Goal: Book appointment/travel/reservation: Book appointment/travel/reservation

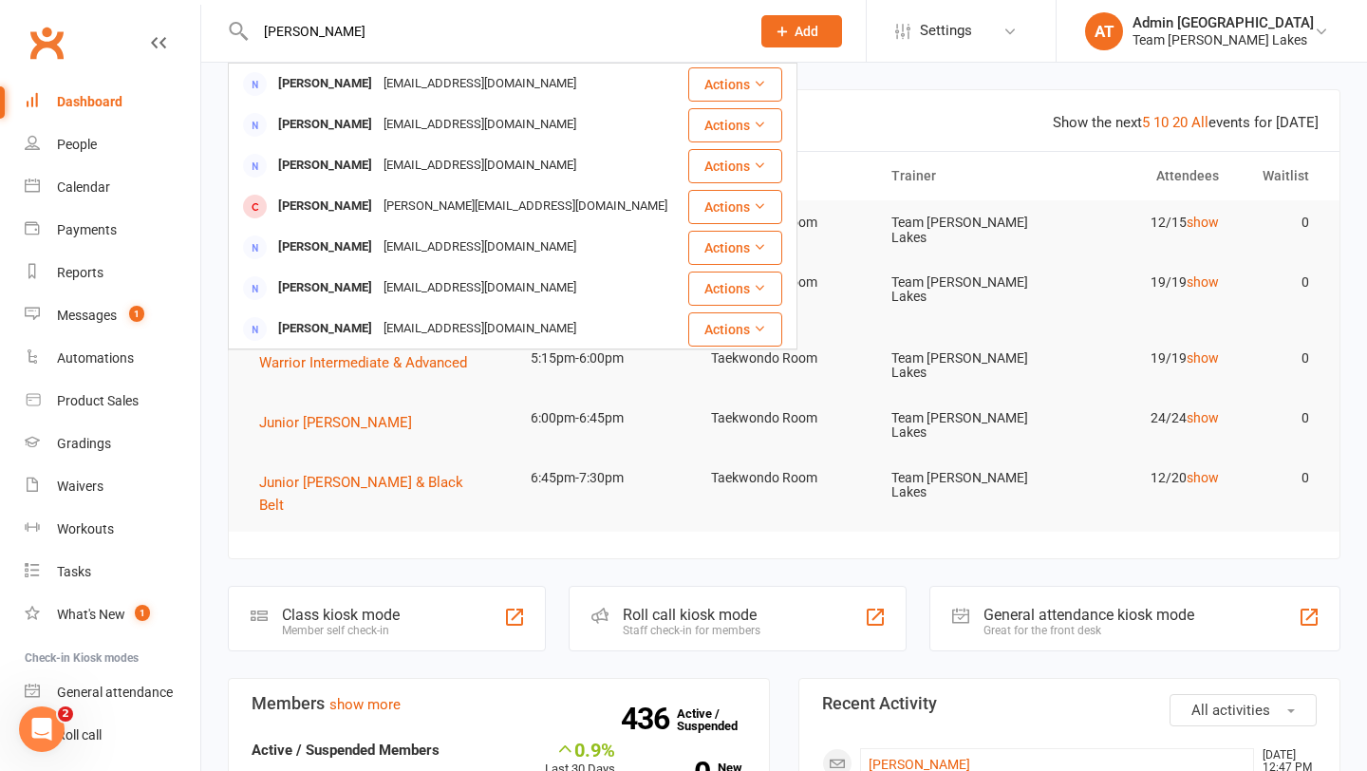
drag, startPoint x: 368, startPoint y: 27, endPoint x: 229, endPoint y: 28, distance: 139.6
click at [229, 28] on div "[PERSON_NAME] [PERSON_NAME] [EMAIL_ADDRESS][DOMAIN_NAME] Actions [PERSON_NAME] …" at bounding box center [482, 31] width 509 height 62
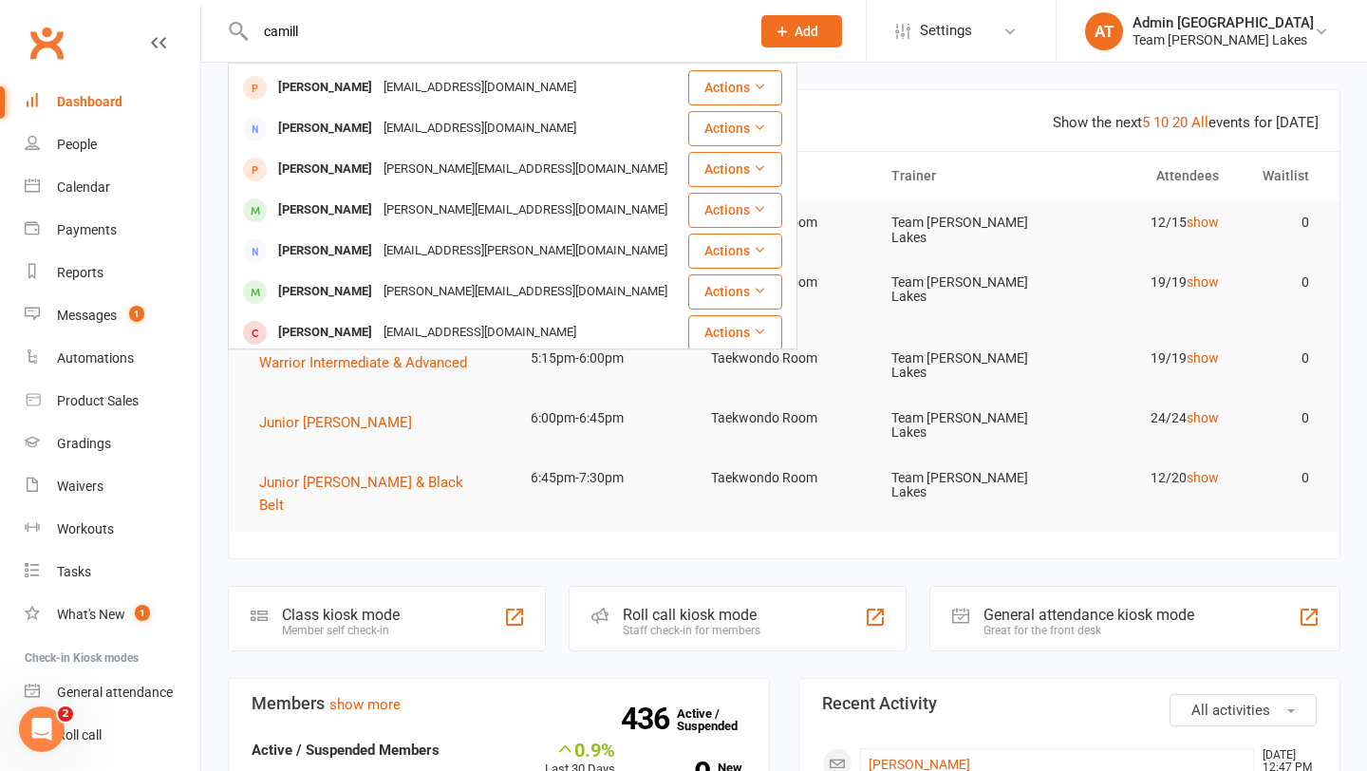
scroll to position [201, 0]
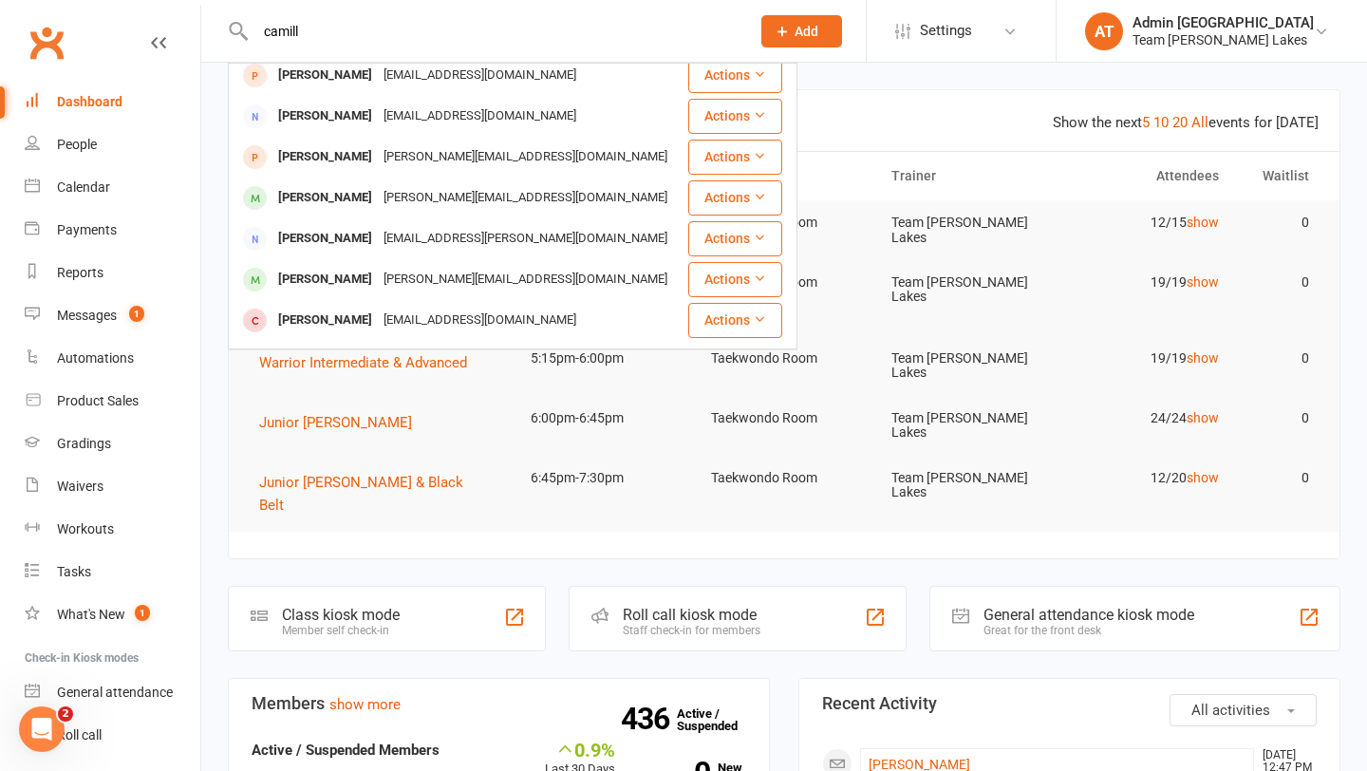
click at [338, 28] on input "camill" at bounding box center [493, 31] width 487 height 27
drag, startPoint x: 338, startPoint y: 28, endPoint x: 269, endPoint y: 28, distance: 69.3
click at [269, 28] on input "camill" at bounding box center [493, 31] width 487 height 27
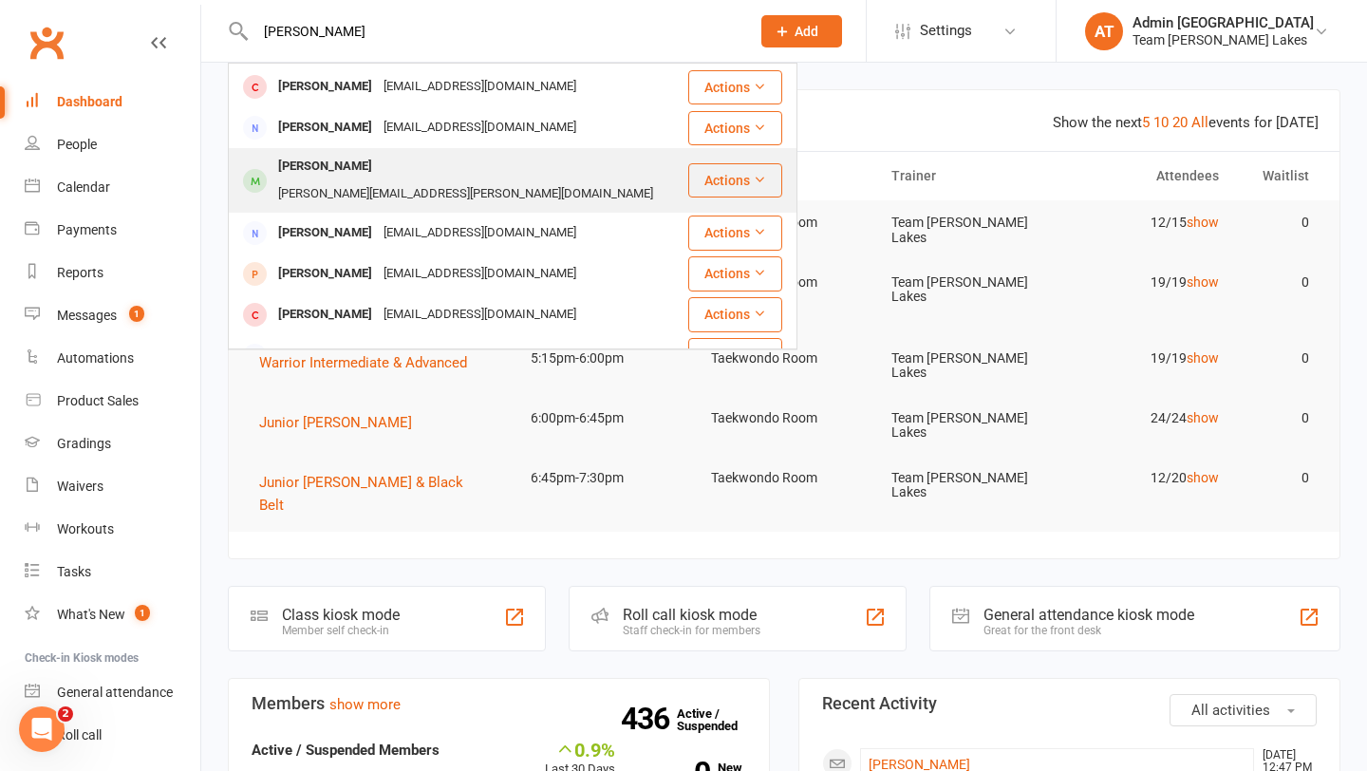
scroll to position [0, 0]
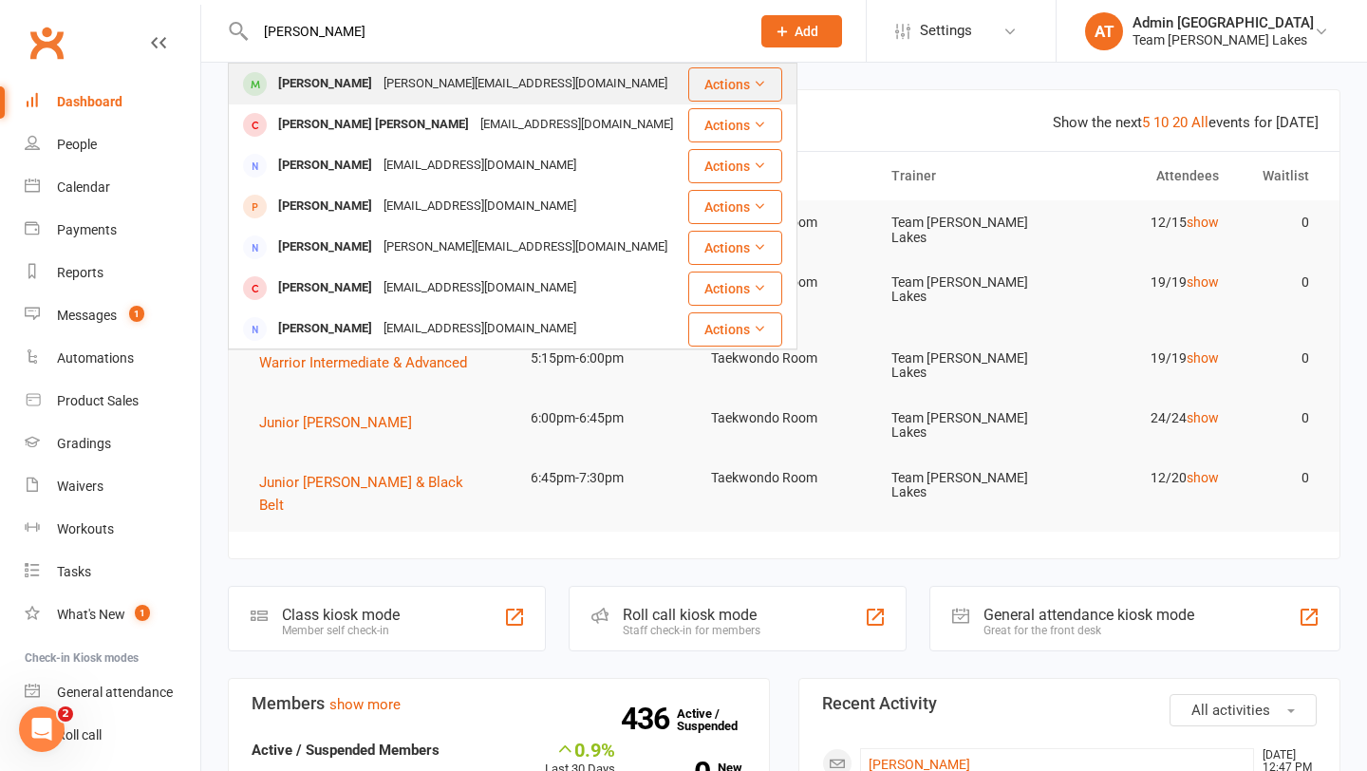
type input "[PERSON_NAME]"
click at [333, 88] on div "[PERSON_NAME]" at bounding box center [325, 84] width 105 height 28
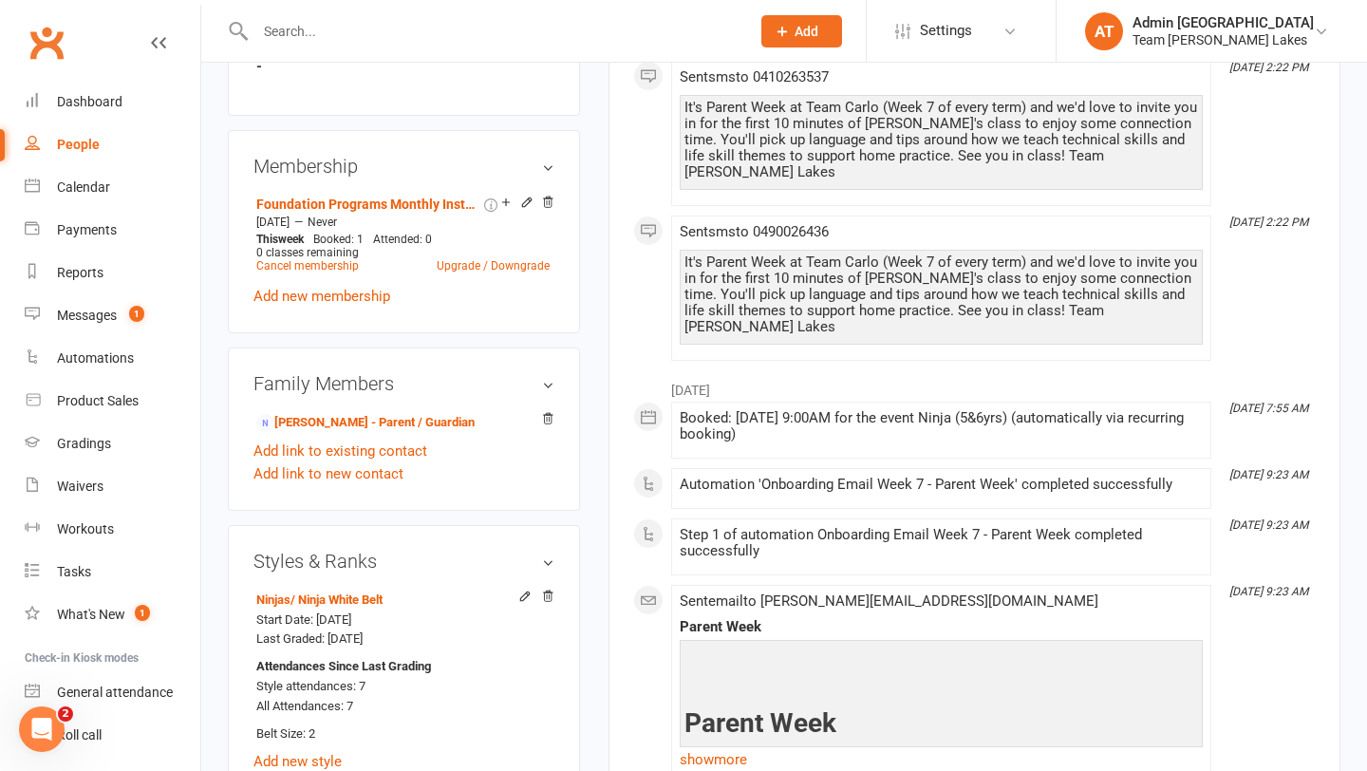
scroll to position [1115, 0]
click at [72, 187] on div "Calendar" at bounding box center [83, 186] width 53 height 15
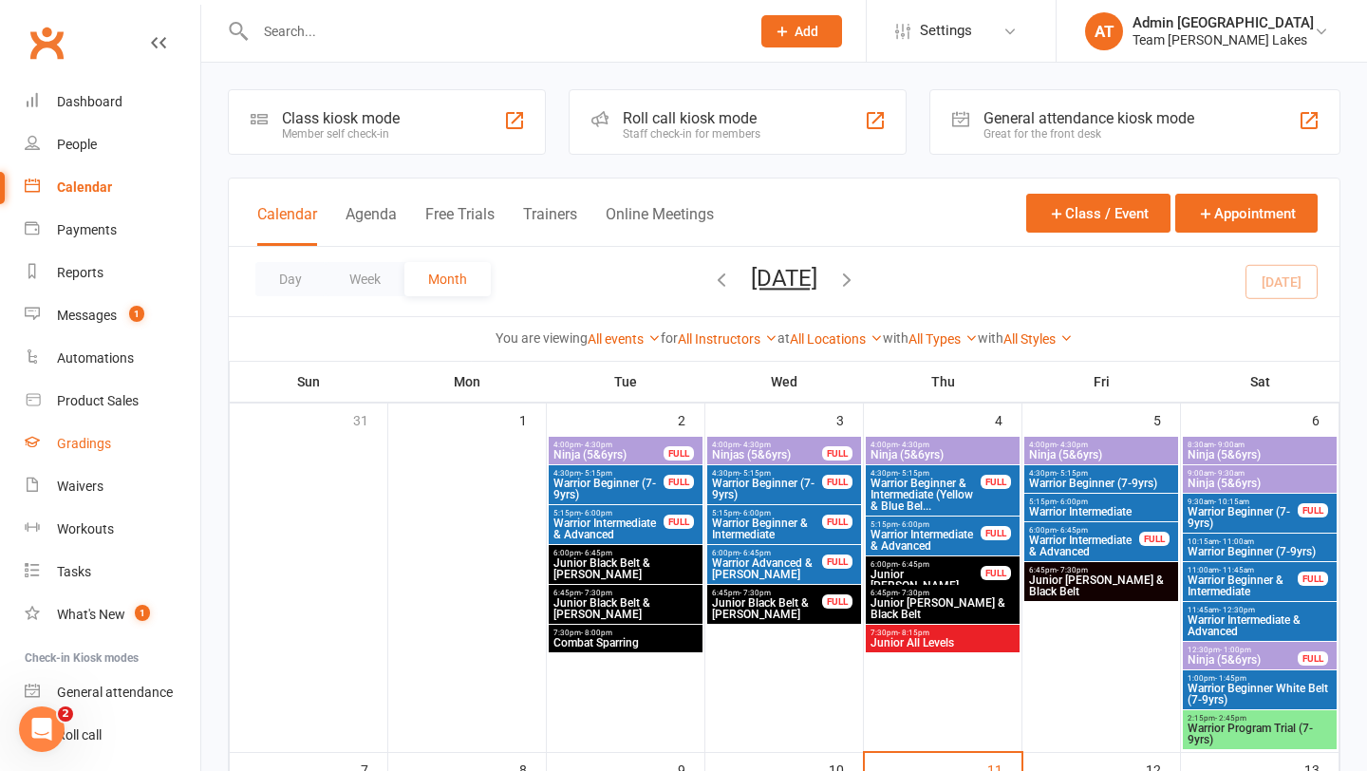
click at [100, 449] on div "Gradings" at bounding box center [84, 443] width 54 height 15
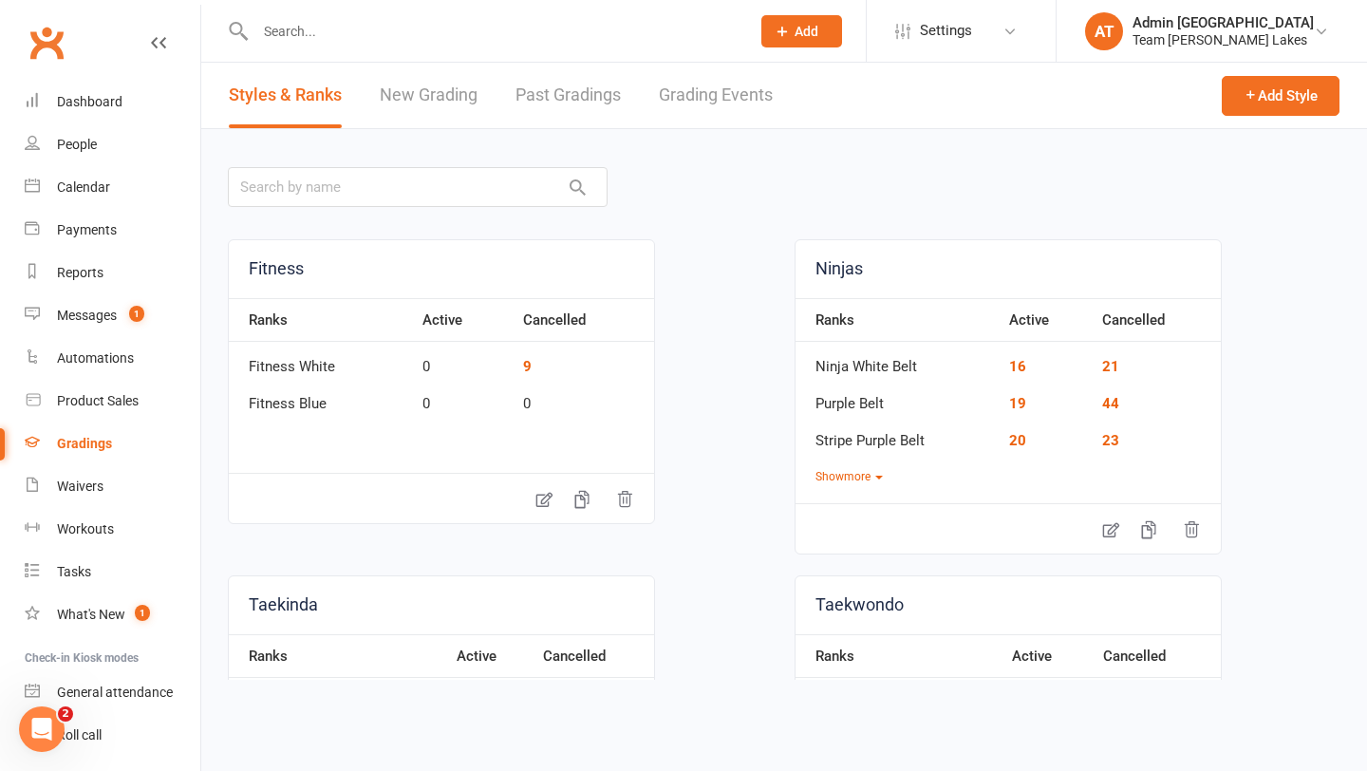
click at [746, 91] on link "Grading Events" at bounding box center [716, 96] width 114 height 66
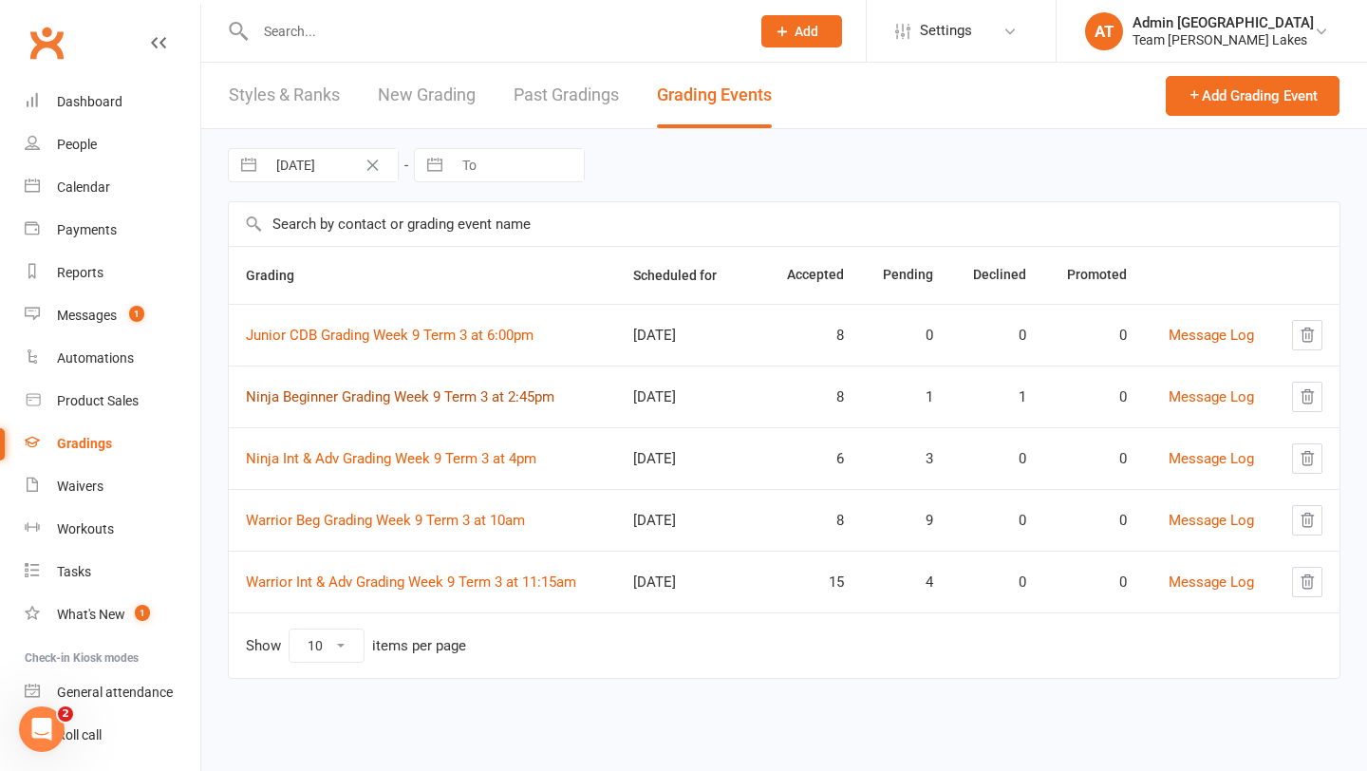
click at [414, 390] on link "Ninja Beginner Grading Week 9 Term 3 at 2:45pm" at bounding box center [400, 396] width 309 height 17
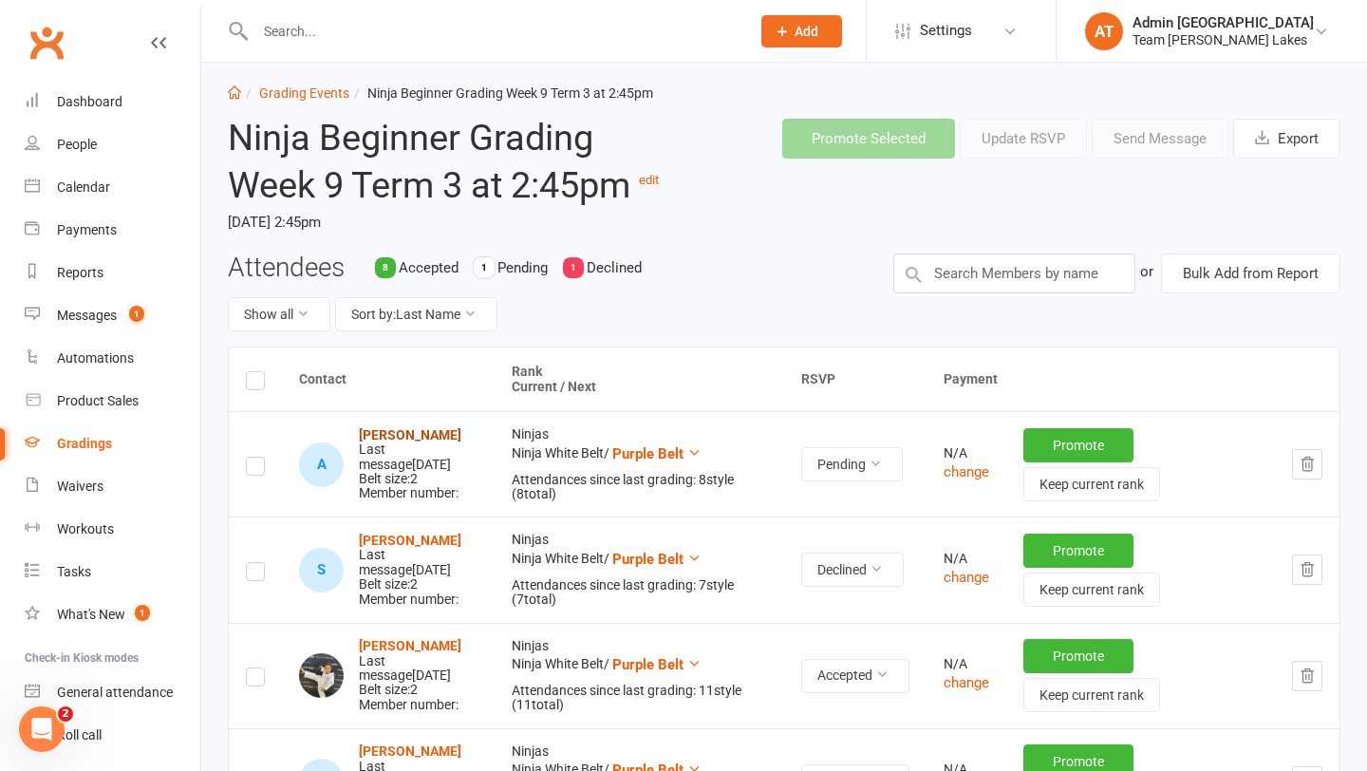
scroll to position [14, 0]
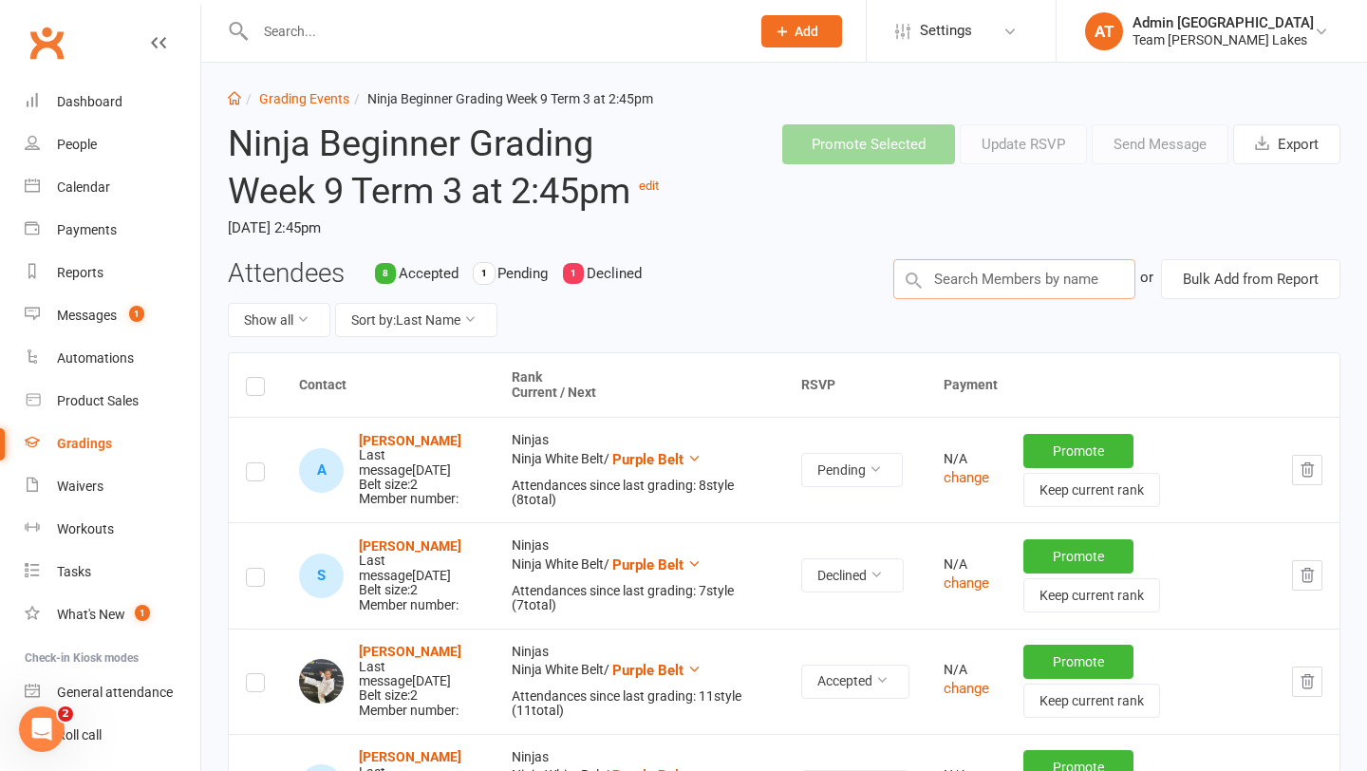
click at [986, 290] on input "text" at bounding box center [1014, 279] width 242 height 40
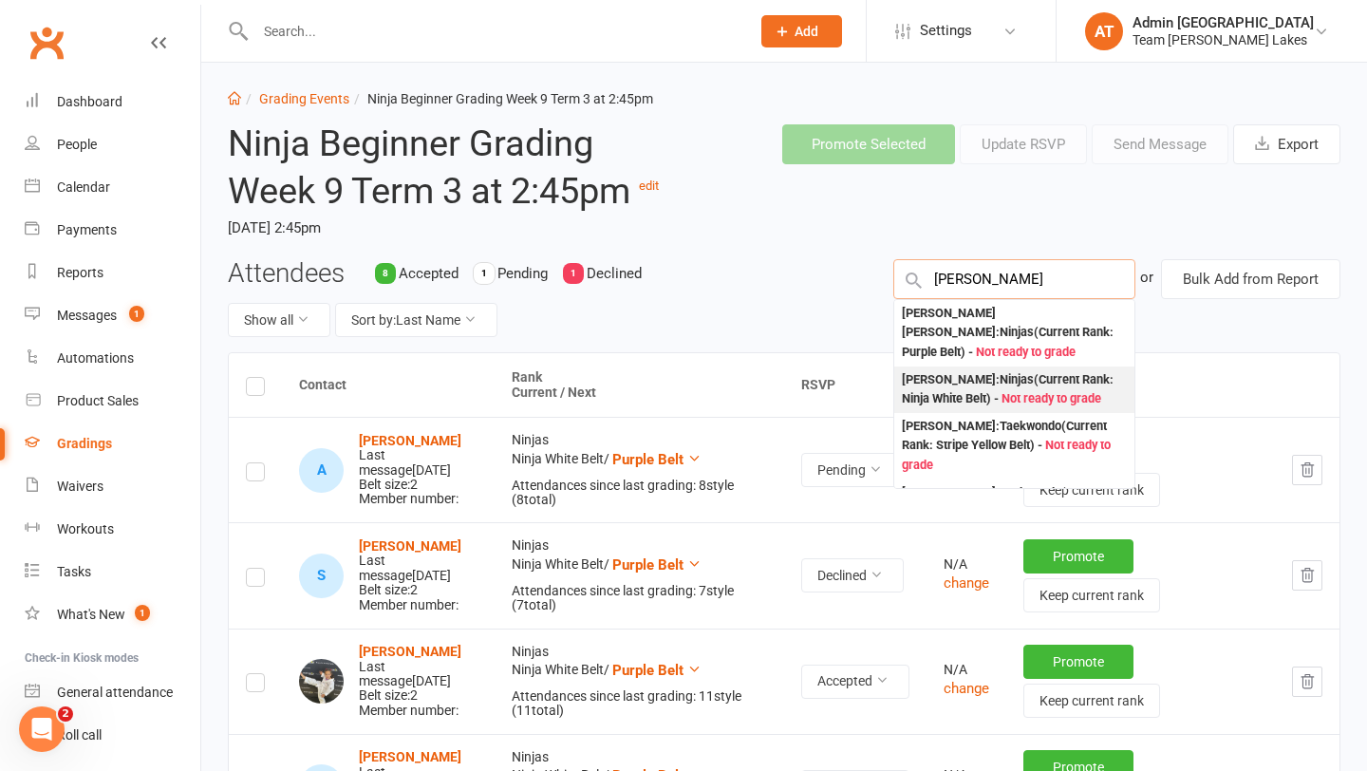
type input "[PERSON_NAME]"
click at [980, 370] on div "[PERSON_NAME] : Ninjas (Current Rank: Ninja White Belt ) - Not ready to grade" at bounding box center [1014, 389] width 225 height 39
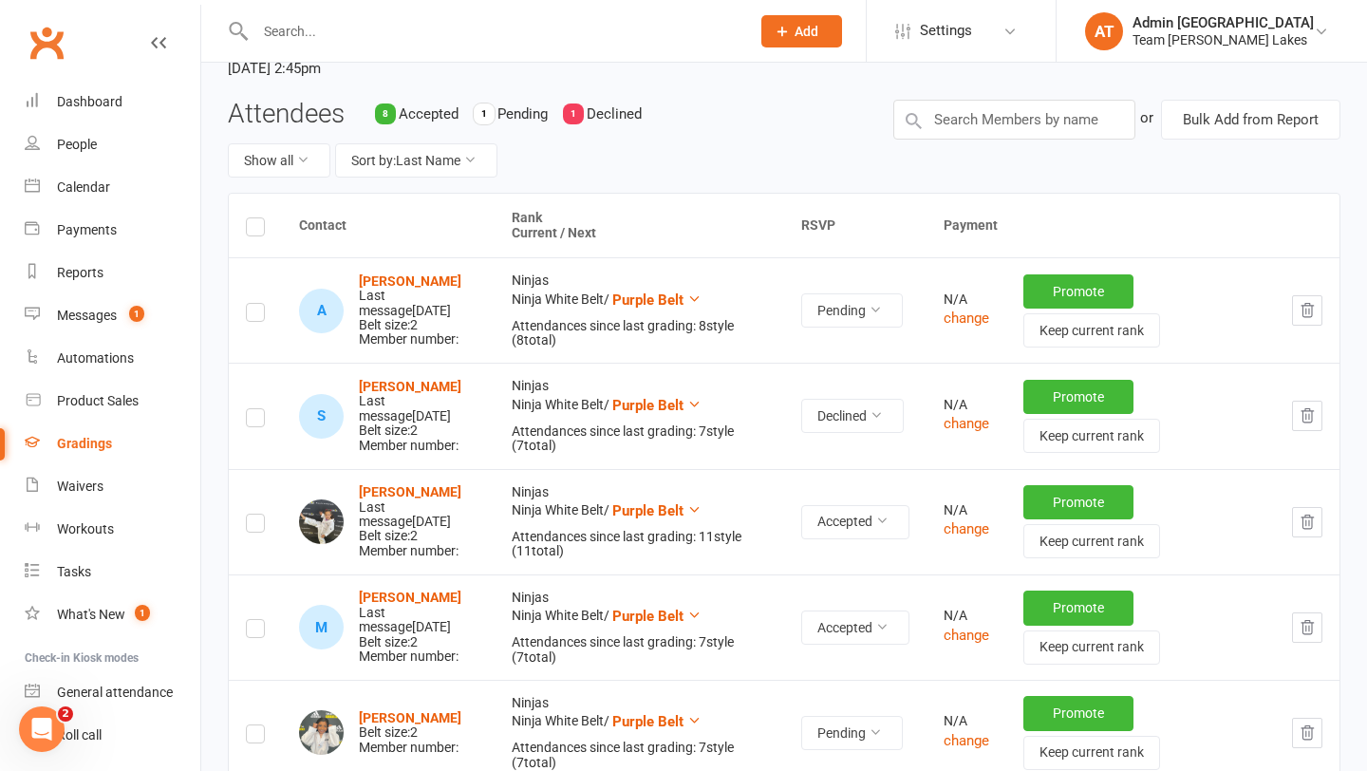
scroll to position [0, 0]
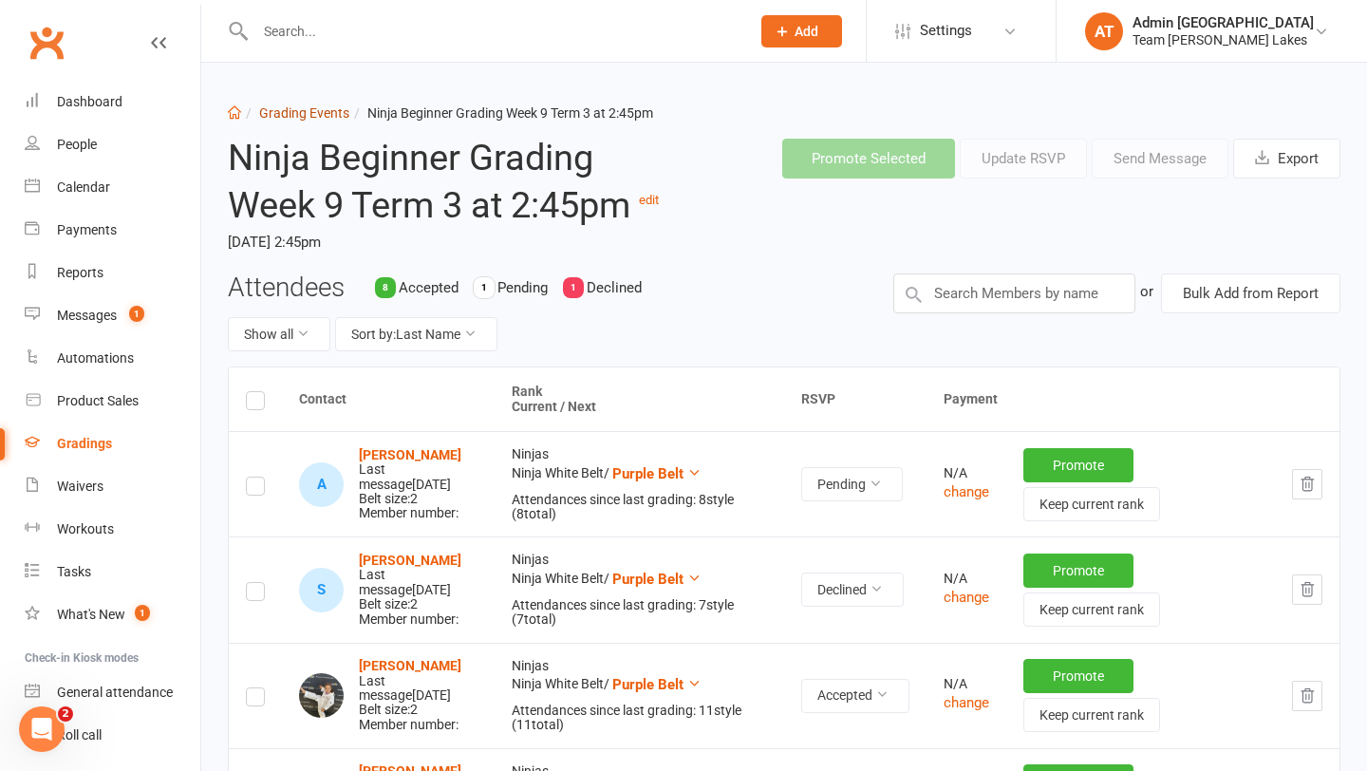
click at [324, 107] on link "Grading Events" at bounding box center [304, 112] width 90 height 15
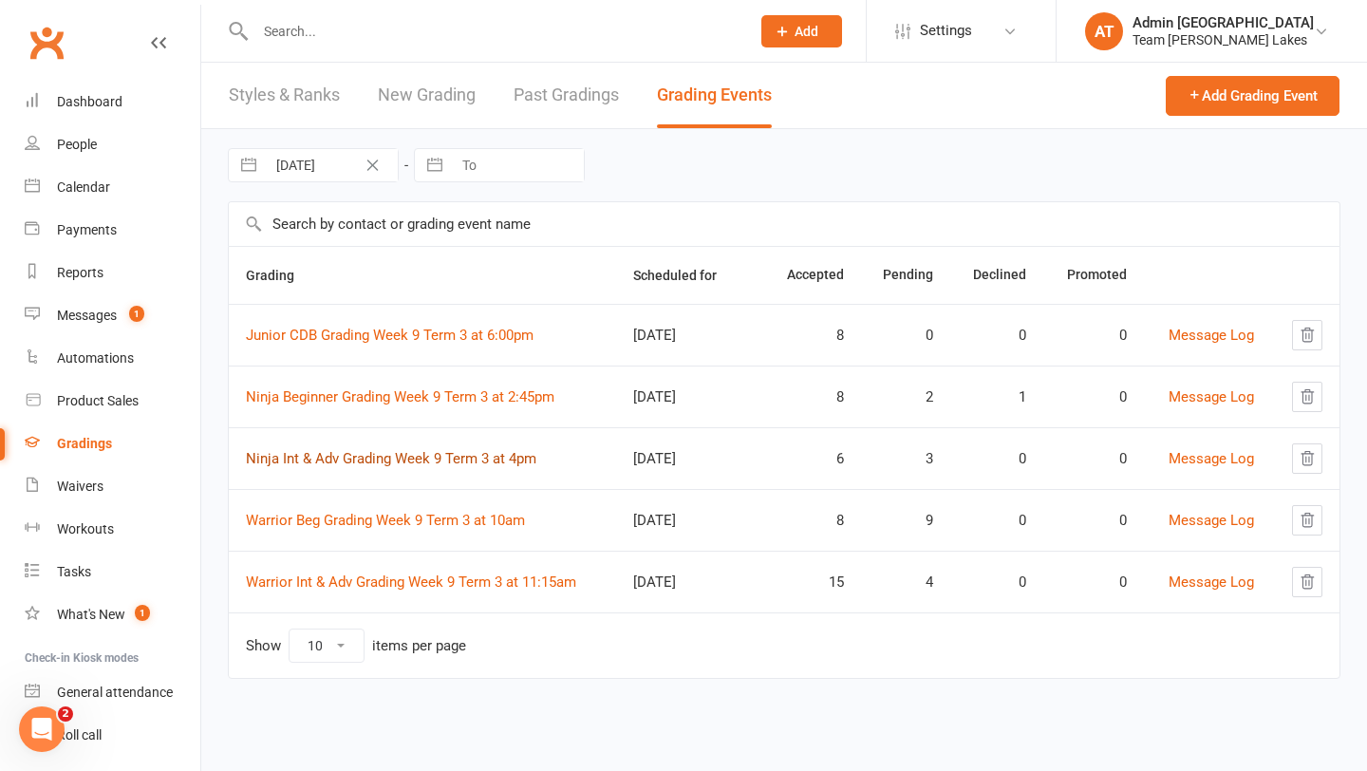
click at [364, 456] on link "Ninja Int & Adv Grading Week 9 Term 3 at 4pm" at bounding box center [391, 458] width 291 height 17
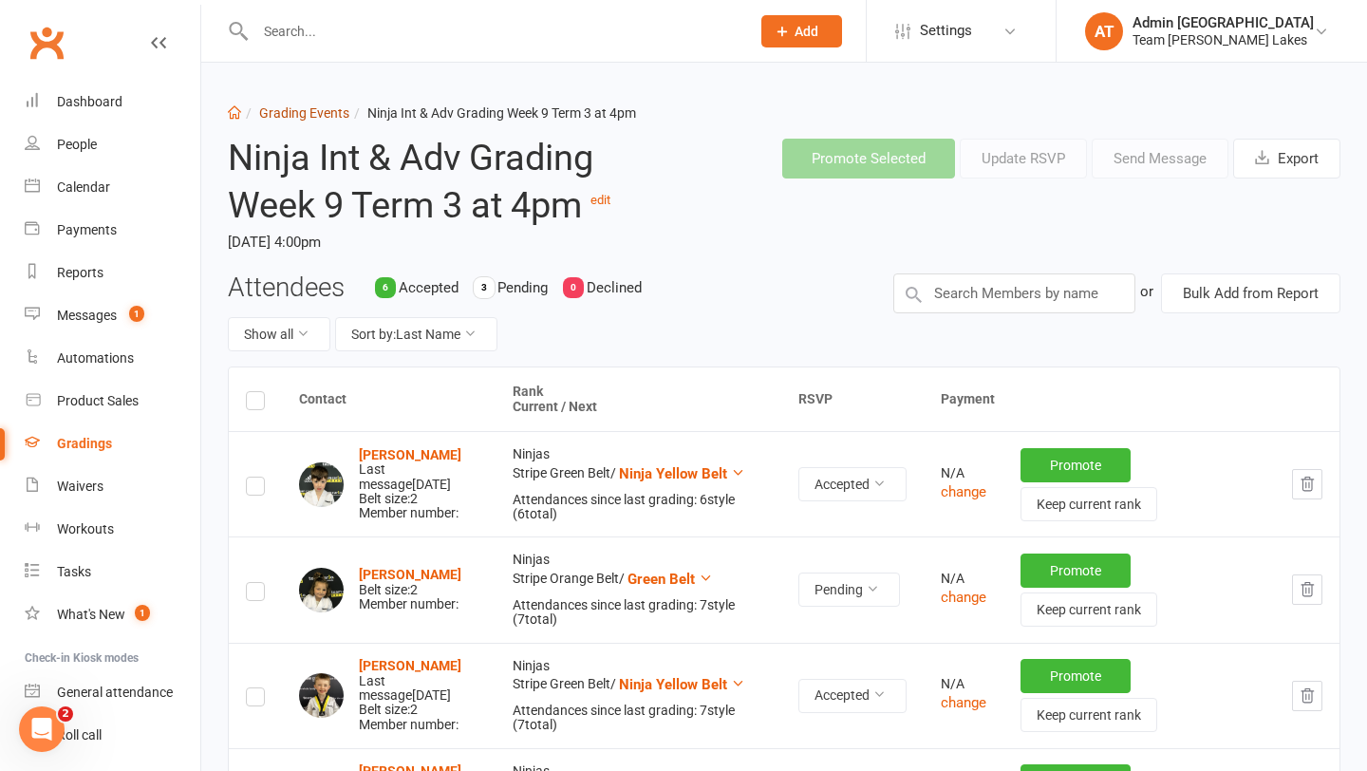
click at [324, 111] on link "Grading Events" at bounding box center [304, 112] width 90 height 15
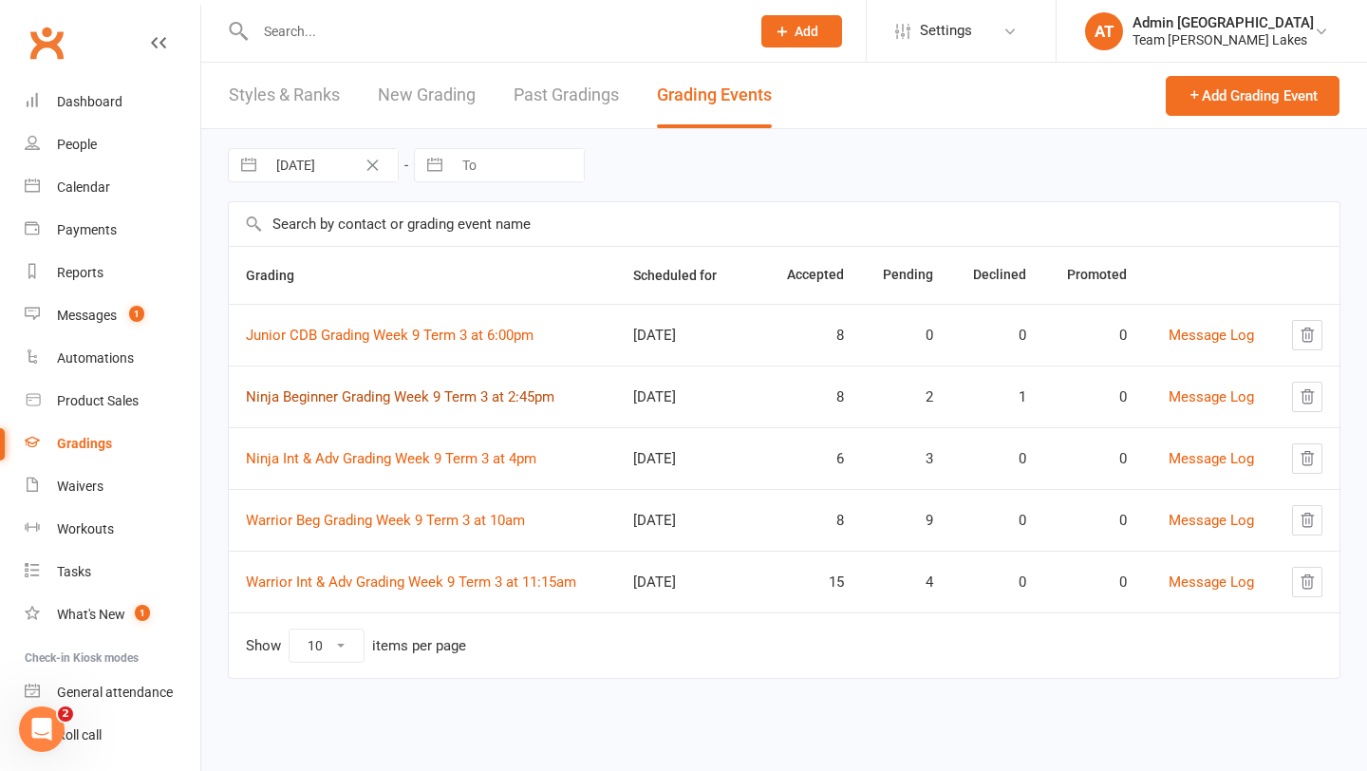
click at [384, 395] on link "Ninja Beginner Grading Week 9 Term 3 at 2:45pm" at bounding box center [400, 396] width 309 height 17
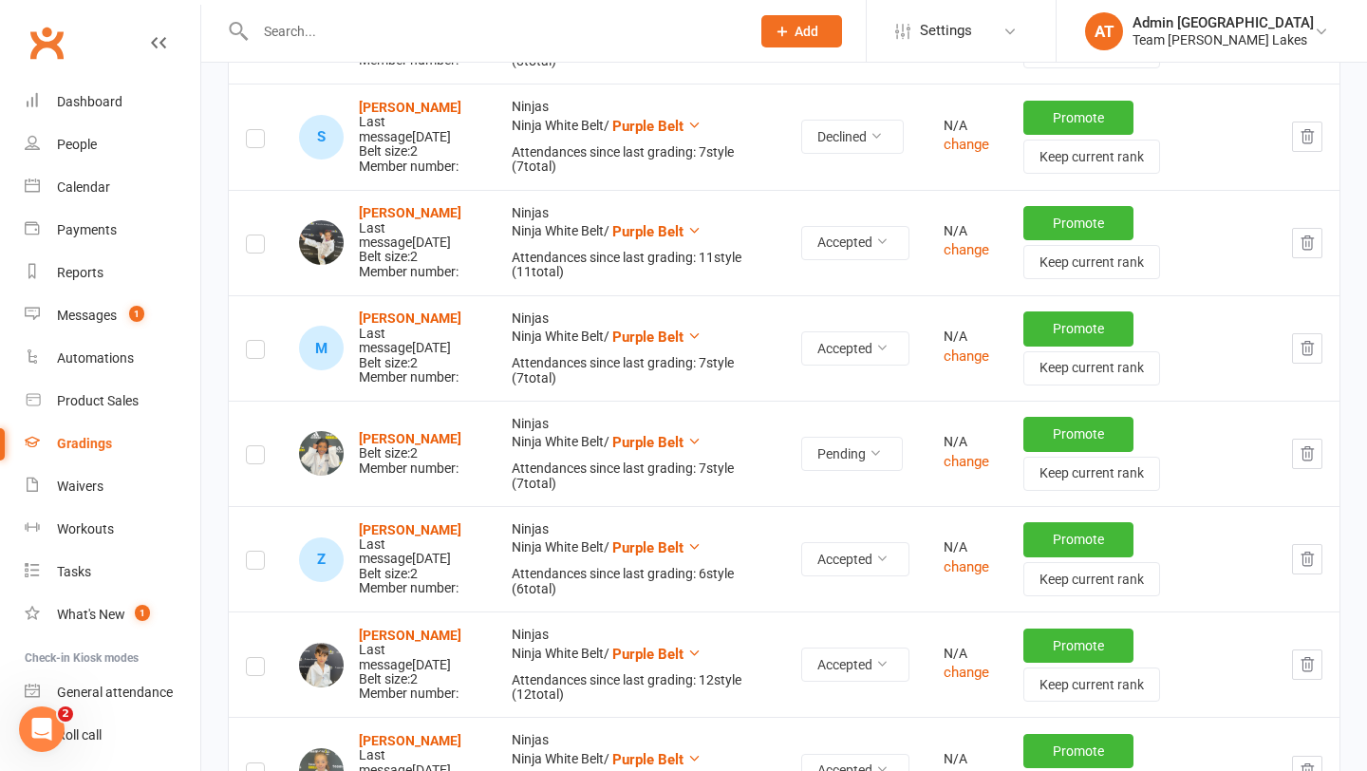
scroll to position [458, 0]
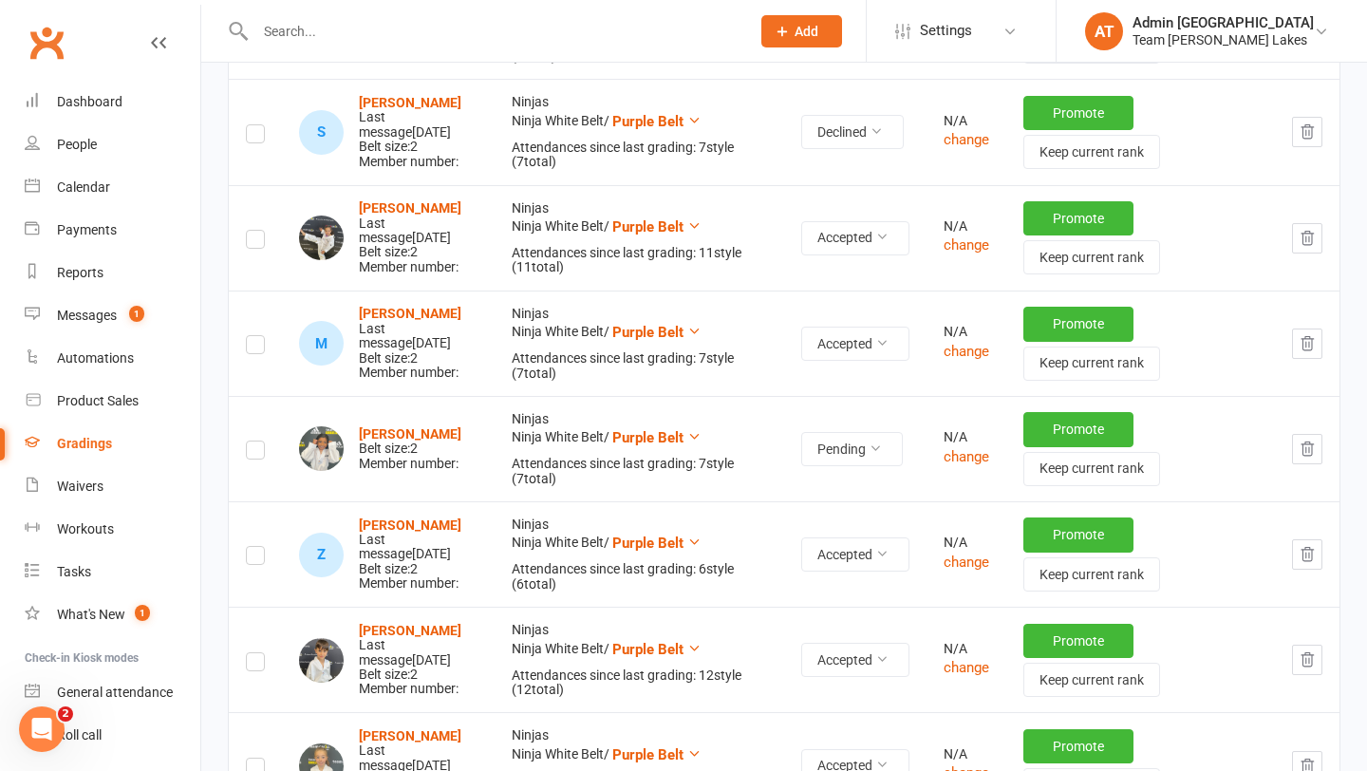
click at [254, 453] on label at bounding box center [255, 453] width 19 height 0
click at [254, 442] on input "checkbox" at bounding box center [255, 442] width 19 height 0
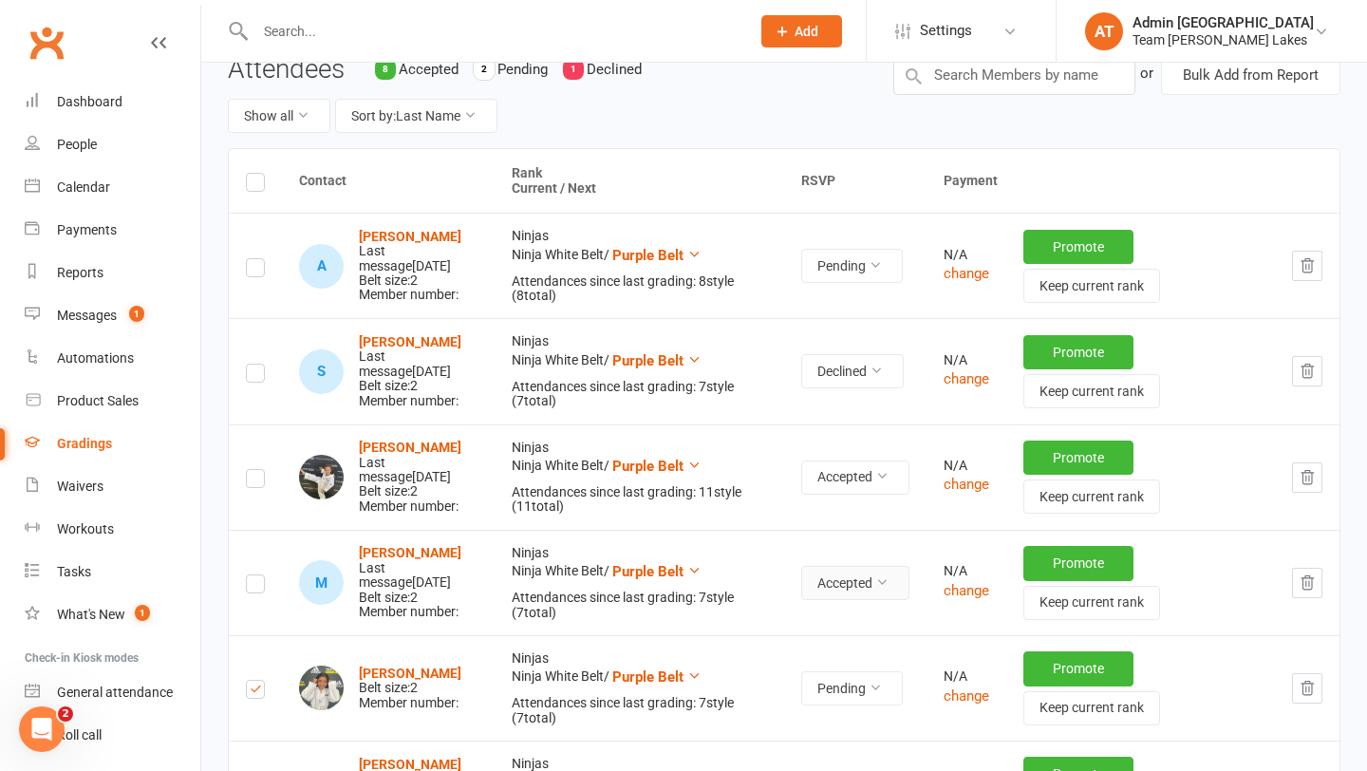
scroll to position [0, 0]
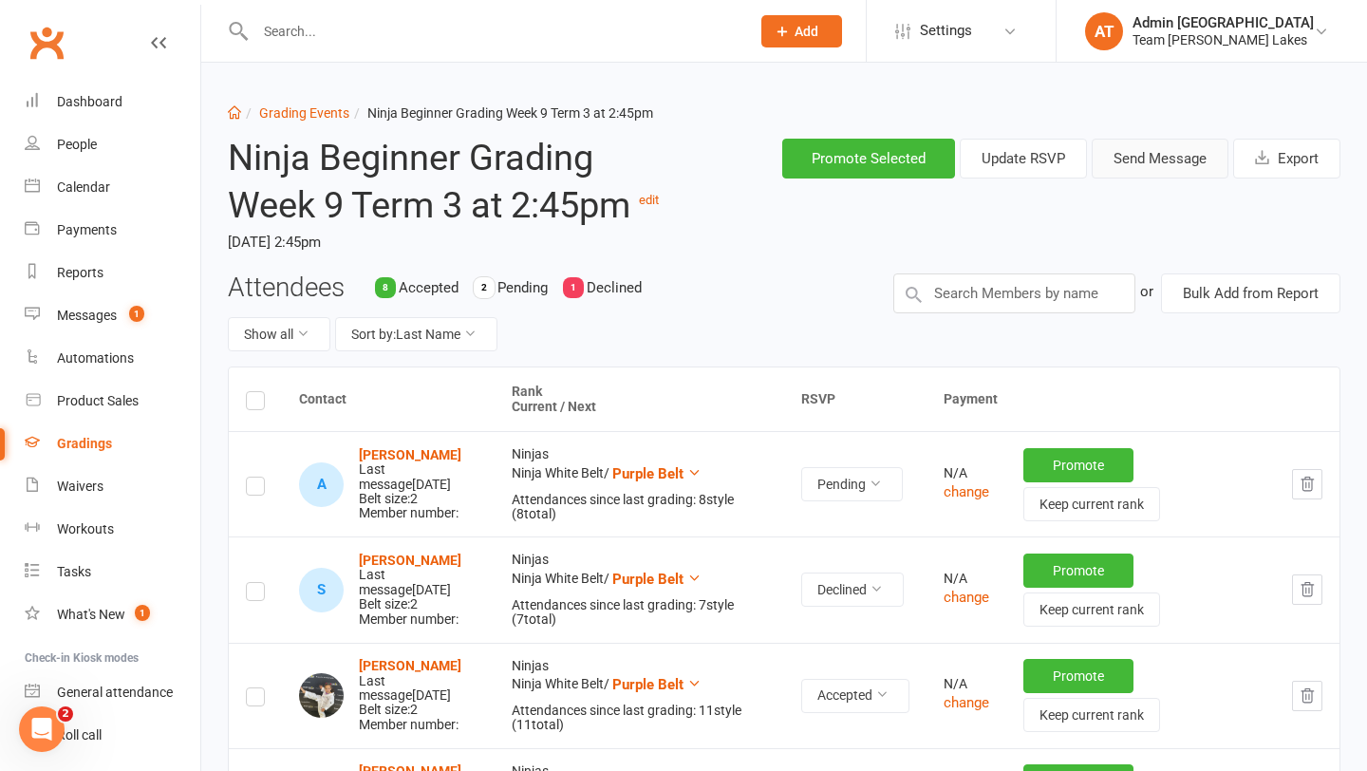
click at [1138, 160] on button "Send Message" at bounding box center [1160, 159] width 137 height 40
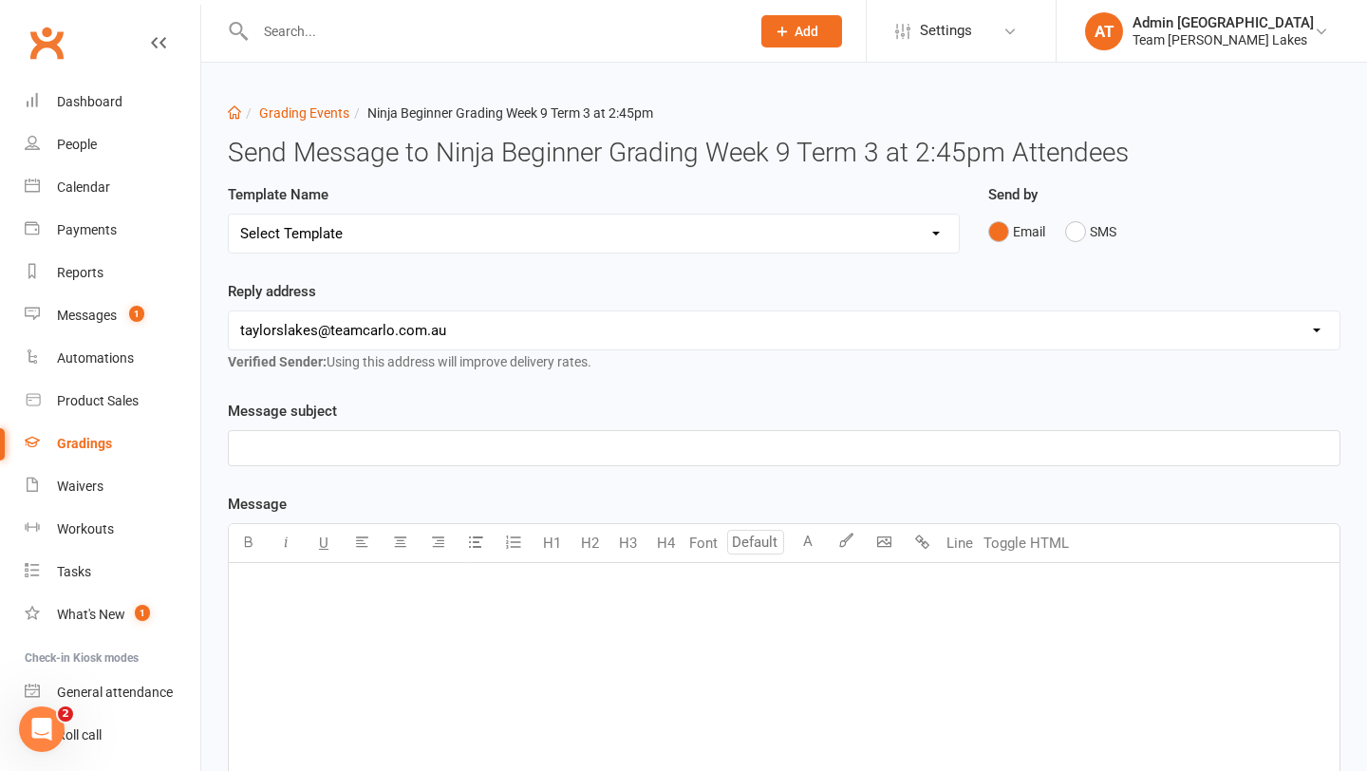
click at [784, 224] on select "Select Template [SMS] Black Belt Payment Advice (Black Belt & Kukkiwon) [SMS] B…" at bounding box center [594, 234] width 730 height 38
select select "20"
click at [229, 215] on select "Select Template [SMS] Black Belt Payment Advice (Black Belt & Kukkiwon) [SMS] B…" at bounding box center [594, 234] width 730 height 38
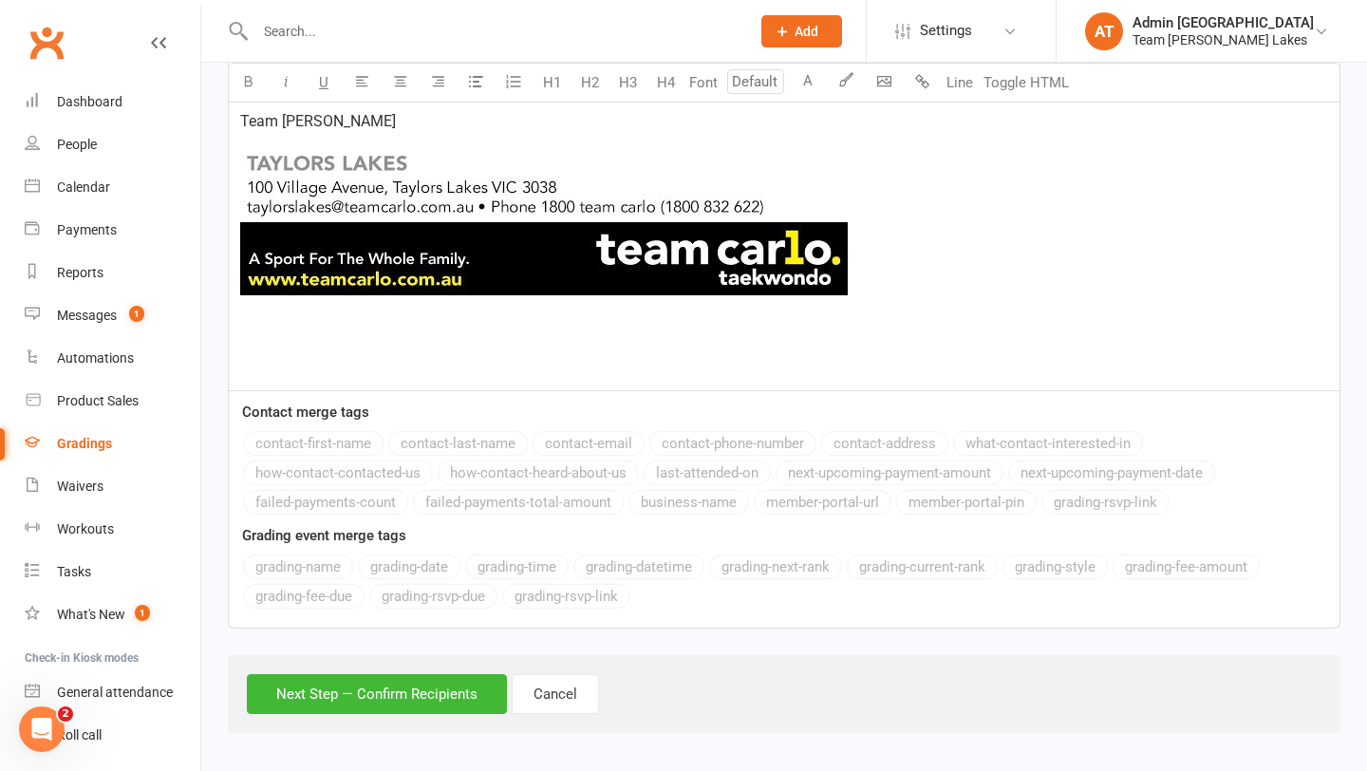
scroll to position [1162, 0]
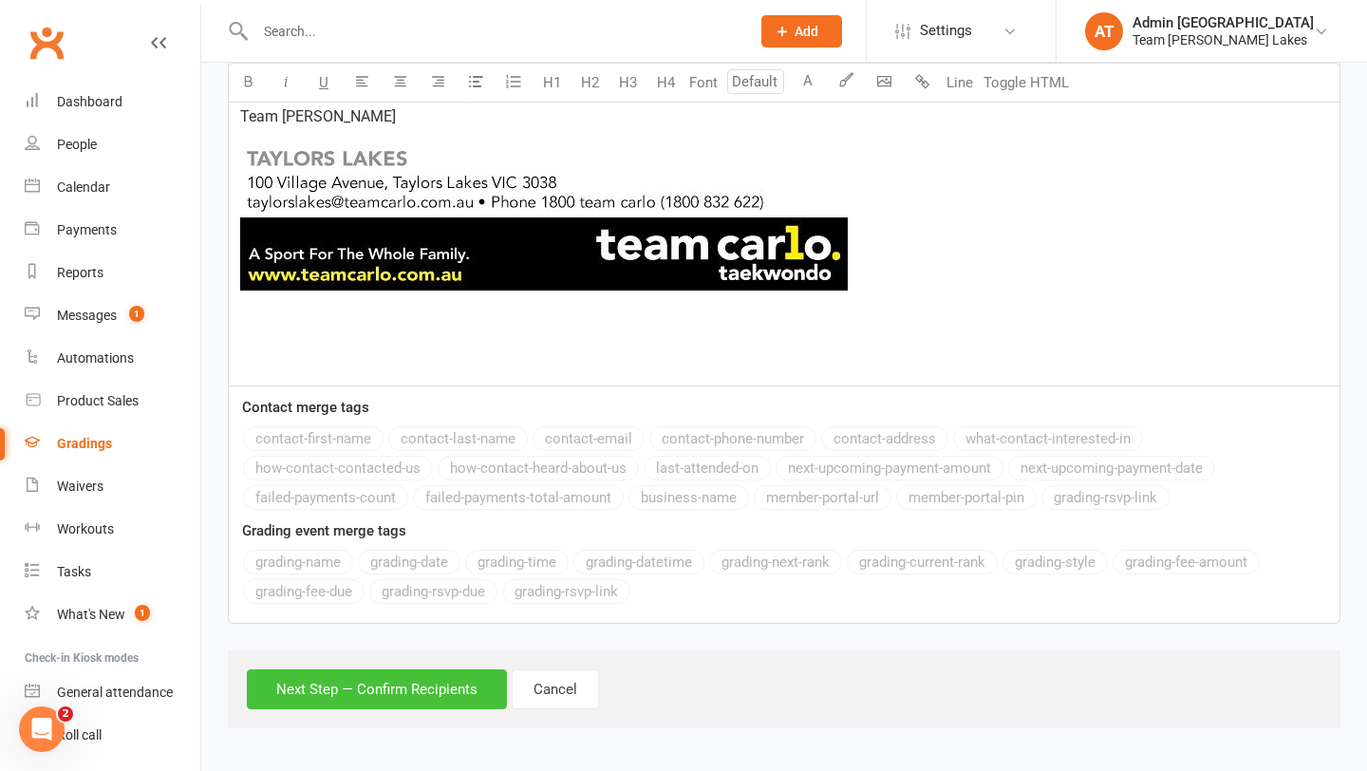
click at [405, 686] on button "Next Step — Confirm Recipients" at bounding box center [377, 689] width 260 height 40
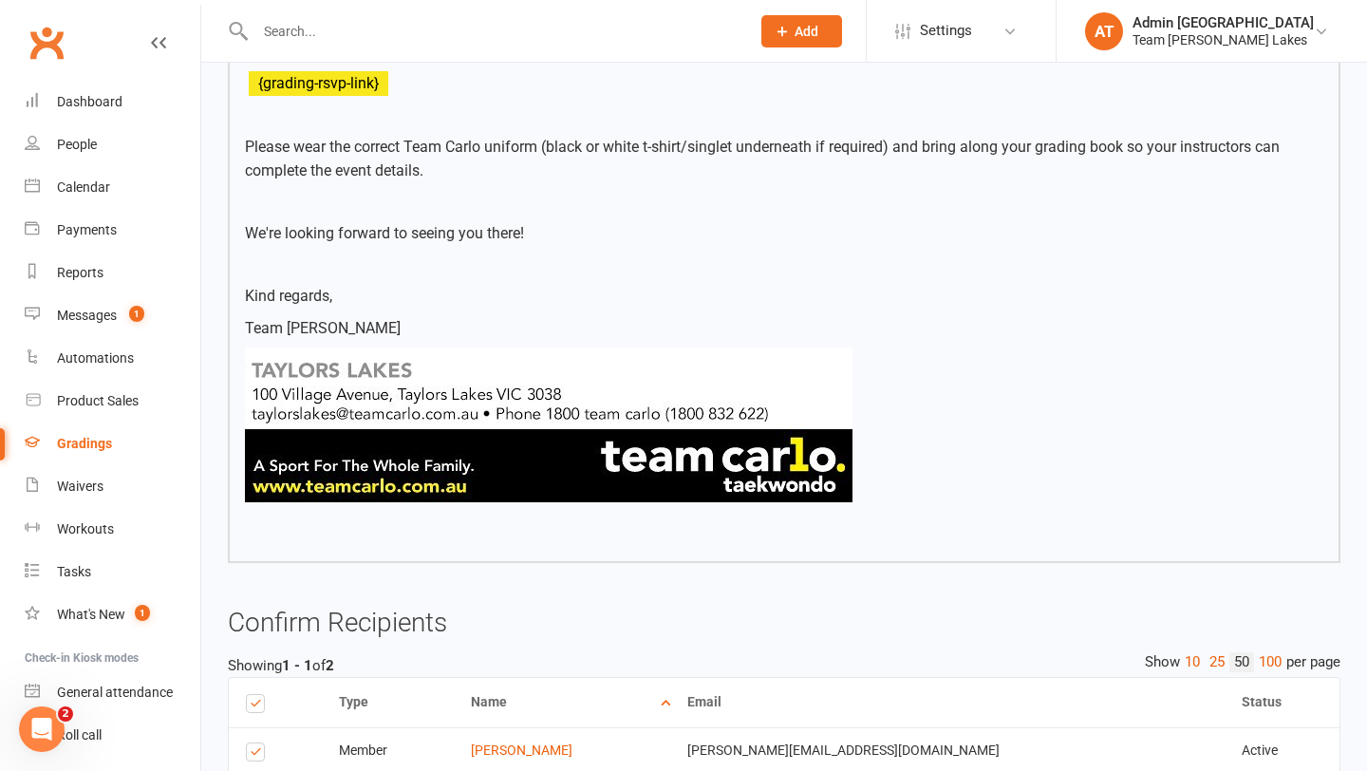
scroll to position [1017, 0]
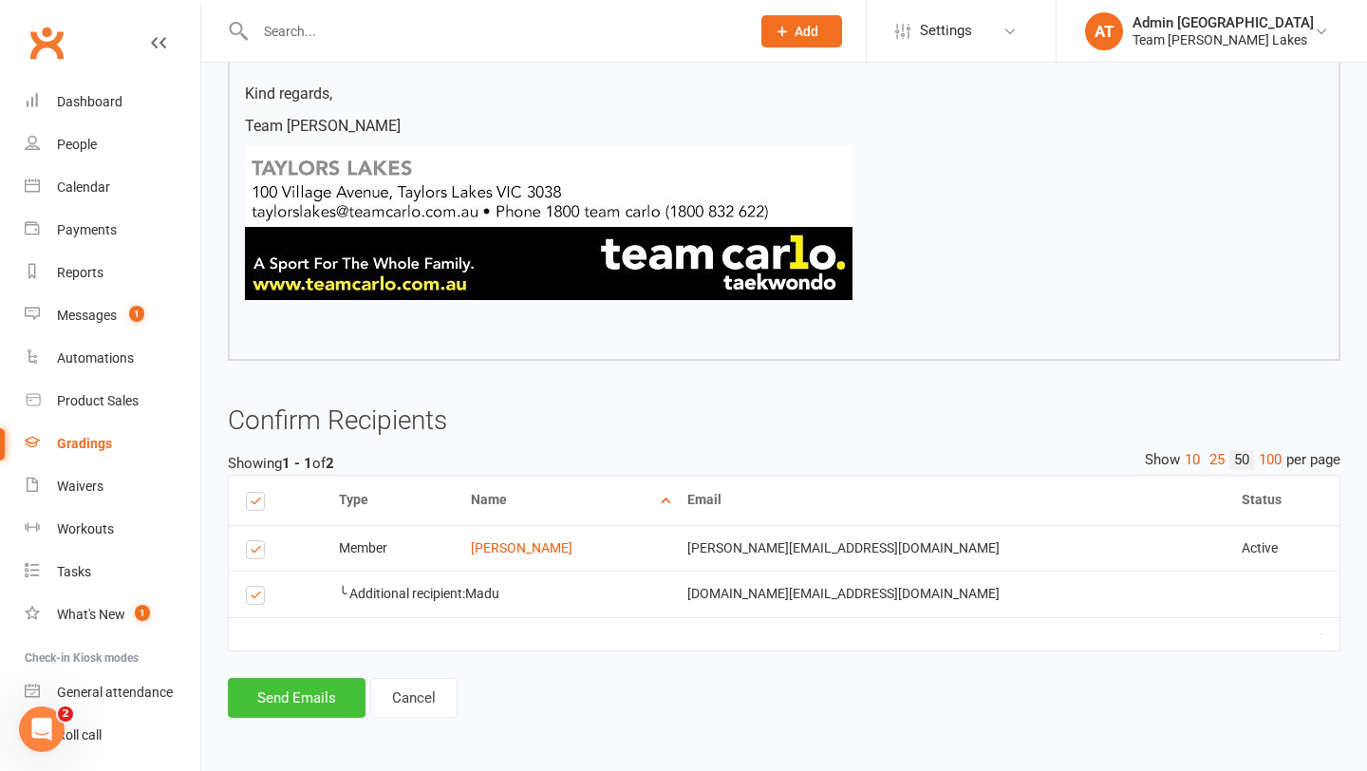
click at [308, 703] on button "Send Emails" at bounding box center [297, 698] width 138 height 40
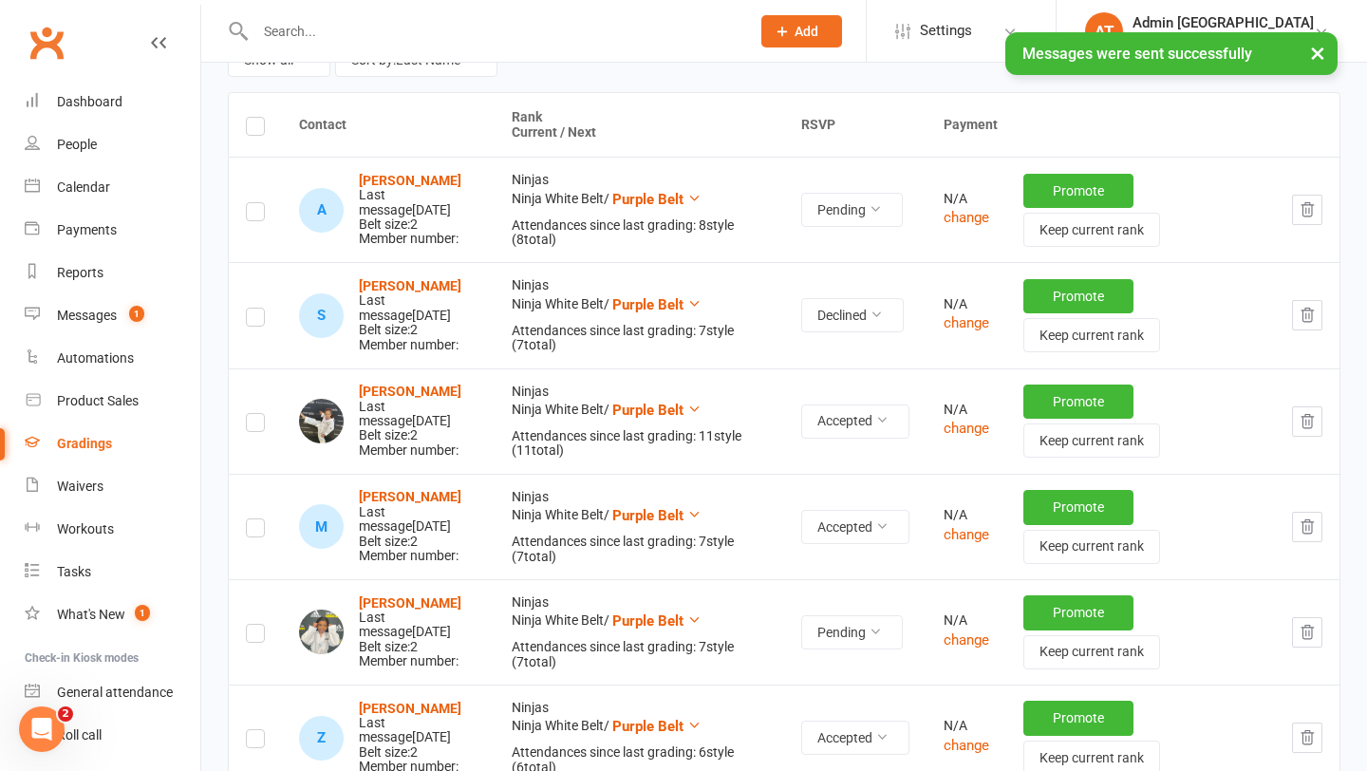
scroll to position [286, 0]
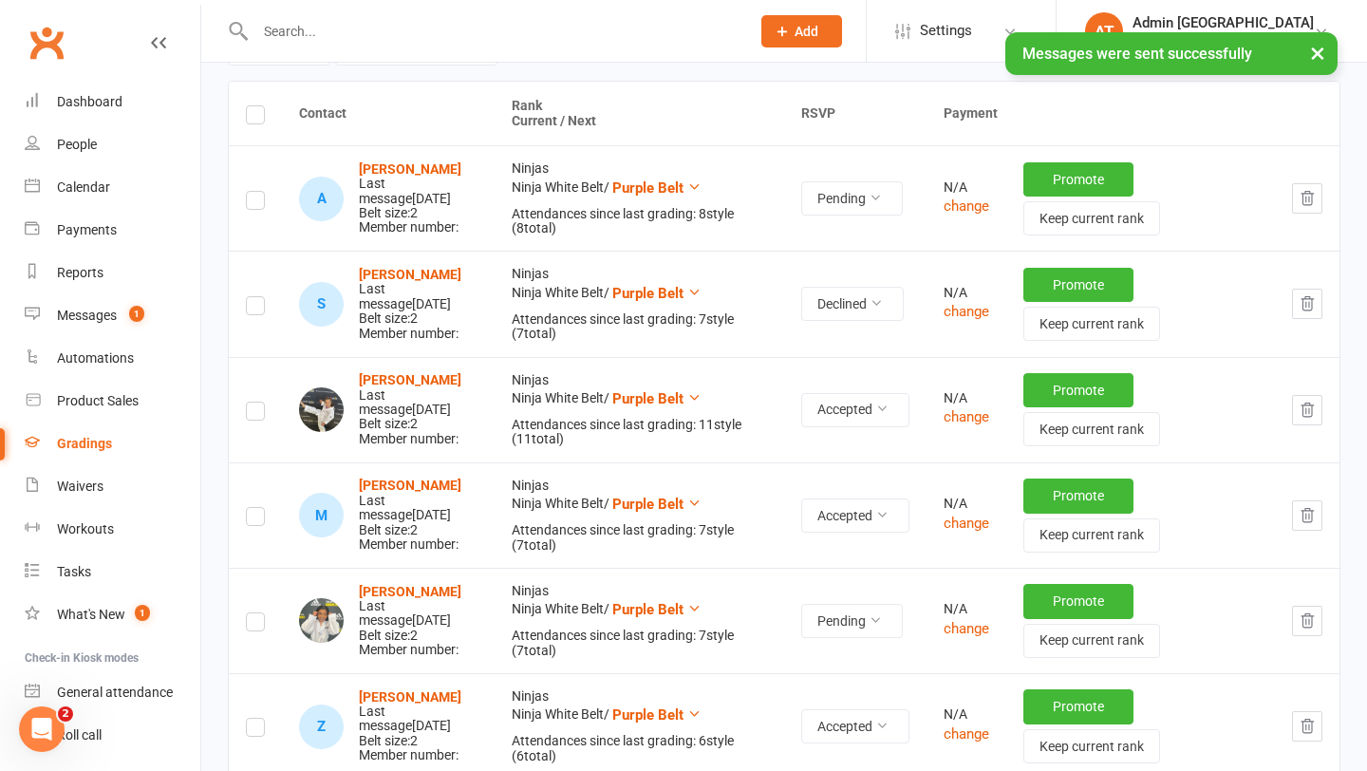
click at [256, 625] on label at bounding box center [255, 625] width 19 height 0
click at [256, 613] on input "checkbox" at bounding box center [255, 613] width 19 height 0
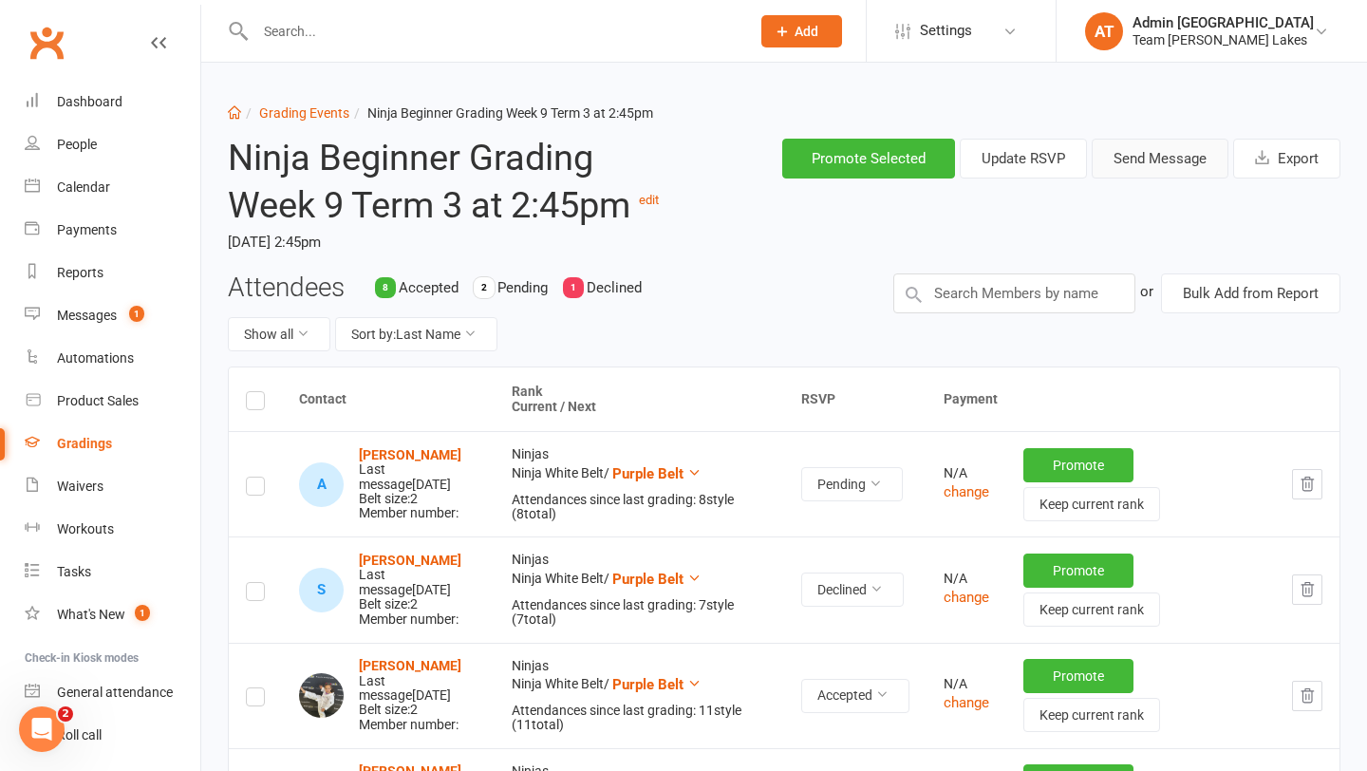
click at [1138, 163] on button "Send Message" at bounding box center [1160, 159] width 137 height 40
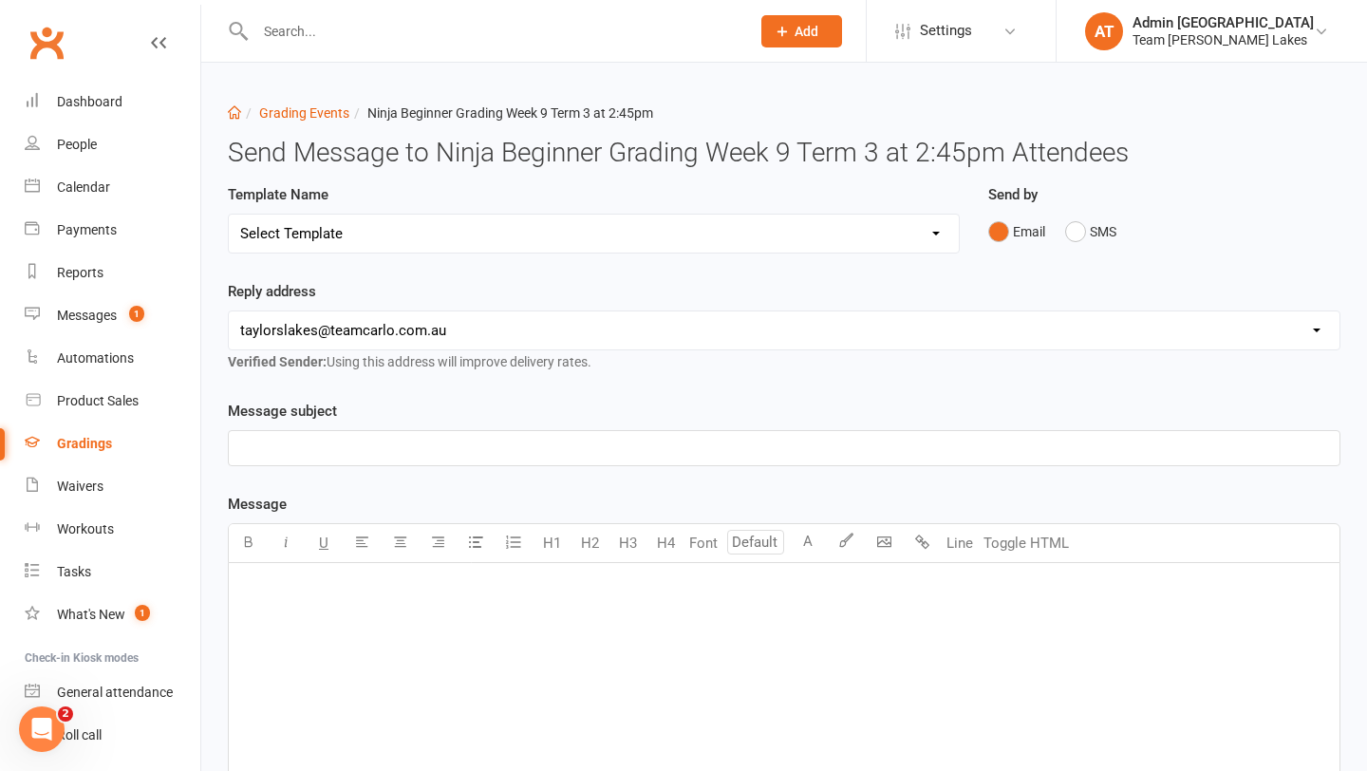
click at [599, 236] on select "Select Template [SMS] Black Belt Payment Advice (Black Belt & Kukkiwon) [SMS] B…" at bounding box center [594, 234] width 730 height 38
click at [229, 215] on select "Select Template [SMS] Black Belt Payment Advice (Black Belt & Kukkiwon) [SMS] B…" at bounding box center [594, 234] width 730 height 38
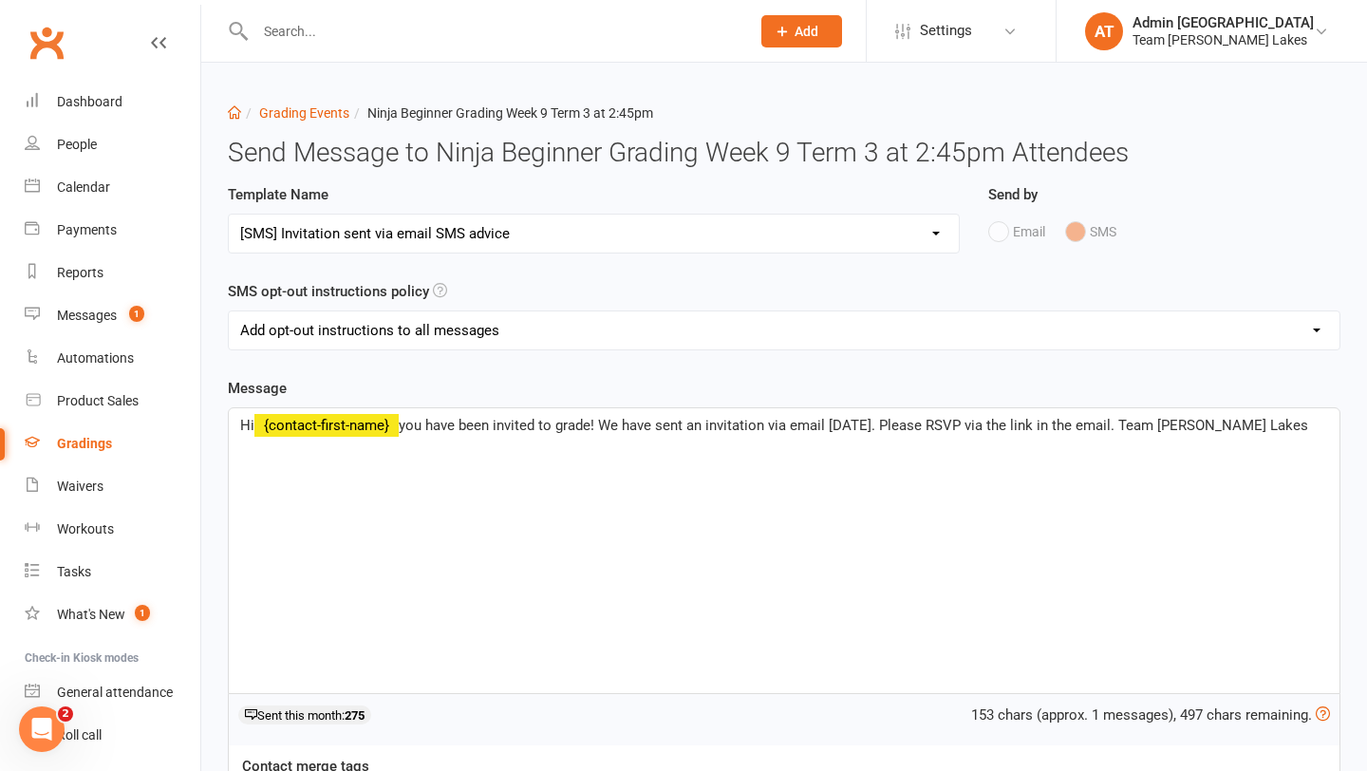
click at [599, 228] on select "Select Template [SMS] Black Belt Payment Advice (Black Belt & Kukkiwon) [SMS] B…" at bounding box center [594, 234] width 730 height 38
select select "28"
click at [229, 215] on select "Select Template [SMS] Black Belt Payment Advice (Black Belt & Kukkiwon) [SMS] B…" at bounding box center [594, 234] width 730 height 38
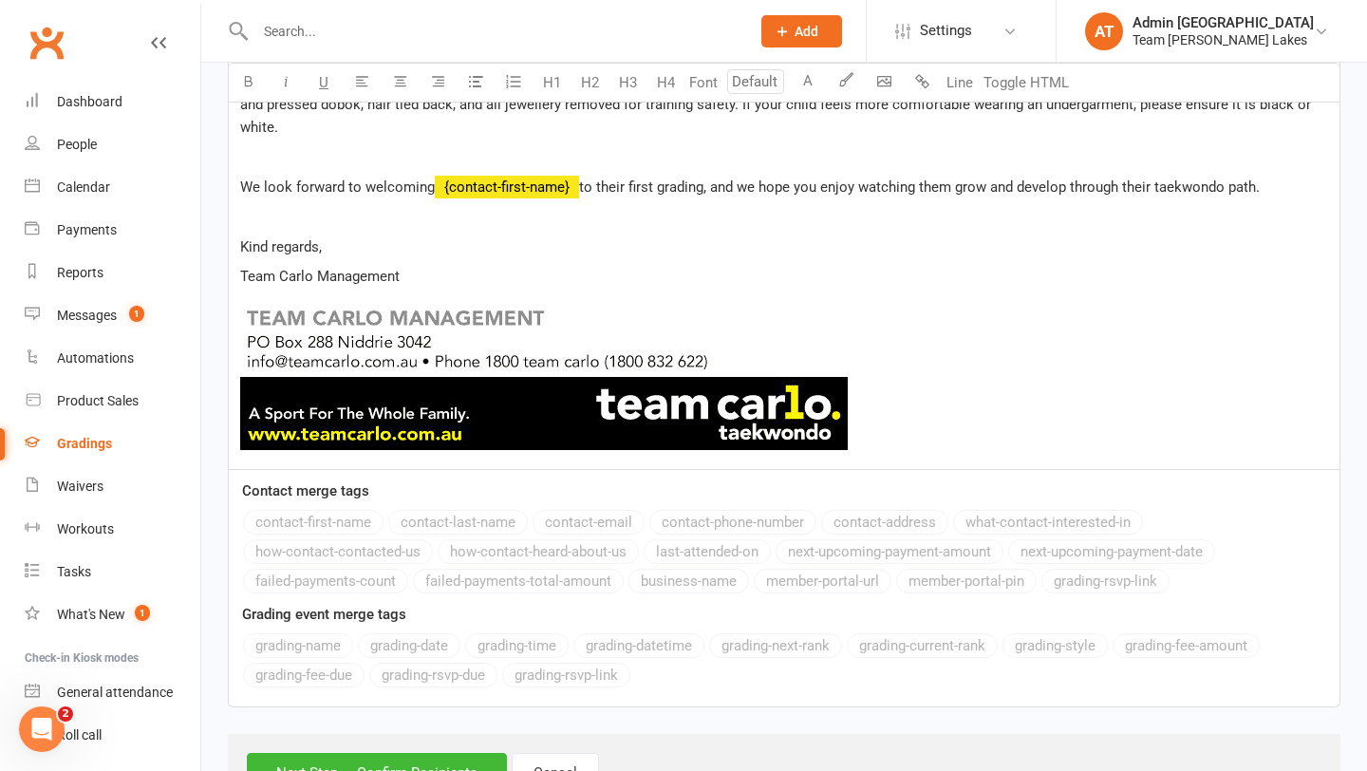
scroll to position [1471, 0]
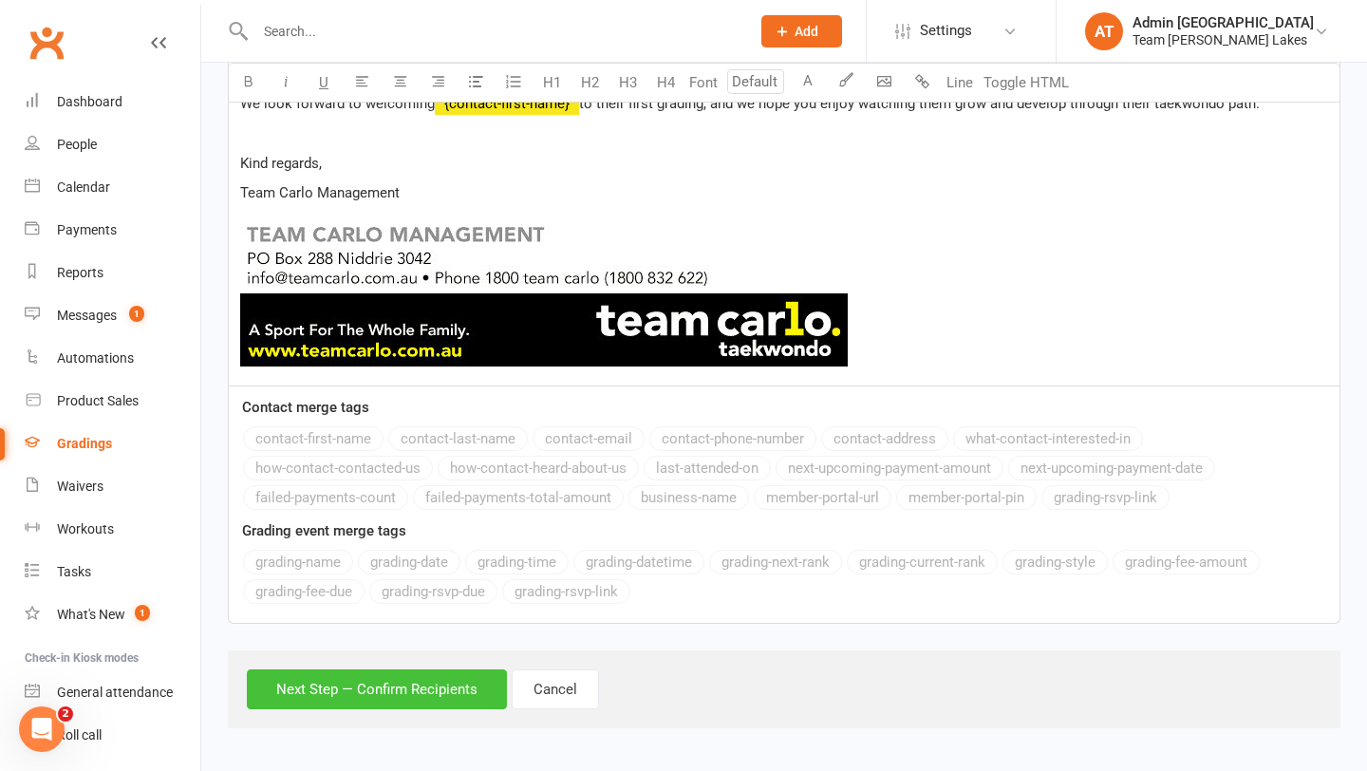
click at [355, 697] on button "Next Step — Confirm Recipients" at bounding box center [377, 689] width 260 height 40
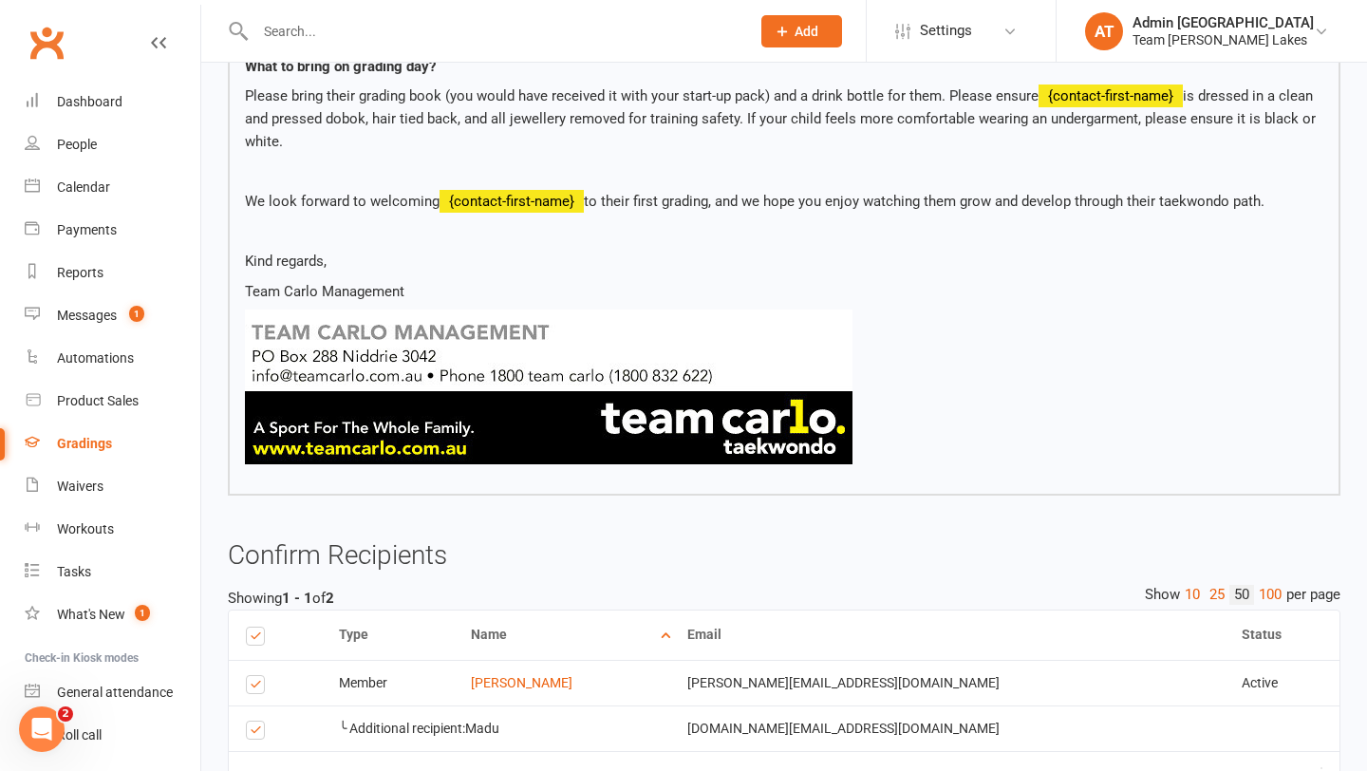
scroll to position [1348, 0]
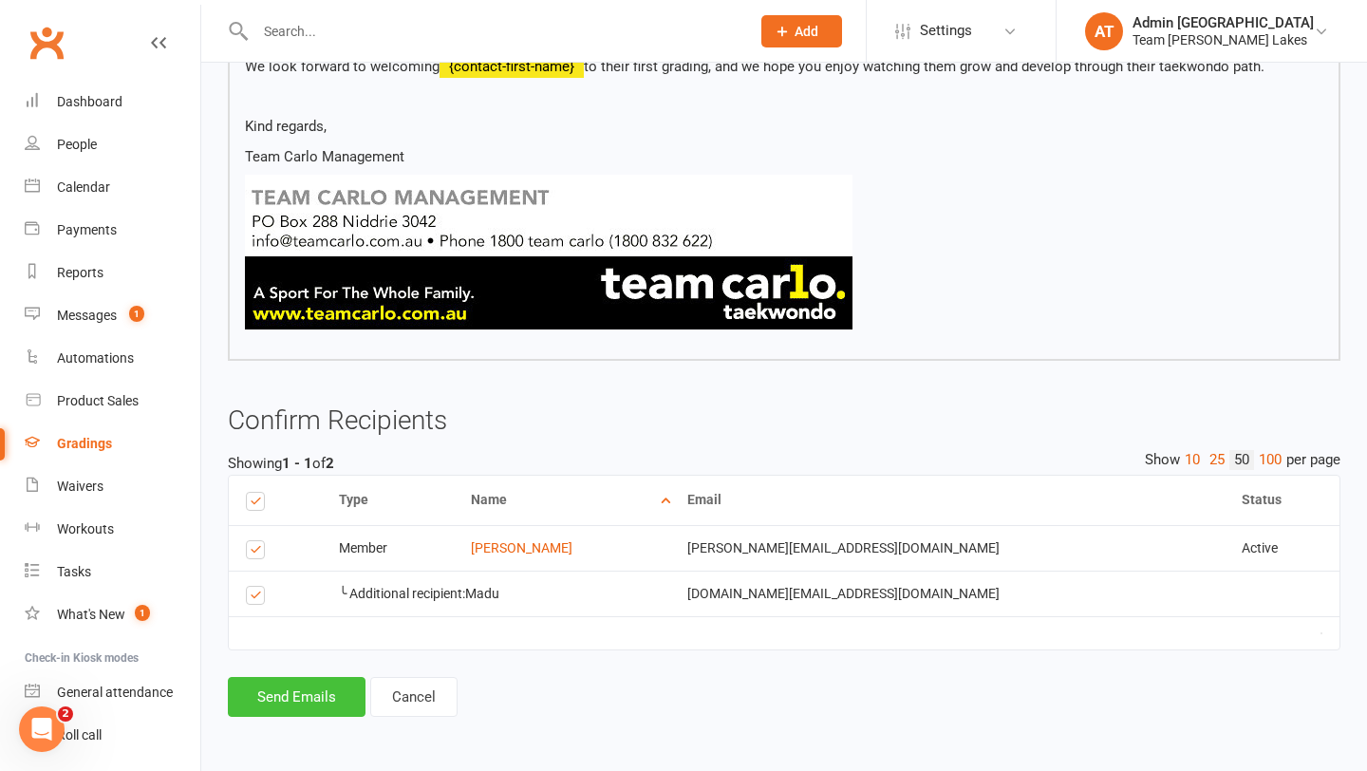
click at [321, 707] on button "Send Emails" at bounding box center [297, 697] width 138 height 40
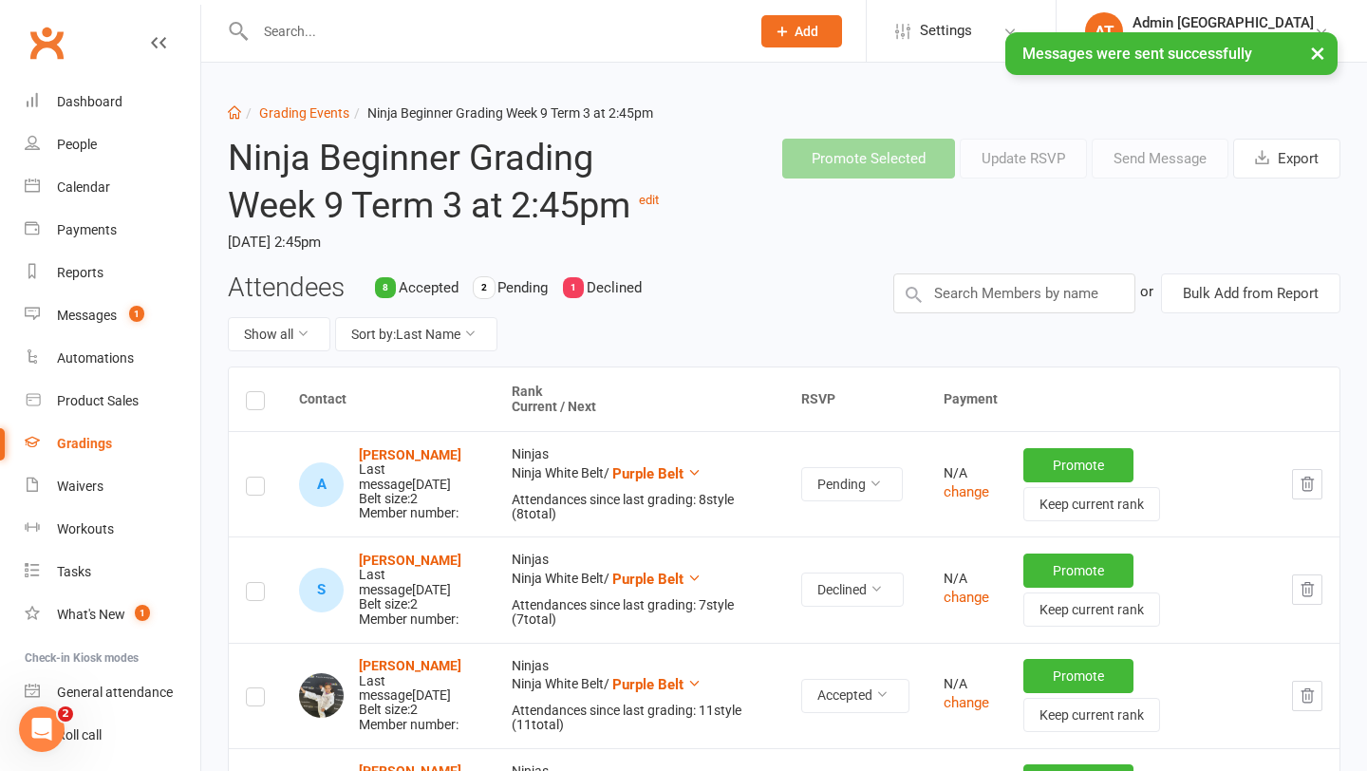
click at [369, 28] on input "text" at bounding box center [493, 31] width 487 height 27
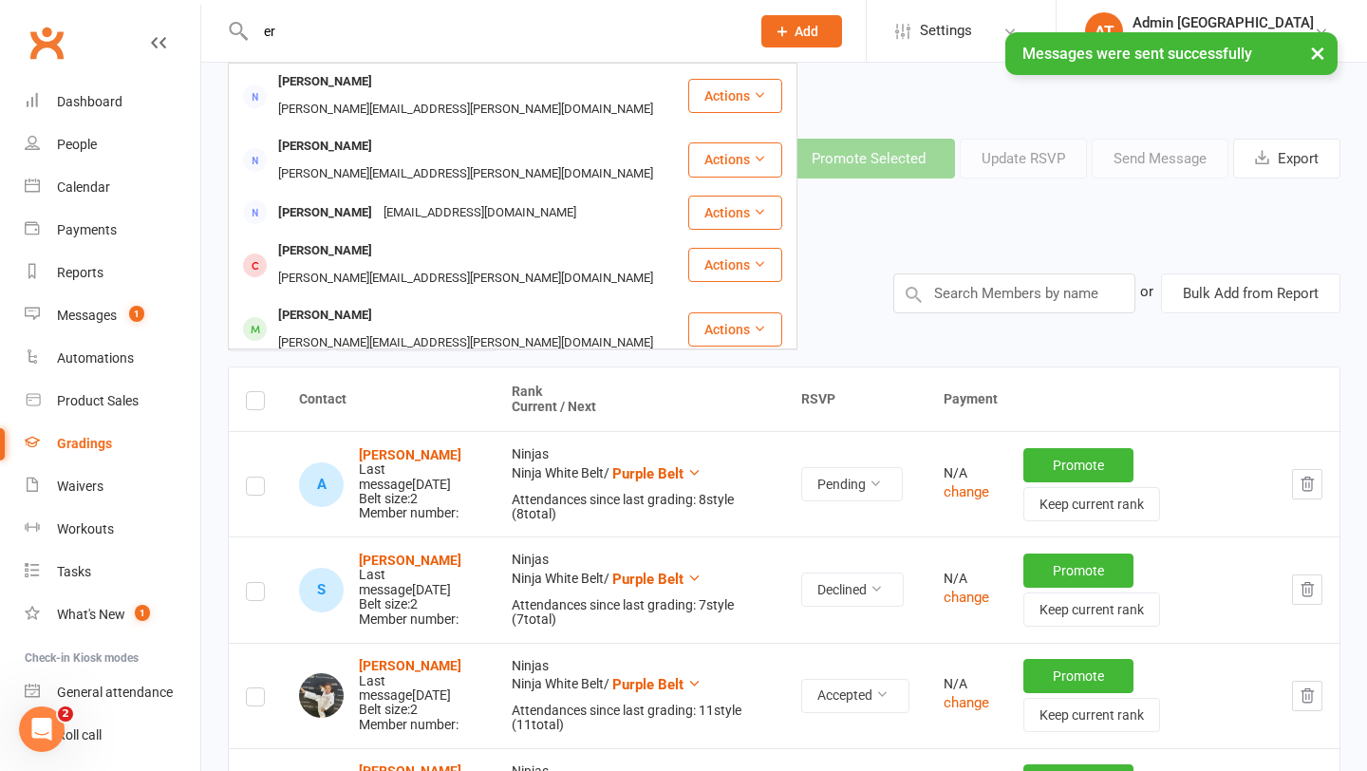
type input "e"
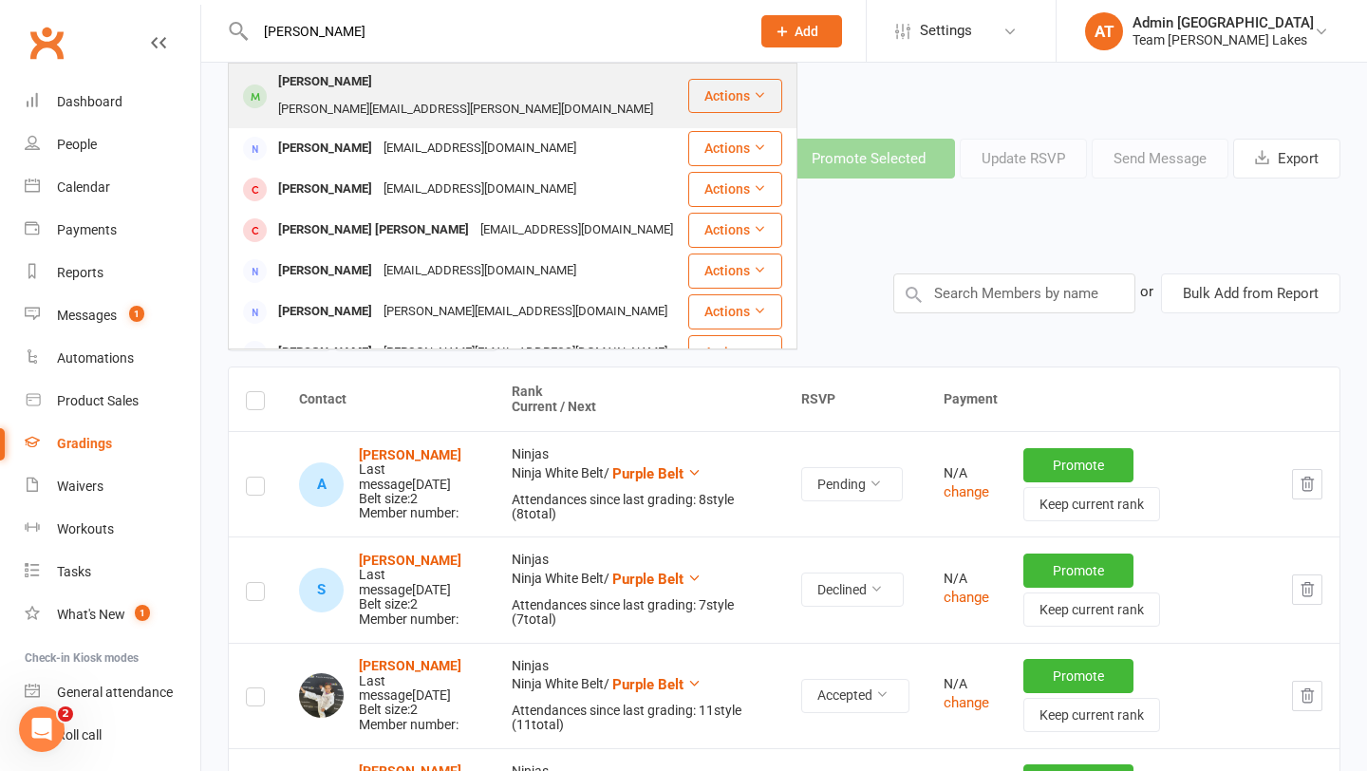
type input "[PERSON_NAME]"
click at [331, 80] on div "[PERSON_NAME]" at bounding box center [325, 82] width 105 height 28
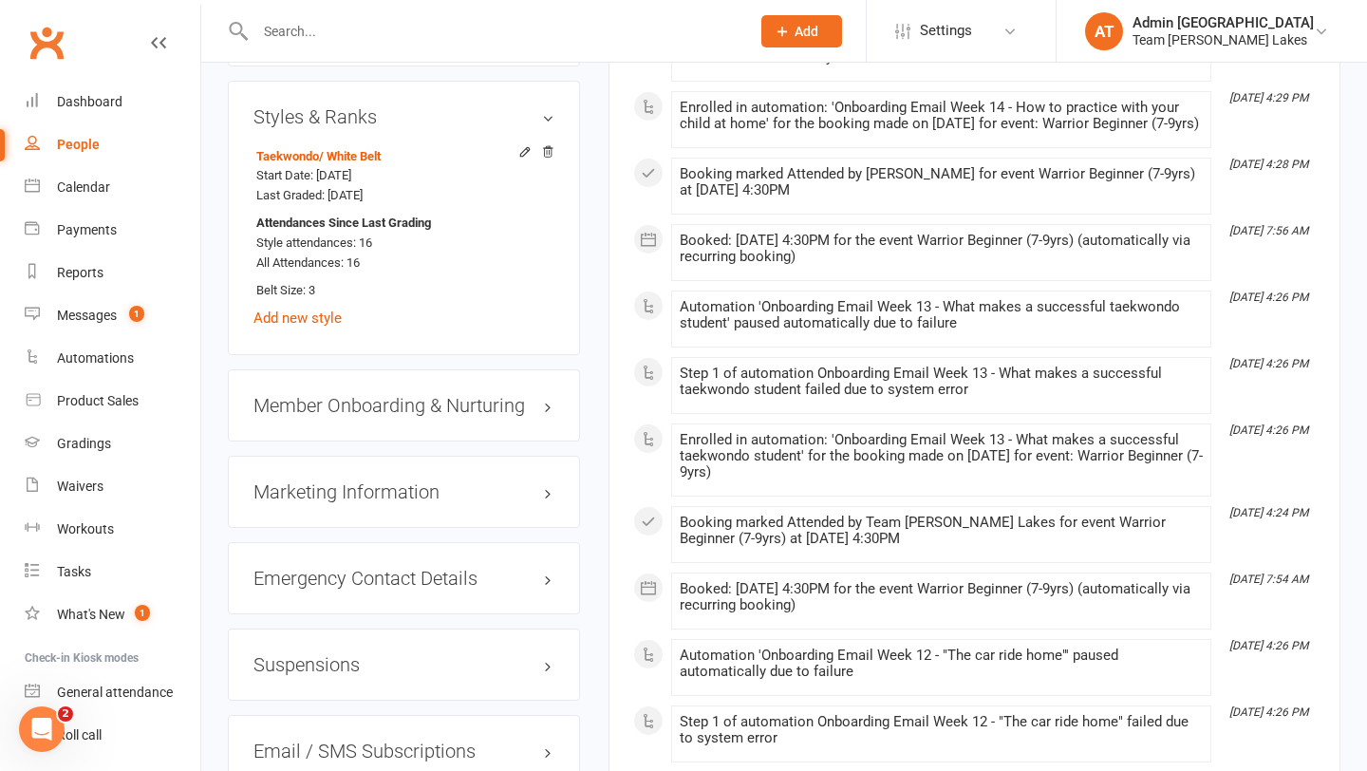
scroll to position [1627, 0]
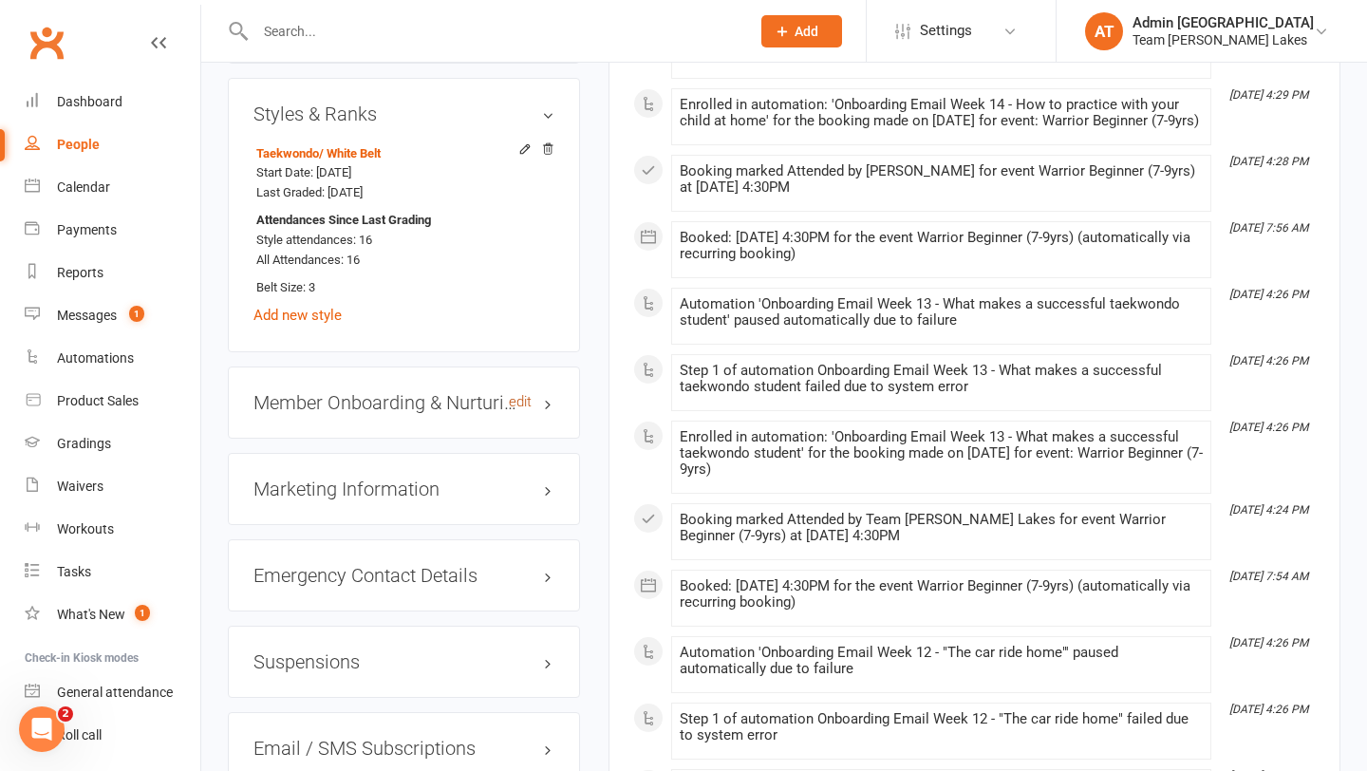
click at [526, 394] on link "edit" at bounding box center [520, 402] width 23 height 16
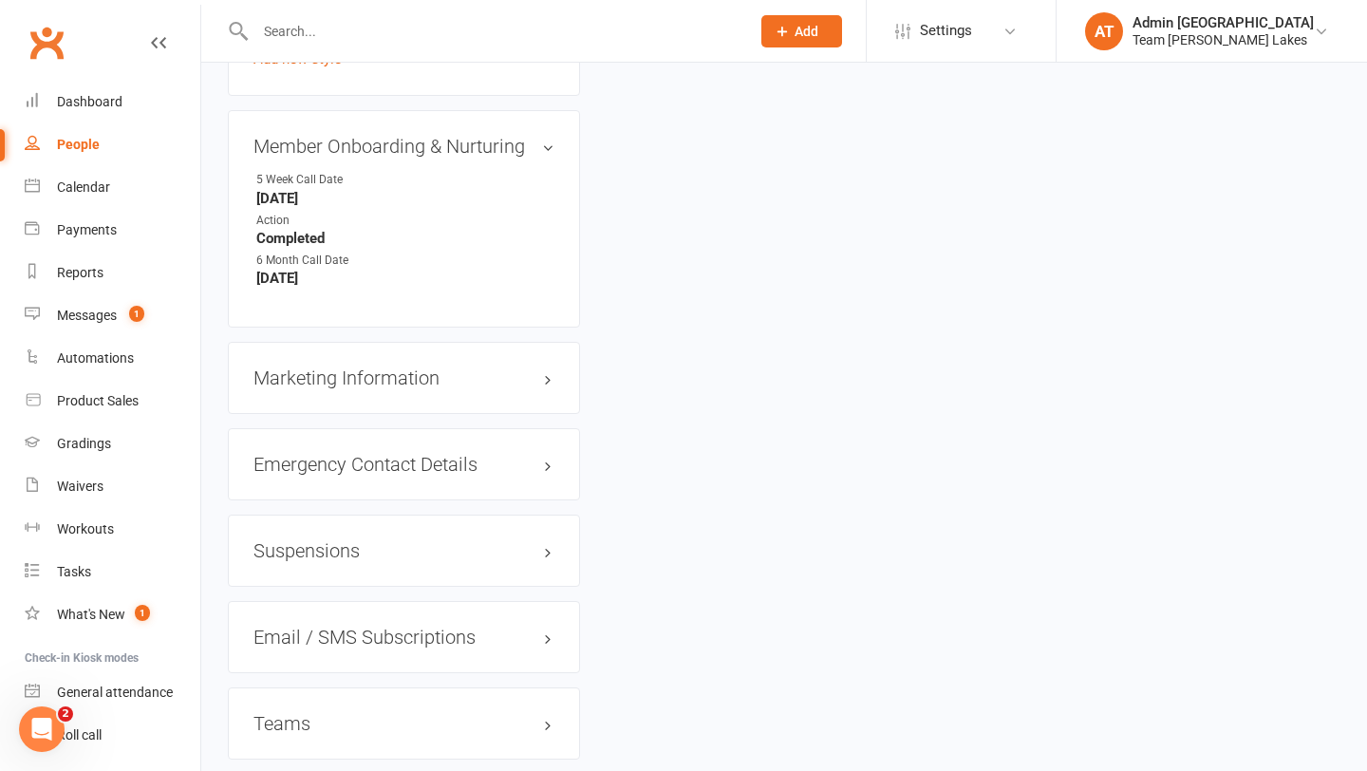
scroll to position [1893, 0]
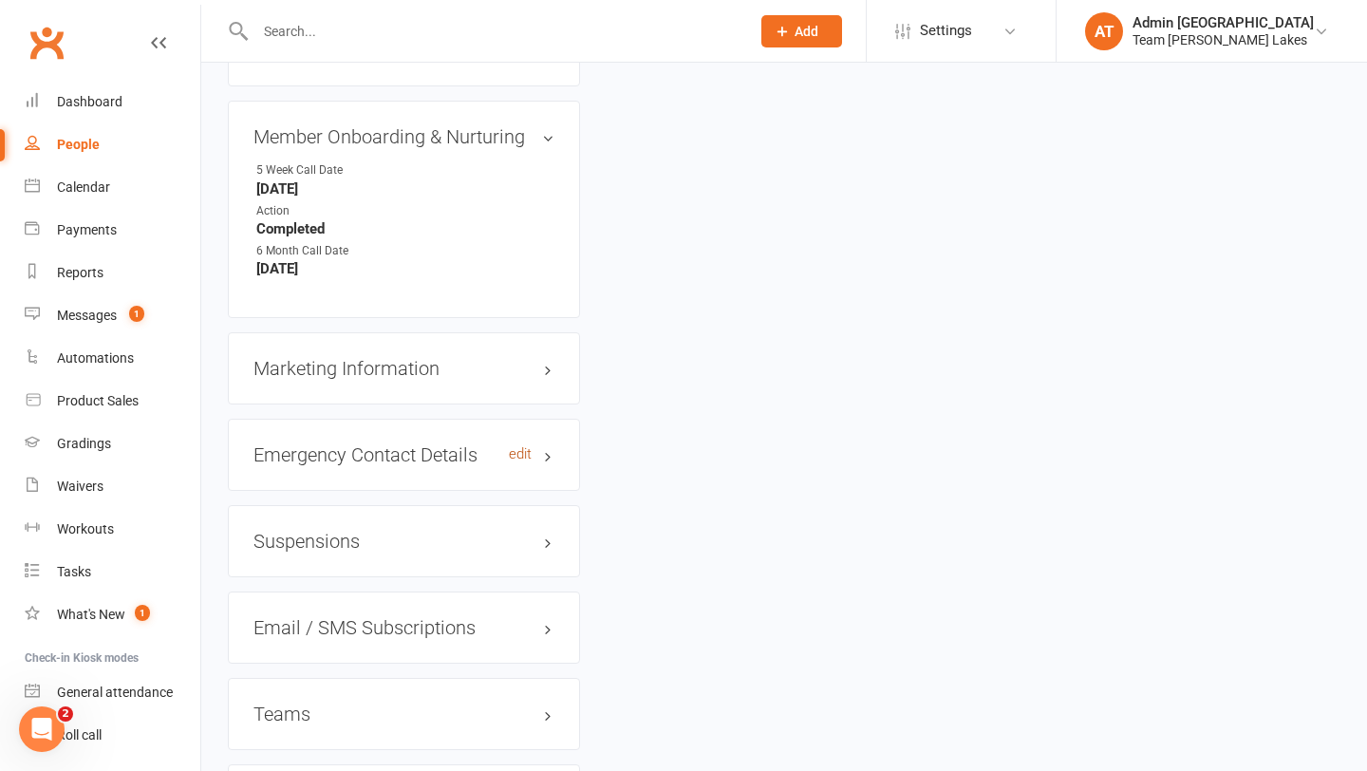
click at [519, 446] on link "edit" at bounding box center [520, 454] width 23 height 16
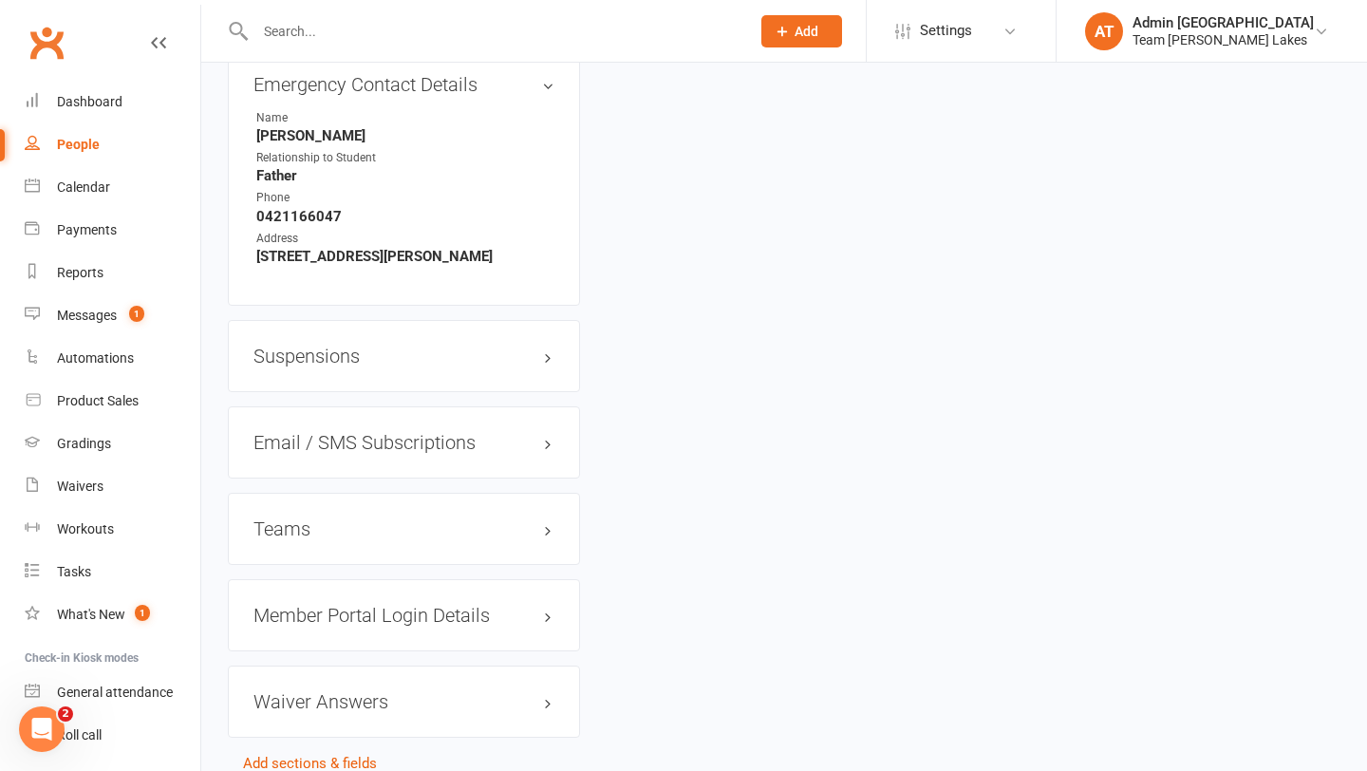
scroll to position [2323, 0]
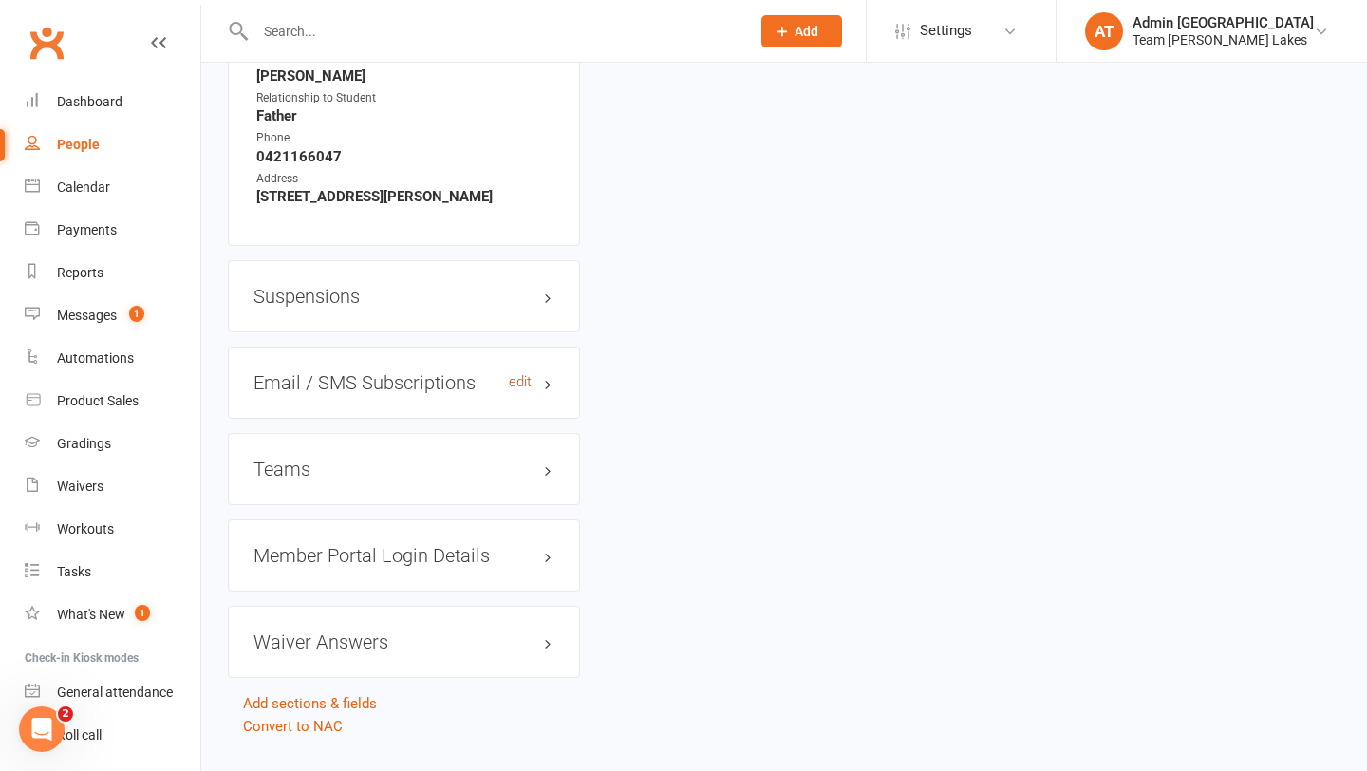
click at [519, 374] on link "edit" at bounding box center [520, 382] width 23 height 16
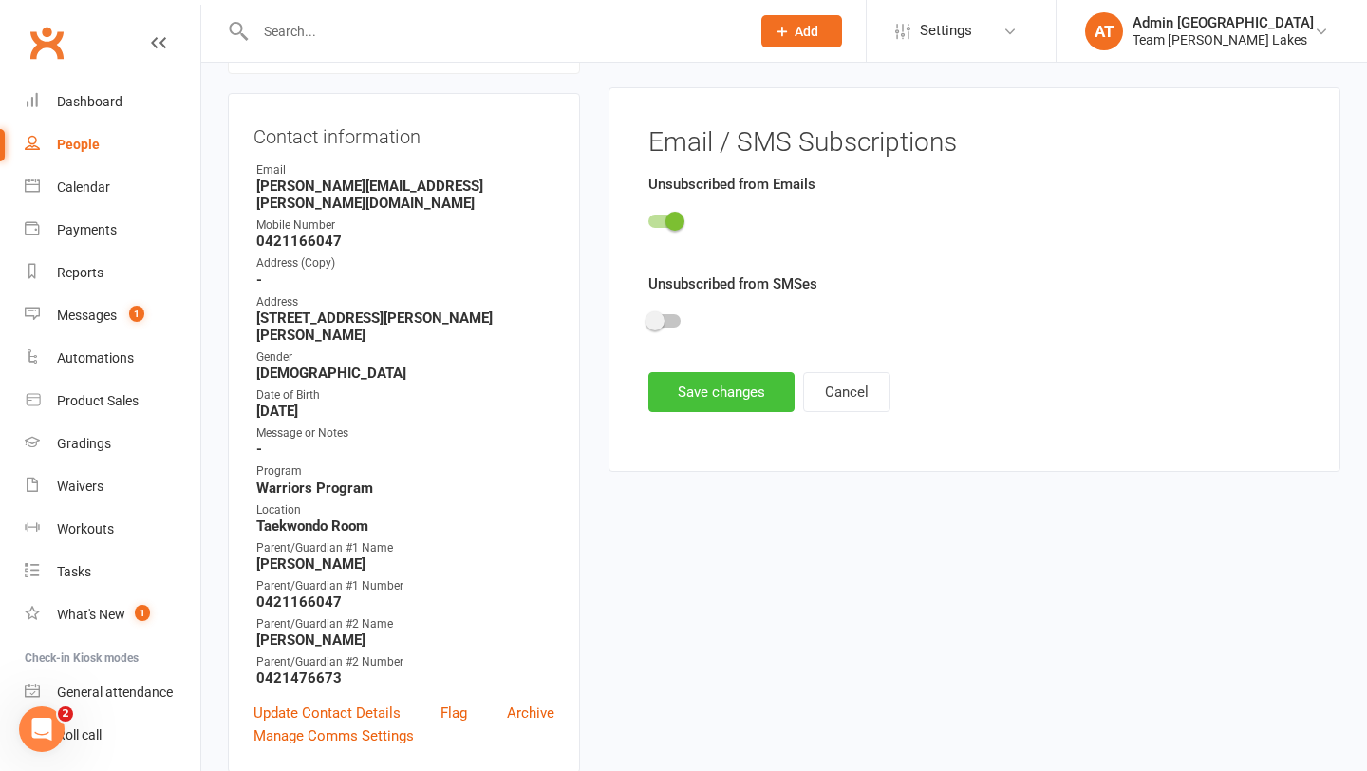
scroll to position [162, 0]
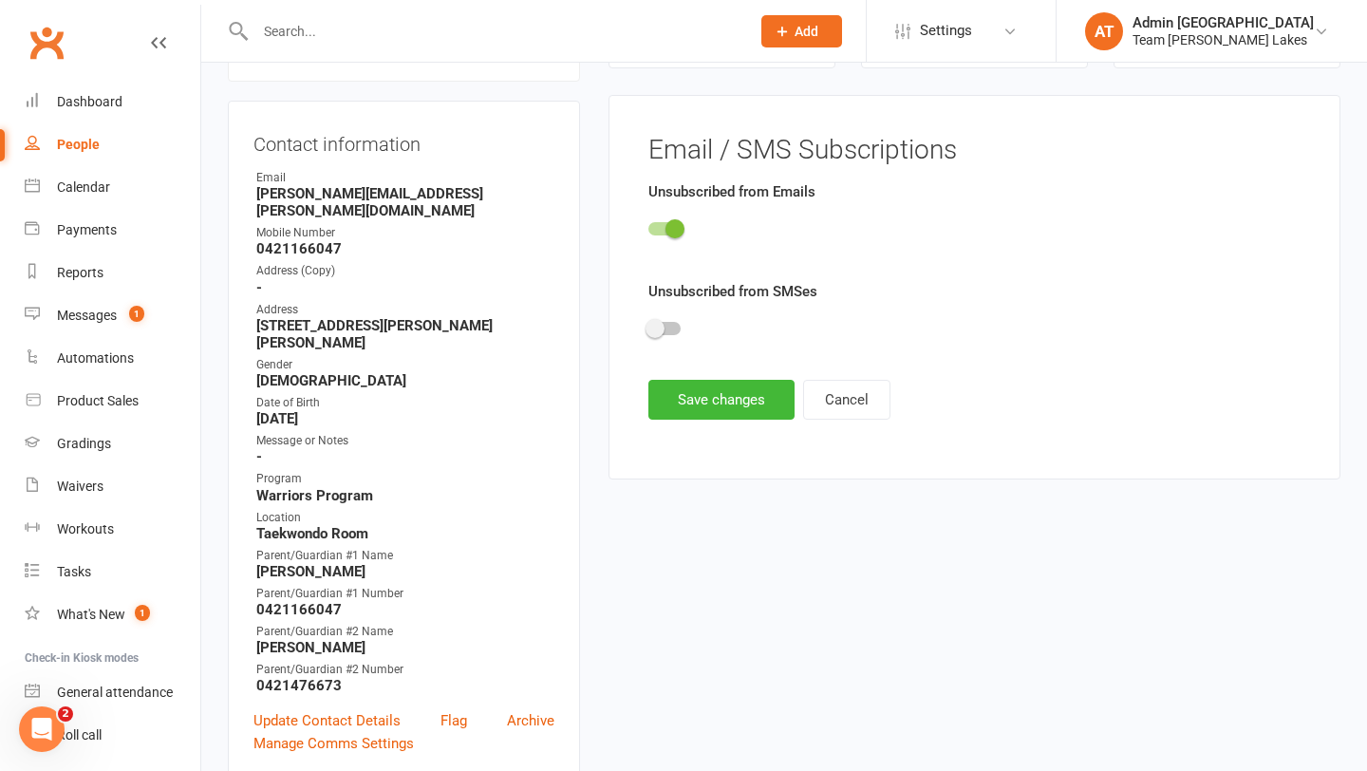
click at [678, 226] on span at bounding box center [675, 228] width 19 height 19
click at [649, 226] on input "checkbox" at bounding box center [649, 226] width 0 height 0
click at [712, 400] on button "Save changes" at bounding box center [722, 400] width 146 height 40
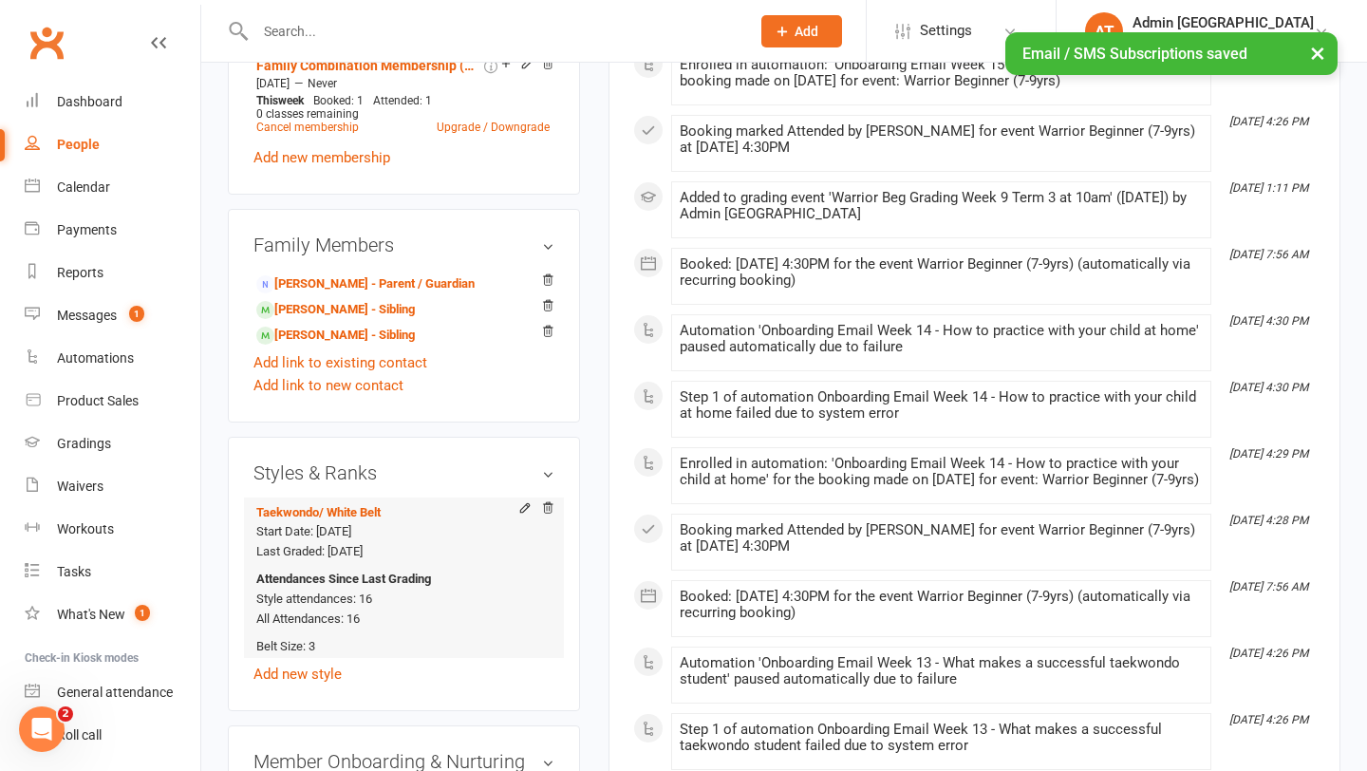
scroll to position [1276, 0]
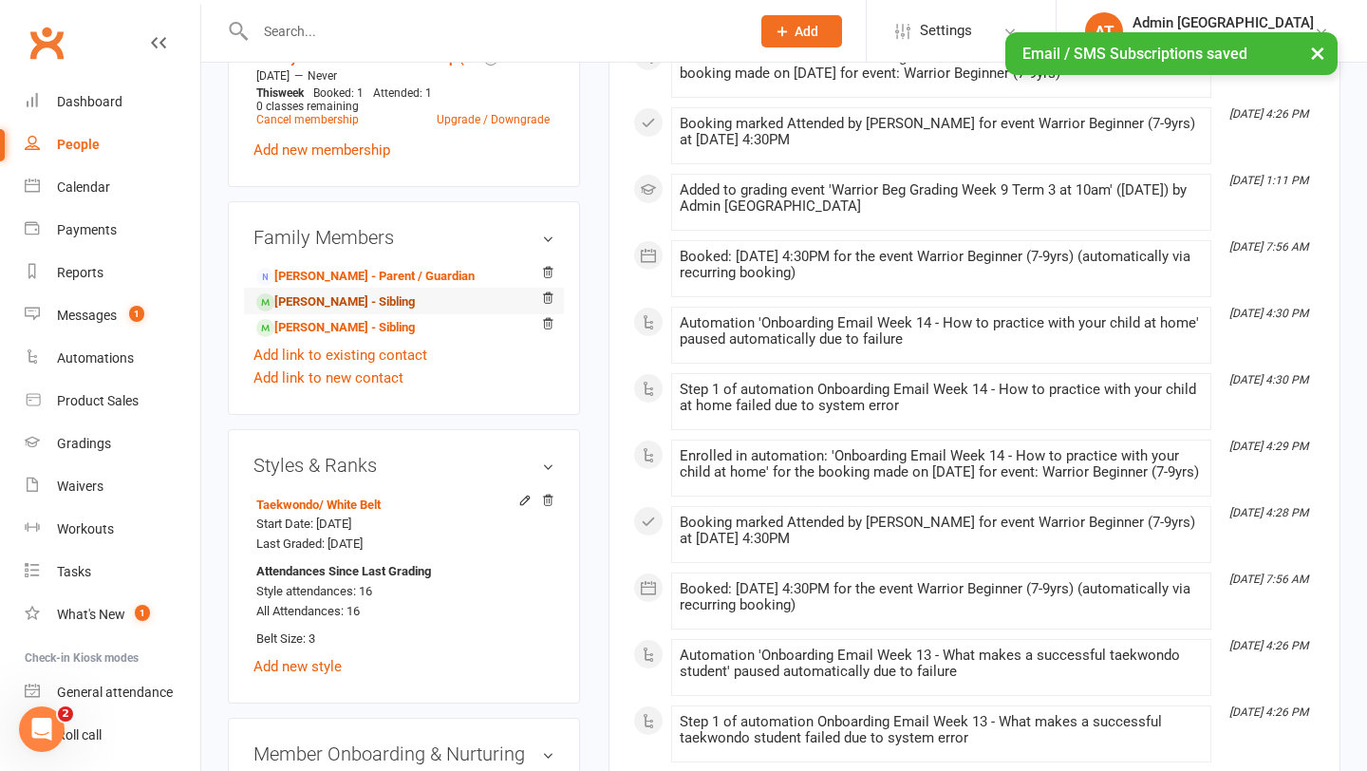
click at [358, 292] on link "[PERSON_NAME] - Sibling" at bounding box center [335, 302] width 159 height 20
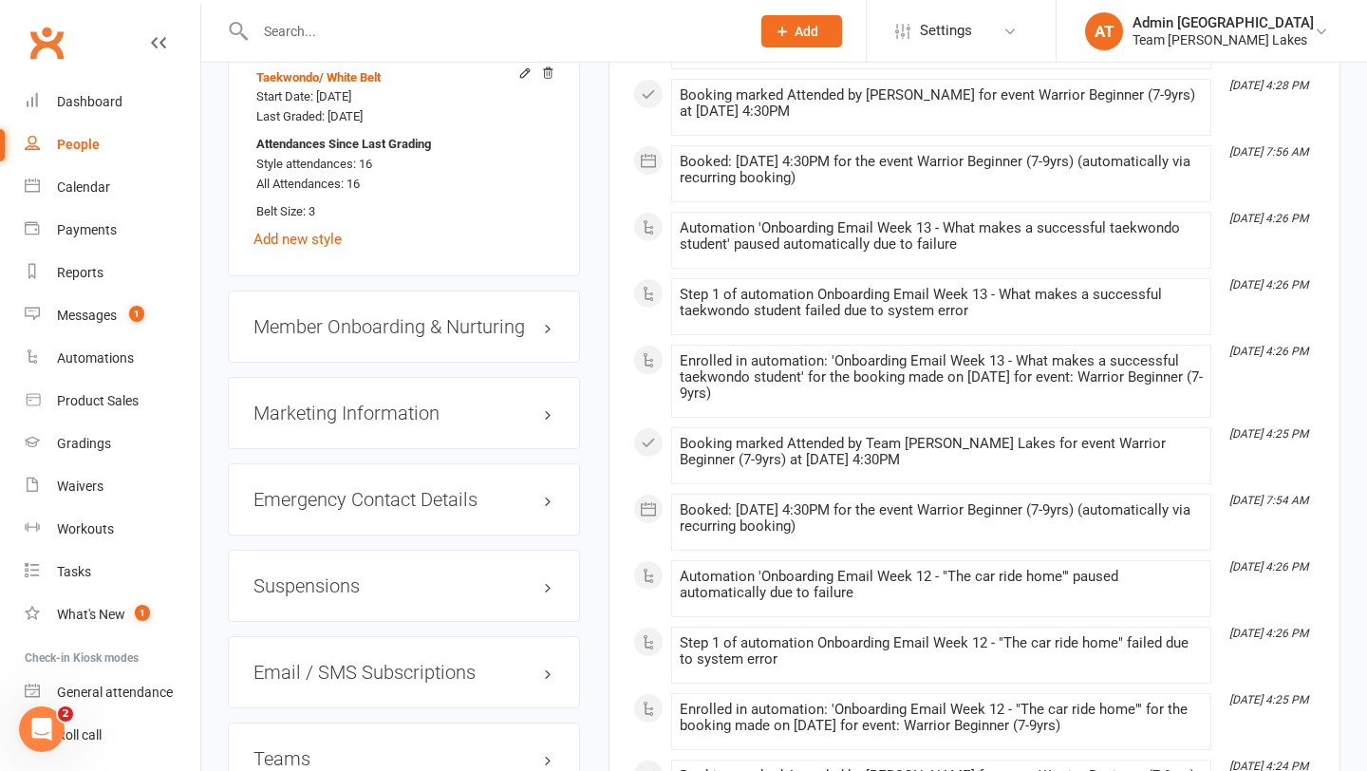
scroll to position [1742, 0]
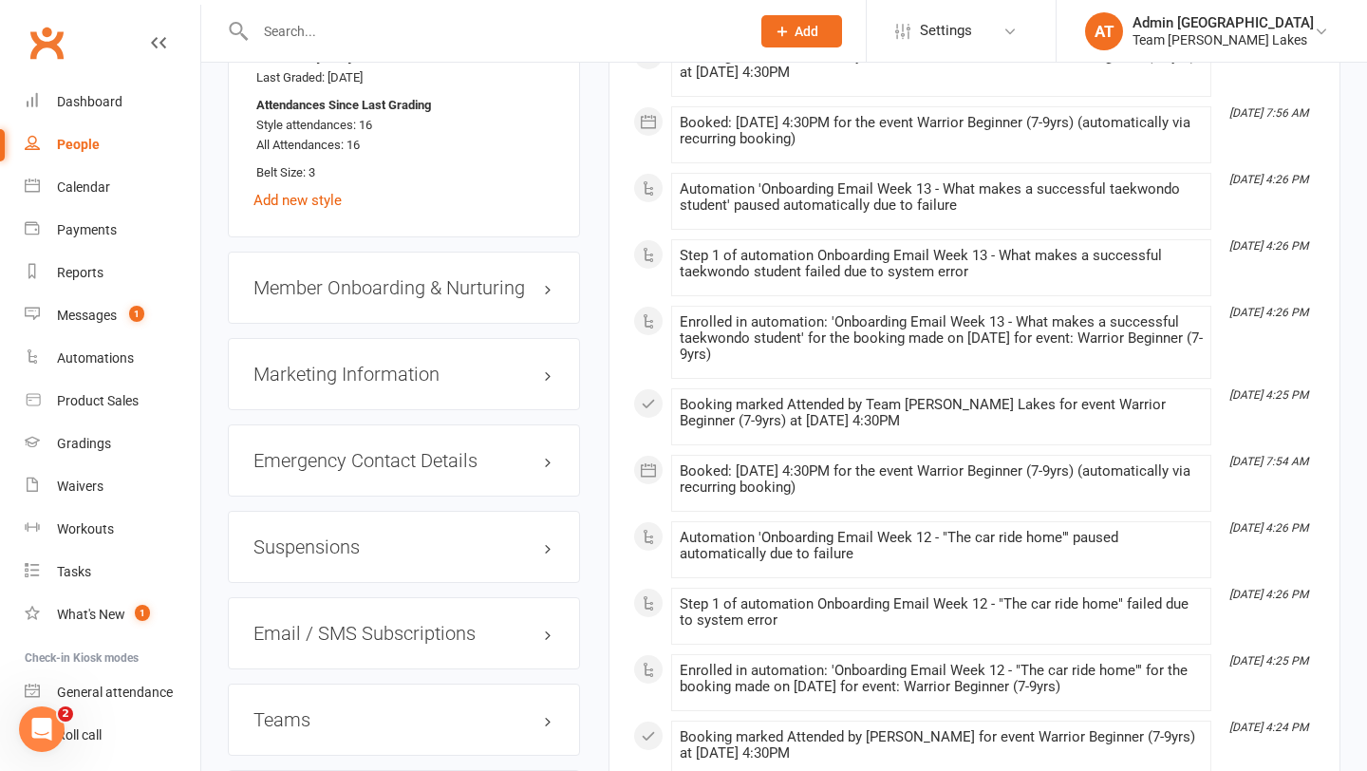
click at [346, 536] on h3 "Suspensions" at bounding box center [404, 546] width 301 height 21
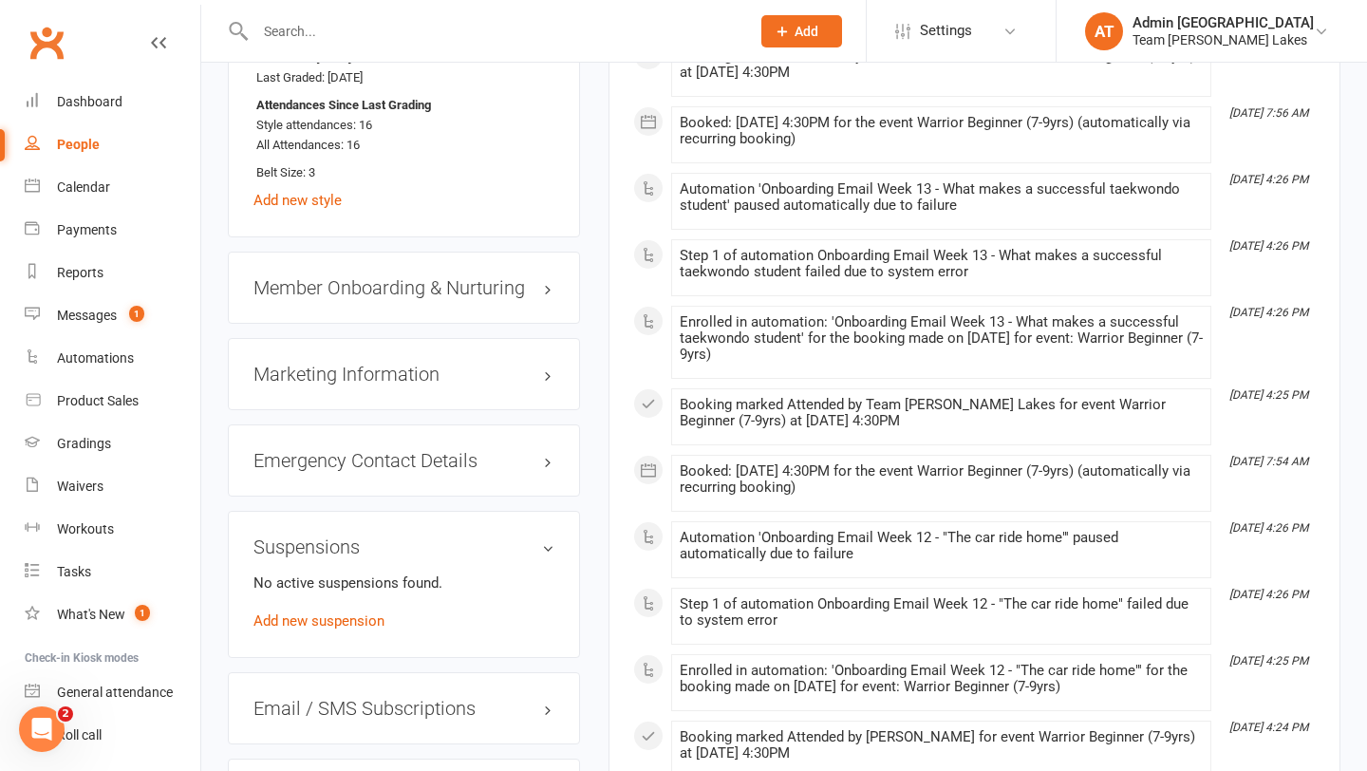
click at [467, 511] on div "Suspensions No active suspensions found. Add new suspension" at bounding box center [404, 584] width 352 height 147
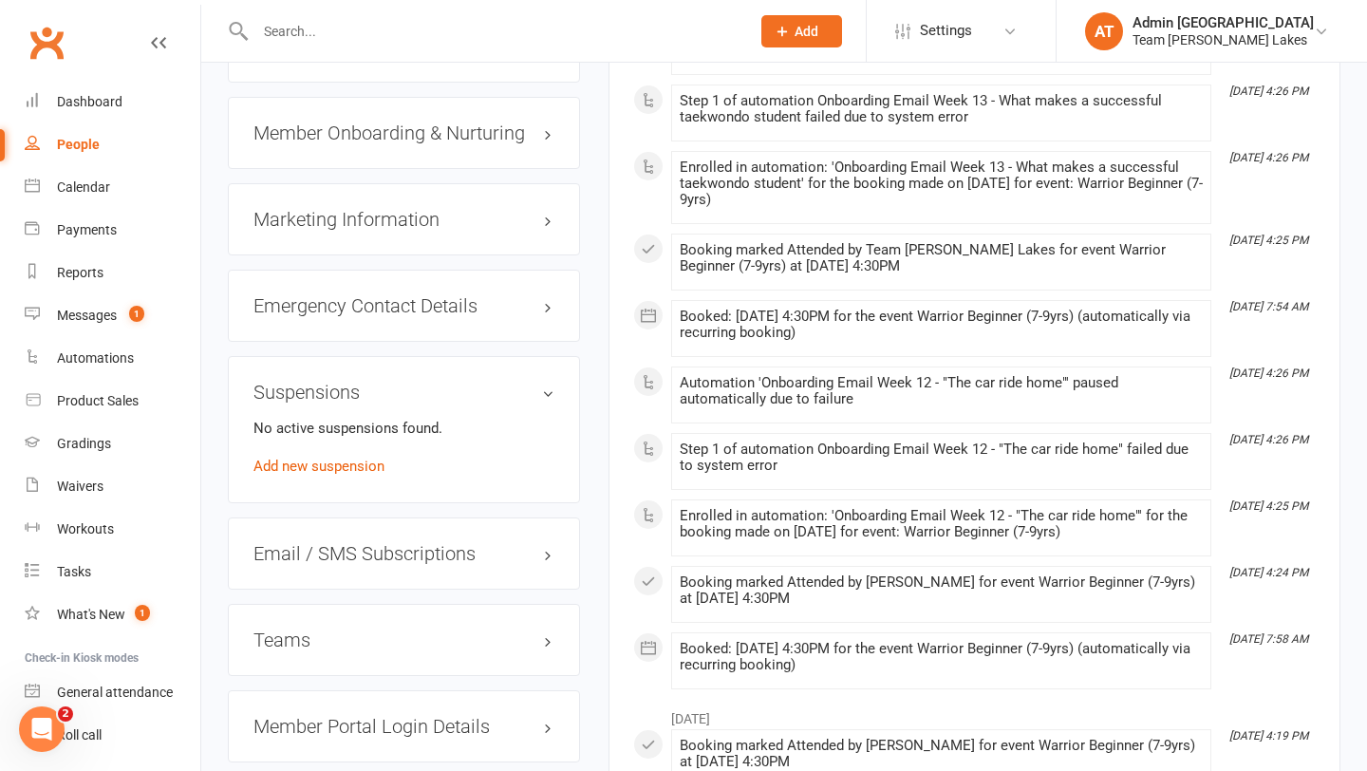
scroll to position [1901, 0]
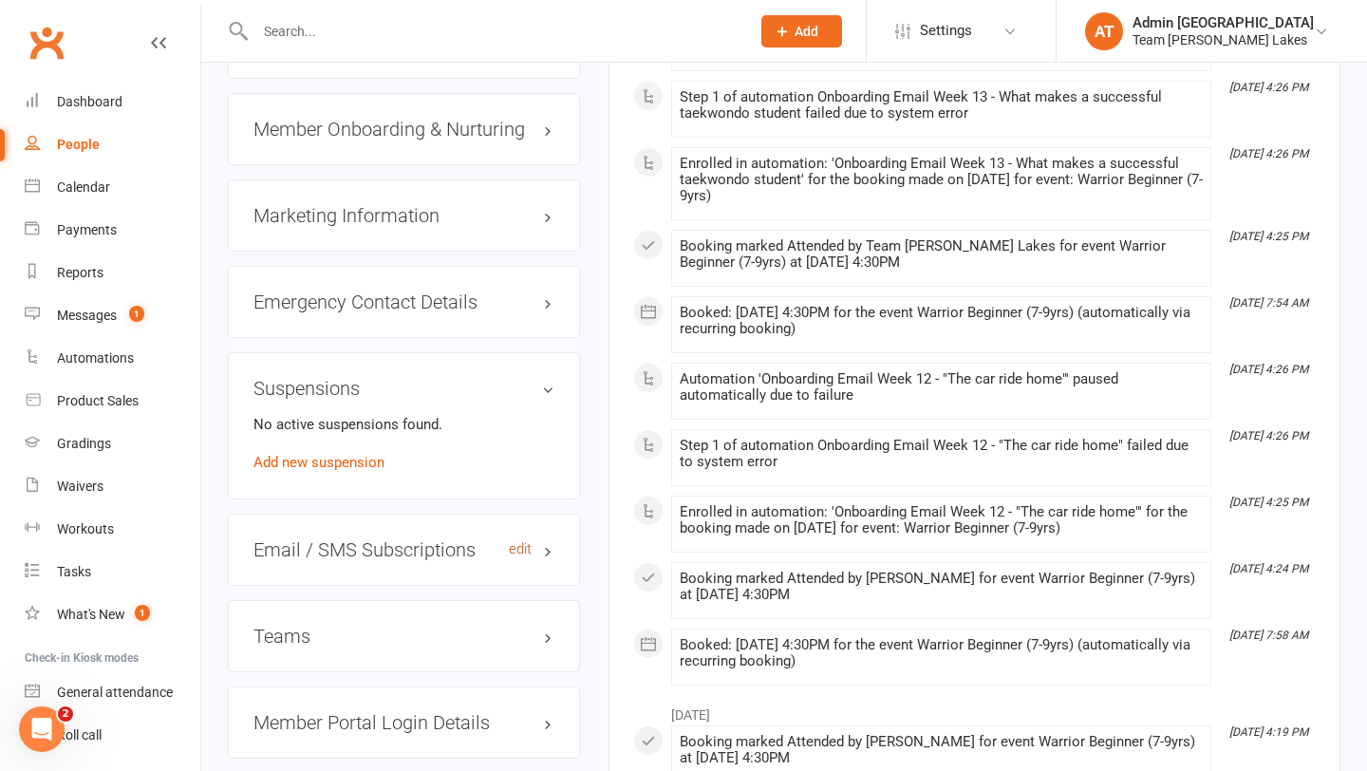
click at [519, 541] on link "edit" at bounding box center [520, 549] width 23 height 16
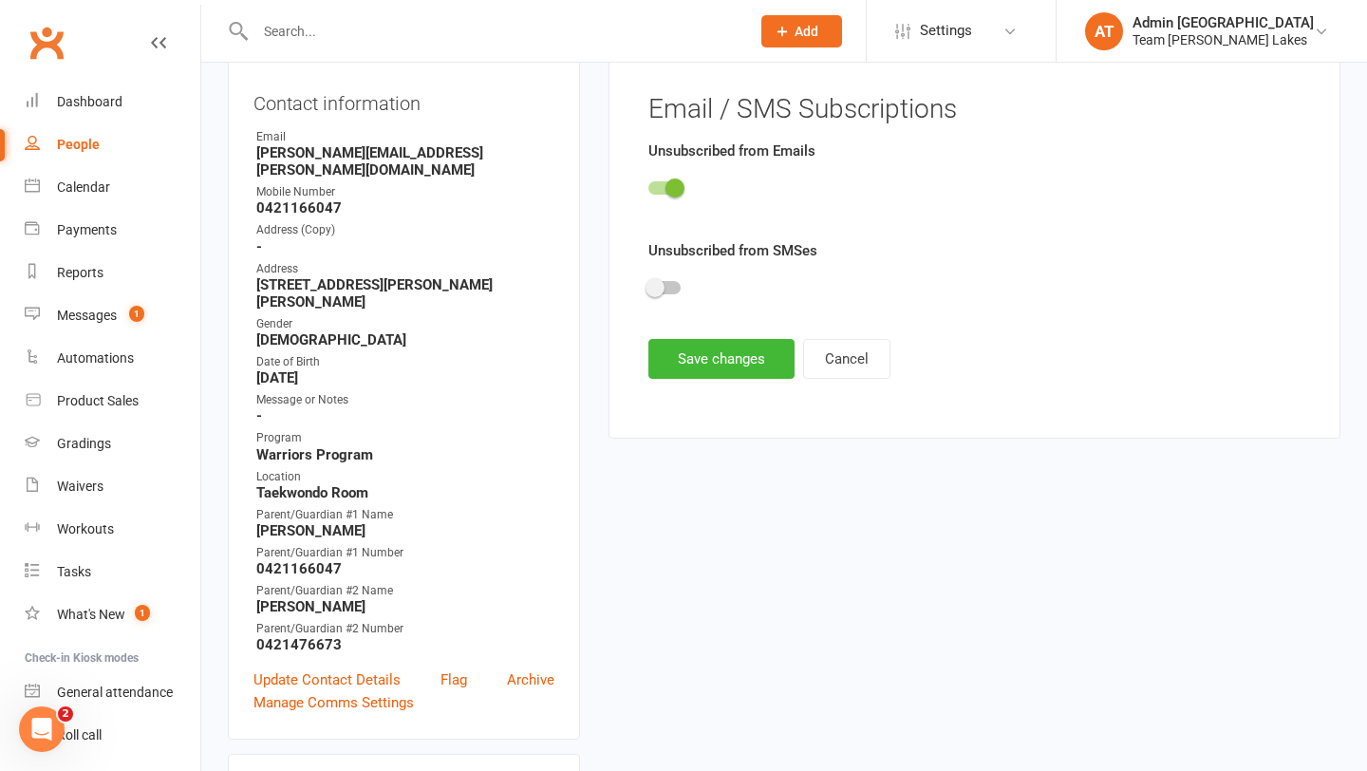
scroll to position [162, 0]
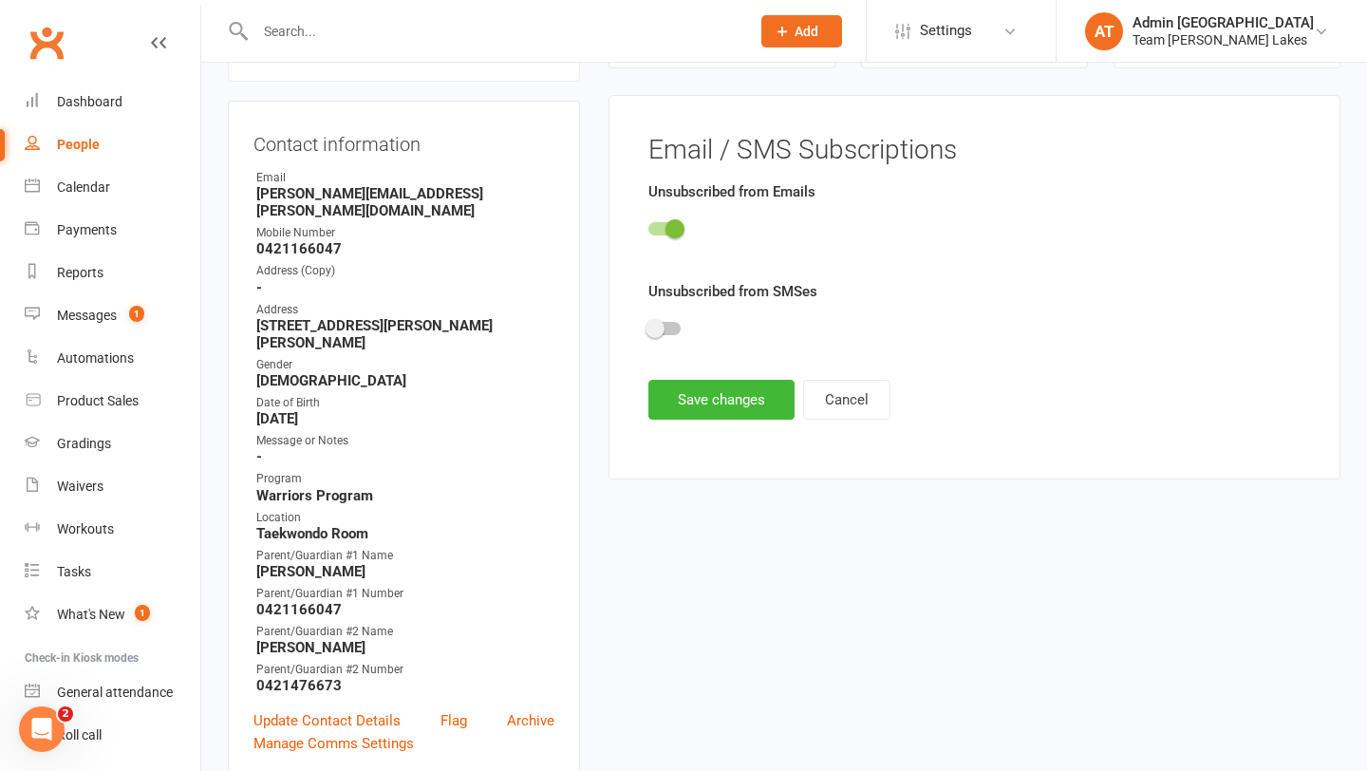
click at [678, 231] on span at bounding box center [675, 228] width 19 height 19
click at [649, 226] on input "checkbox" at bounding box center [649, 226] width 0 height 0
click at [712, 400] on button "Save changes" at bounding box center [722, 400] width 146 height 40
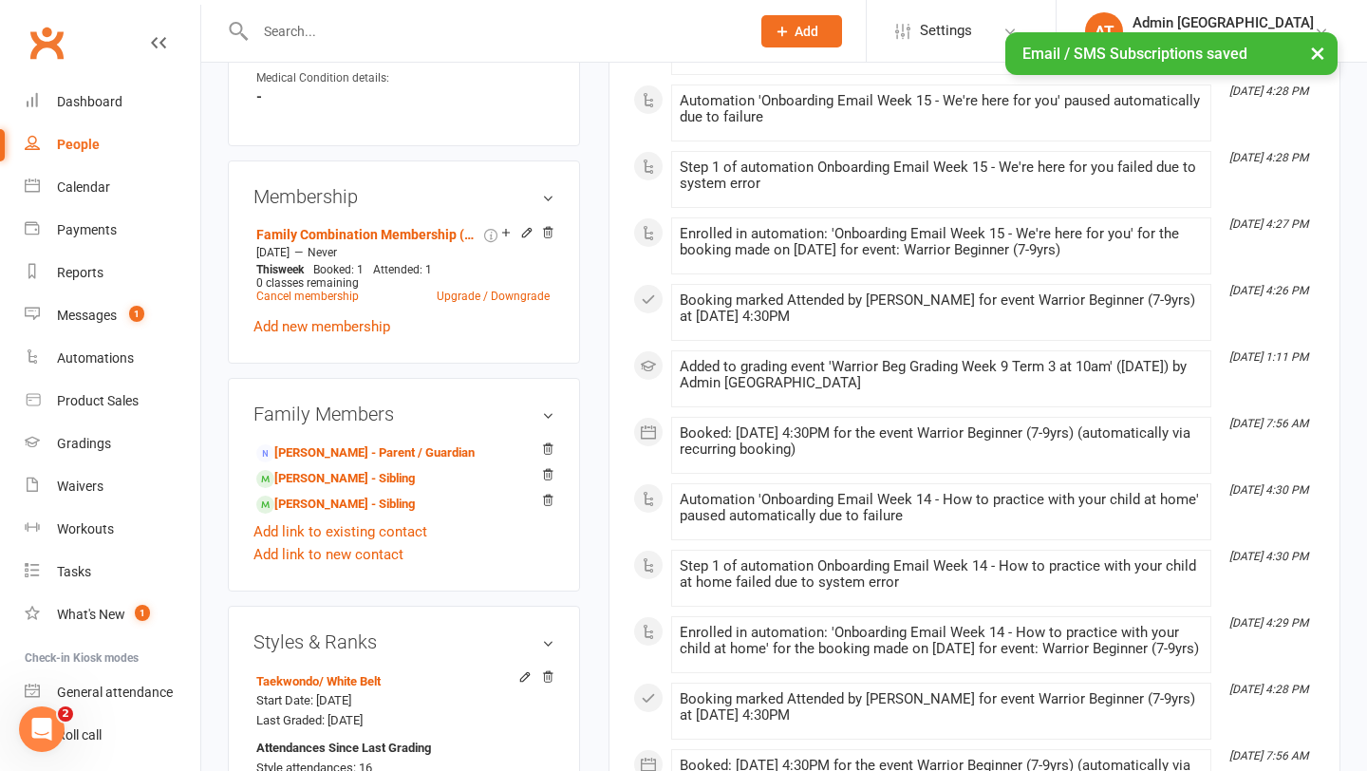
scroll to position [1109, 0]
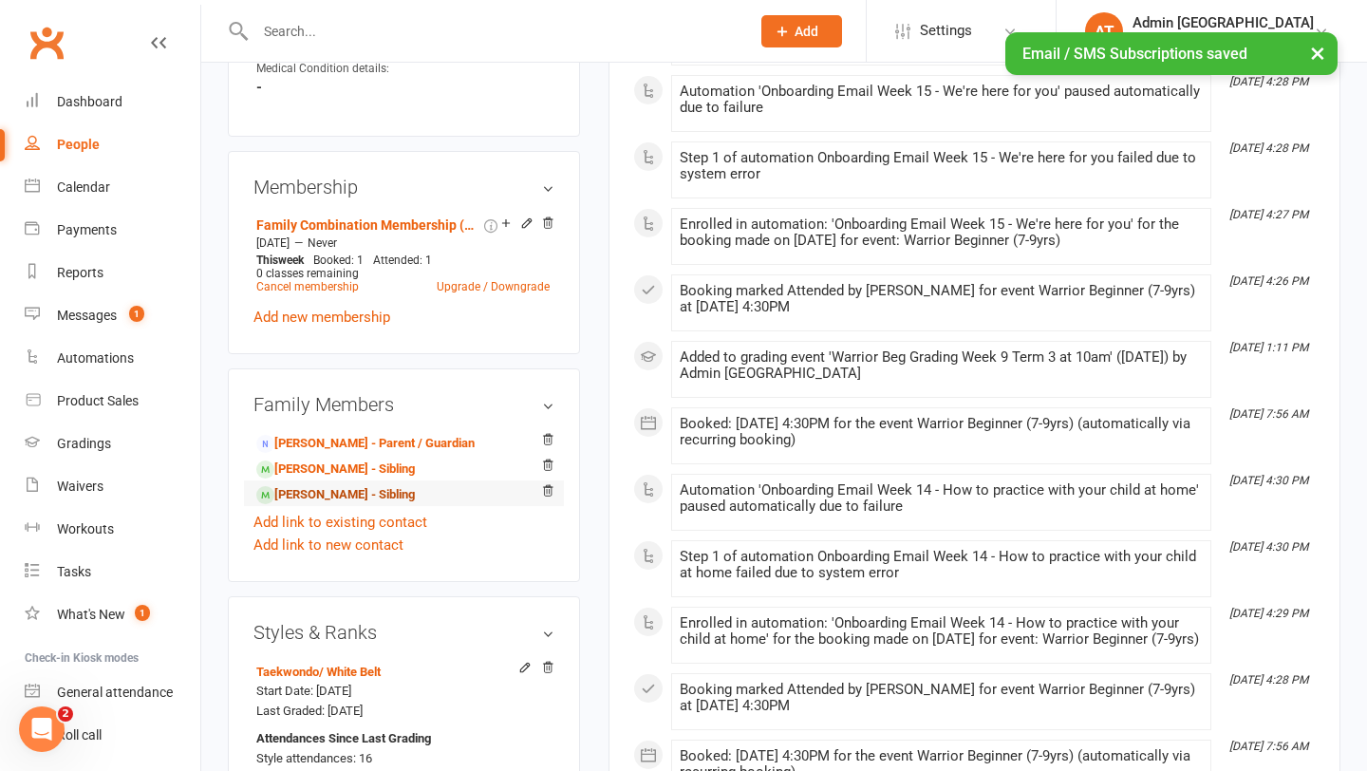
click at [343, 485] on link "[PERSON_NAME] - Sibling" at bounding box center [335, 495] width 159 height 20
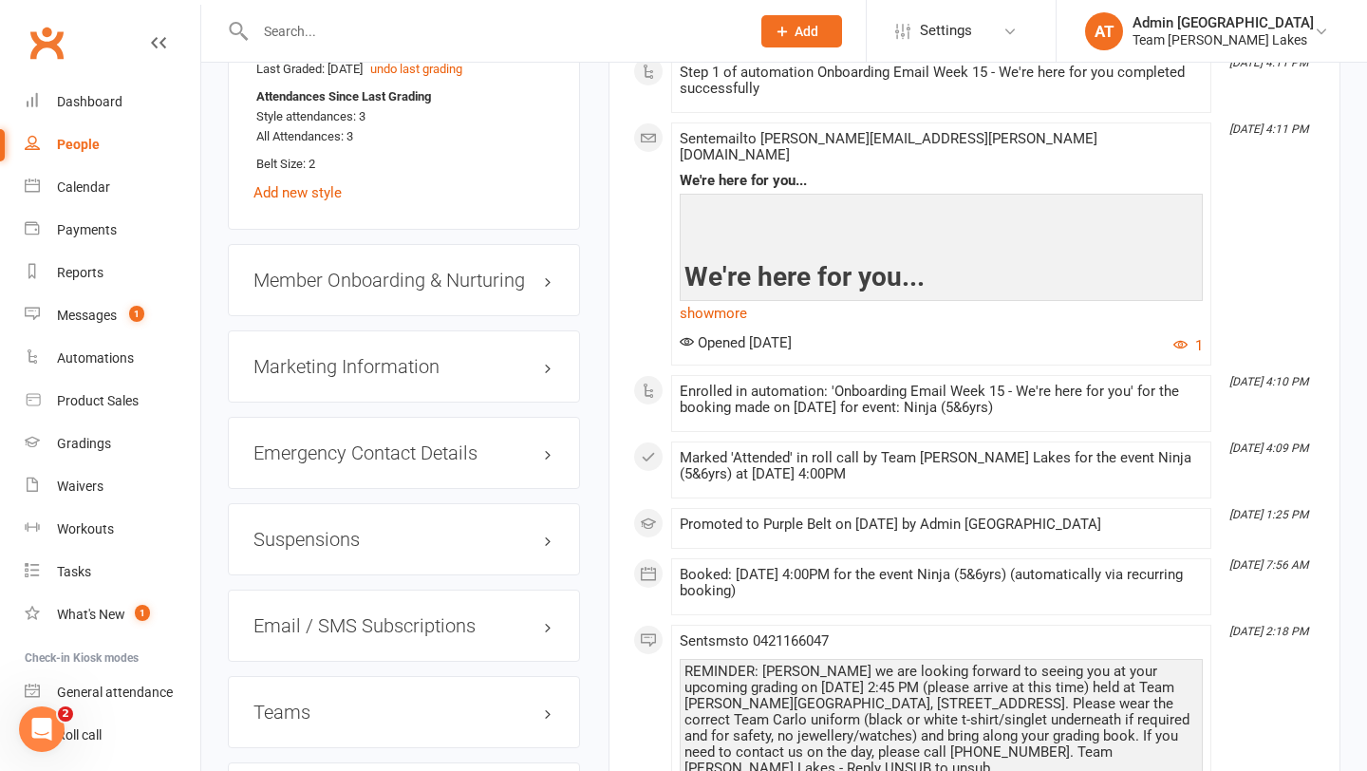
scroll to position [1810, 0]
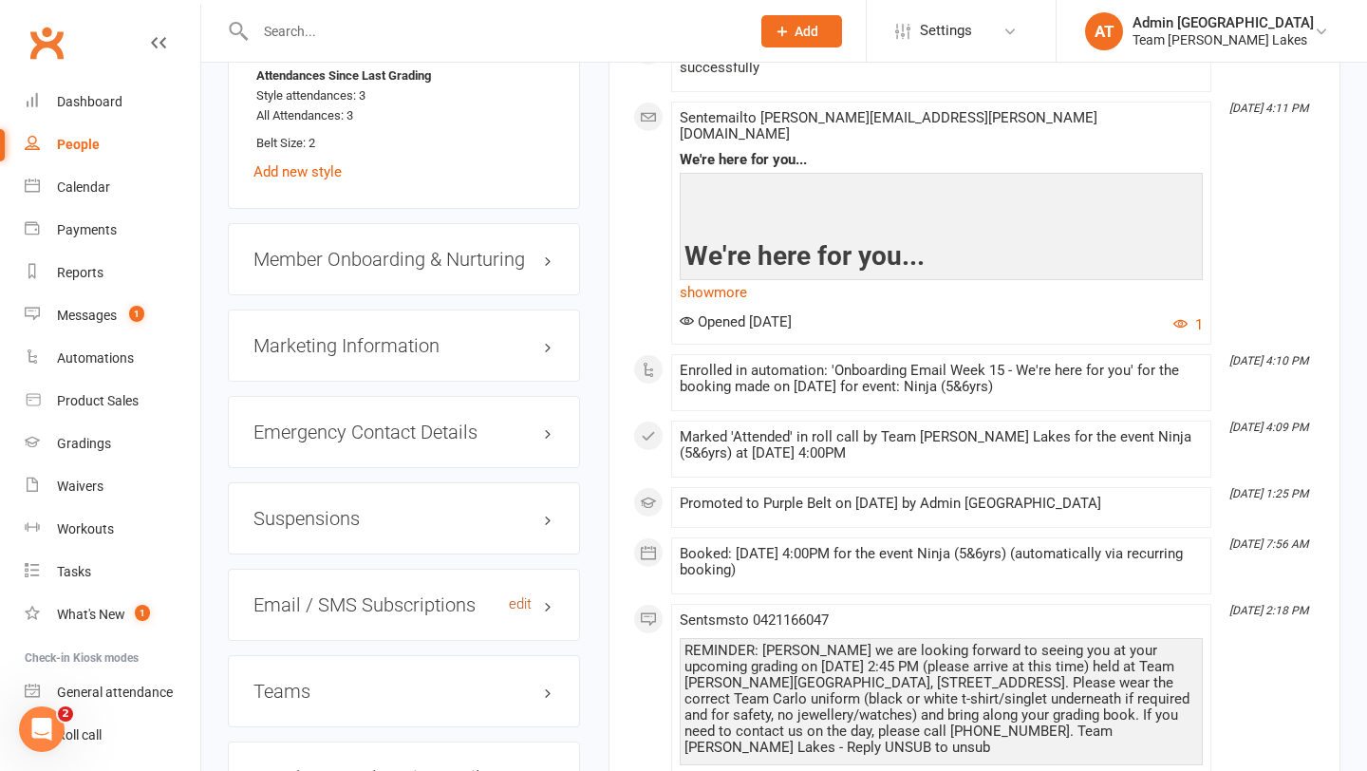
click at [515, 596] on link "edit" at bounding box center [520, 604] width 23 height 16
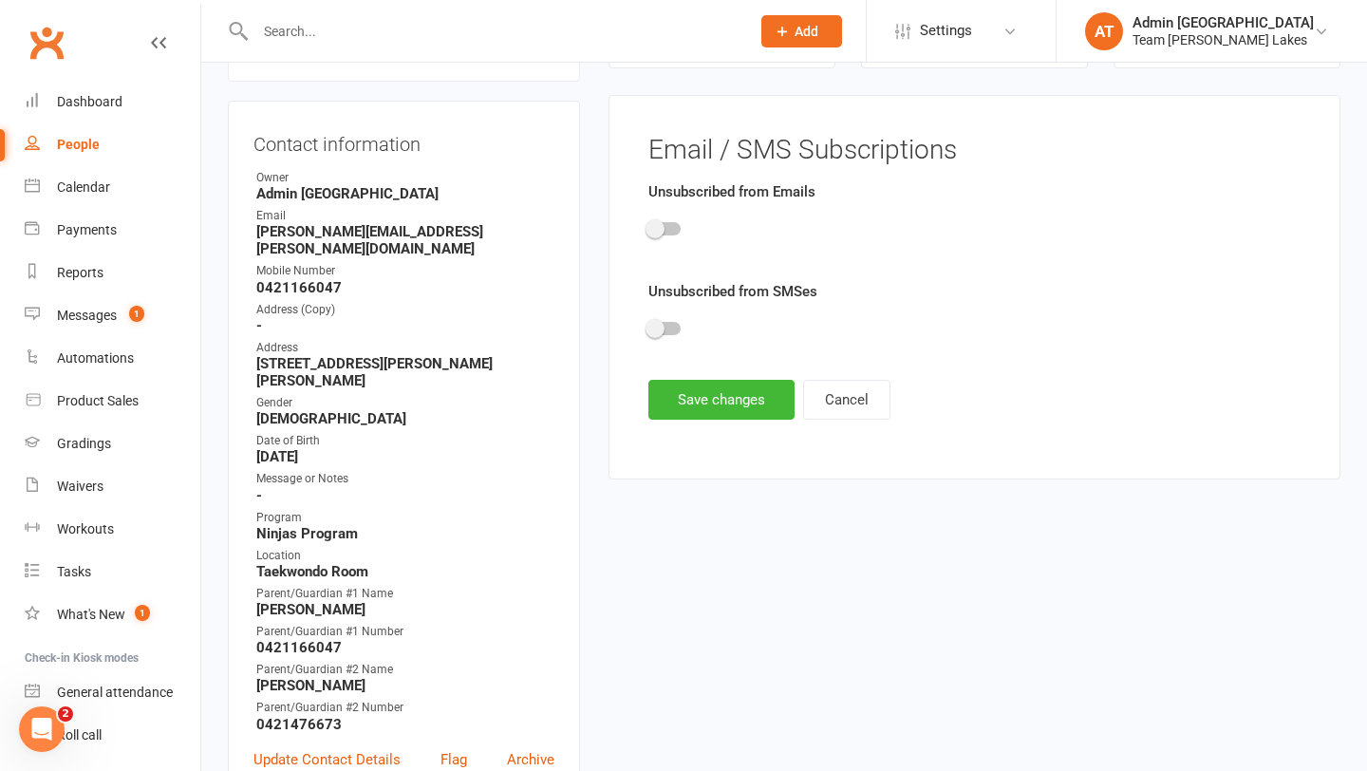
scroll to position [0, 0]
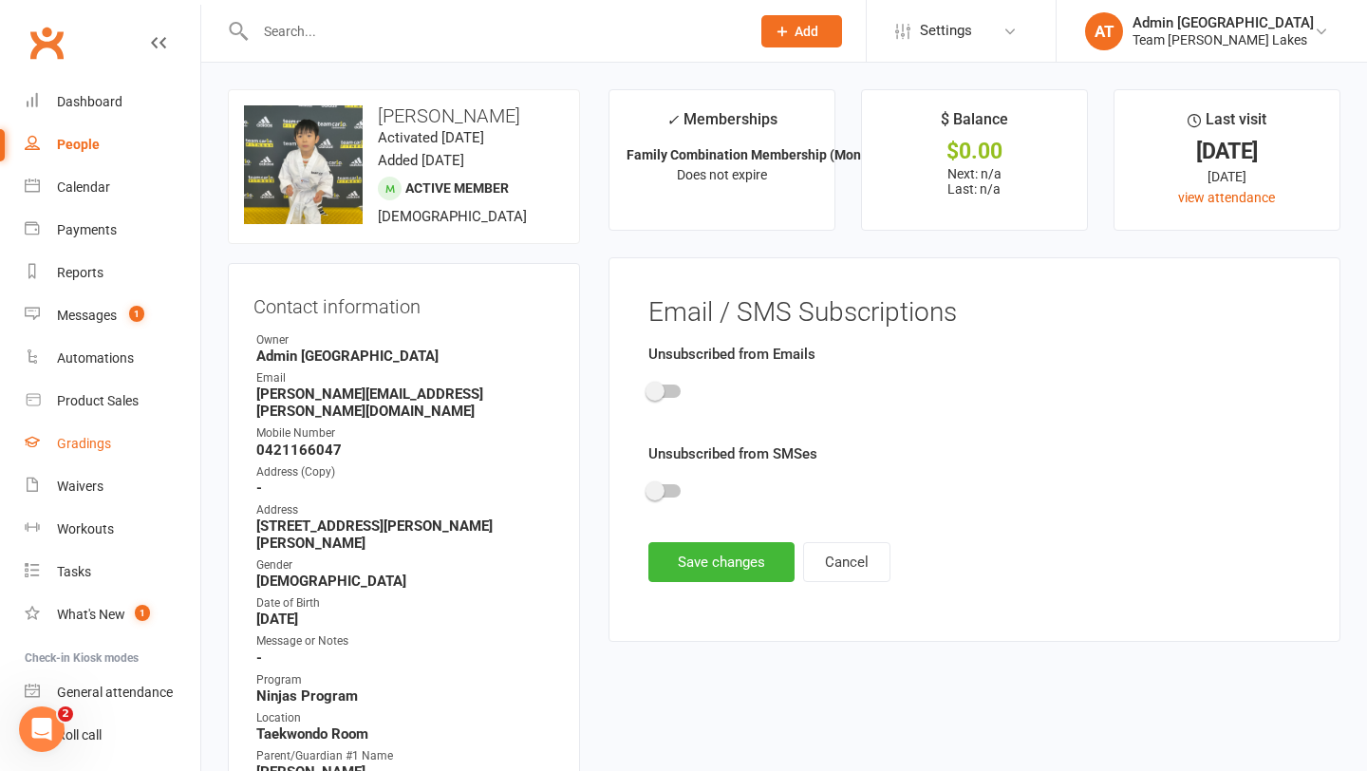
click at [90, 445] on div "Gradings" at bounding box center [84, 443] width 54 height 15
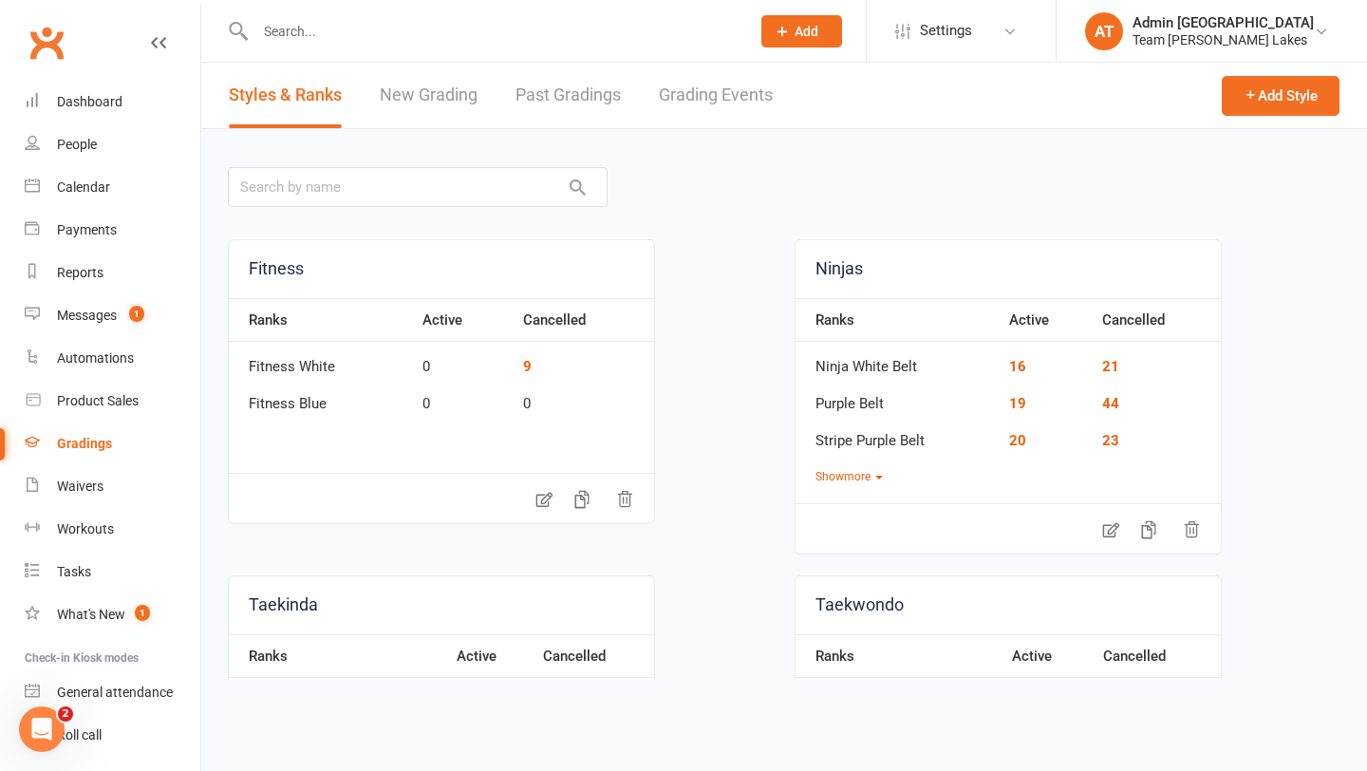
click at [717, 97] on link "Grading Events" at bounding box center [716, 96] width 114 height 66
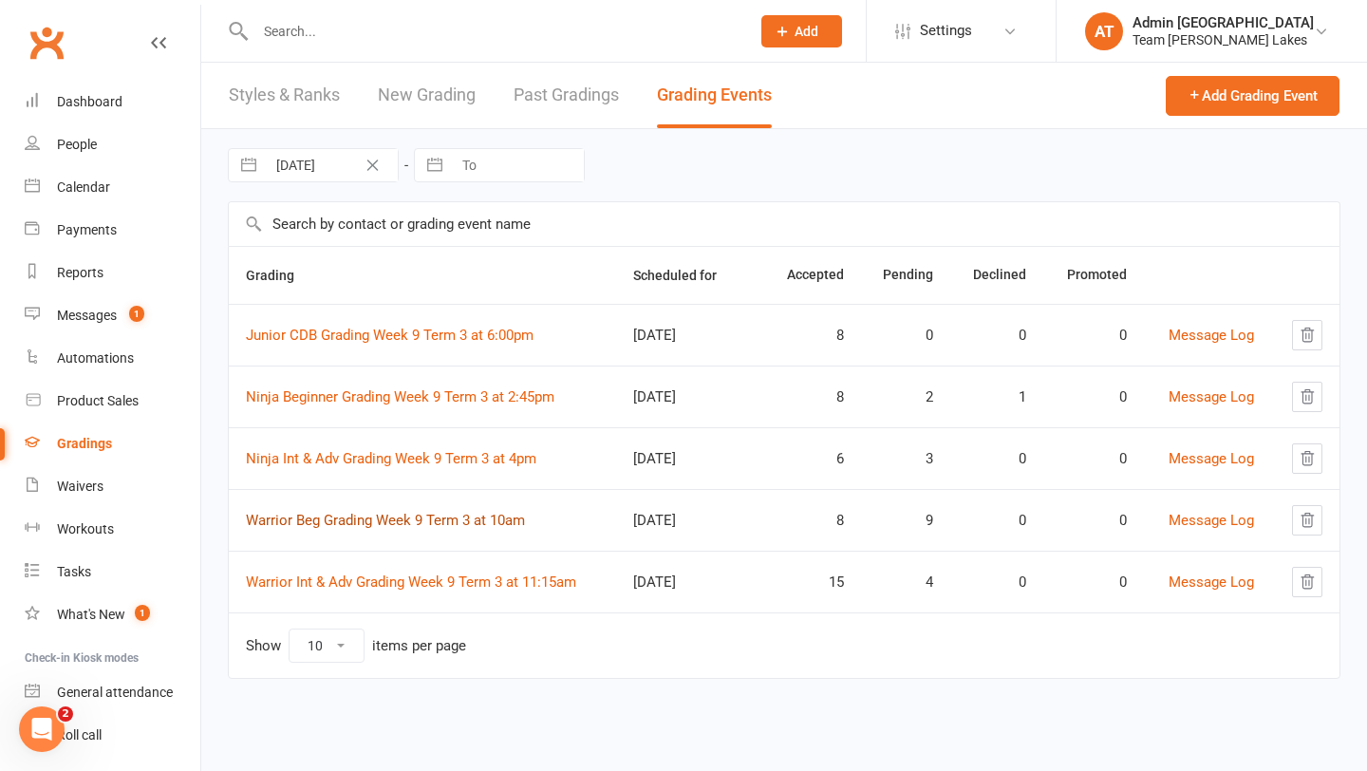
click at [362, 521] on link "Warrior Beg Grading Week 9 Term 3 at 10am" at bounding box center [385, 520] width 279 height 17
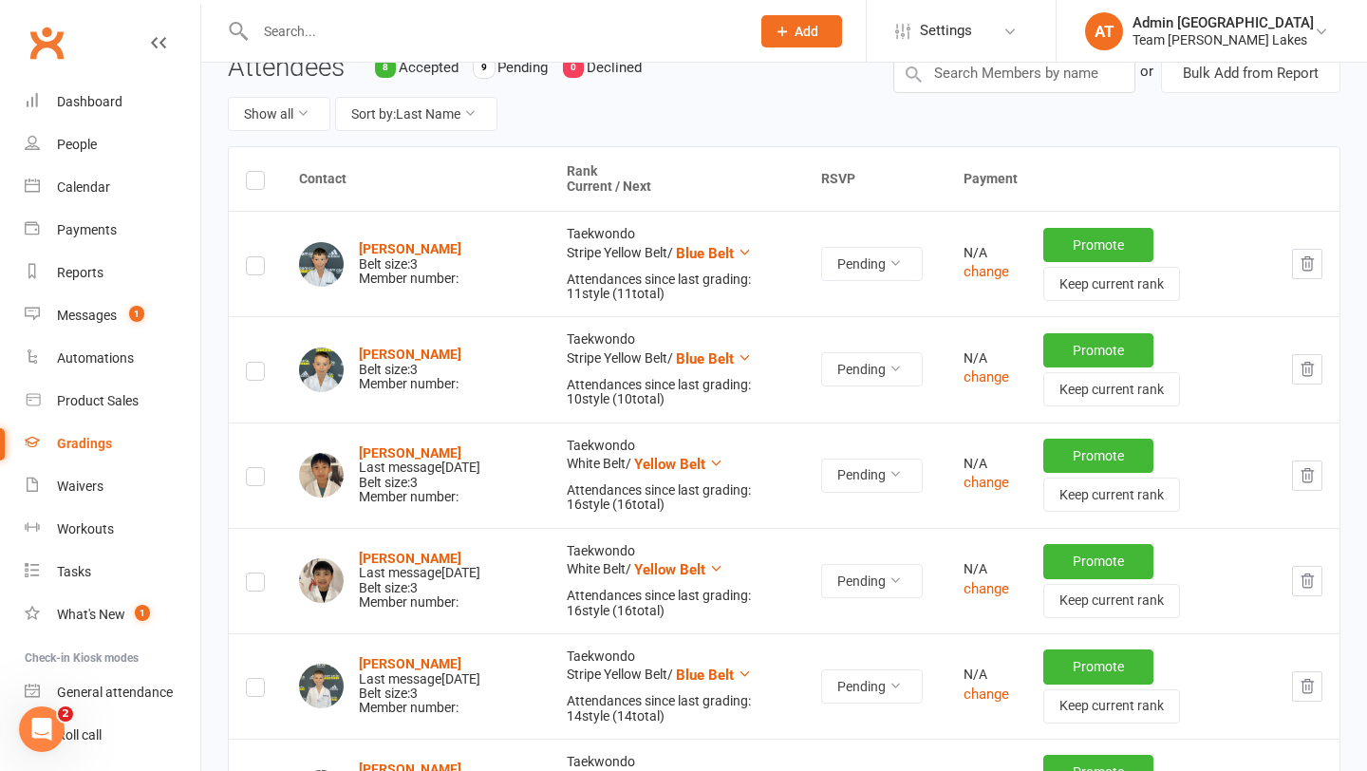
scroll to position [229, 0]
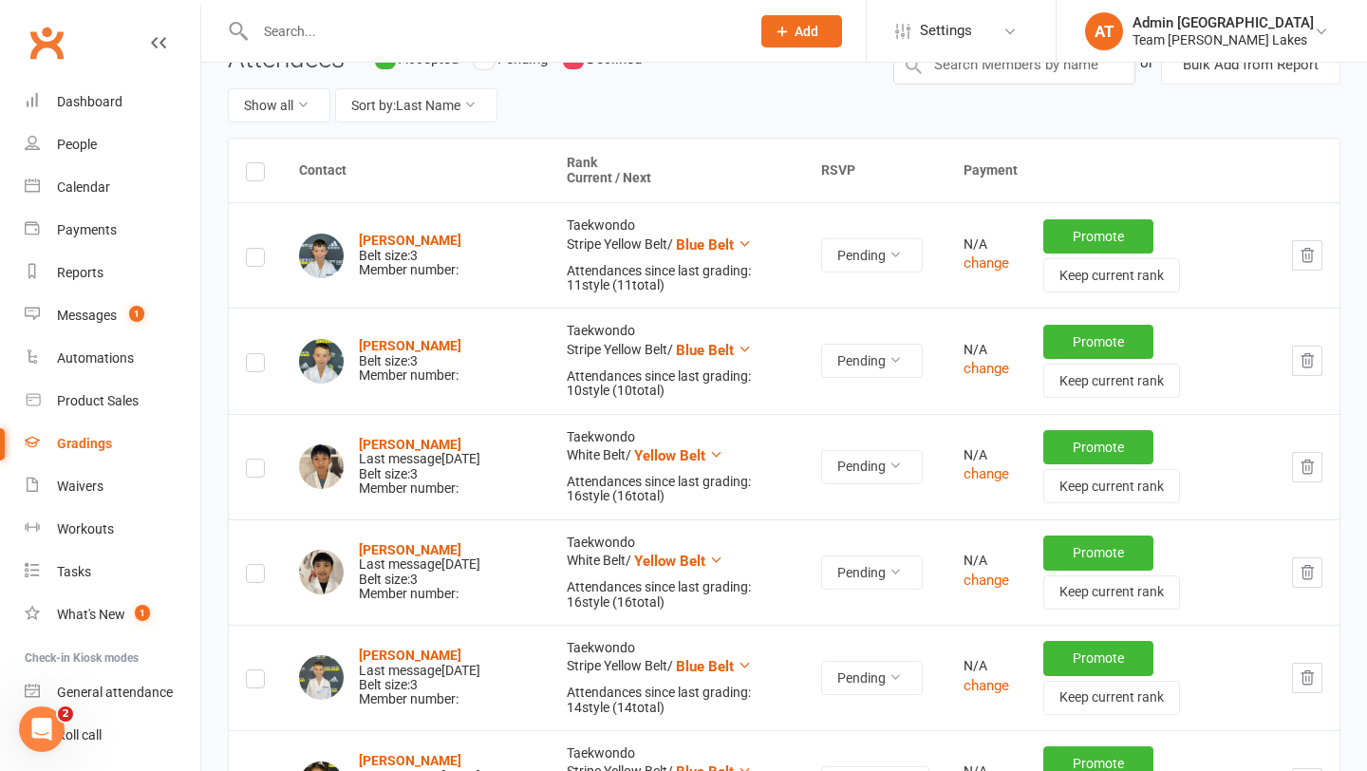
click at [254, 471] on label at bounding box center [255, 471] width 19 height 0
click at [254, 460] on input "checkbox" at bounding box center [255, 460] width 19 height 0
click at [254, 576] on label at bounding box center [255, 576] width 19 height 0
click at [254, 565] on input "checkbox" at bounding box center [255, 565] width 19 height 0
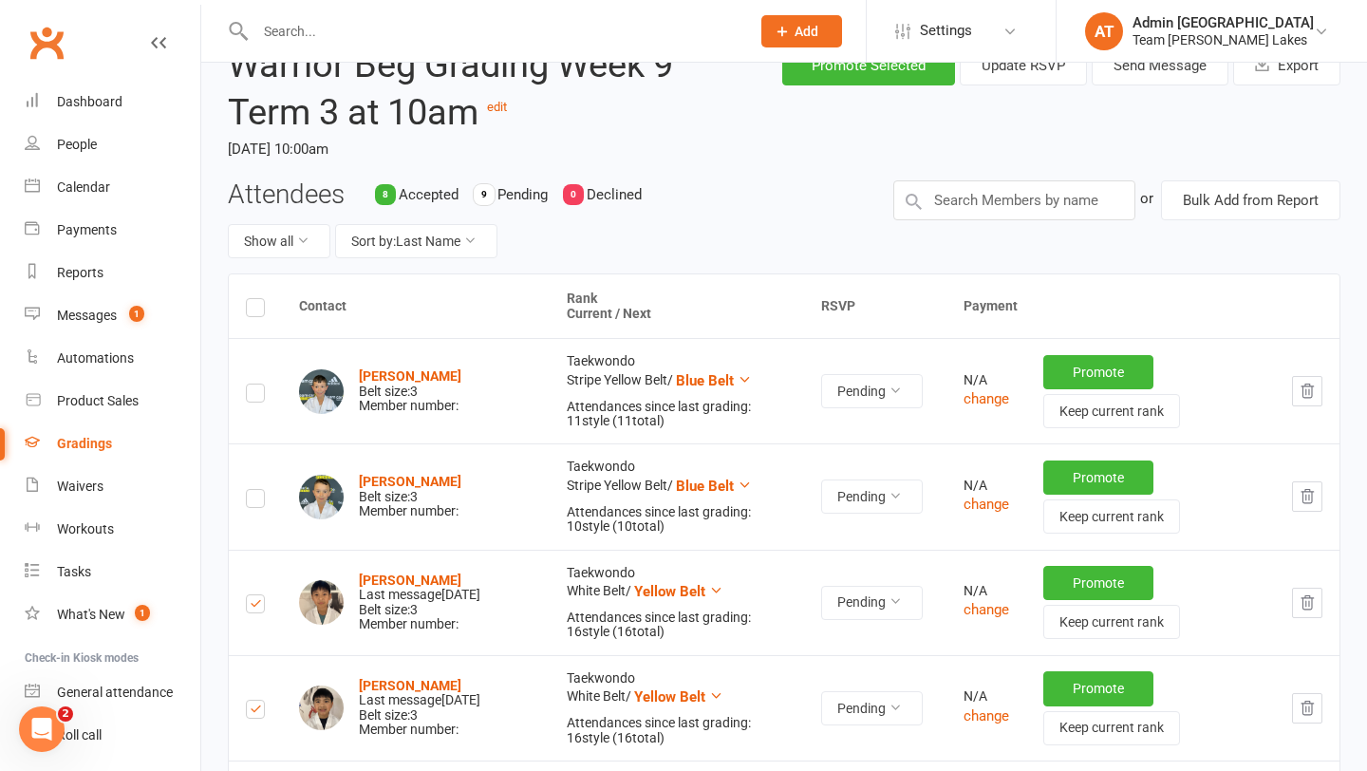
scroll to position [0, 0]
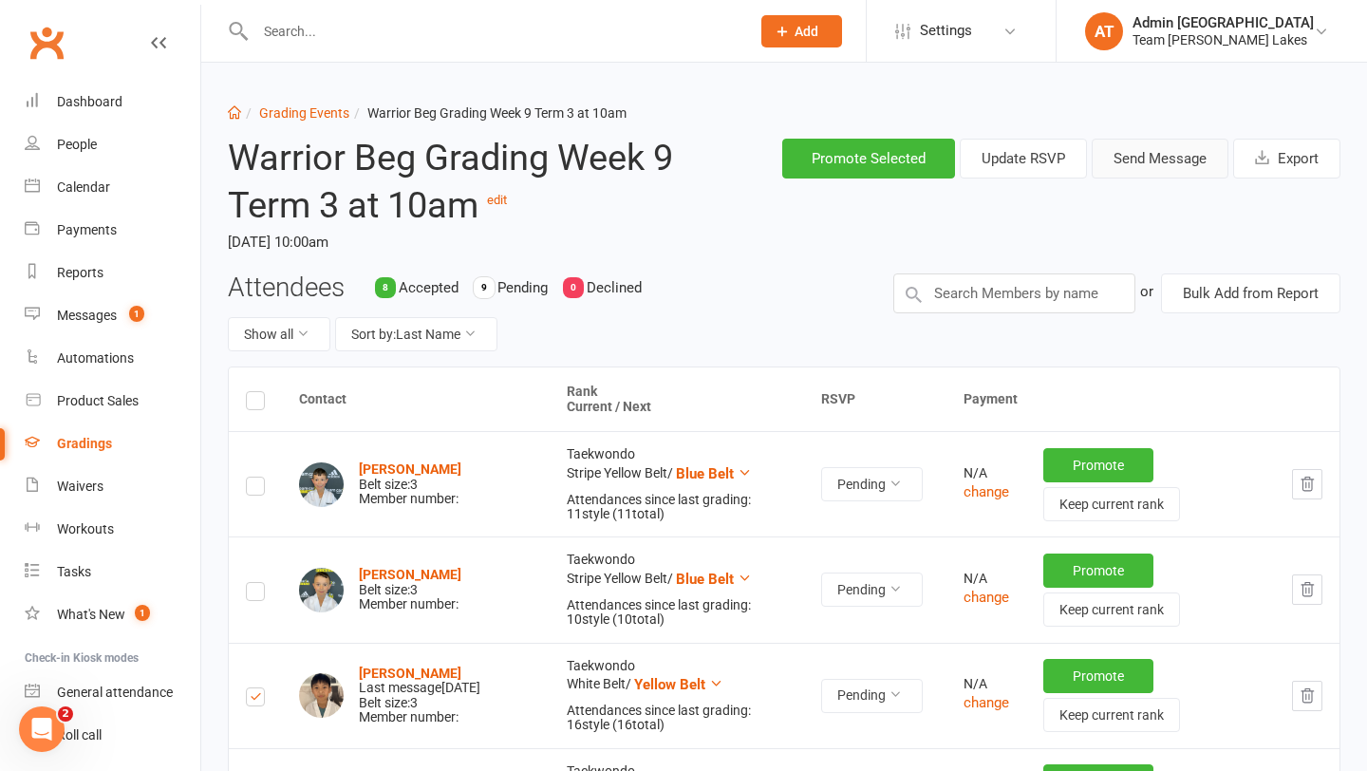
click at [1152, 152] on button "Send Message" at bounding box center [1160, 159] width 137 height 40
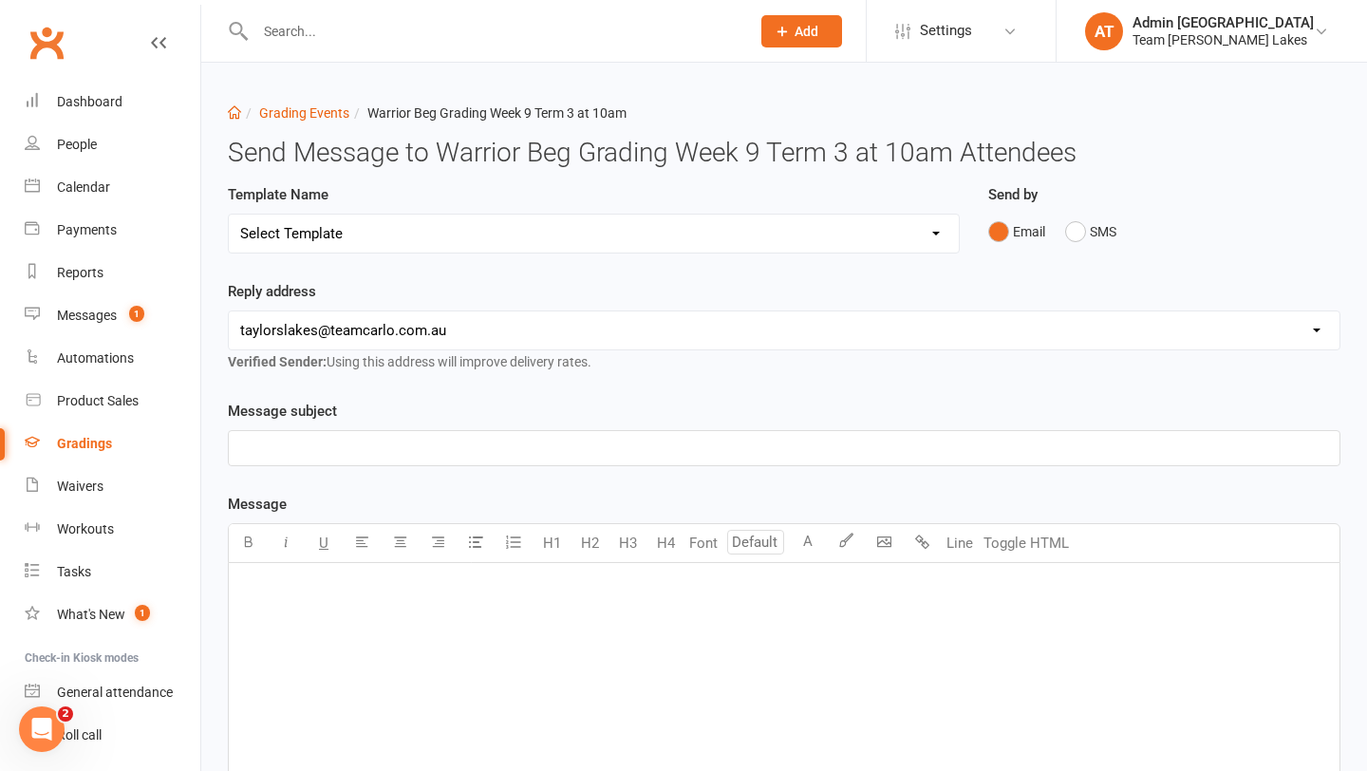
click at [575, 240] on select "Select Template [SMS] Black Belt Payment Advice (Black Belt & Kukkiwon) [SMS] B…" at bounding box center [594, 234] width 730 height 38
select select "20"
click at [229, 215] on select "Select Template [SMS] Black Belt Payment Advice (Black Belt & Kukkiwon) [SMS] B…" at bounding box center [594, 234] width 730 height 38
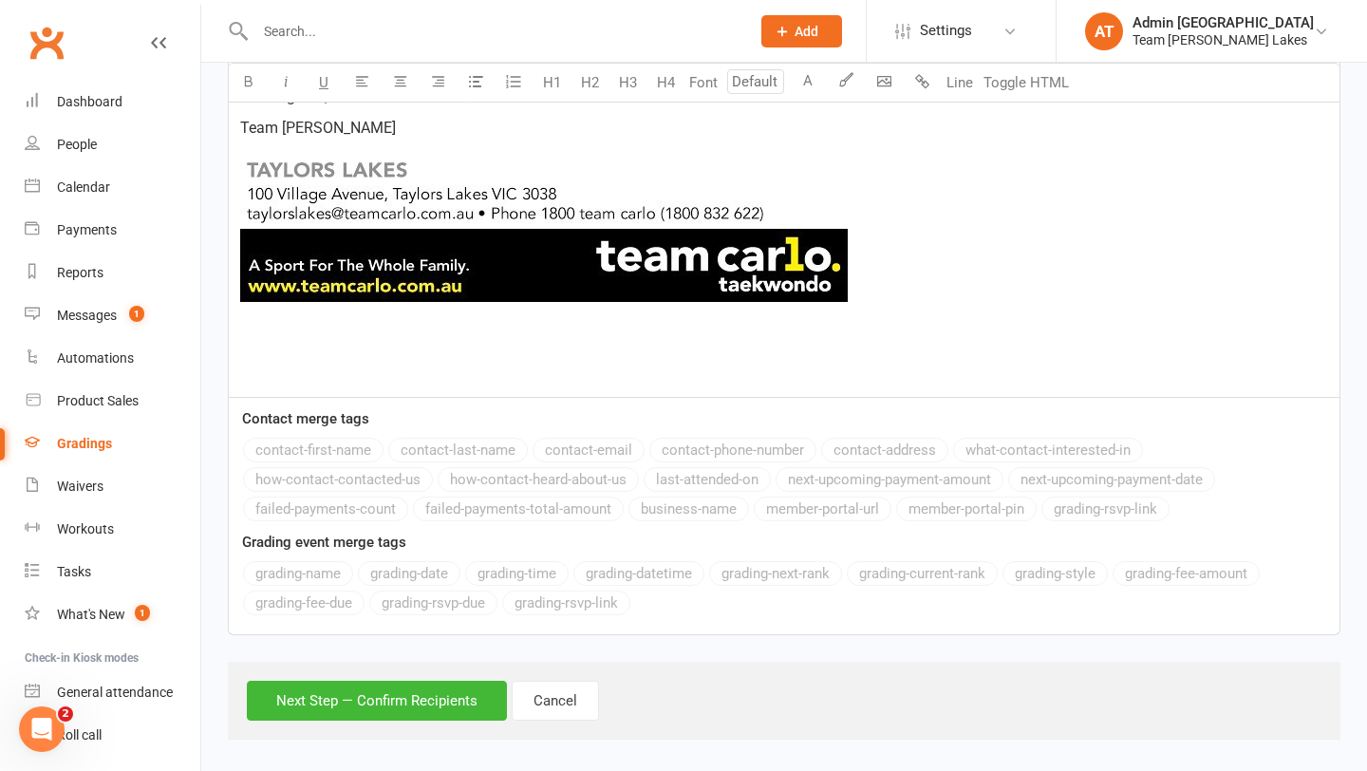
scroll to position [1162, 0]
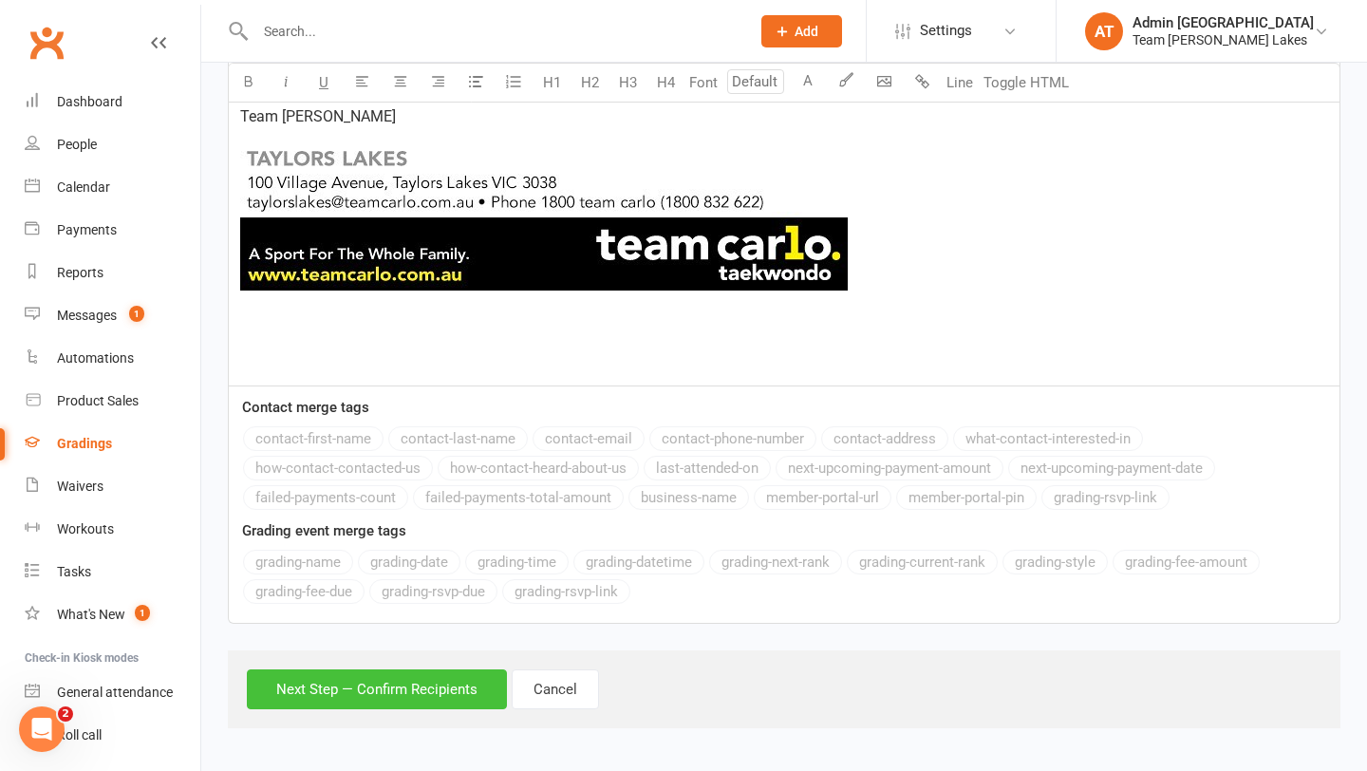
click at [410, 688] on button "Next Step — Confirm Recipients" at bounding box center [377, 689] width 260 height 40
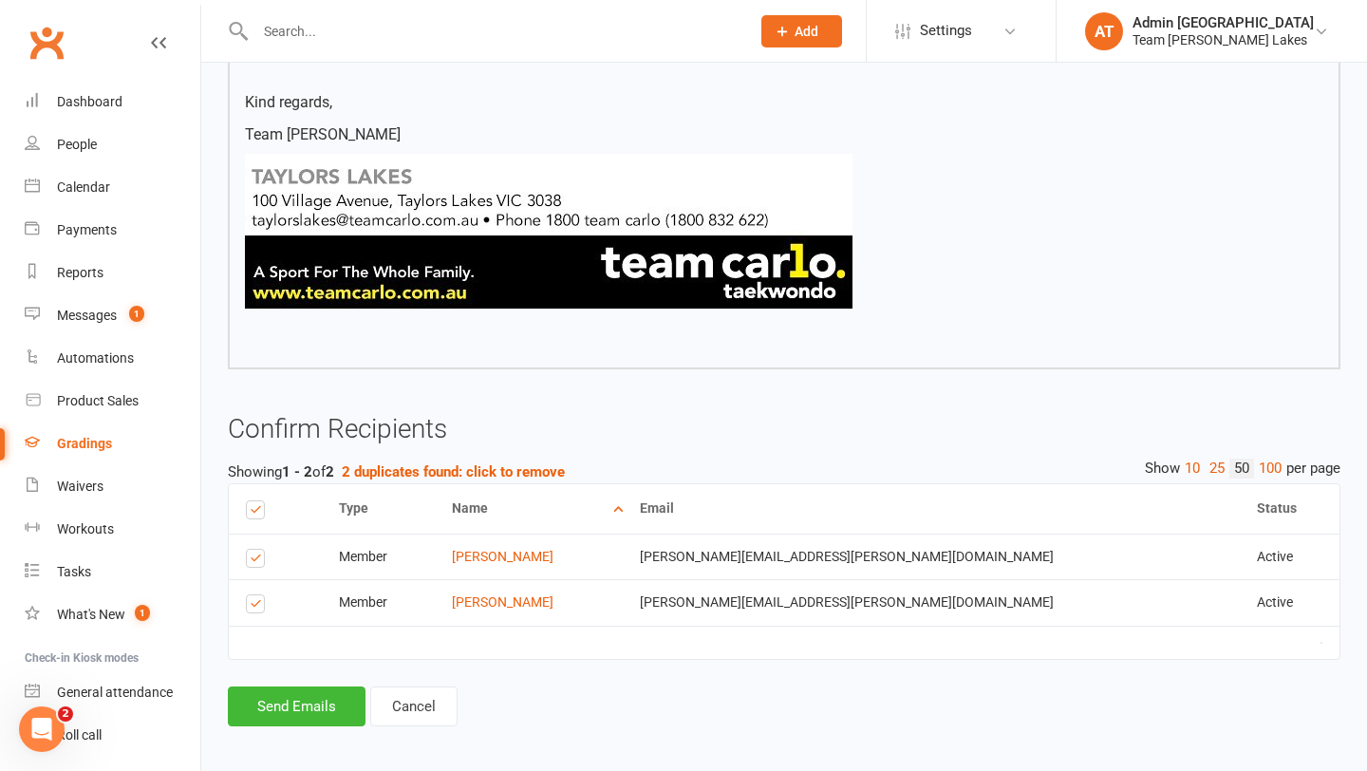
scroll to position [1017, 0]
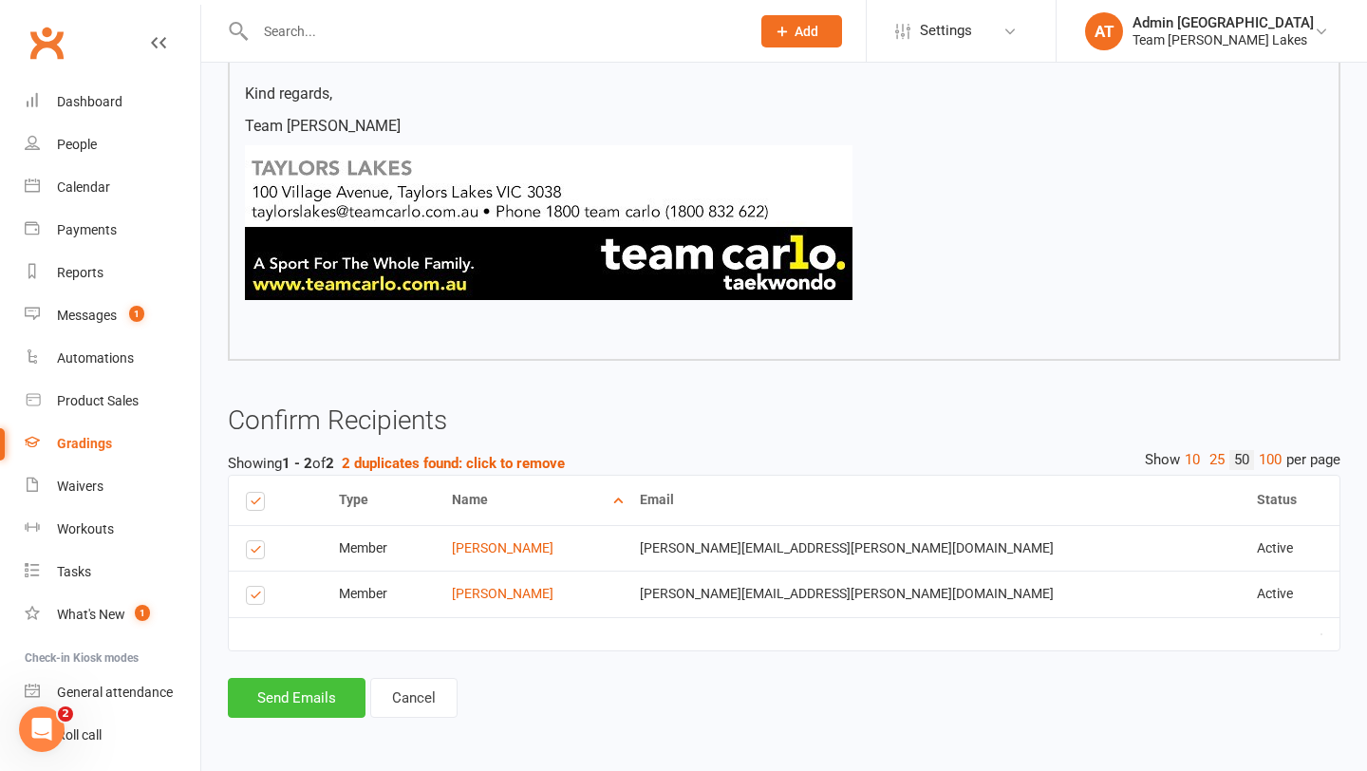
click at [310, 698] on button "Send Emails" at bounding box center [297, 698] width 138 height 40
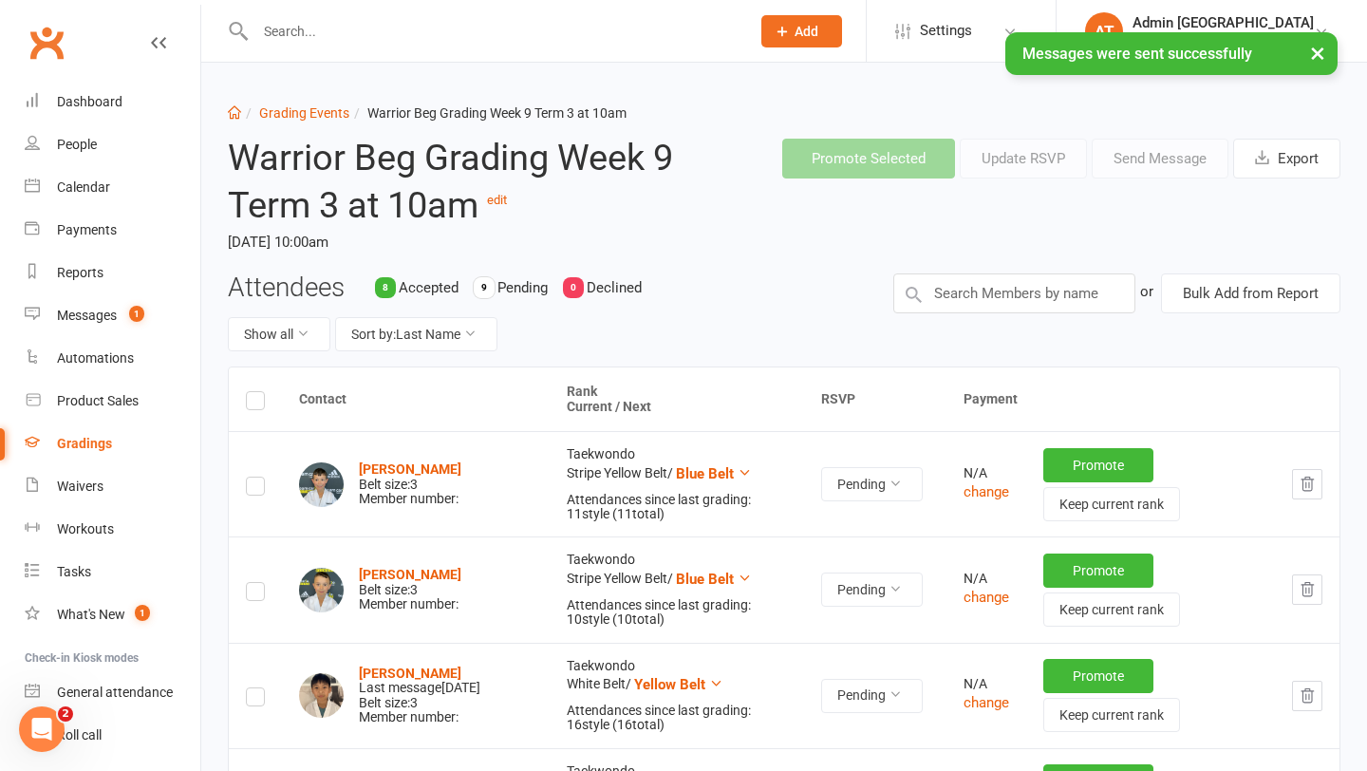
click at [324, 32] on div "× Messages were sent successfully" at bounding box center [671, 32] width 1343 height 0
click at [319, 25] on input "text" at bounding box center [493, 31] width 487 height 27
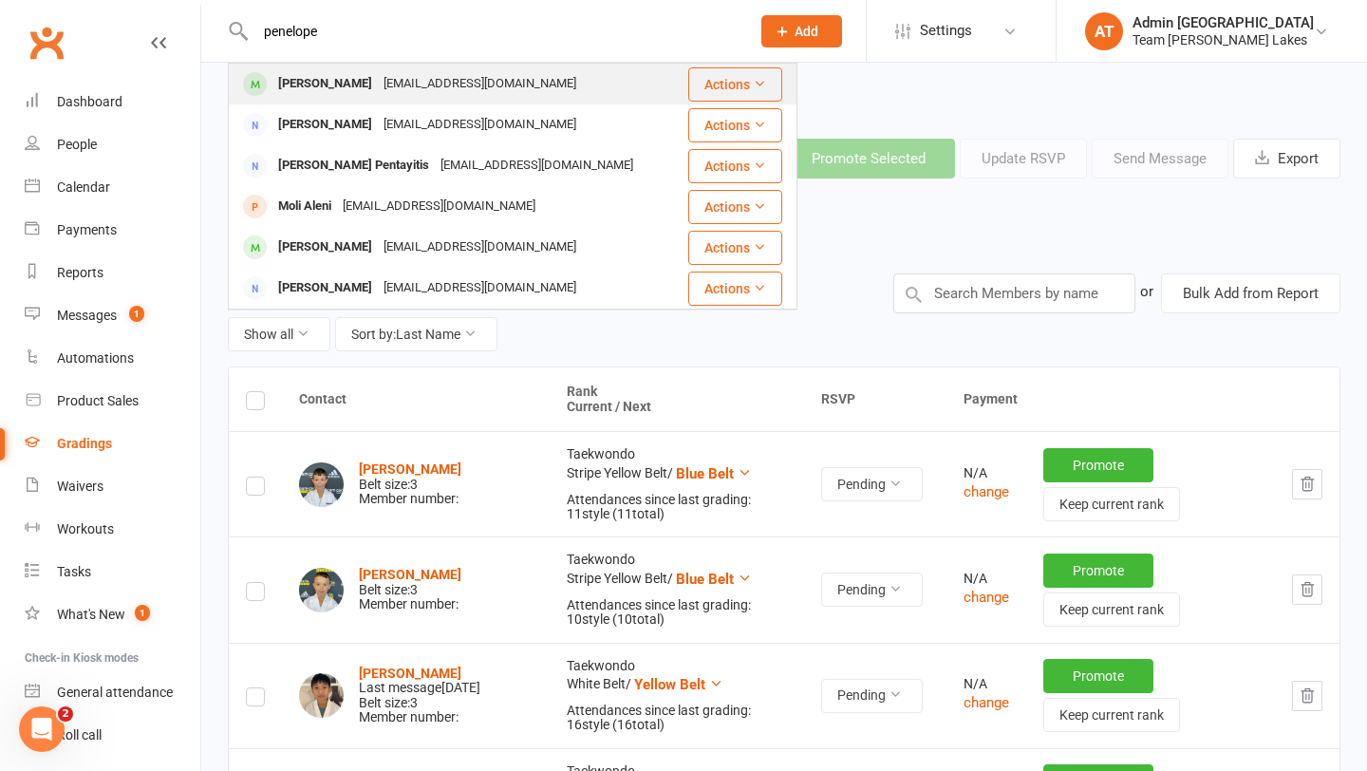
type input "penelope"
click at [304, 80] on div "[PERSON_NAME]" at bounding box center [325, 84] width 105 height 28
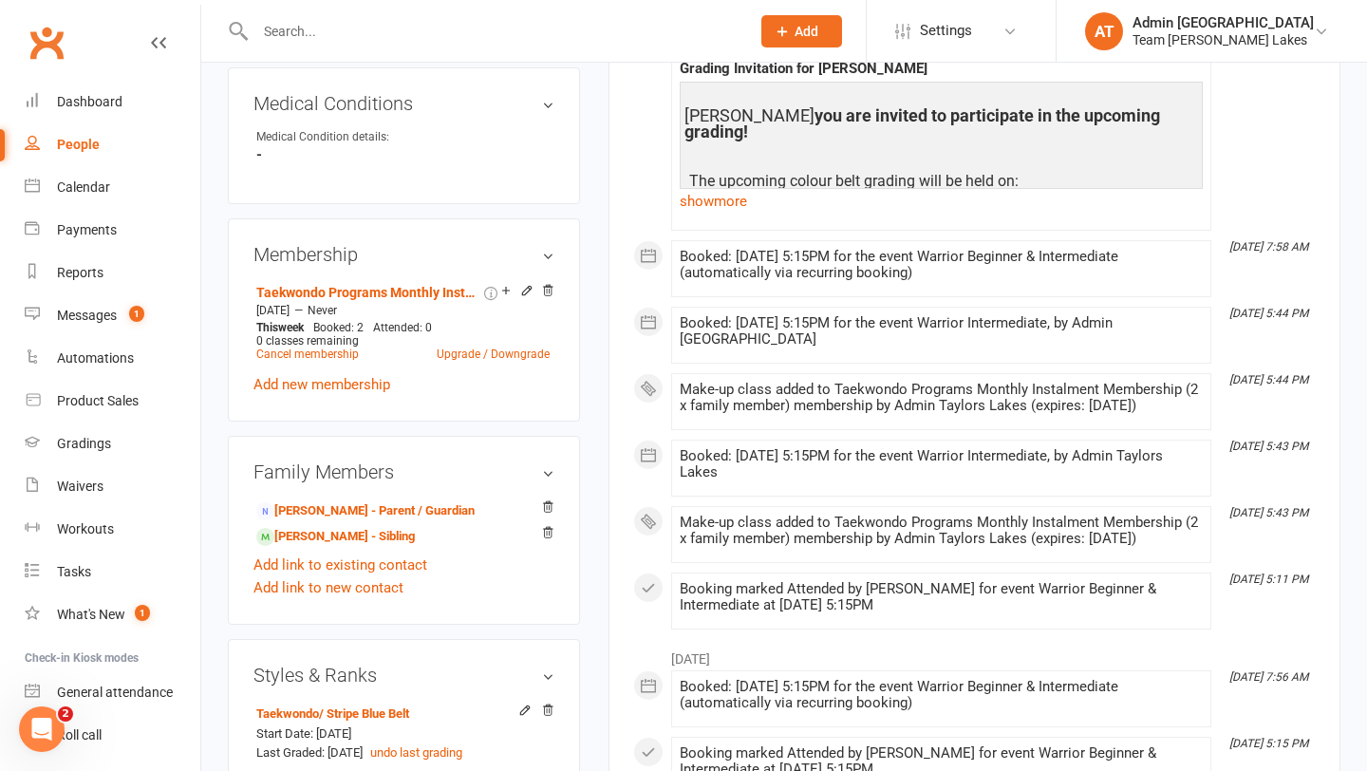
scroll to position [1149, 0]
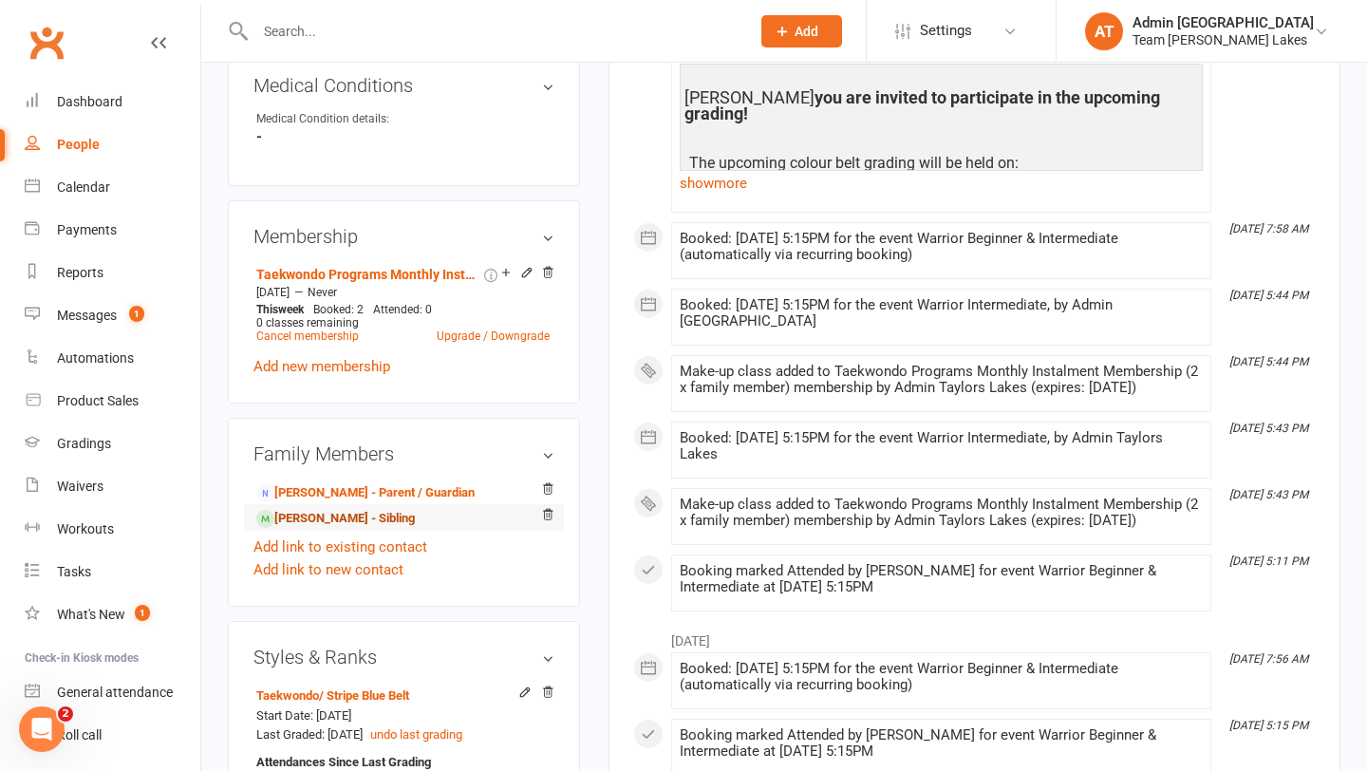
click at [393, 509] on link "[PERSON_NAME] - Sibling" at bounding box center [335, 519] width 159 height 20
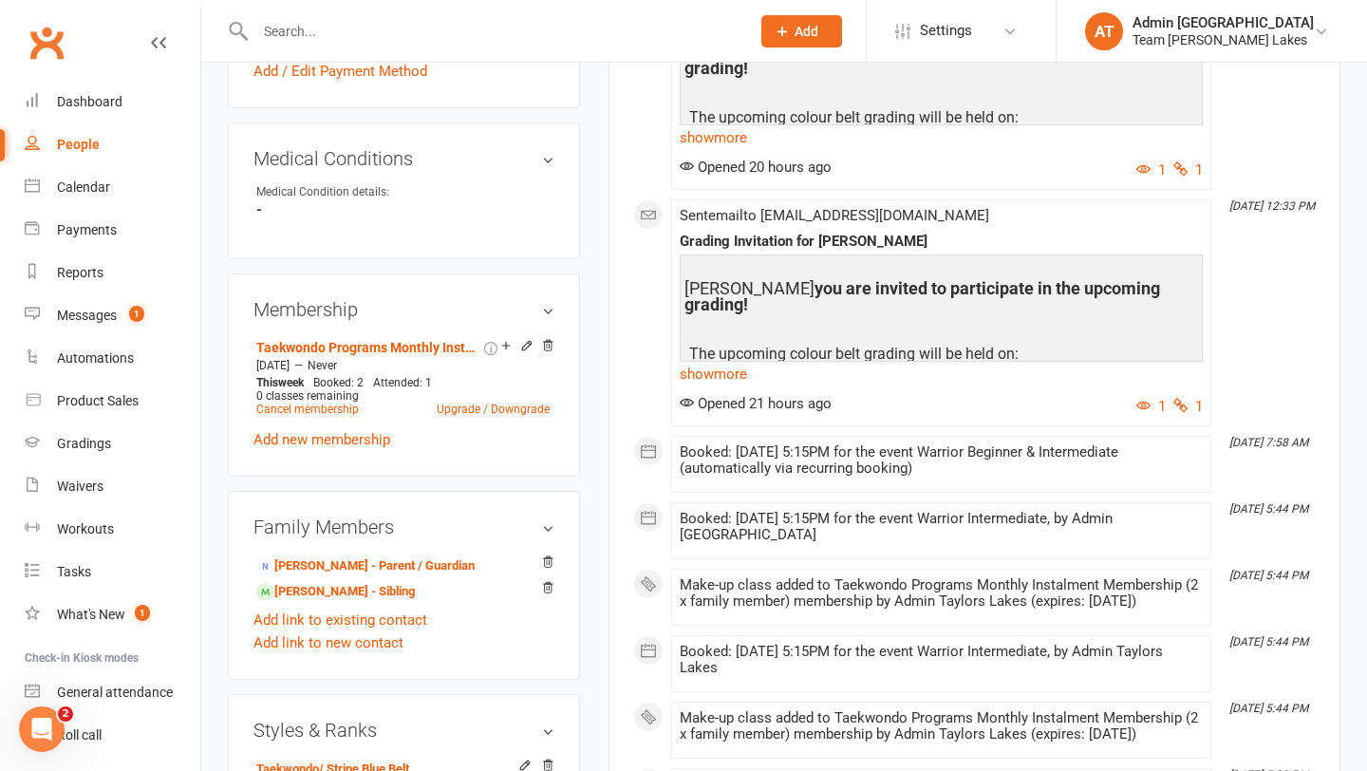
scroll to position [1069, 0]
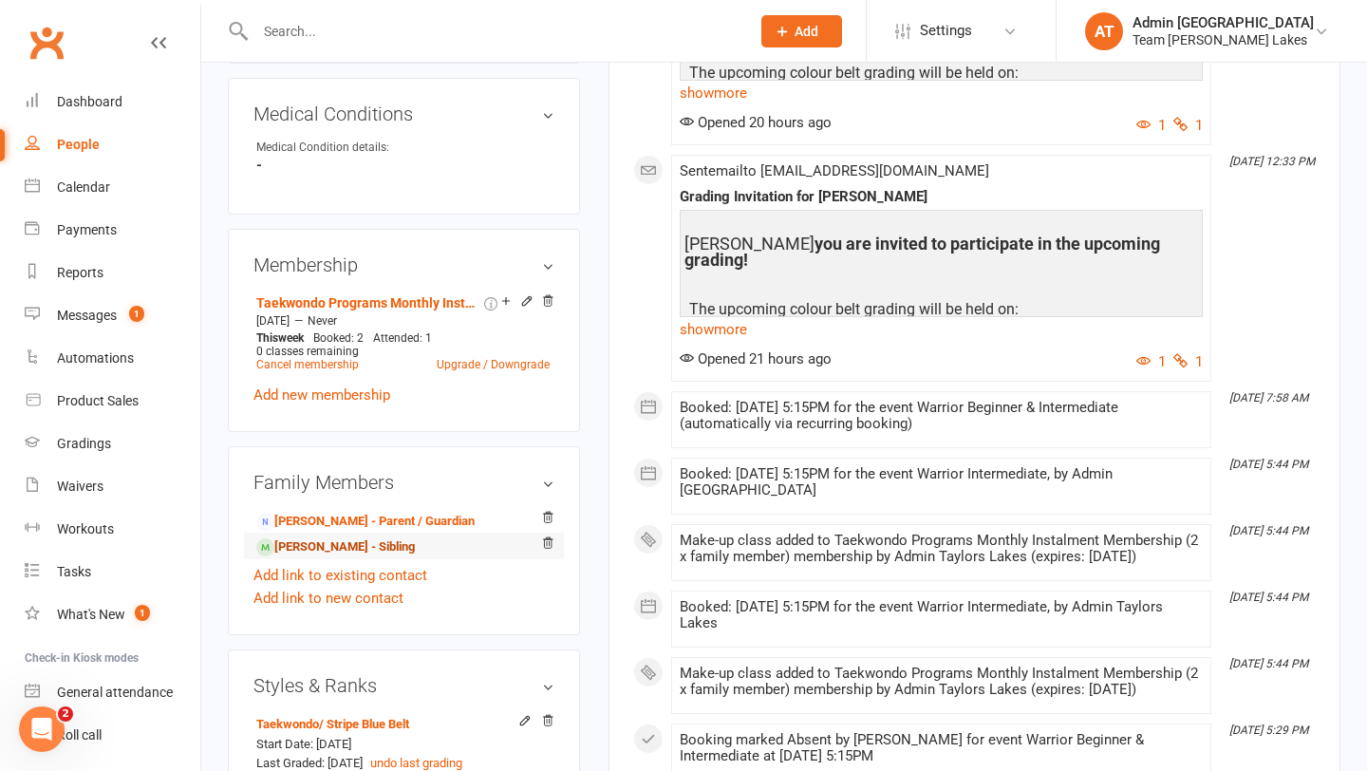
click at [355, 537] on link "[PERSON_NAME] - Sibling" at bounding box center [335, 547] width 159 height 20
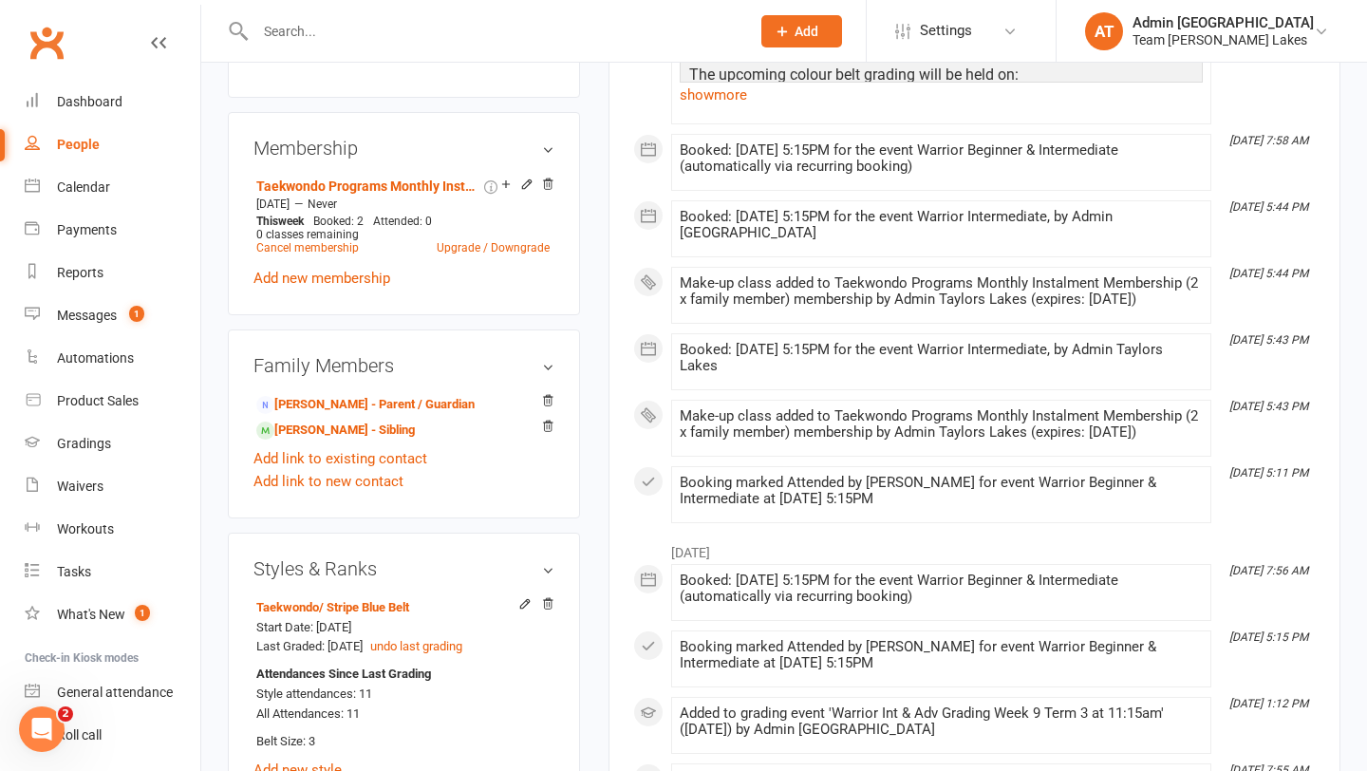
scroll to position [1264, 0]
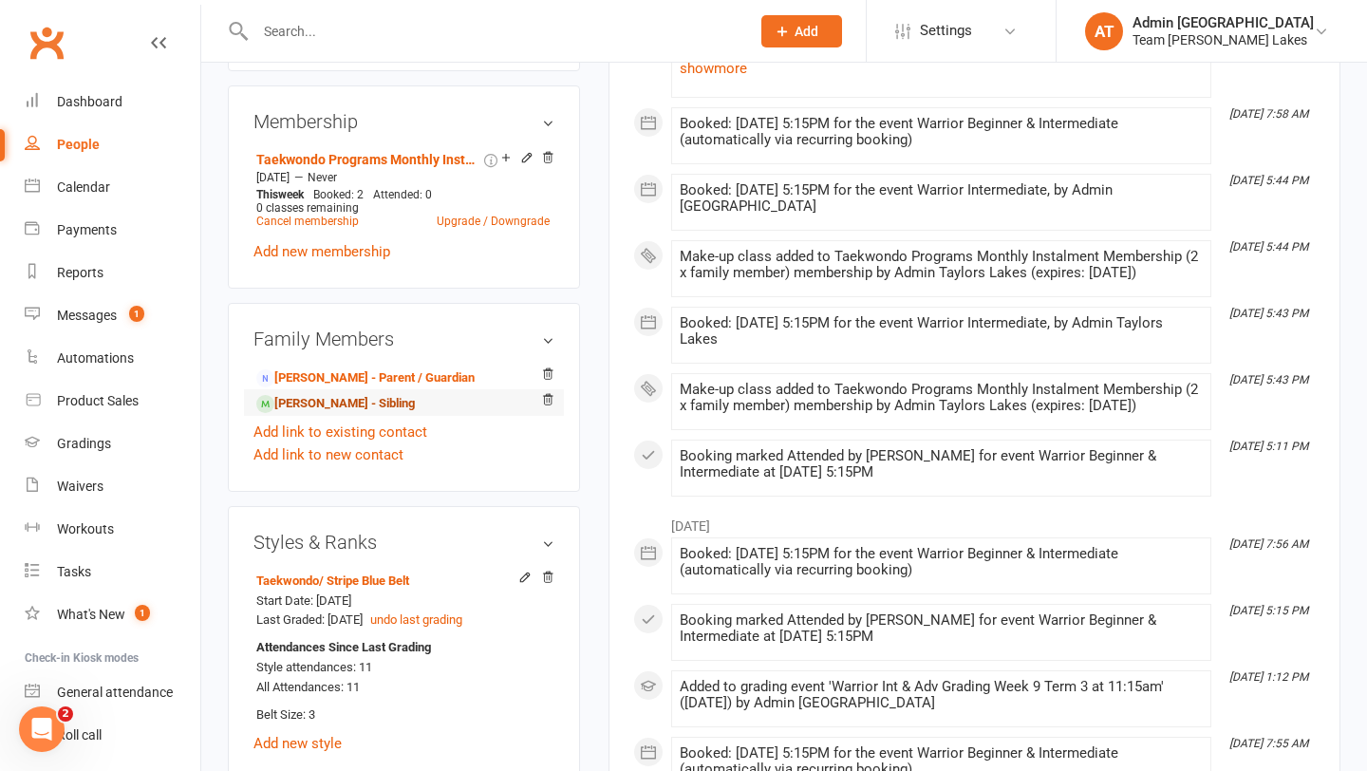
click at [366, 394] on link "[PERSON_NAME] - Sibling" at bounding box center [335, 404] width 159 height 20
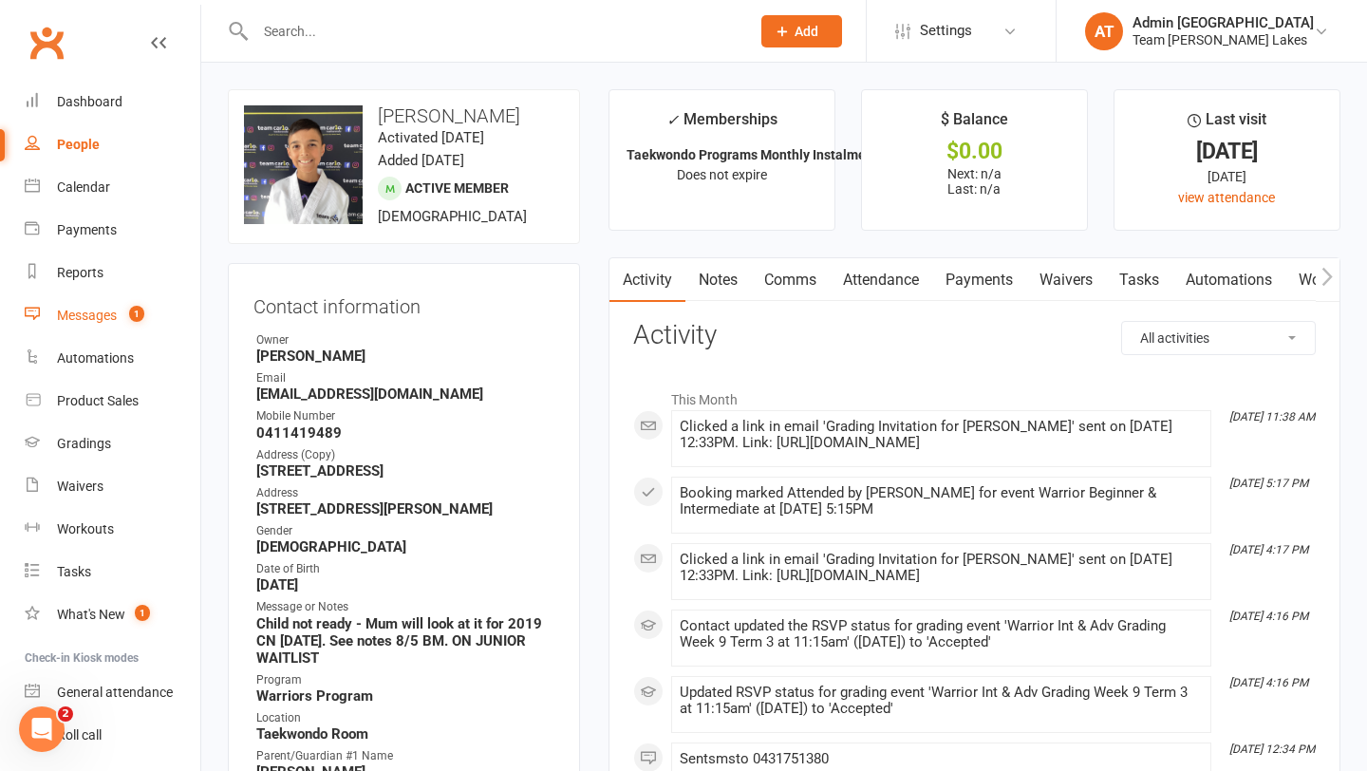
click at [99, 316] on div "Messages" at bounding box center [87, 315] width 60 height 15
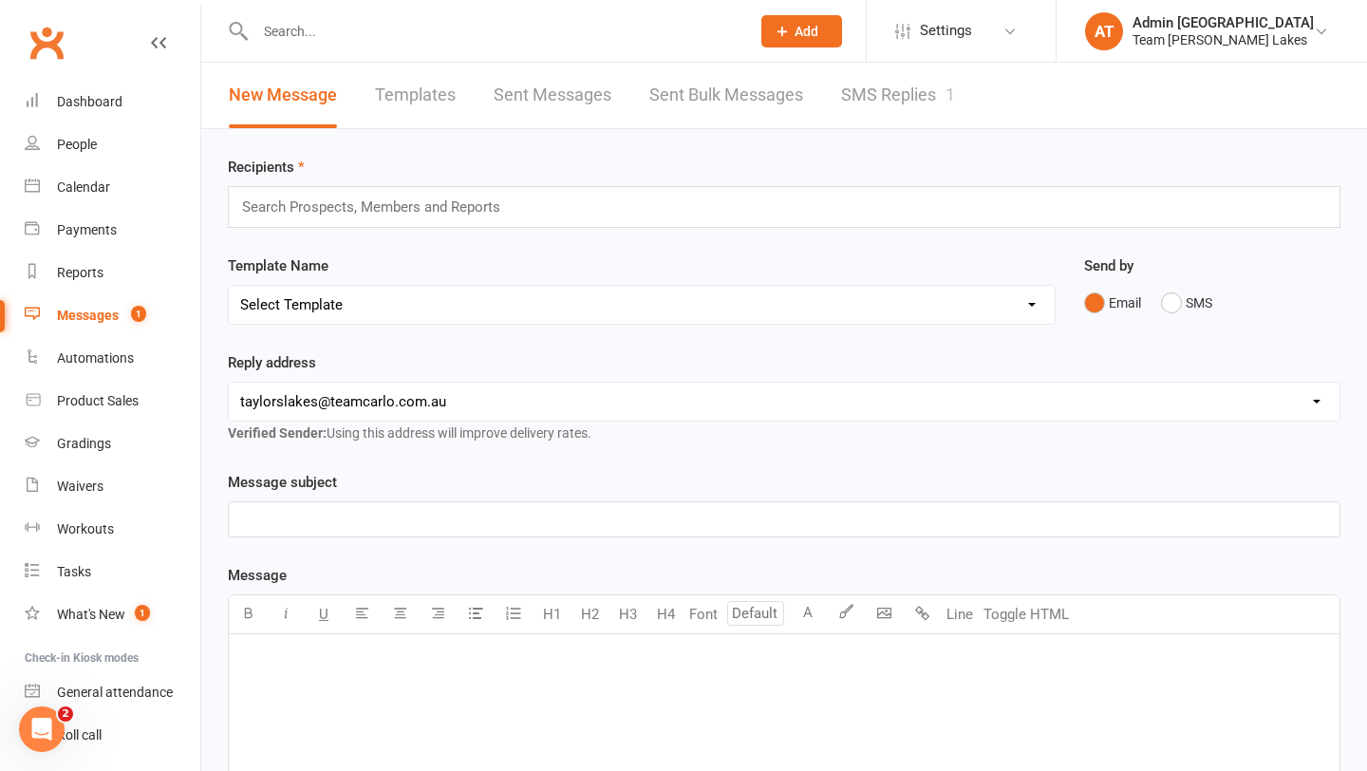
click at [859, 100] on link "SMS Replies 1" at bounding box center [898, 96] width 114 height 66
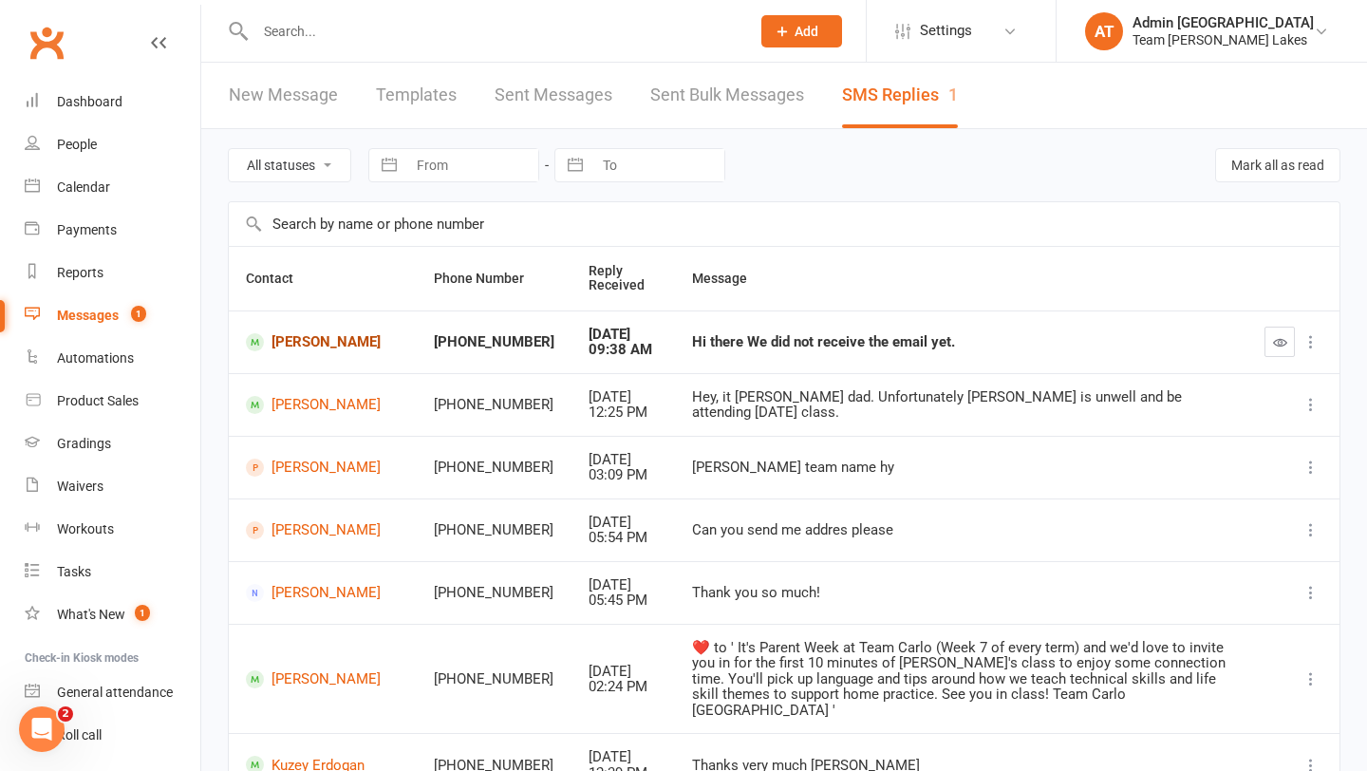
click at [306, 333] on link "[PERSON_NAME]" at bounding box center [323, 342] width 154 height 18
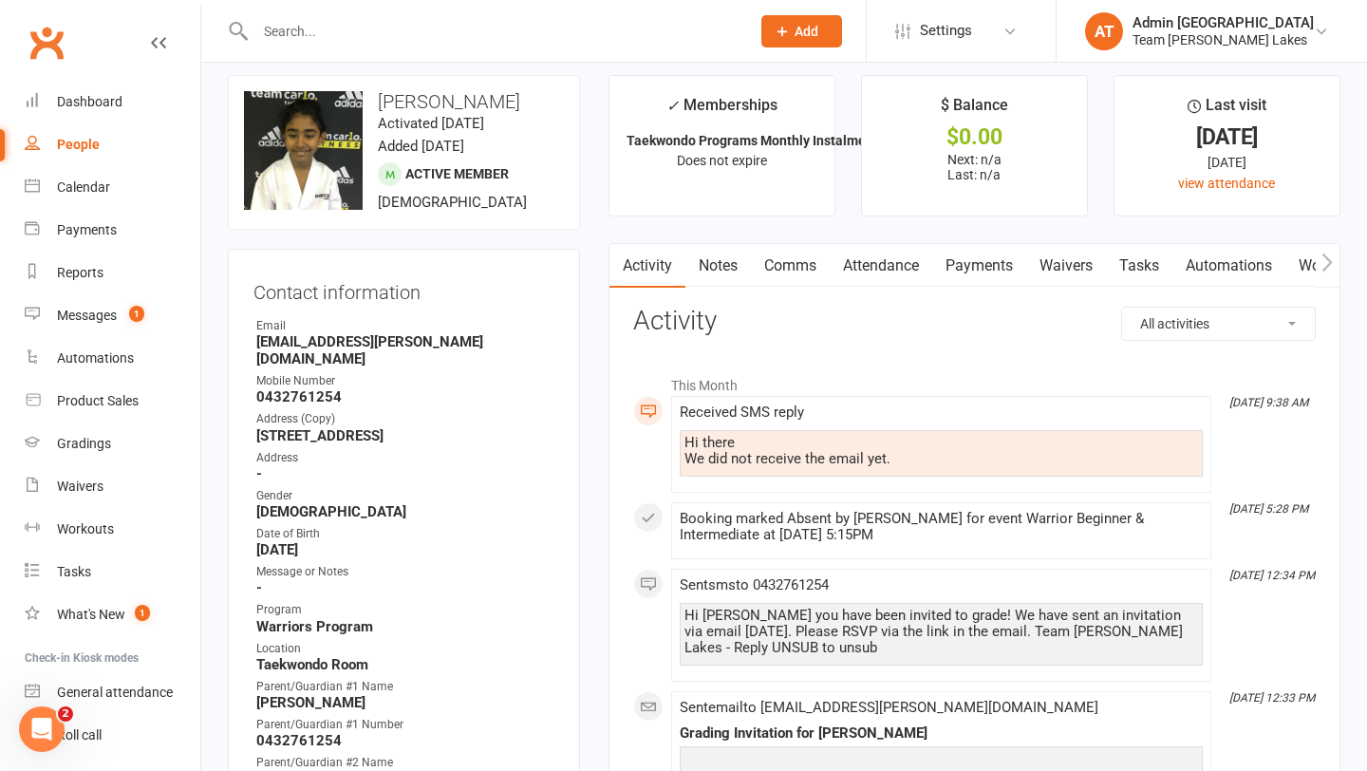
scroll to position [17, 0]
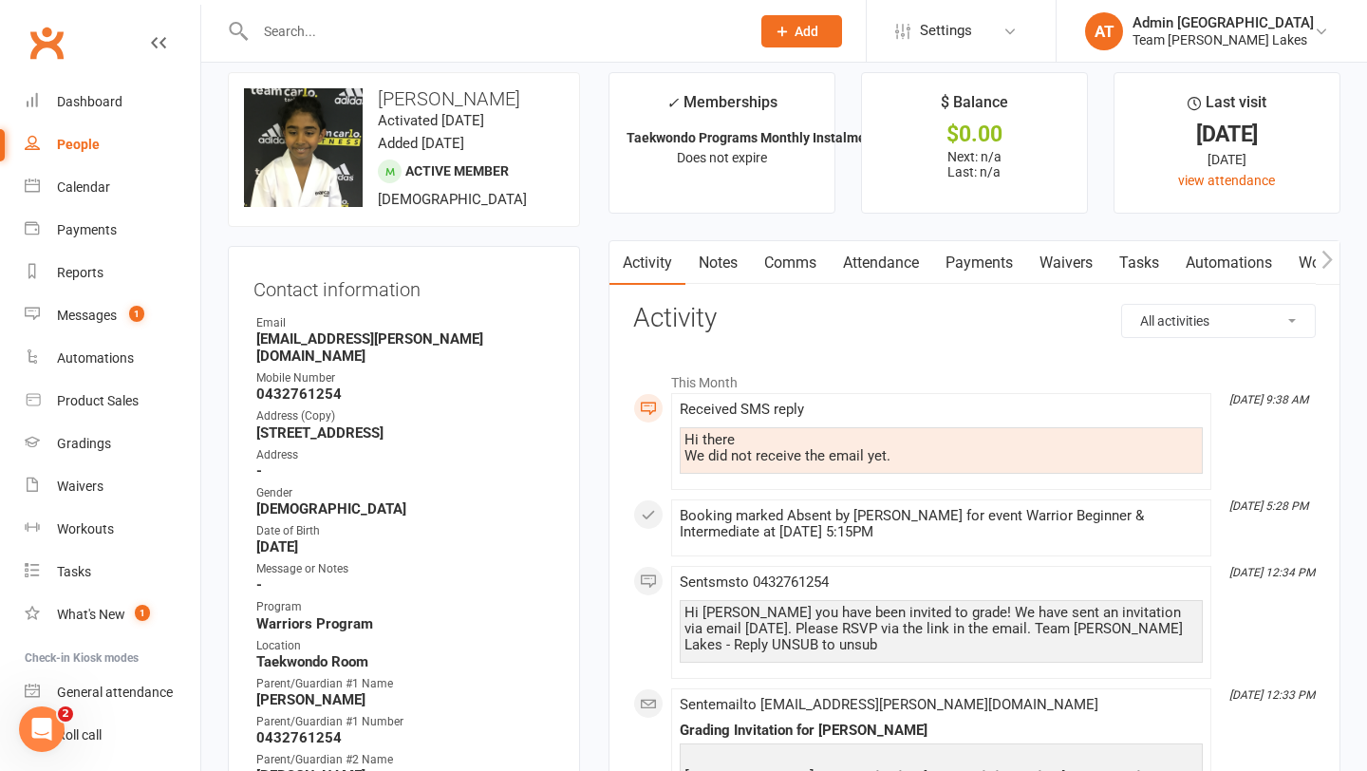
click at [785, 261] on link "Comms" at bounding box center [790, 263] width 79 height 44
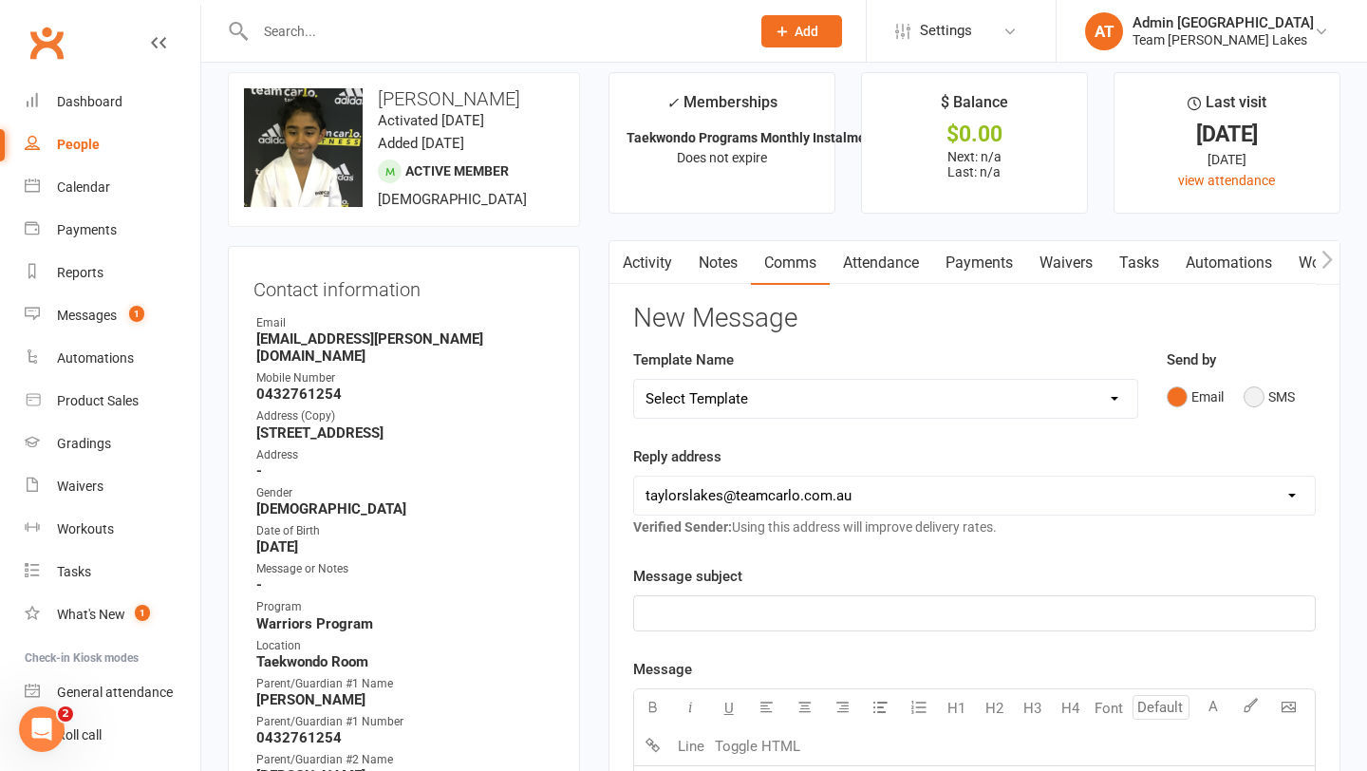
click at [1269, 400] on button "SMS" at bounding box center [1269, 397] width 51 height 36
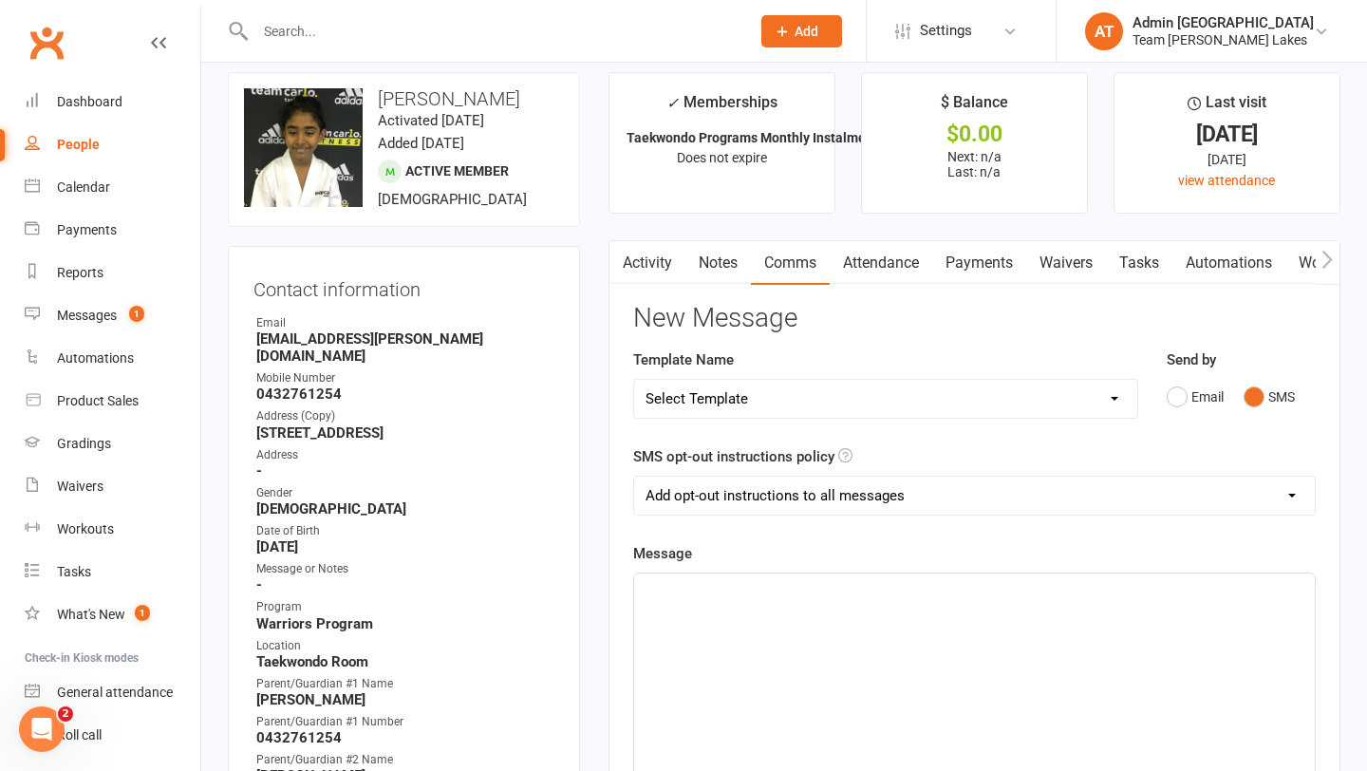
click at [876, 592] on p "﻿" at bounding box center [975, 590] width 658 height 23
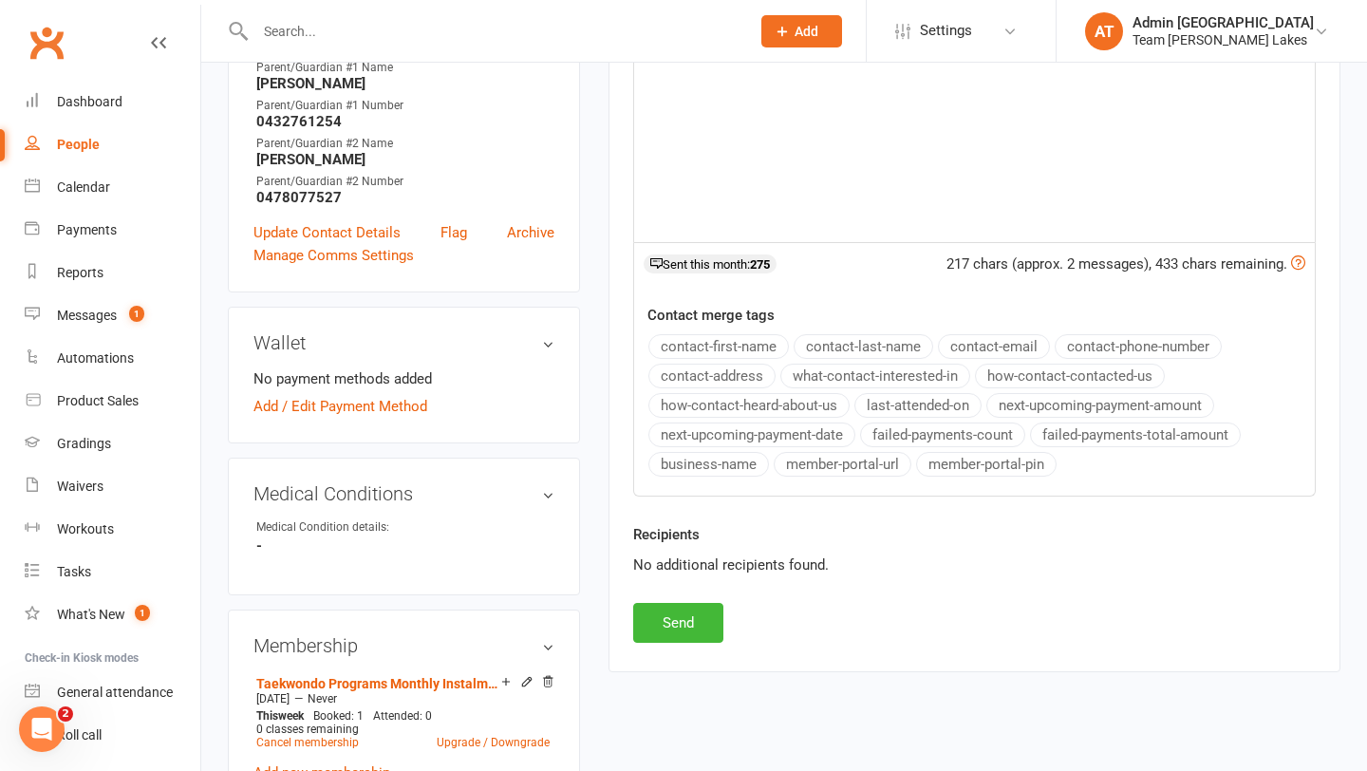
scroll to position [714, 0]
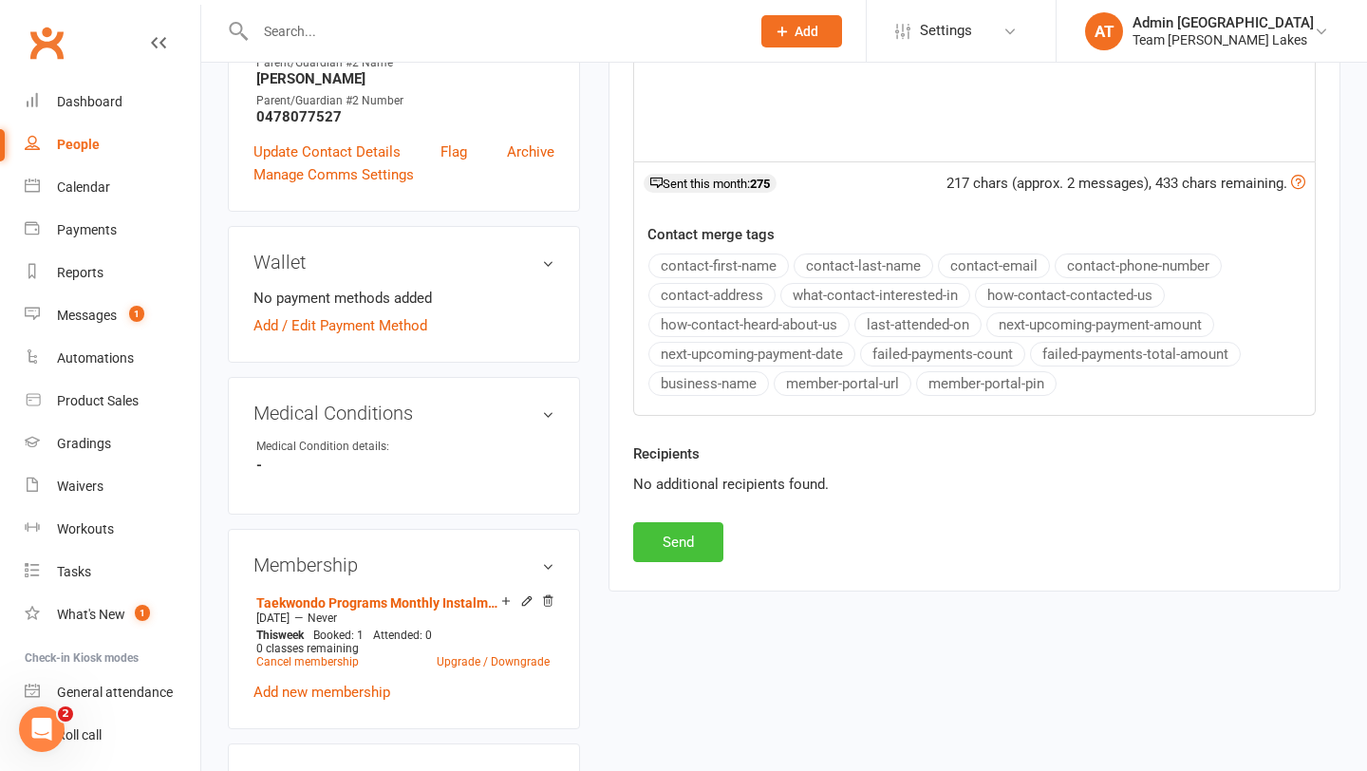
click at [669, 538] on button "Send" at bounding box center [678, 542] width 90 height 40
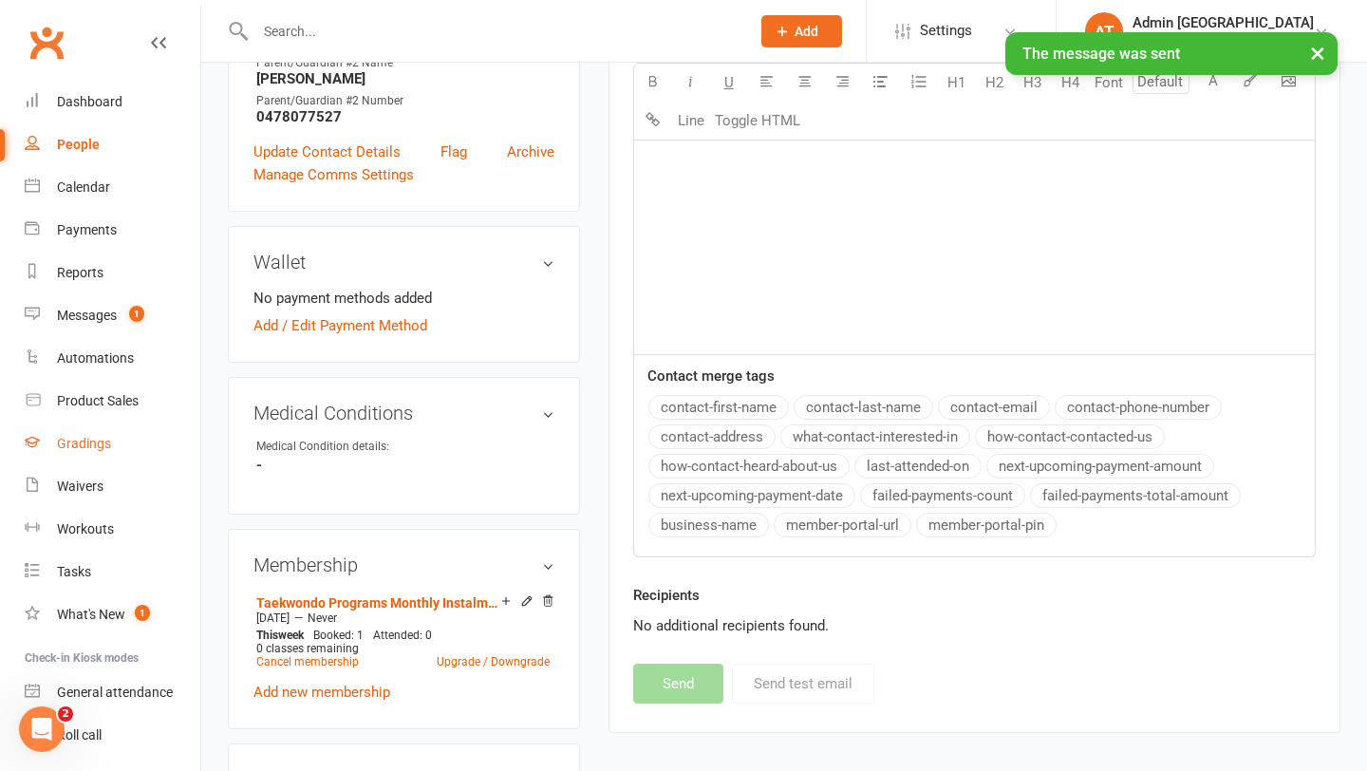
click at [89, 445] on div "Gradings" at bounding box center [84, 443] width 54 height 15
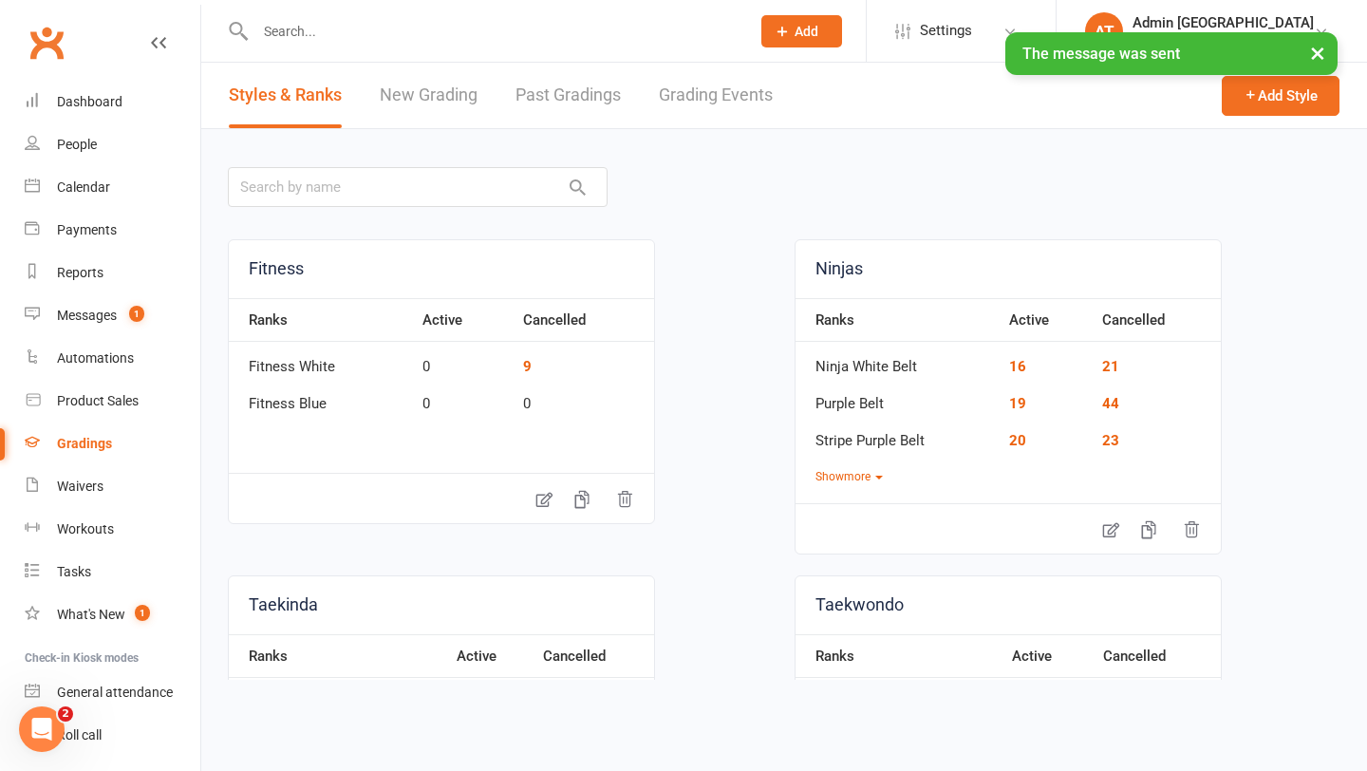
click at [696, 96] on link "Grading Events" at bounding box center [716, 96] width 114 height 66
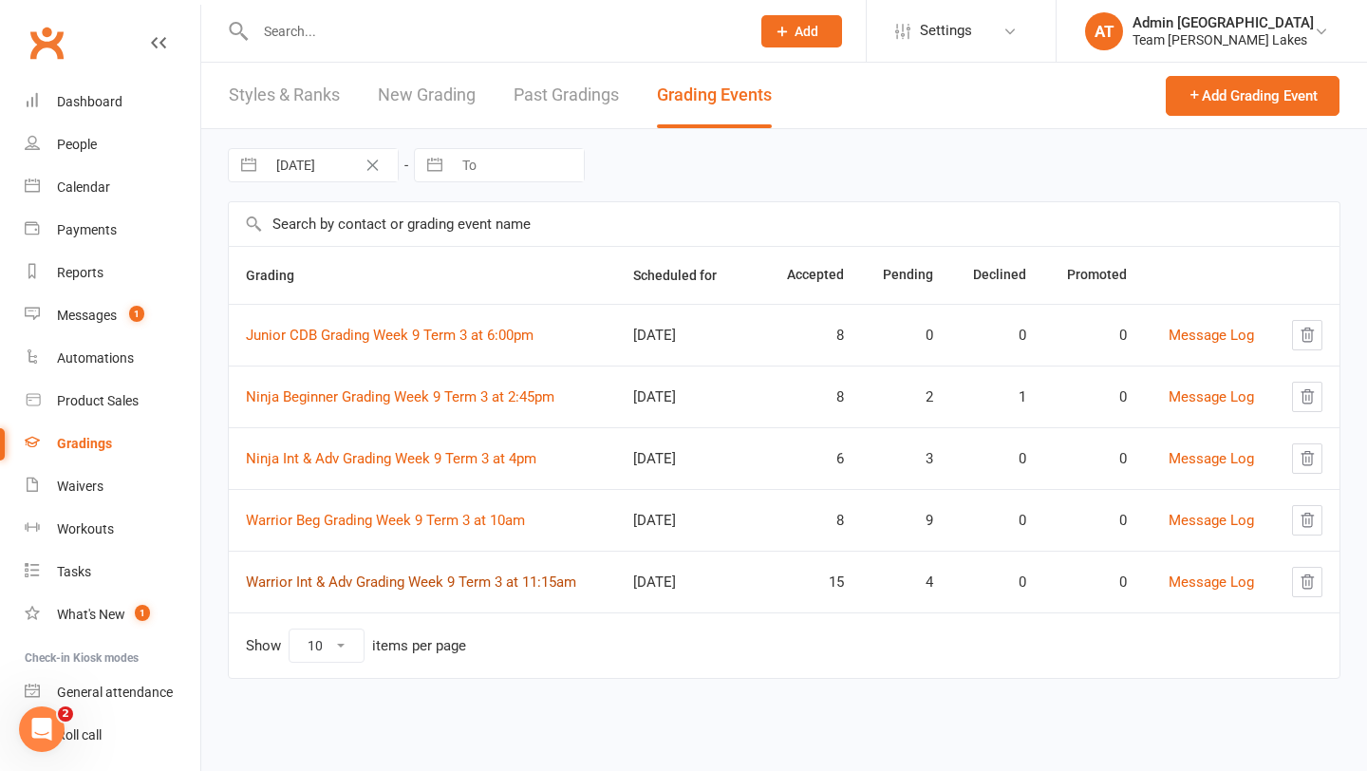
click at [382, 584] on link "Warrior Int & Adv Grading Week 9 Term 3 at 11:15am" at bounding box center [411, 582] width 330 height 17
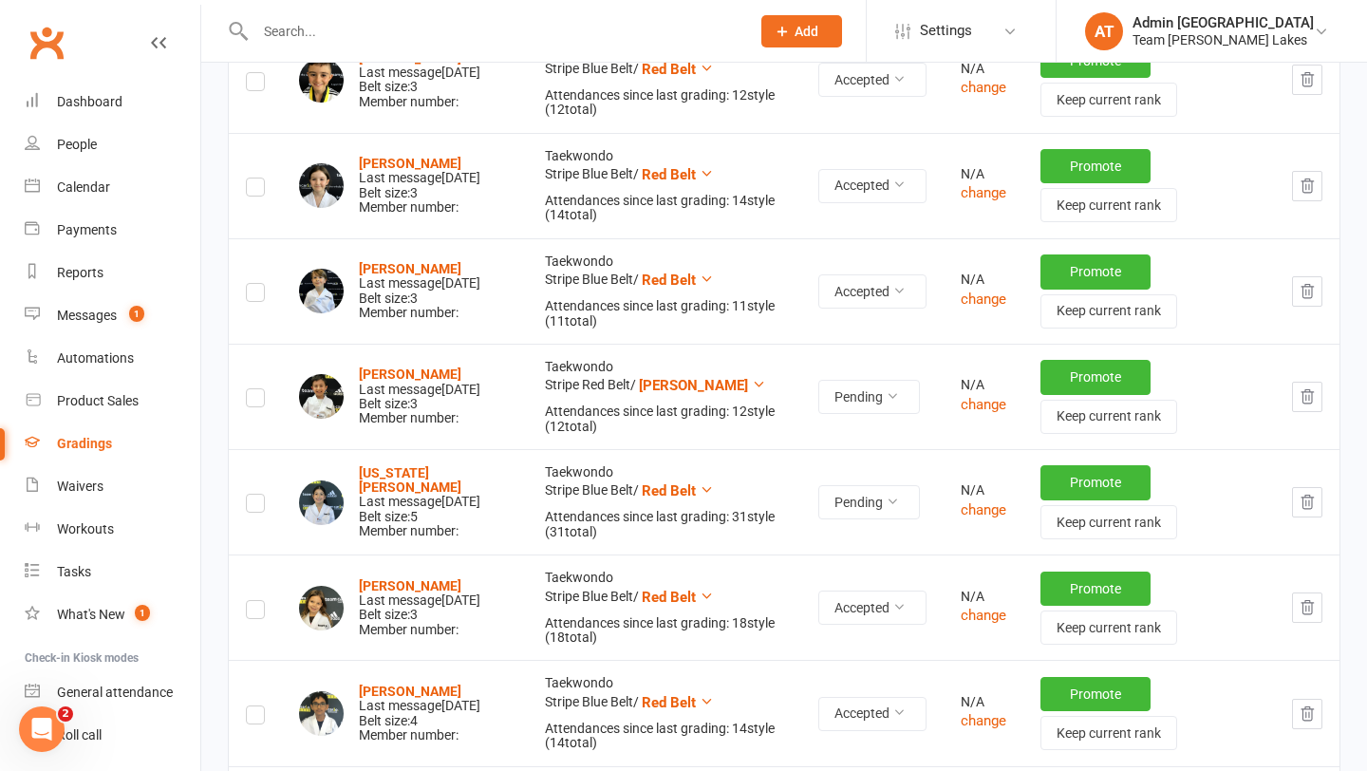
scroll to position [1294, 0]
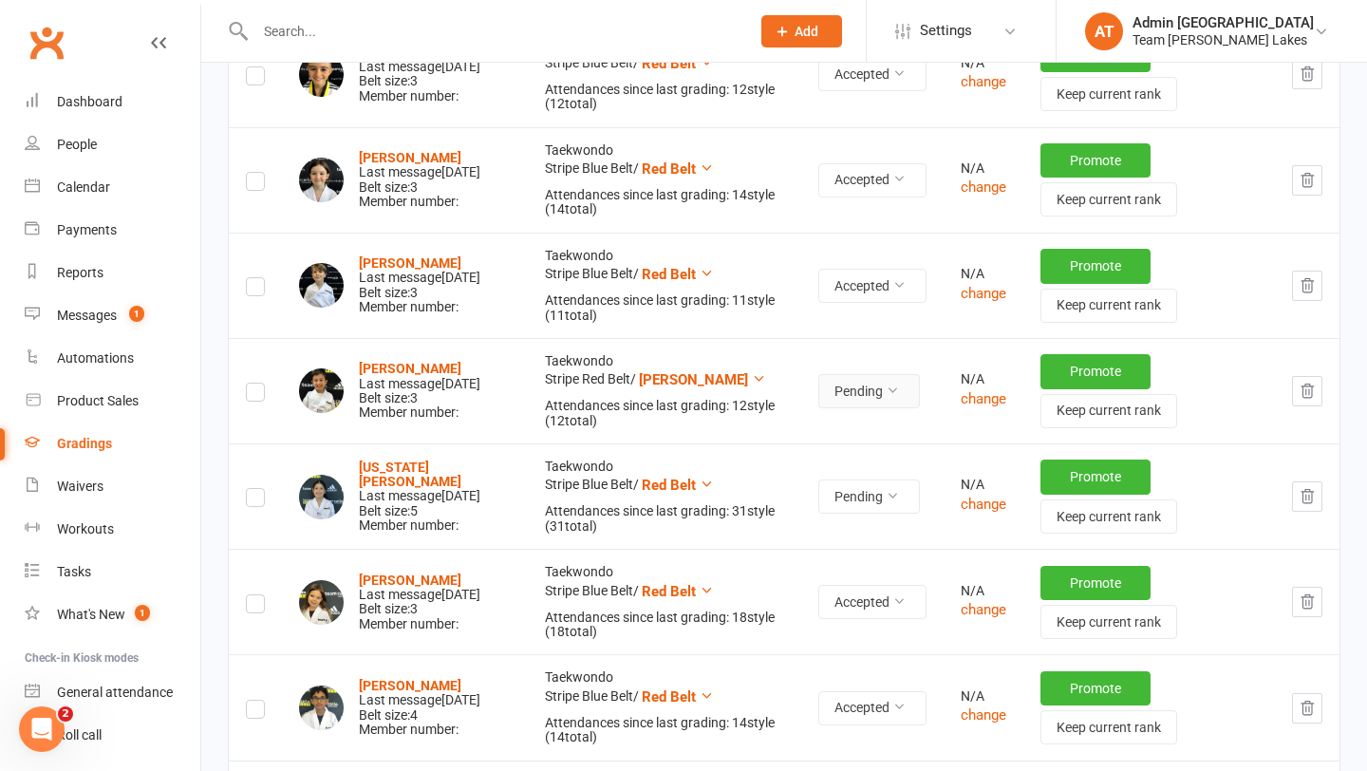
click at [894, 386] on button "Pending" at bounding box center [869, 391] width 102 height 34
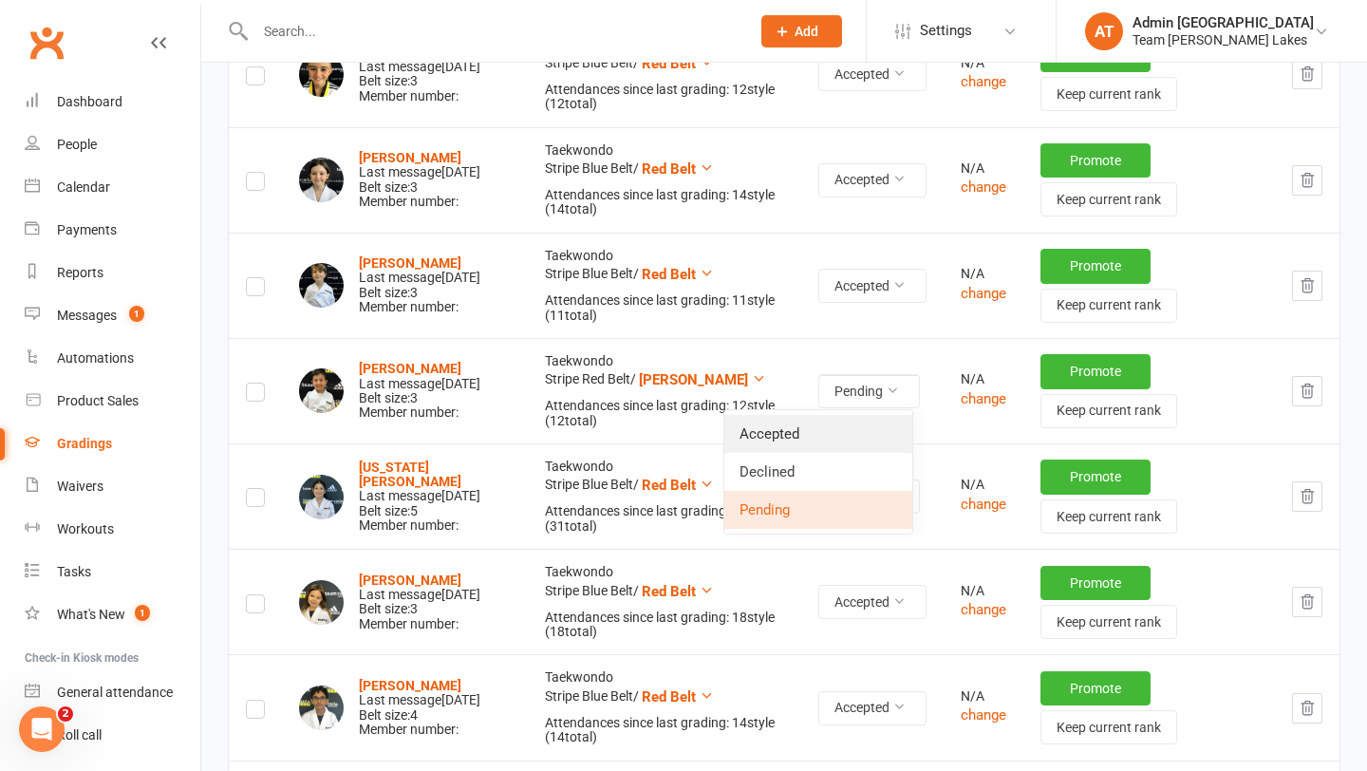
click at [819, 426] on link "Accepted" at bounding box center [818, 434] width 188 height 38
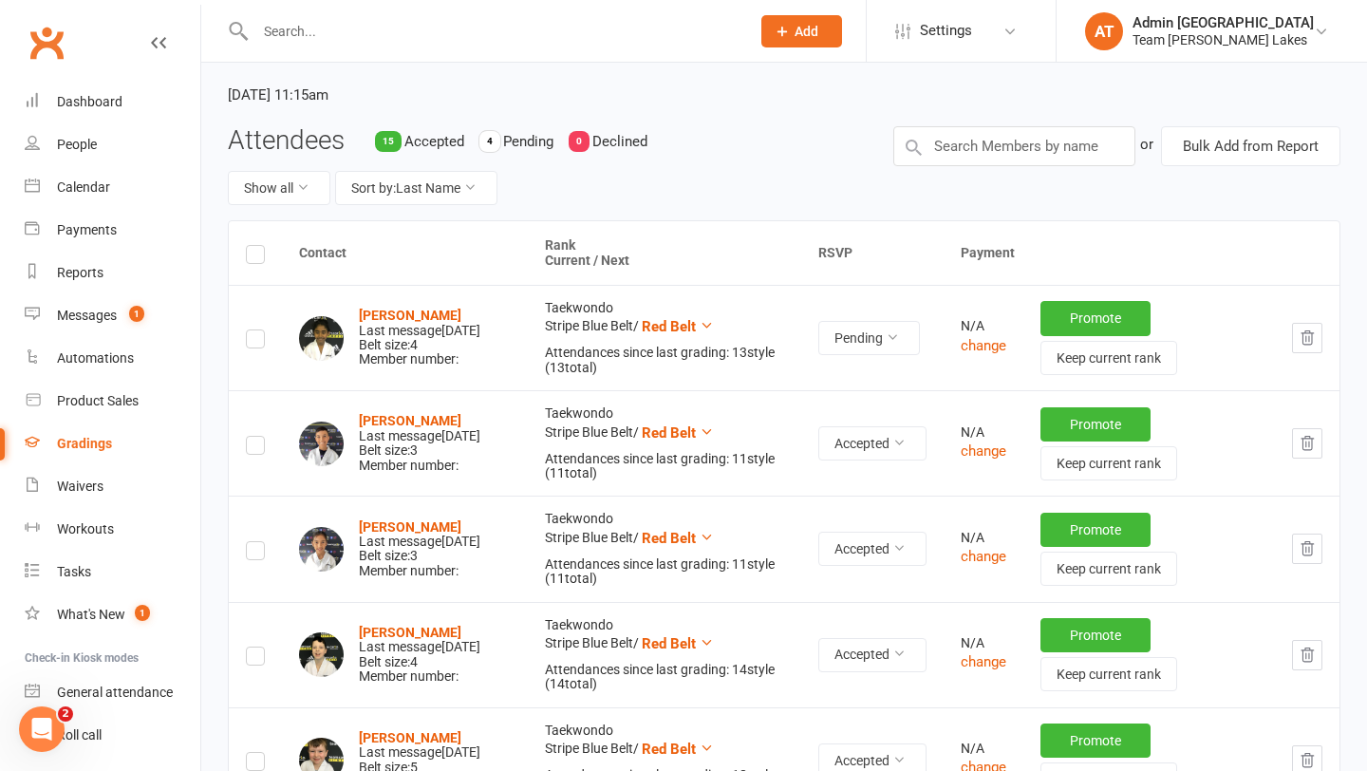
scroll to position [175, 0]
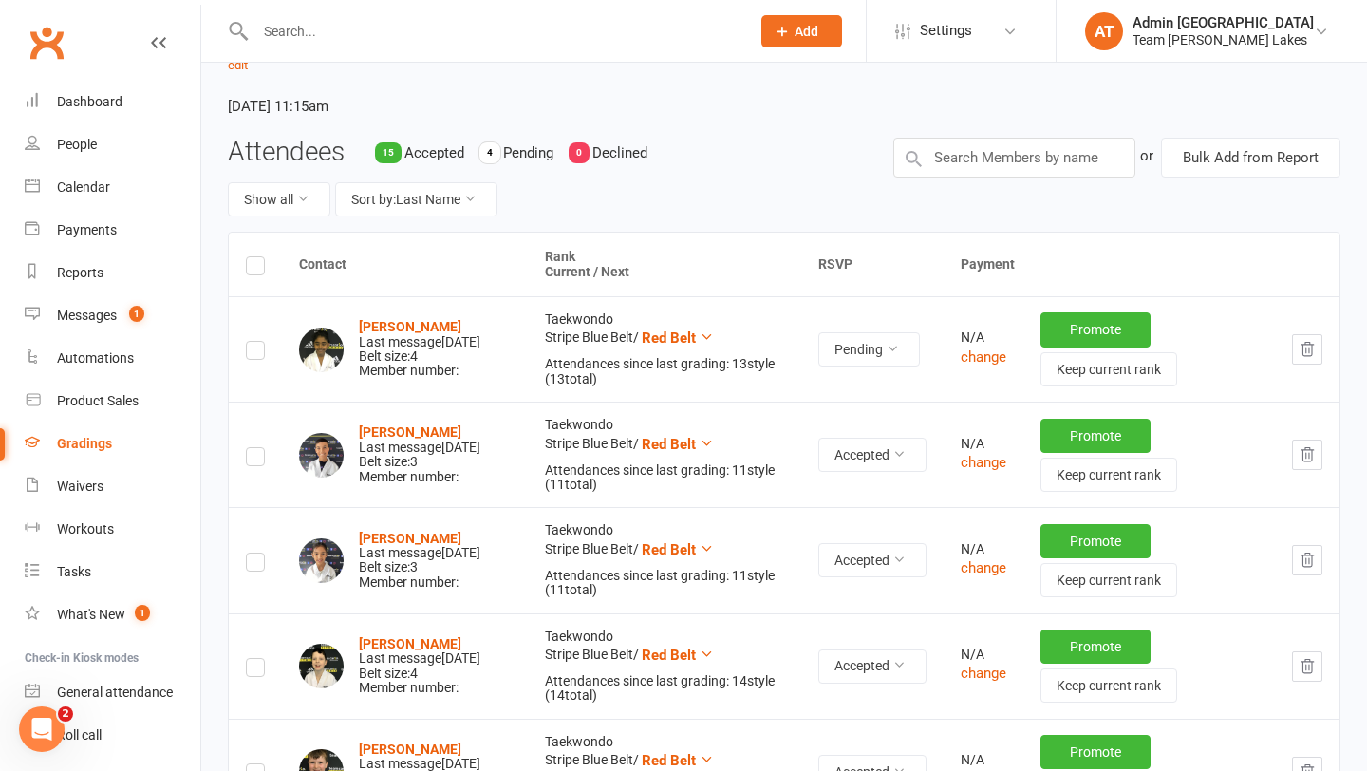
click at [252, 353] on label at bounding box center [255, 353] width 19 height 0
click at [252, 342] on input "checkbox" at bounding box center [255, 342] width 19 height 0
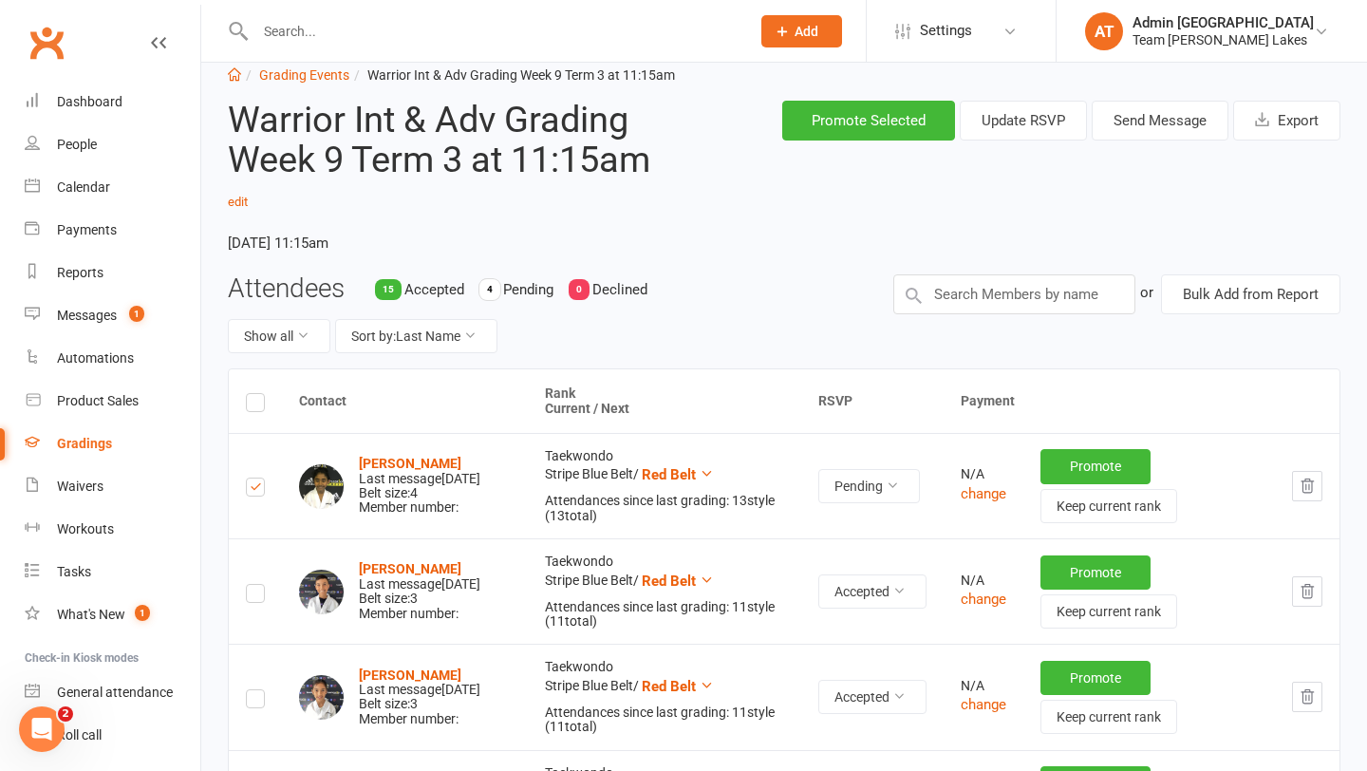
scroll to position [0, 0]
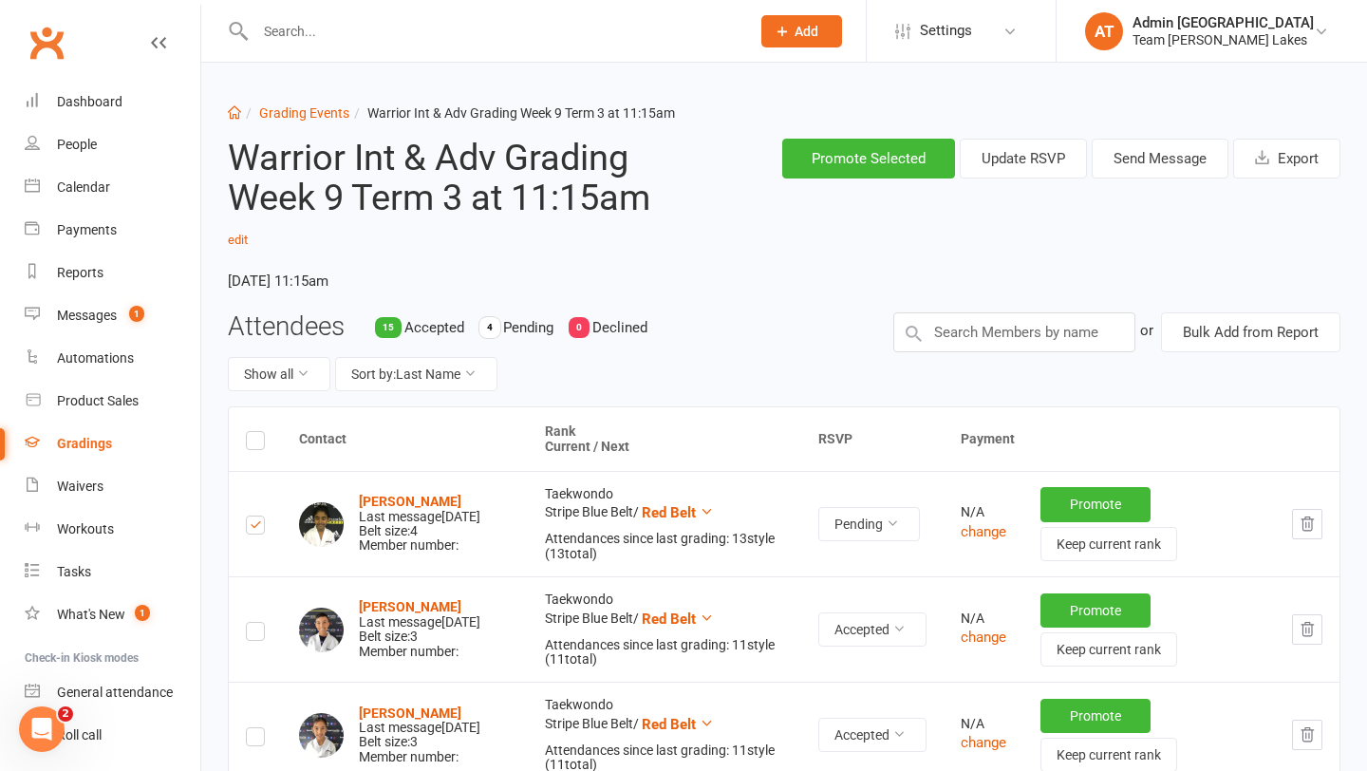
click at [259, 740] on label at bounding box center [255, 740] width 19 height 0
click at [259, 728] on input "checkbox" at bounding box center [255, 728] width 19 height 0
click at [1148, 154] on button "Send Message" at bounding box center [1160, 159] width 137 height 40
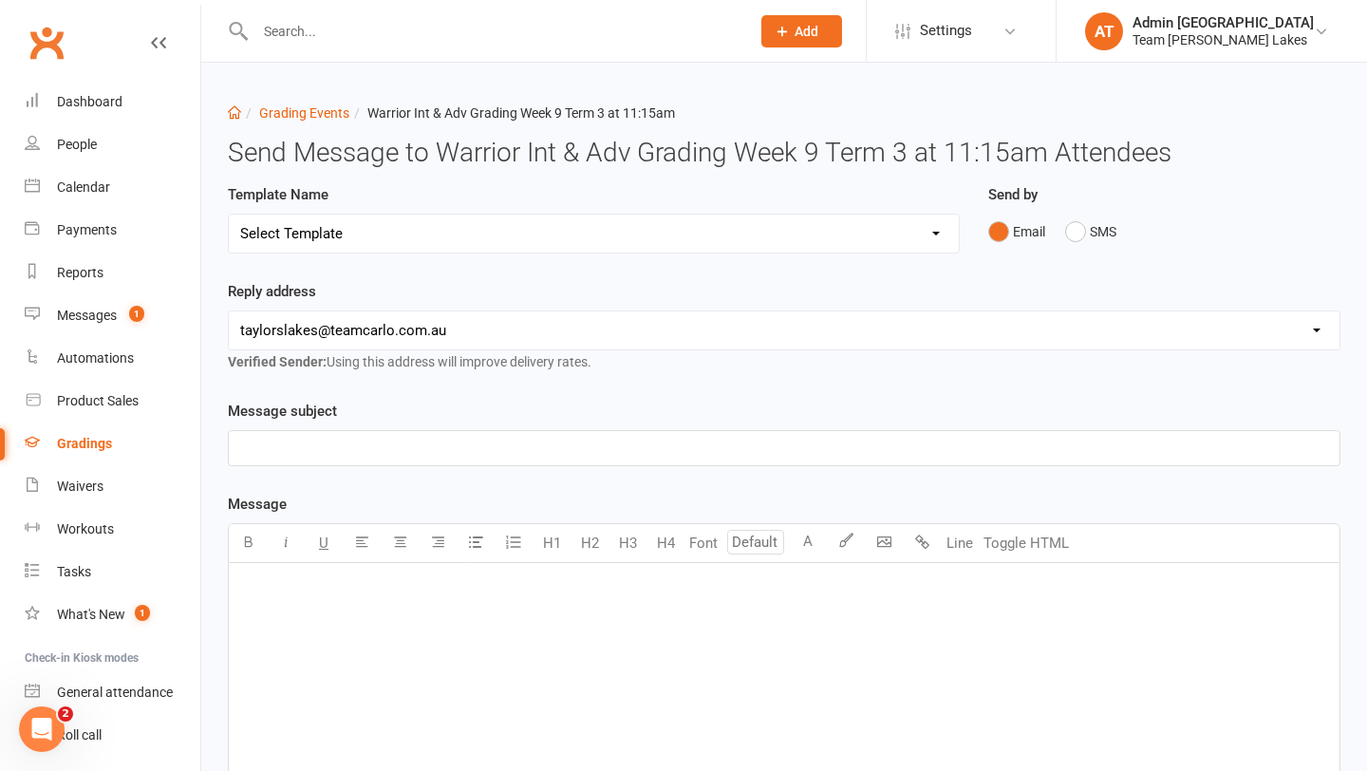
click at [763, 239] on select "Select Template [SMS] Black Belt Payment Advice (Black Belt & Kukkiwon) [SMS] B…" at bounding box center [594, 234] width 730 height 38
select select "20"
click at [229, 215] on select "Select Template [SMS] Black Belt Payment Advice (Black Belt & Kukkiwon) [SMS] B…" at bounding box center [594, 234] width 730 height 38
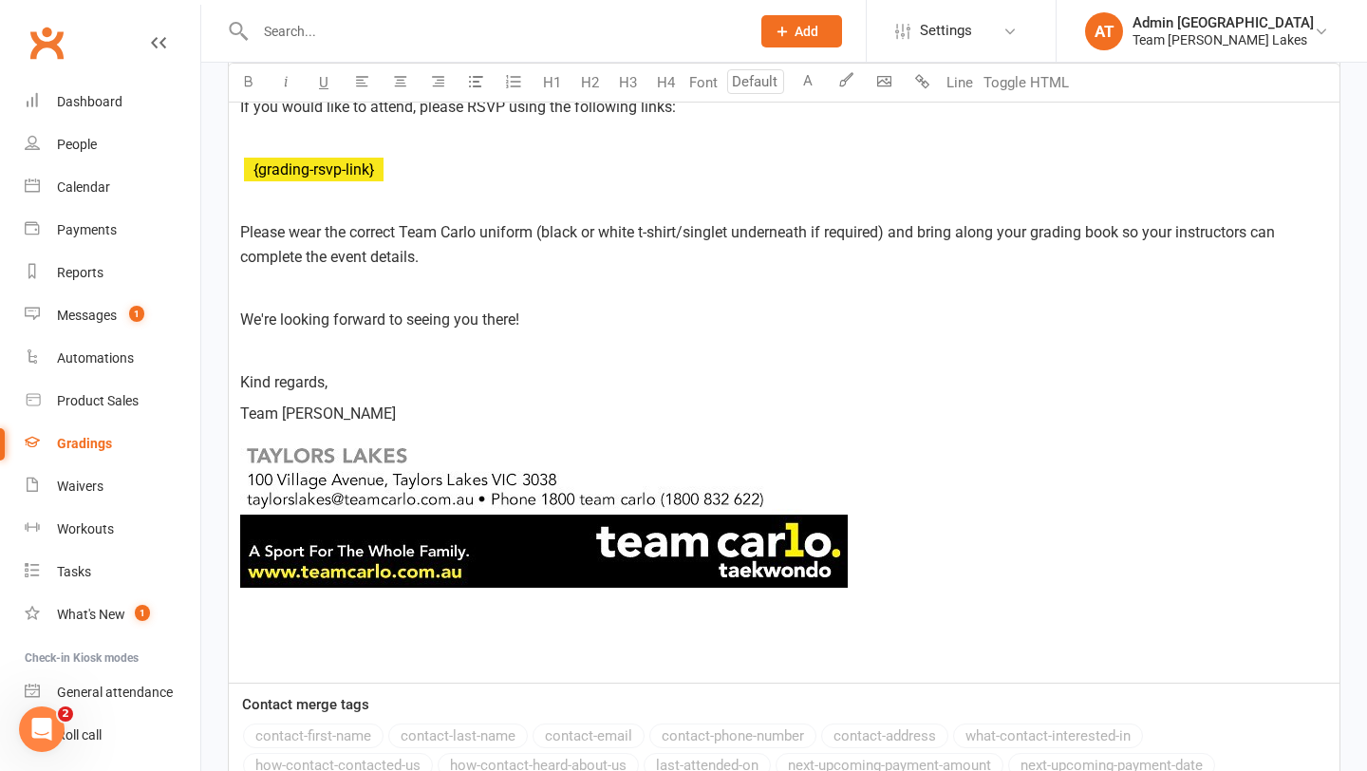
scroll to position [1162, 0]
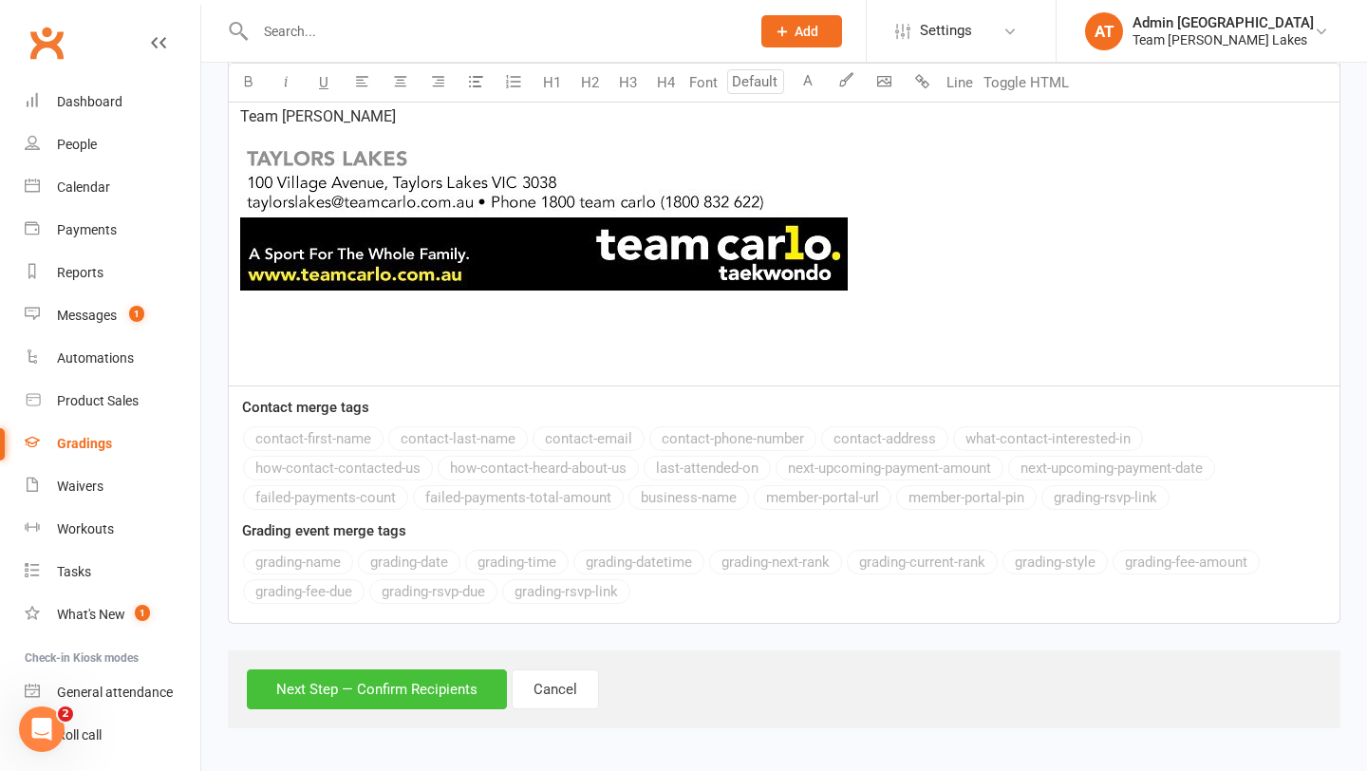
click at [421, 687] on button "Next Step — Confirm Recipients" at bounding box center [377, 689] width 260 height 40
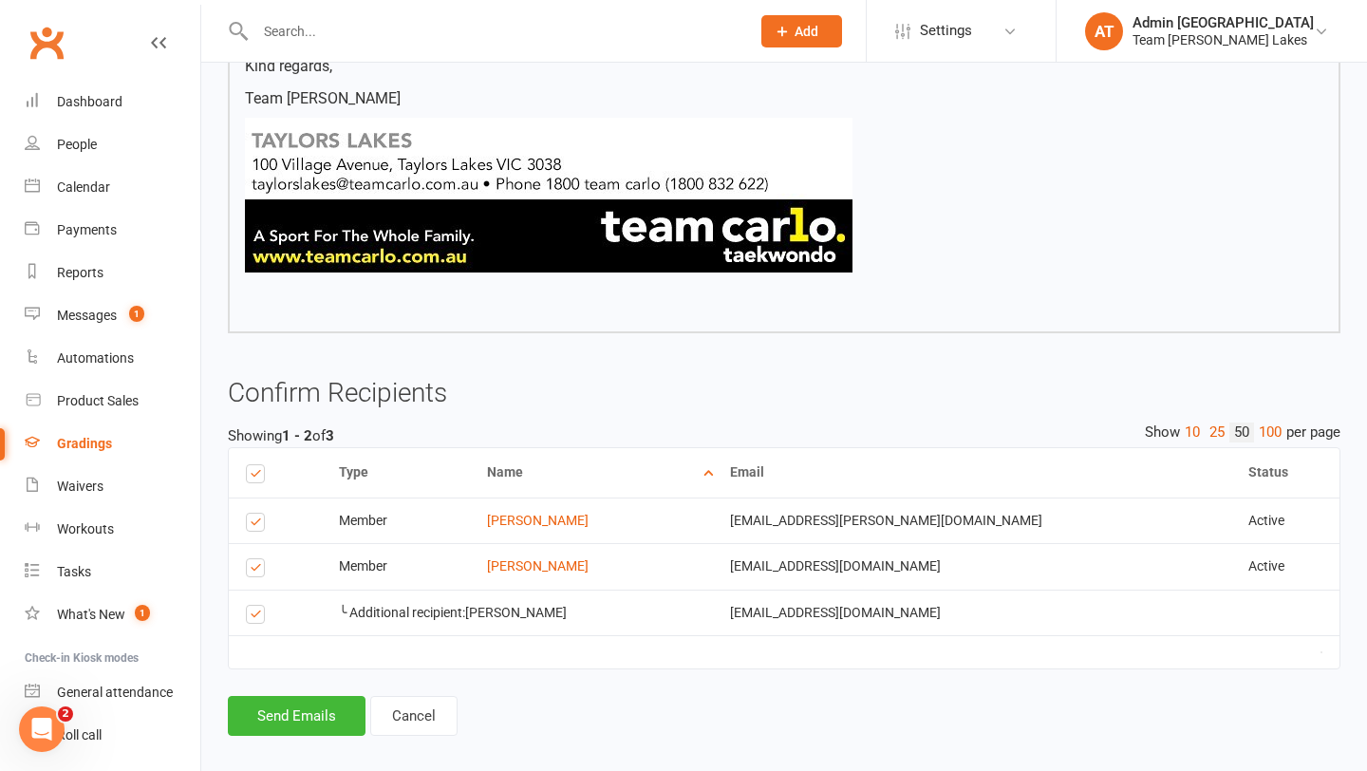
scroll to position [1063, 0]
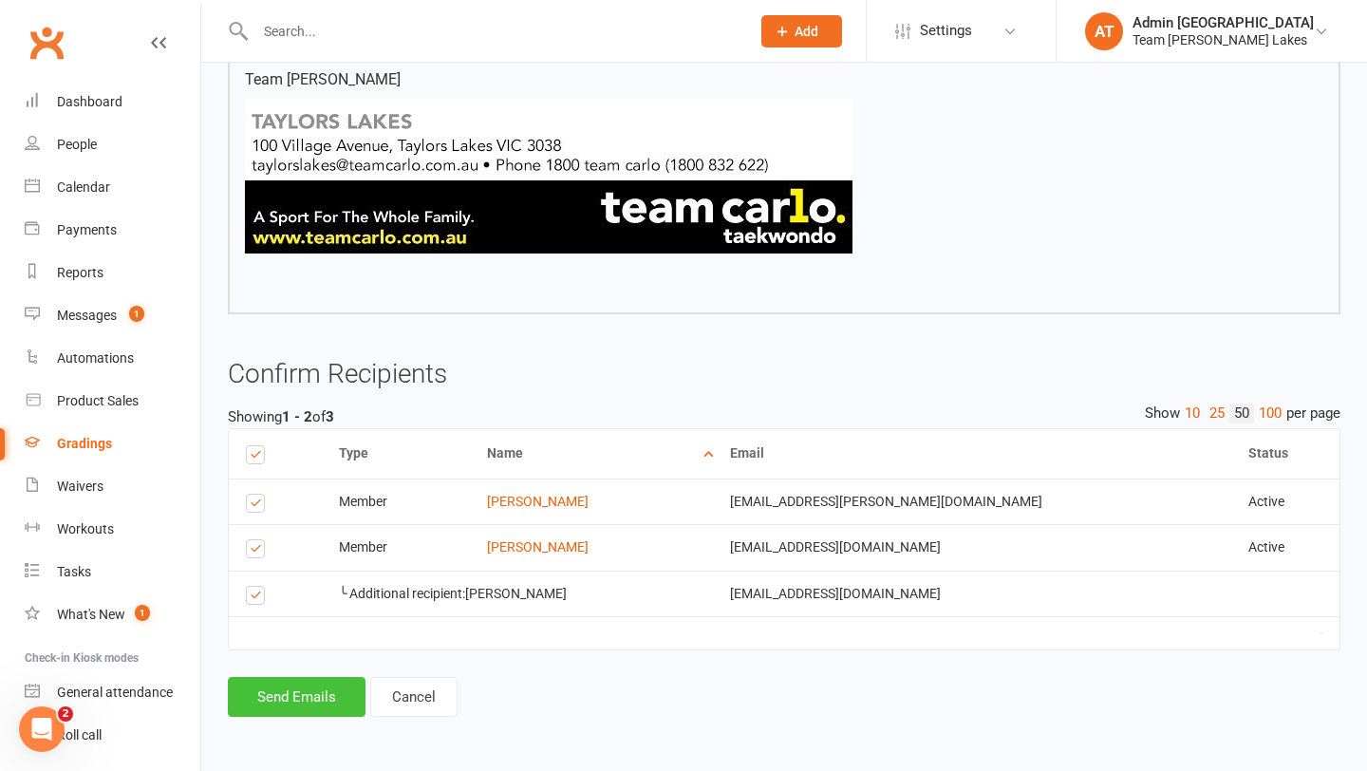
click at [297, 705] on button "Send Emails" at bounding box center [297, 697] width 138 height 40
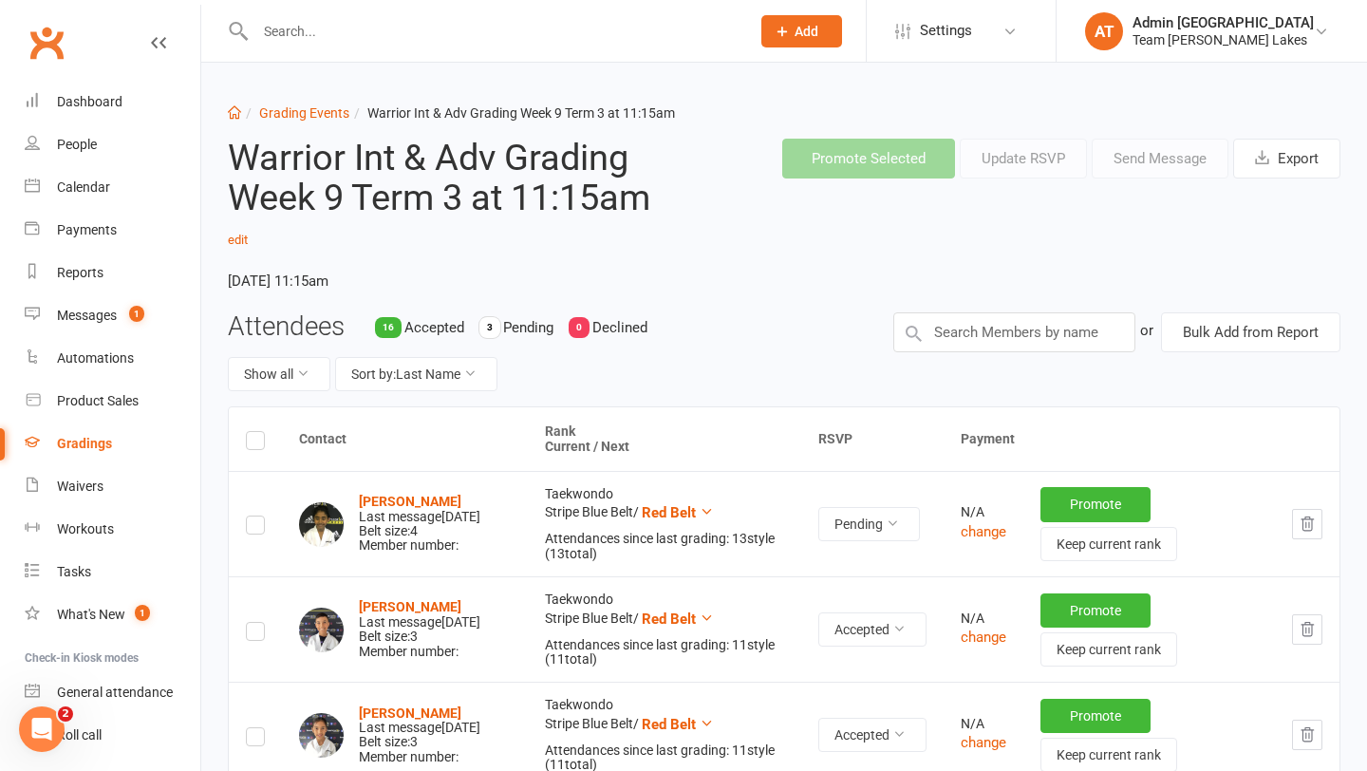
click at [302, 45] on div at bounding box center [482, 31] width 509 height 62
click at [307, 28] on input "text" at bounding box center [493, 31] width 487 height 27
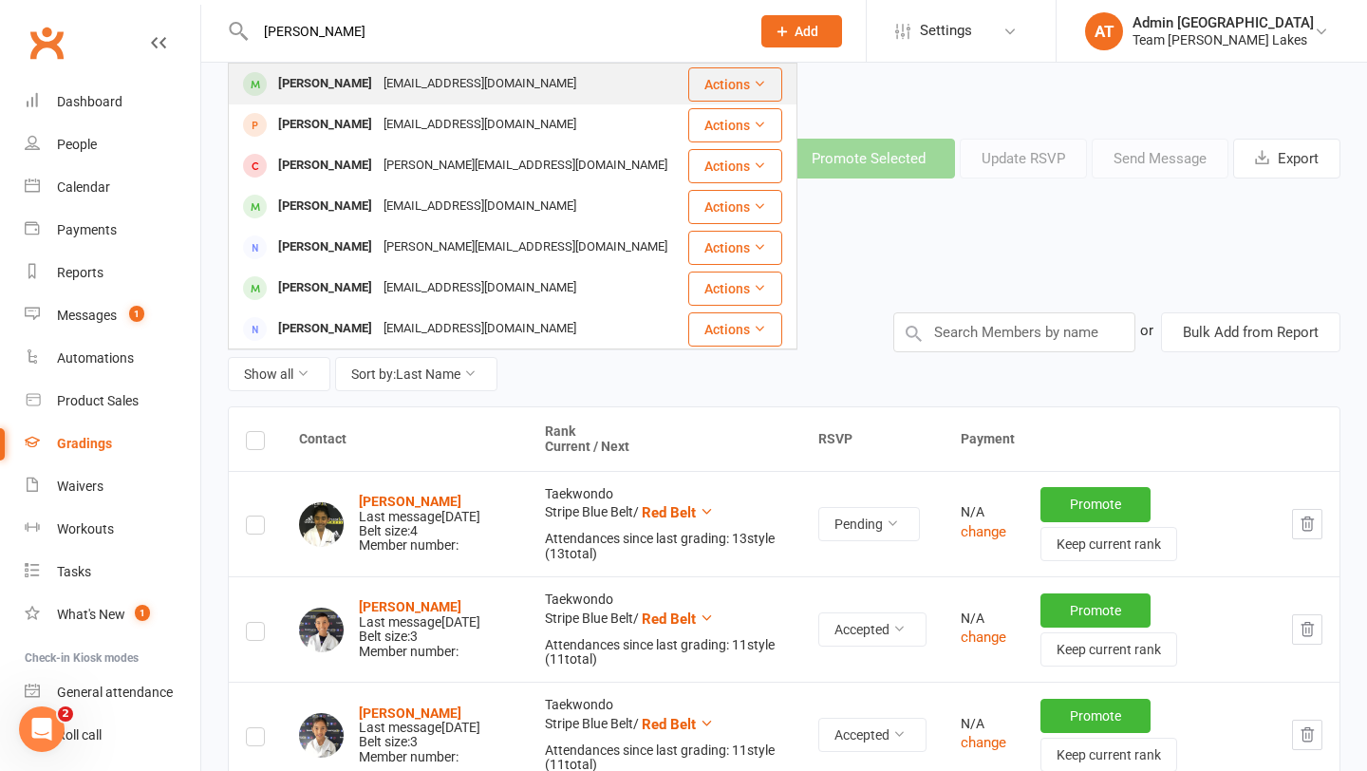
type input "[PERSON_NAME]"
click at [309, 85] on div "[PERSON_NAME]" at bounding box center [325, 84] width 105 height 28
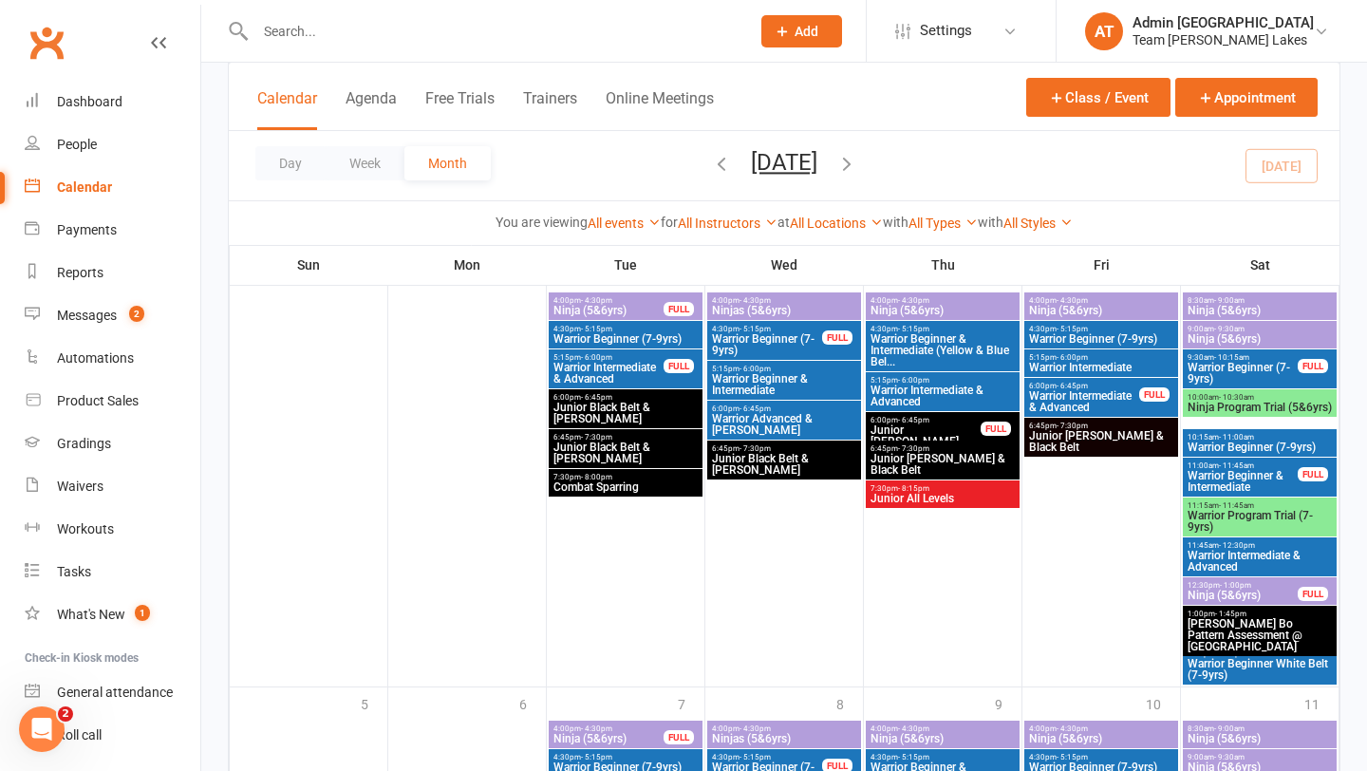
scroll to position [1392, 0]
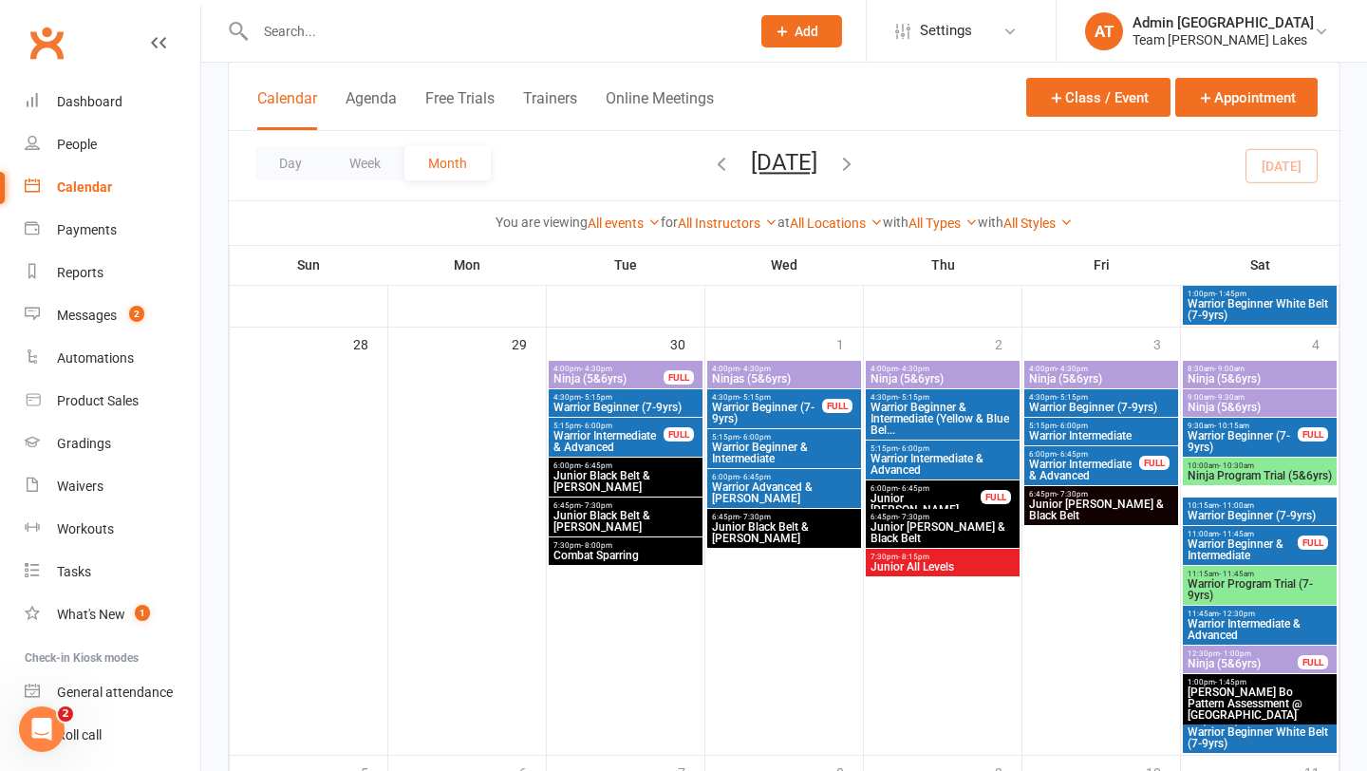
click at [857, 170] on icon "button" at bounding box center [847, 163] width 21 height 21
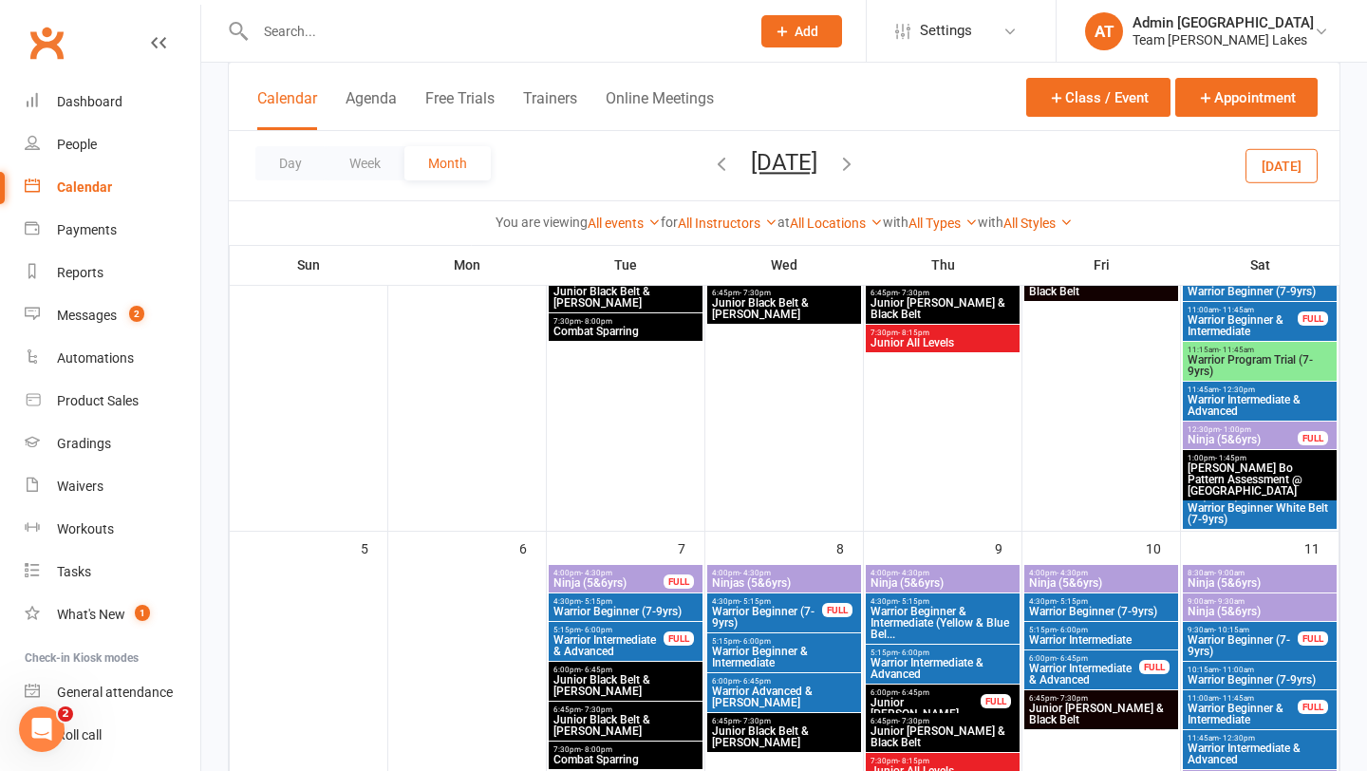
scroll to position [95, 0]
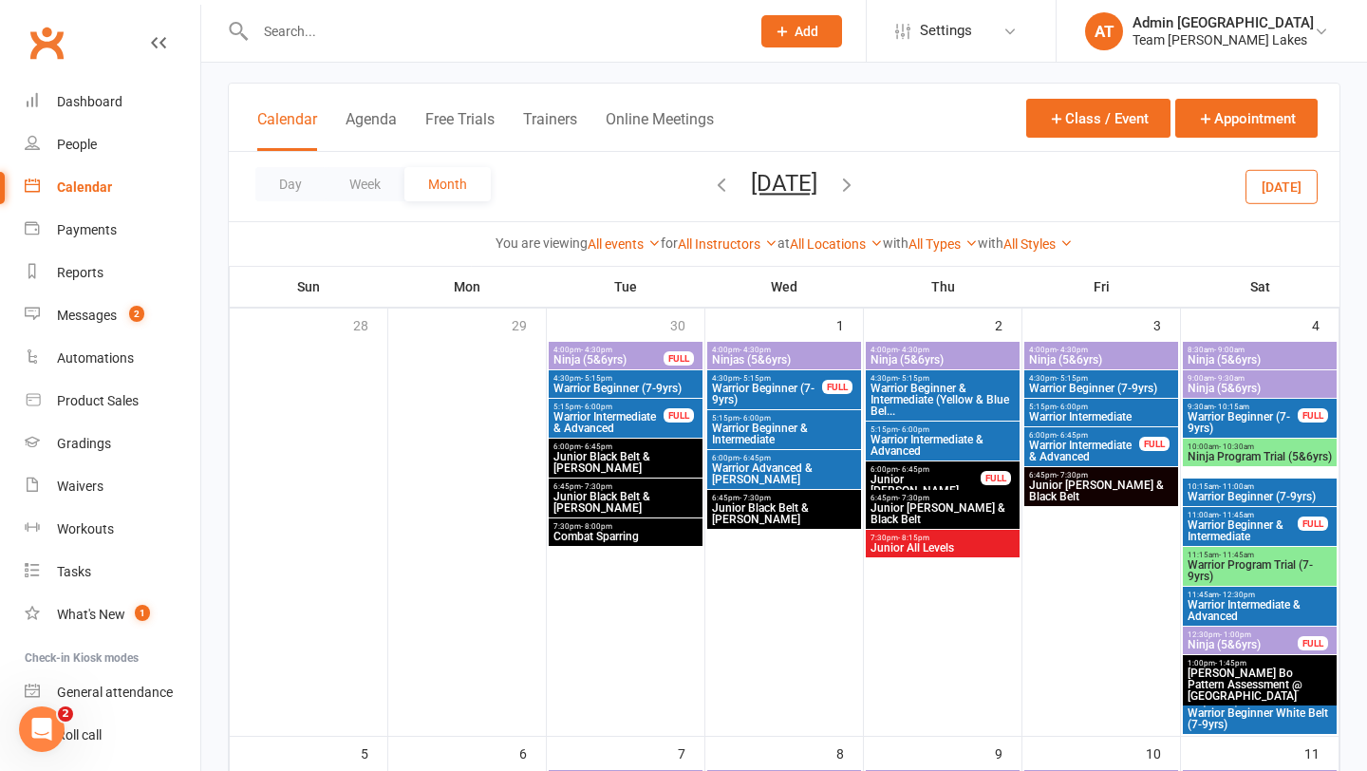
click at [1232, 673] on span "[PERSON_NAME] Bo Pattern Assessment @ [GEOGRAPHIC_DATA]" at bounding box center [1260, 685] width 146 height 34
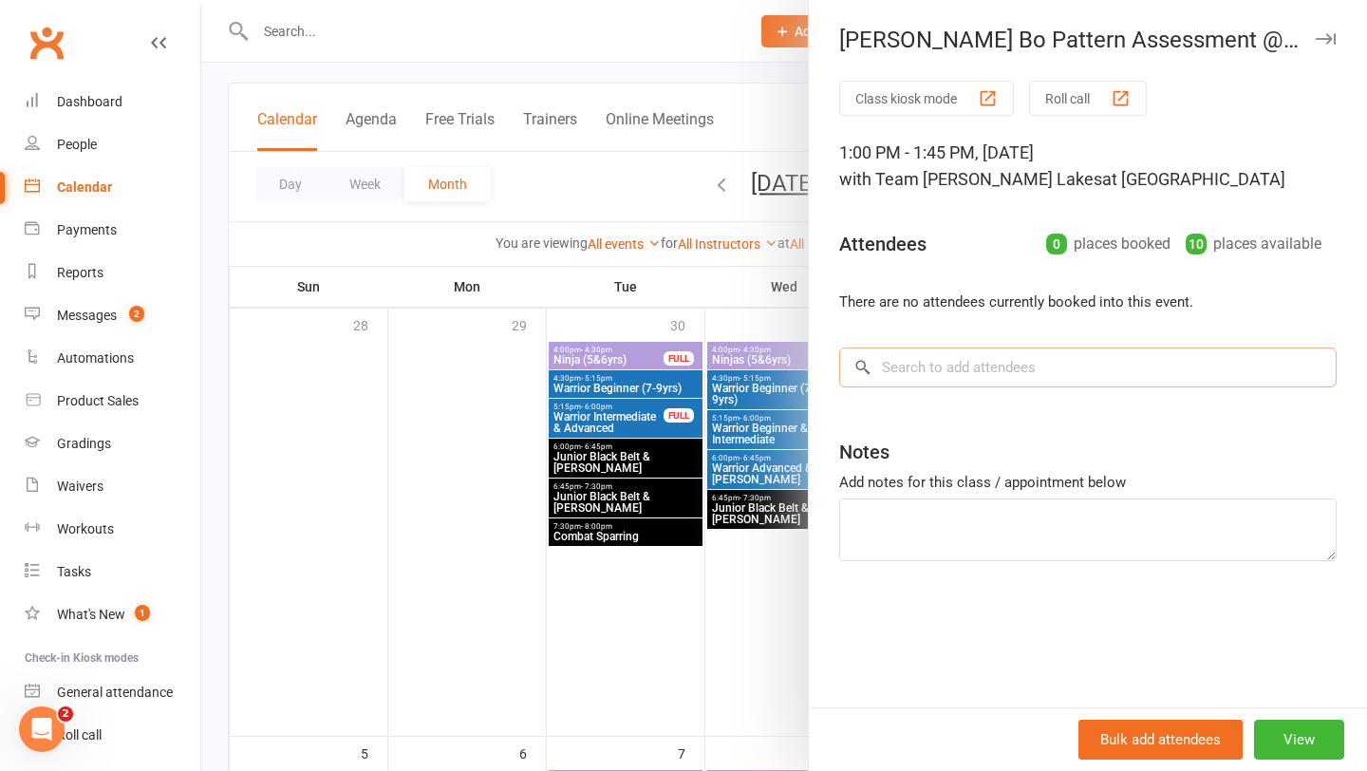
click at [981, 375] on input "search" at bounding box center [1088, 368] width 498 height 40
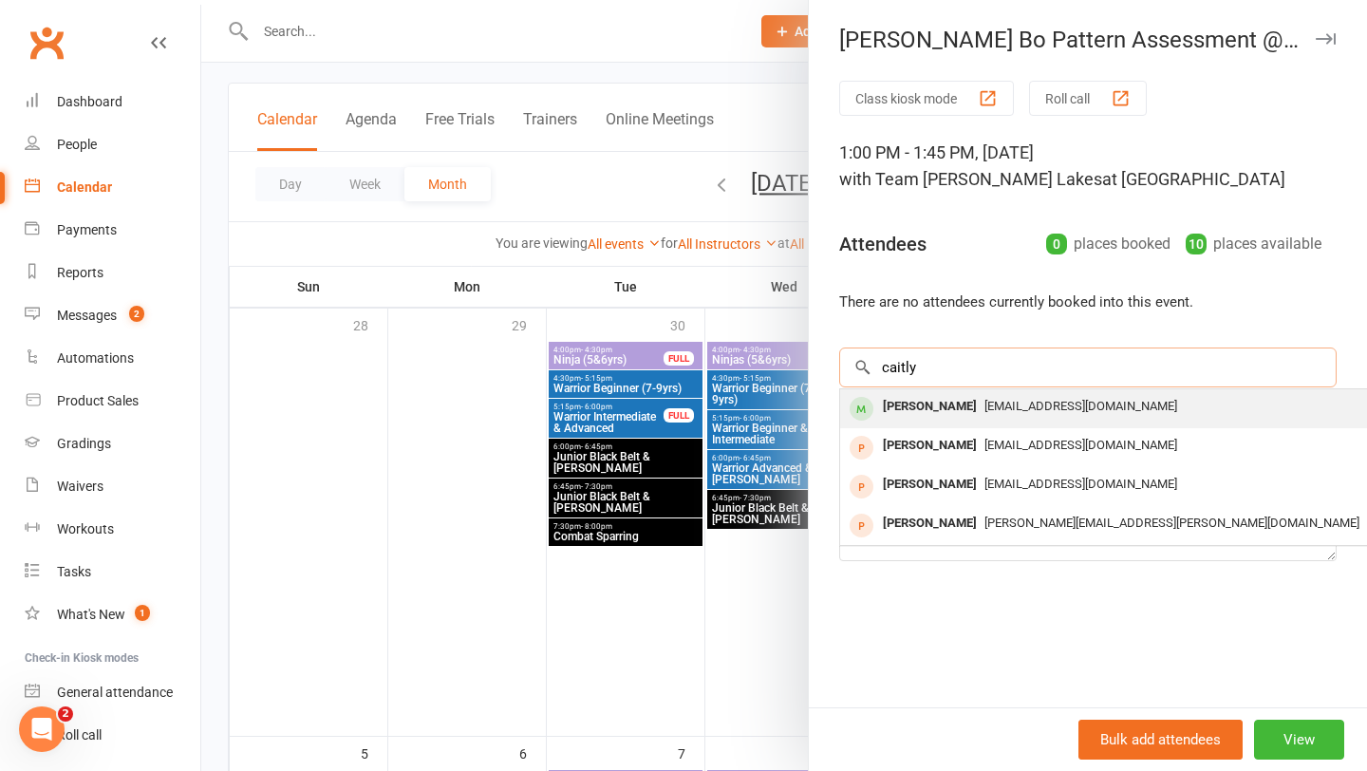
type input "caitly"
click at [949, 409] on div "Caitlyn Adams" at bounding box center [929, 407] width 109 height 28
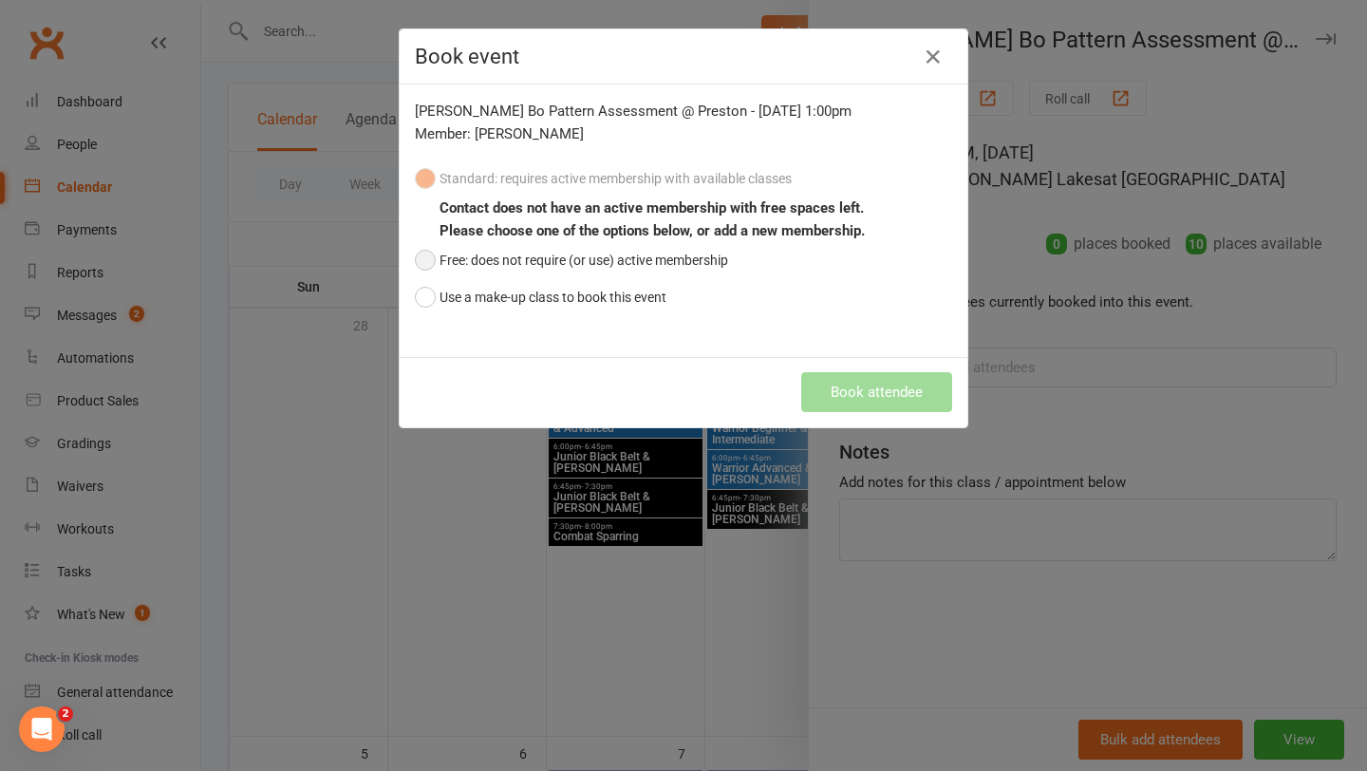
click at [538, 261] on button "Free: does not require (or use) active membership" at bounding box center [571, 260] width 313 height 36
click at [868, 397] on button "Book attendee" at bounding box center [876, 392] width 151 height 40
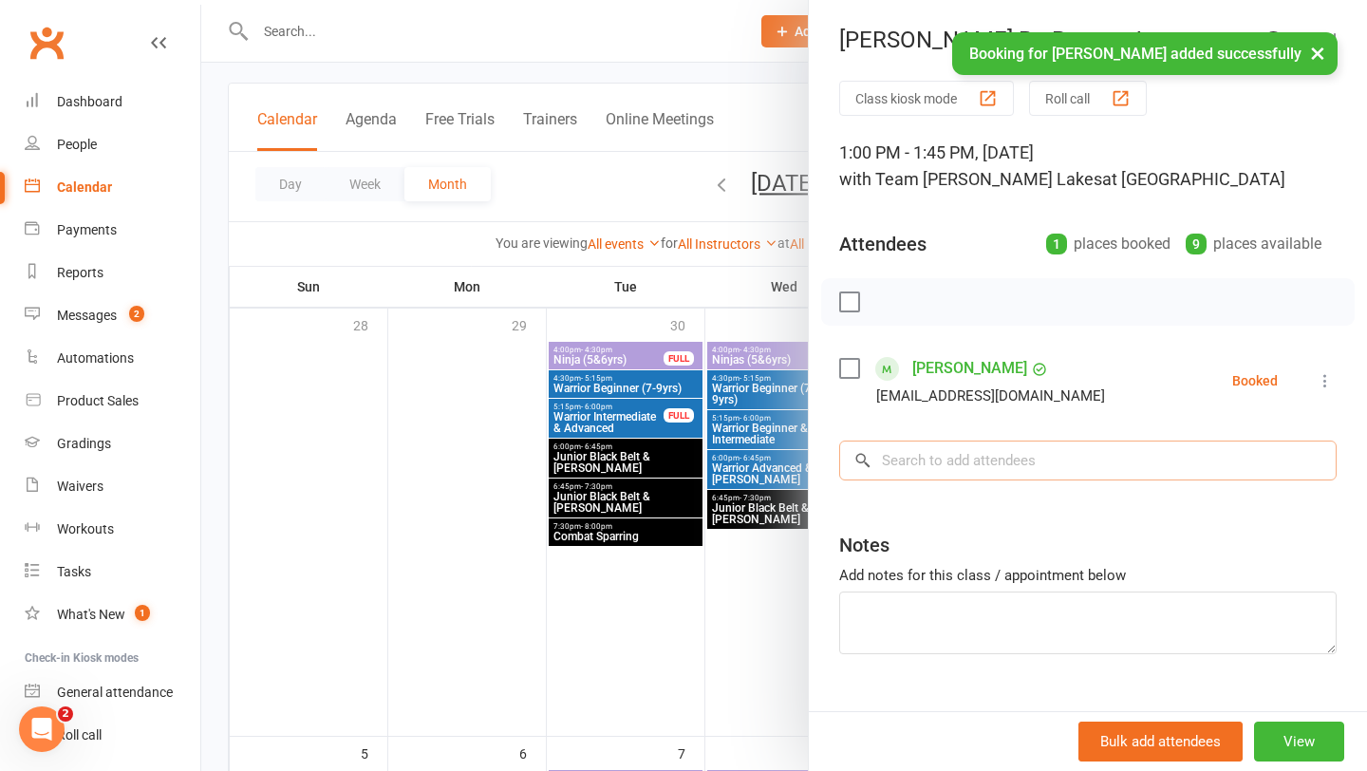
click at [925, 459] on input "search" at bounding box center [1088, 461] width 498 height 40
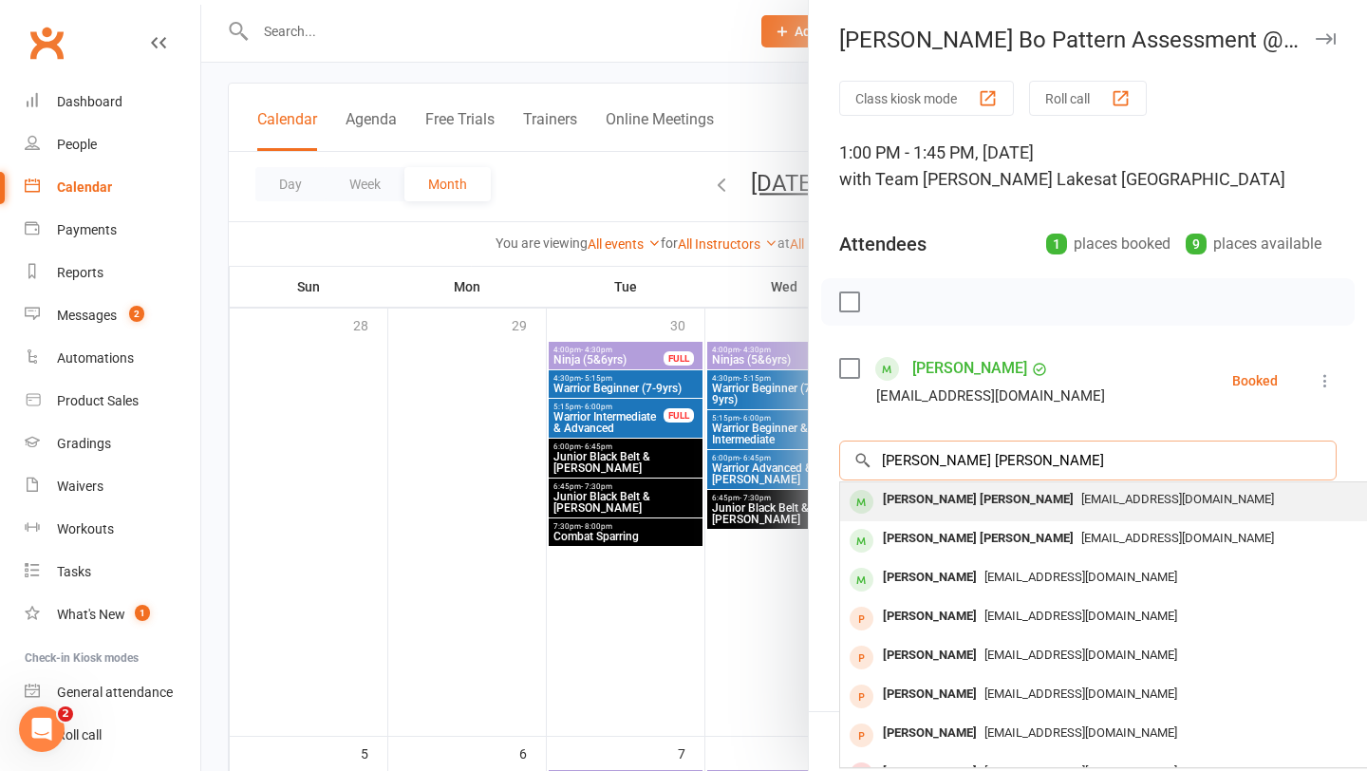
type input "jackson smith"
click at [923, 500] on div "Jackson Smith" at bounding box center [978, 500] width 206 height 28
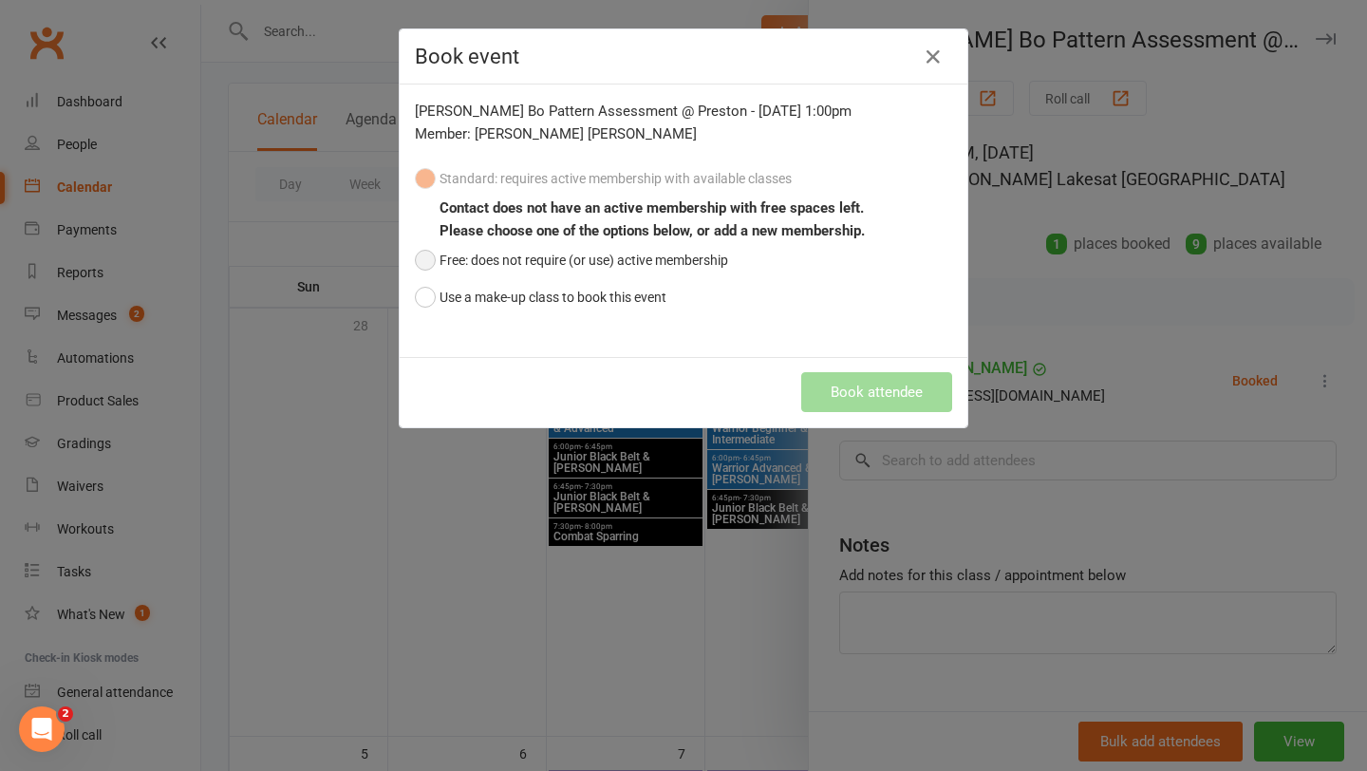
click at [601, 258] on button "Free: does not require (or use) active membership" at bounding box center [571, 260] width 313 height 36
click at [810, 388] on button "Book attendee" at bounding box center [876, 392] width 151 height 40
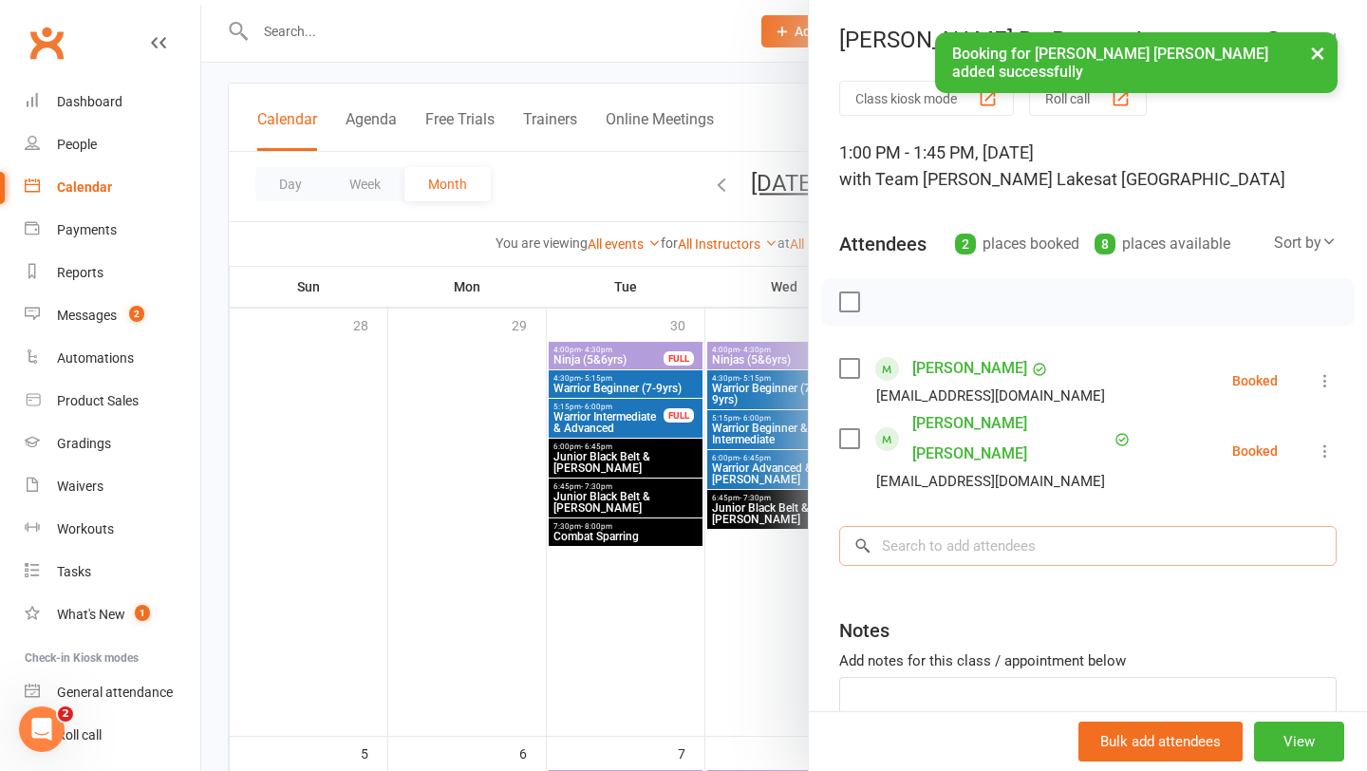
click at [928, 526] on input "search" at bounding box center [1088, 546] width 498 height 40
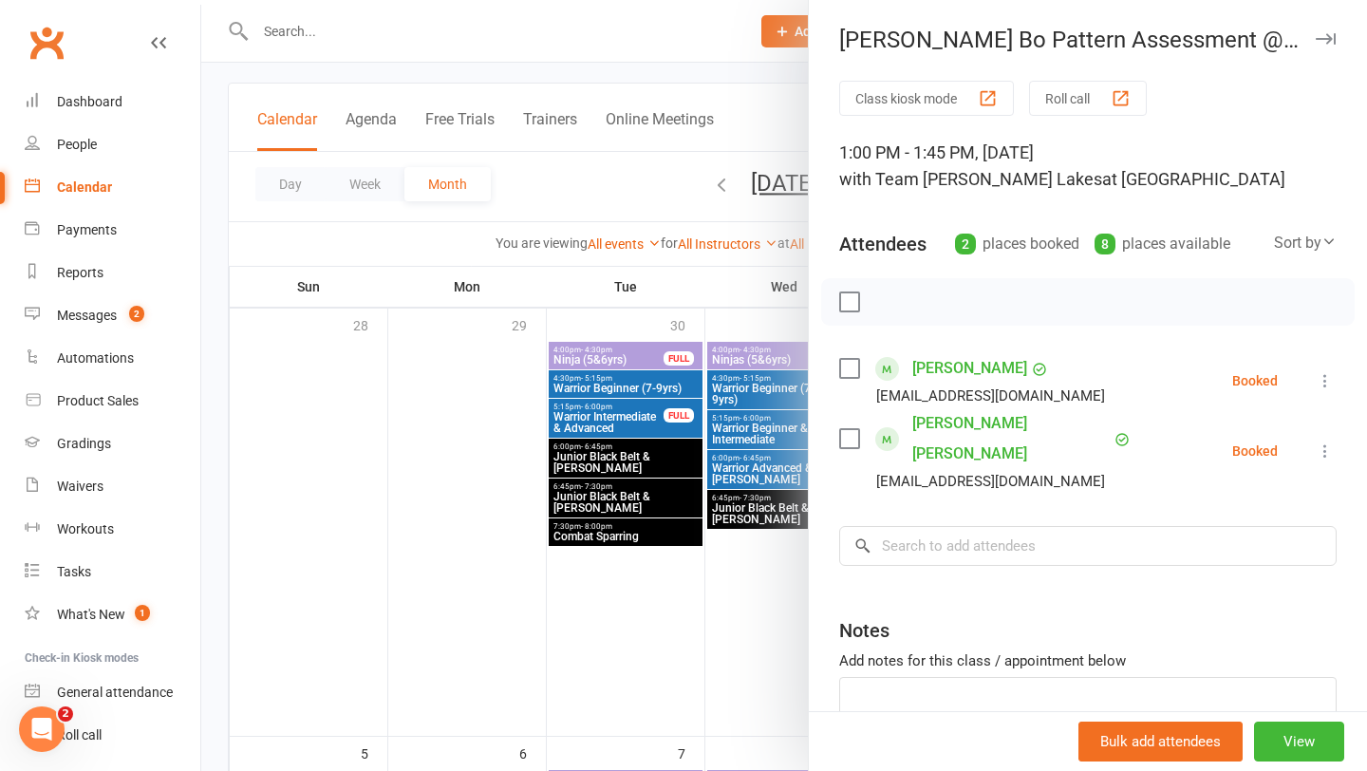
click at [312, 33] on div at bounding box center [784, 385] width 1166 height 771
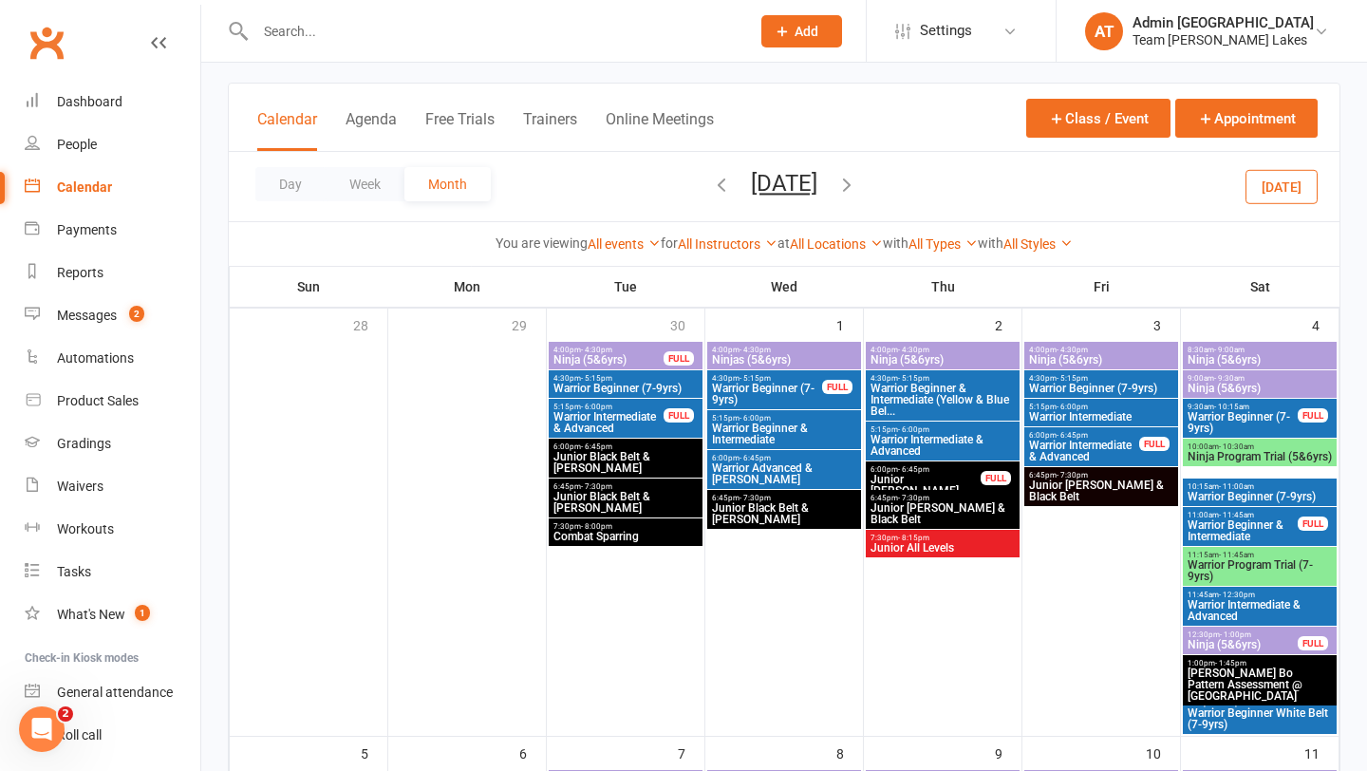
click at [311, 34] on input "text" at bounding box center [493, 31] width 487 height 27
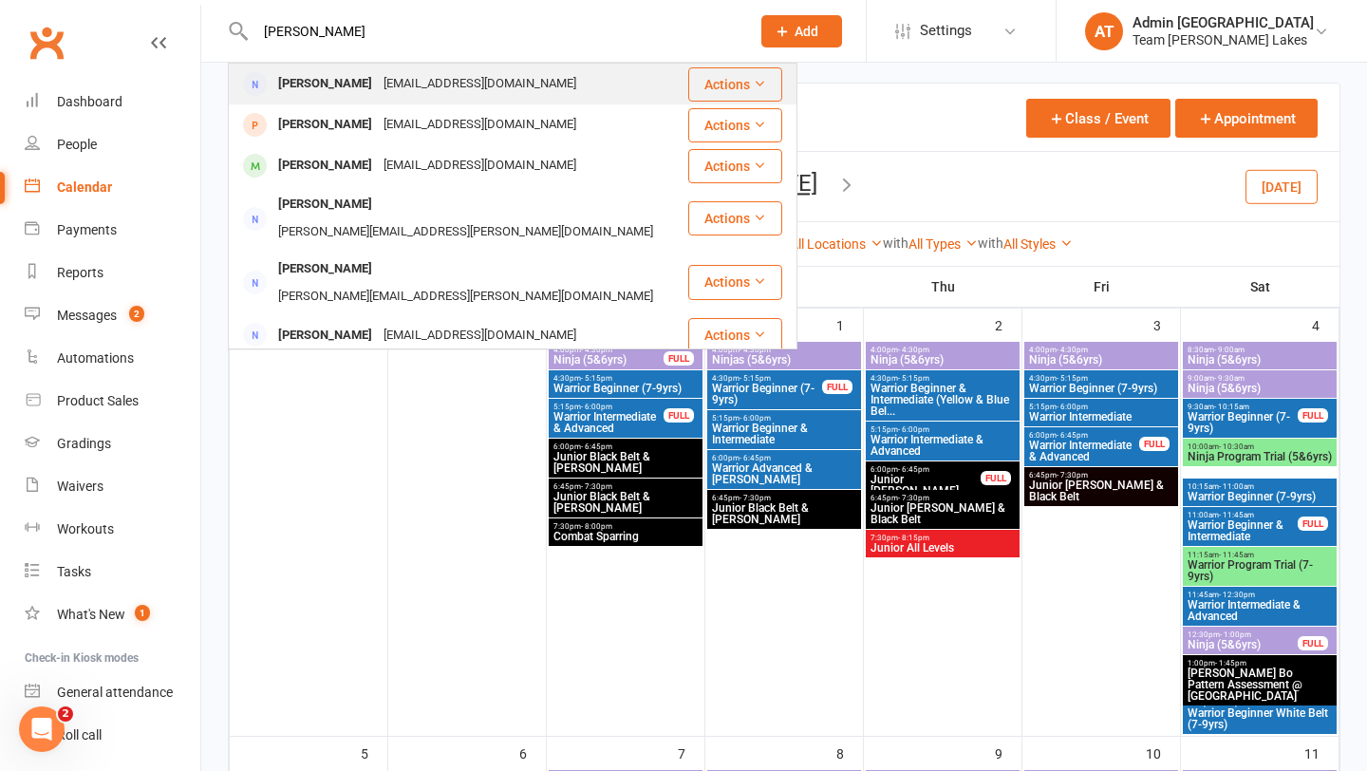
type input "phyllis"
click at [322, 100] on div "Phyllis Rapone phyllisrapone@gmail.com" at bounding box center [458, 84] width 457 height 39
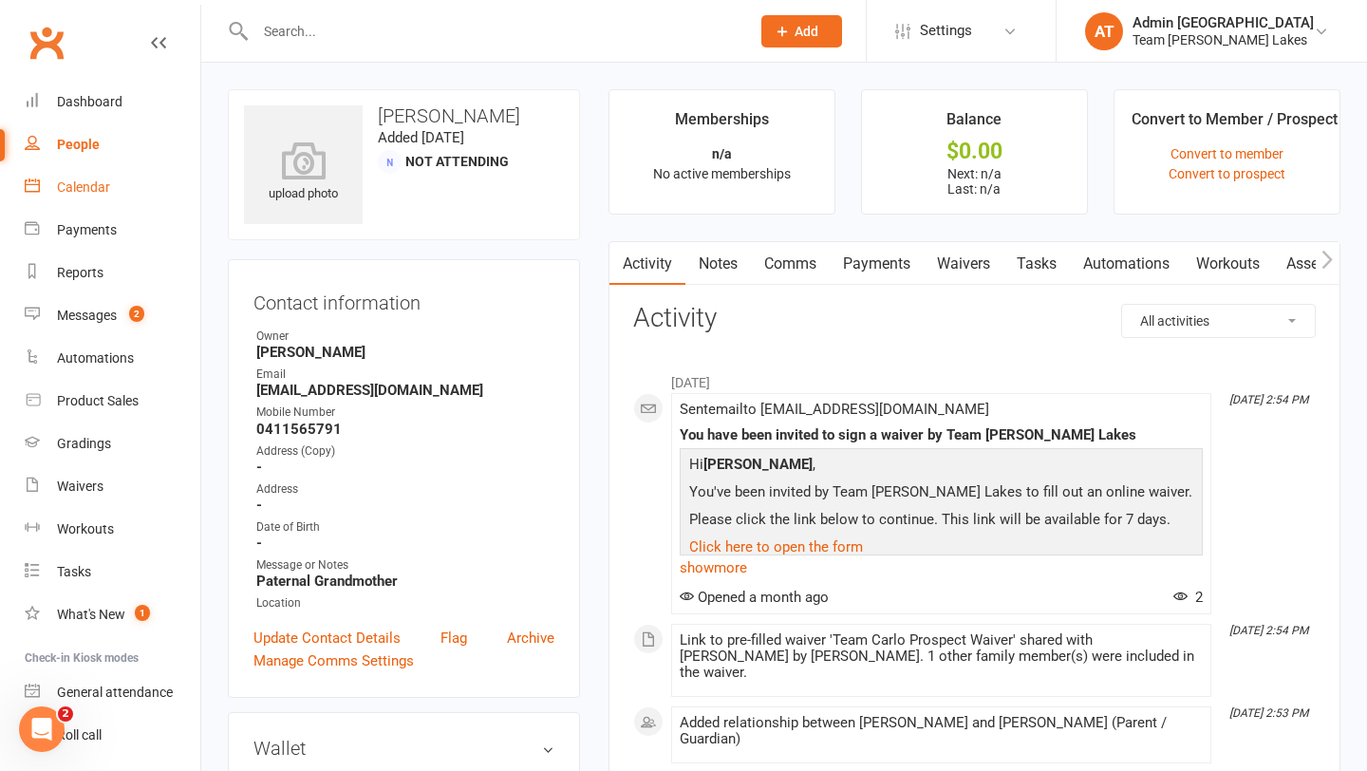
click at [103, 191] on div "Calendar" at bounding box center [83, 186] width 53 height 15
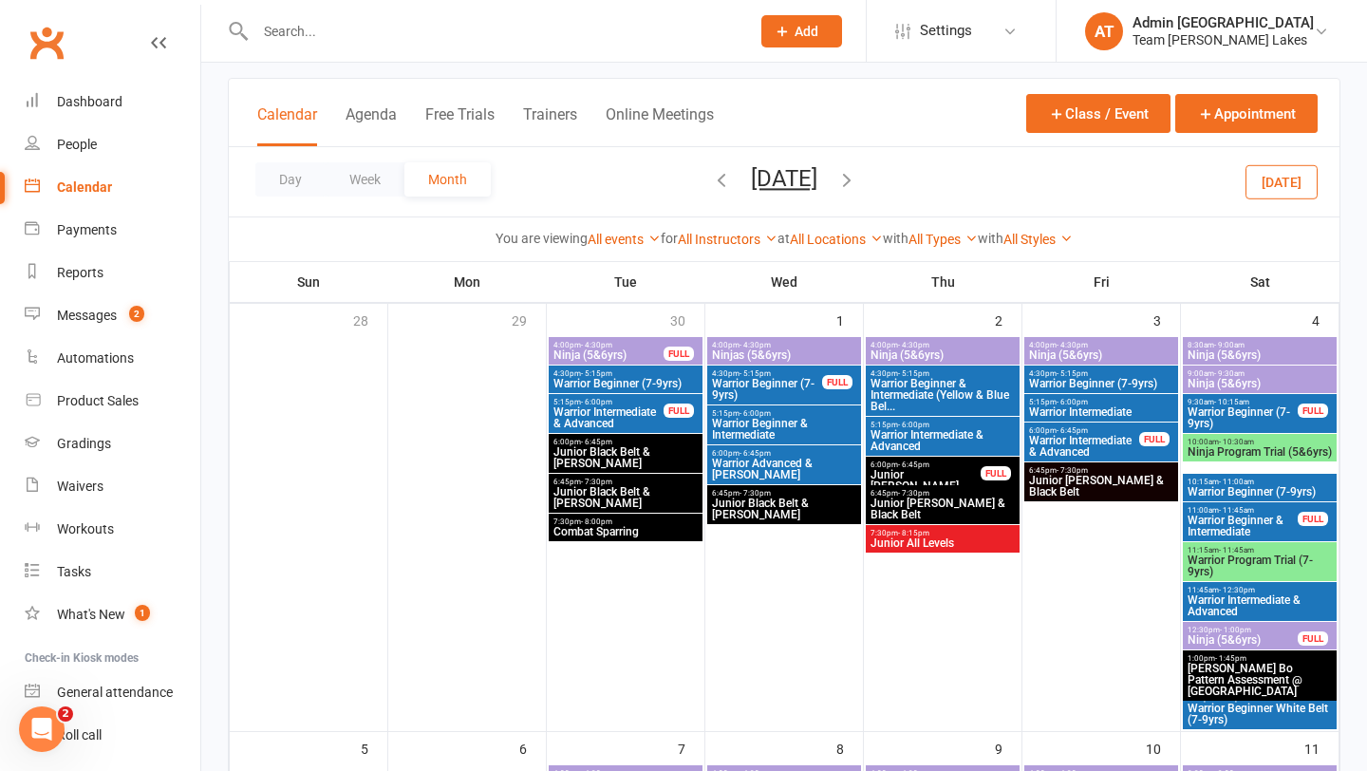
scroll to position [95, 0]
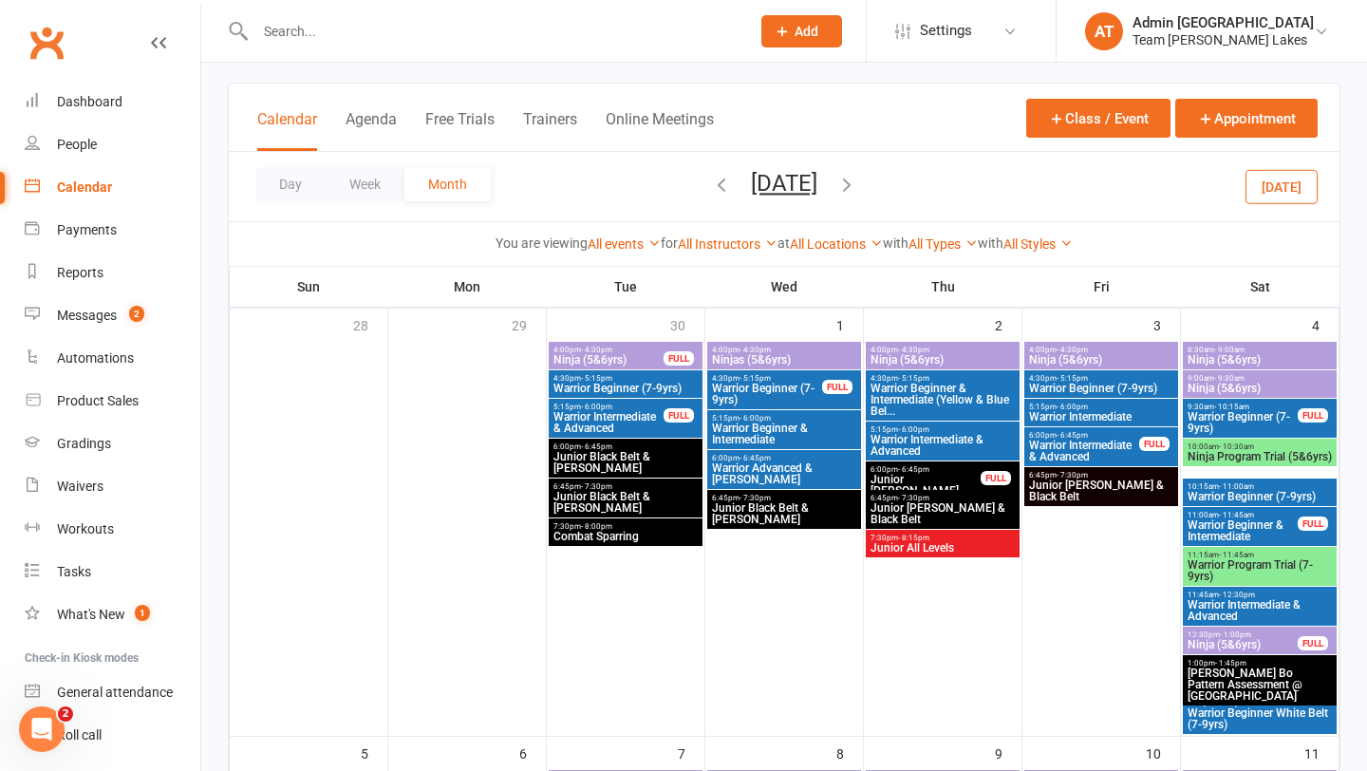
click at [1214, 668] on span "[PERSON_NAME] Bo Pattern Assessment @ [GEOGRAPHIC_DATA]" at bounding box center [1260, 685] width 146 height 34
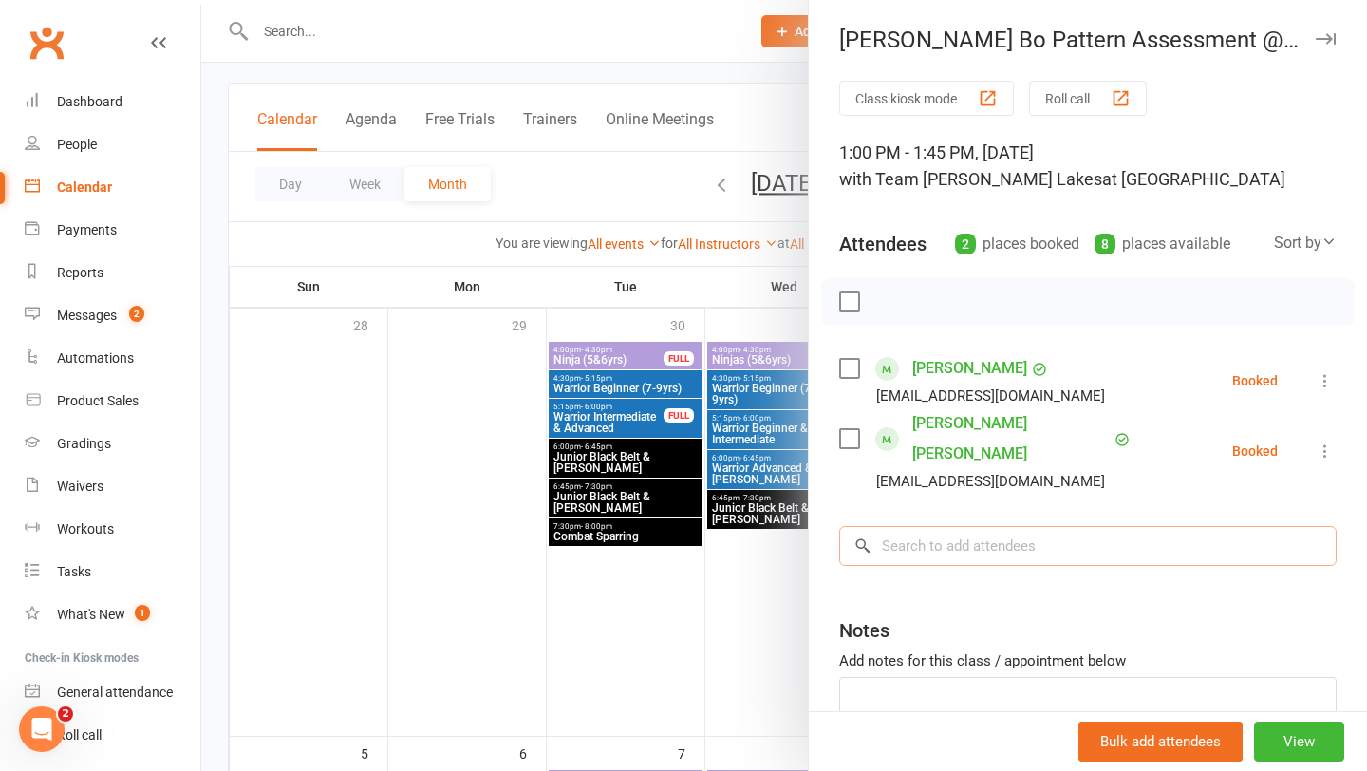
click at [973, 526] on input "search" at bounding box center [1088, 546] width 498 height 40
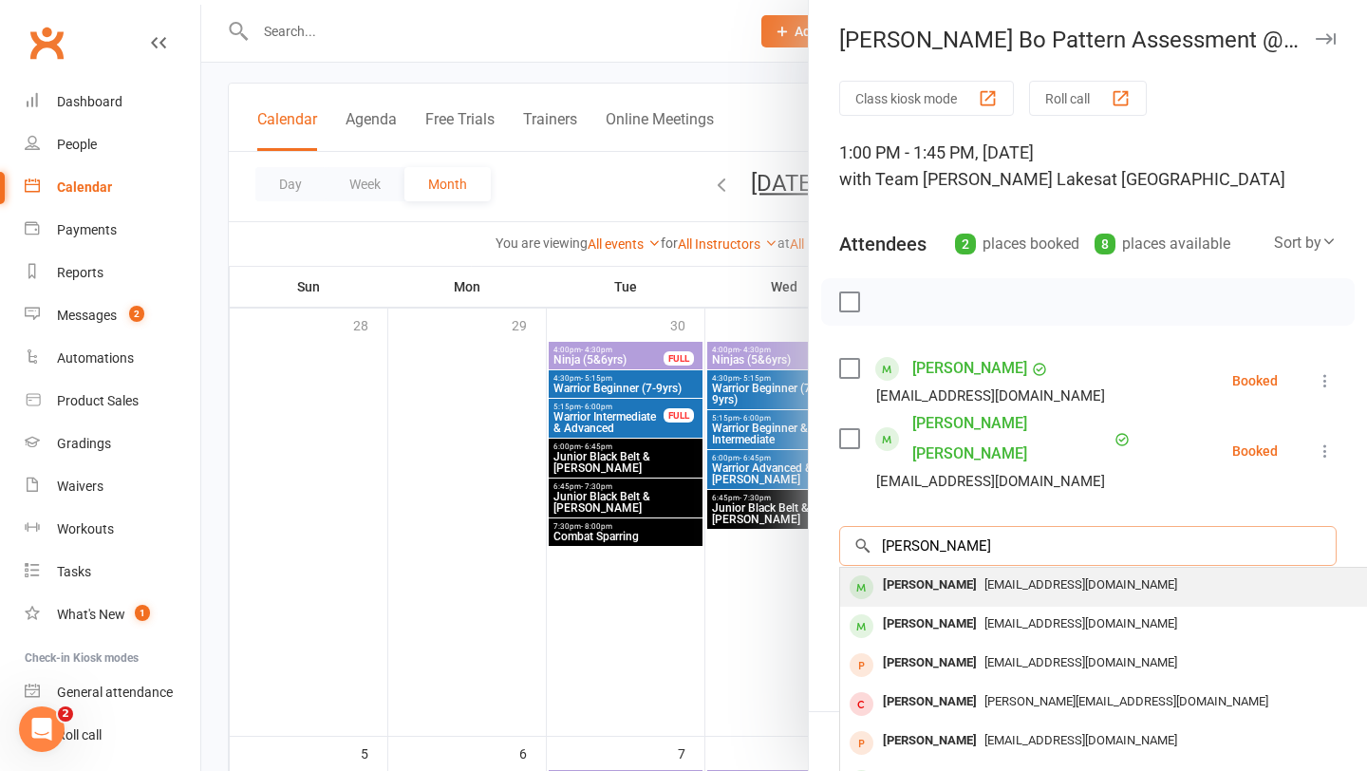
type input "Mia Ma"
click at [932, 572] on div "[PERSON_NAME]" at bounding box center [929, 586] width 109 height 28
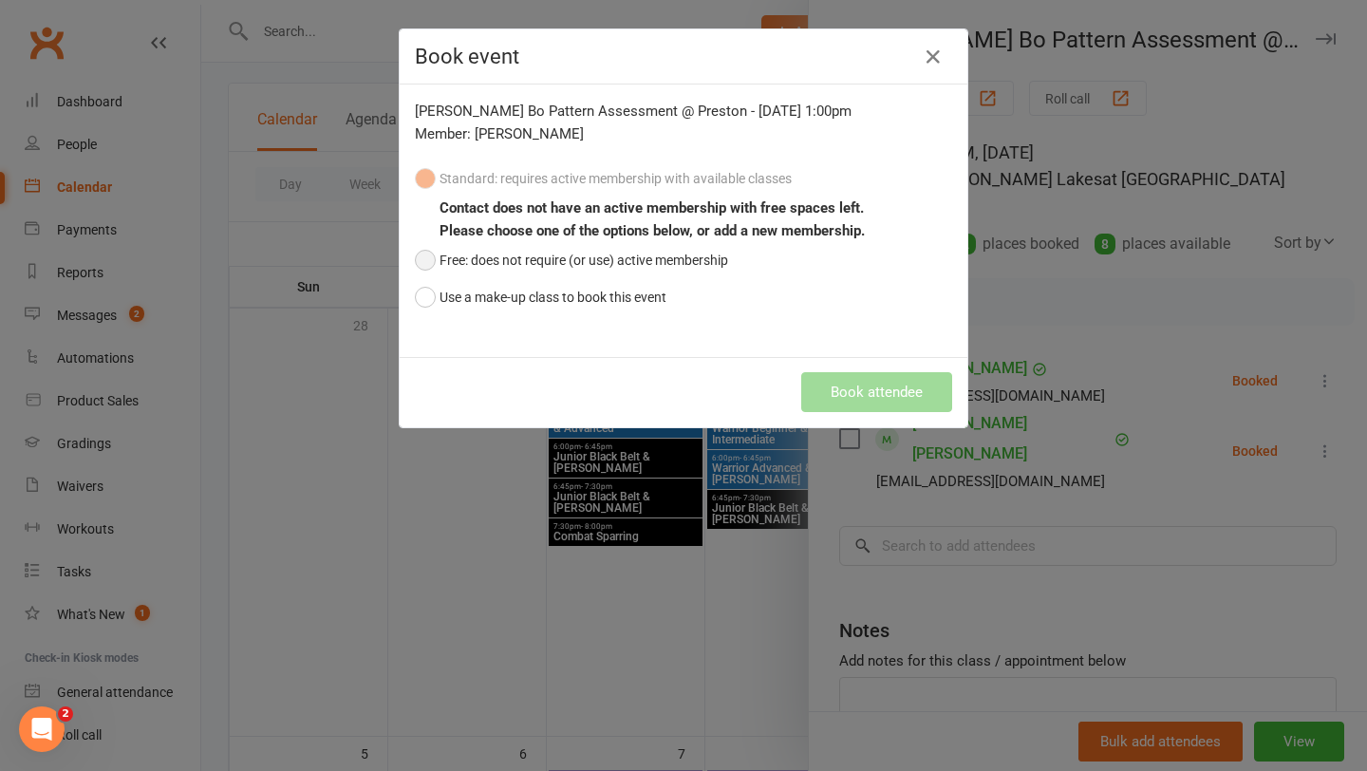
click at [426, 263] on button "Free: does not require (or use) active membership" at bounding box center [571, 260] width 313 height 36
click at [858, 389] on button "Book attendee" at bounding box center [876, 392] width 151 height 40
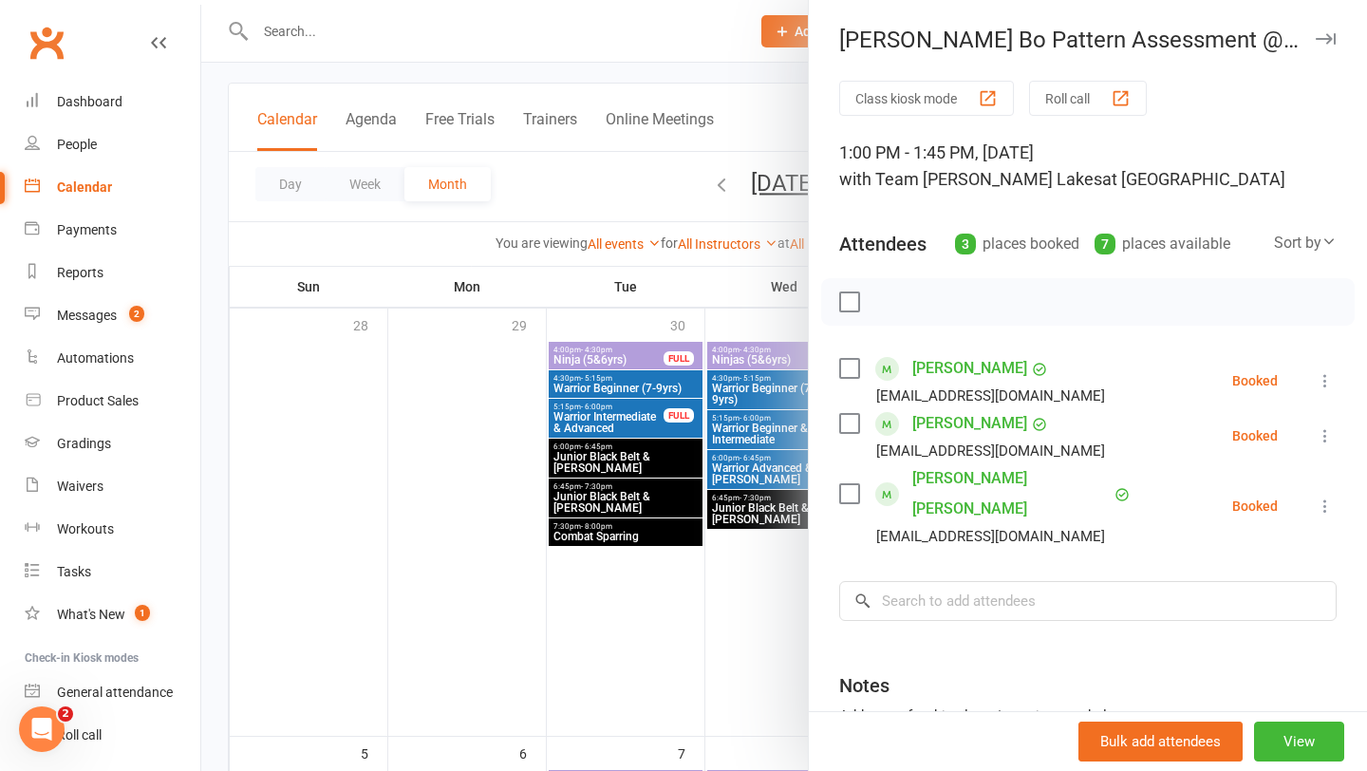
click at [316, 29] on div at bounding box center [784, 385] width 1166 height 771
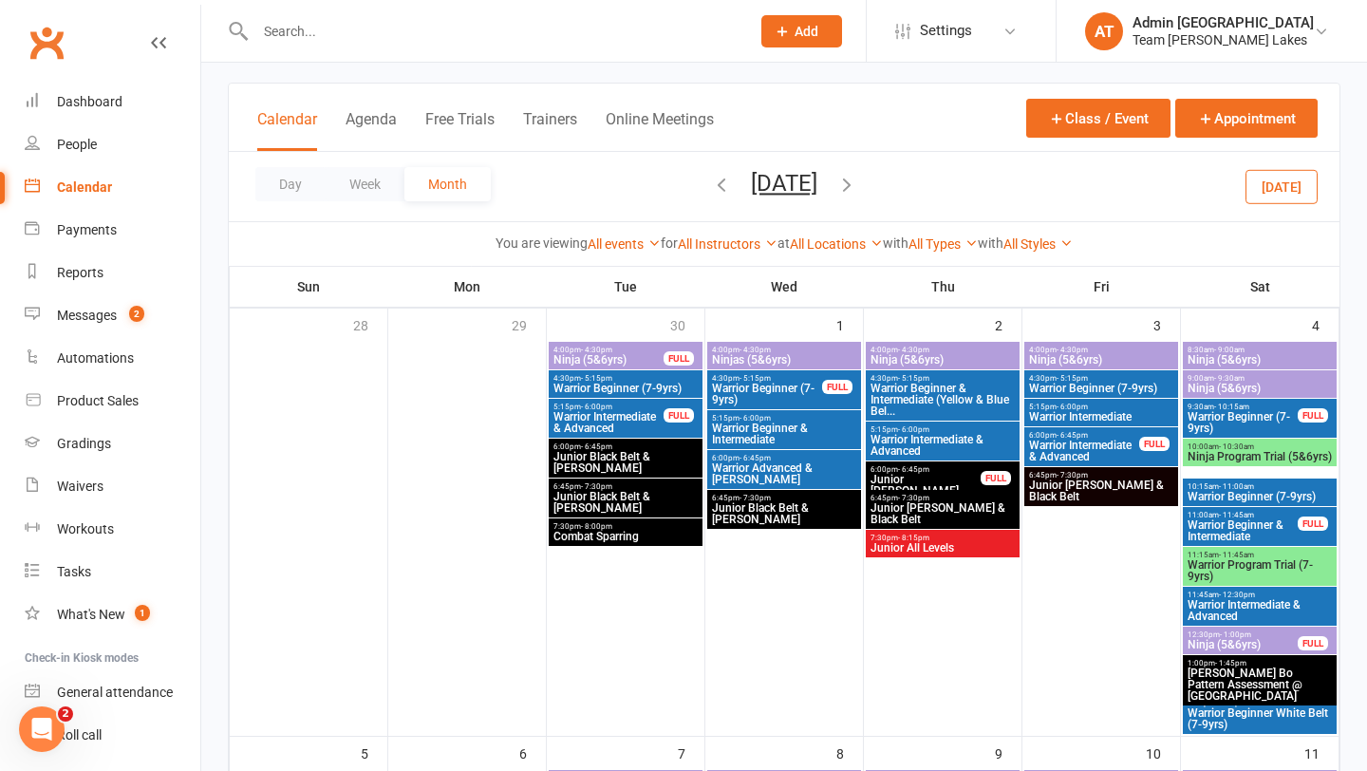
click at [316, 29] on input "text" at bounding box center [493, 31] width 487 height 27
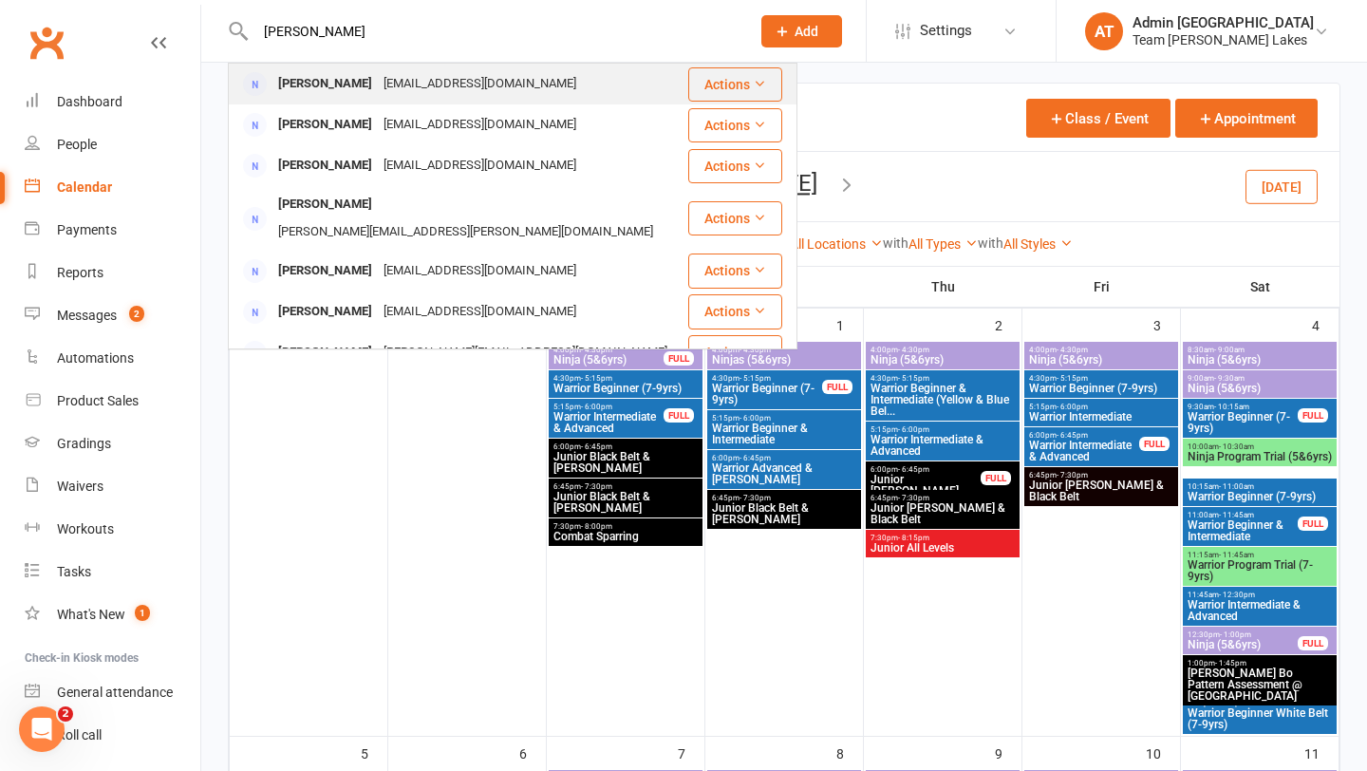
type input "tina mar"
click at [318, 78] on div "Tina Marganis" at bounding box center [325, 84] width 105 height 28
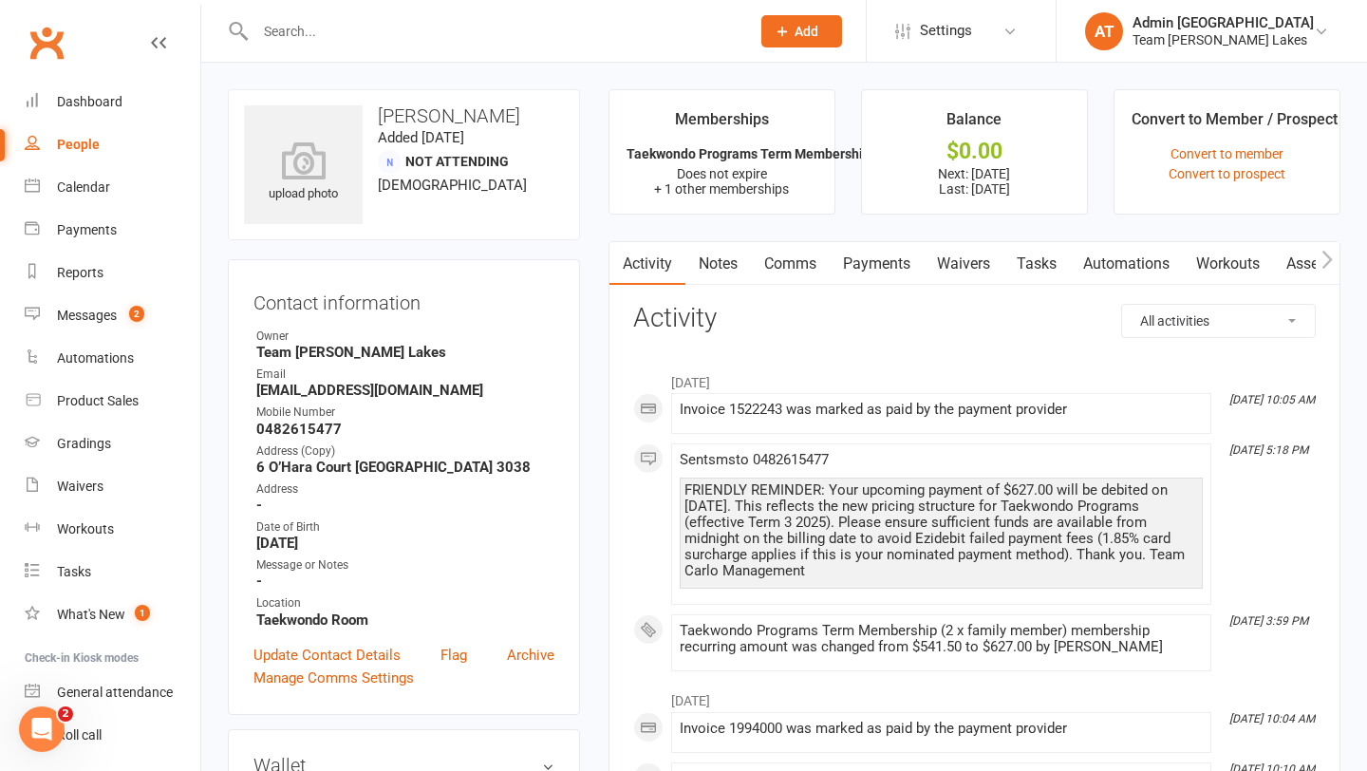
click at [806, 263] on link "Comms" at bounding box center [790, 264] width 79 height 44
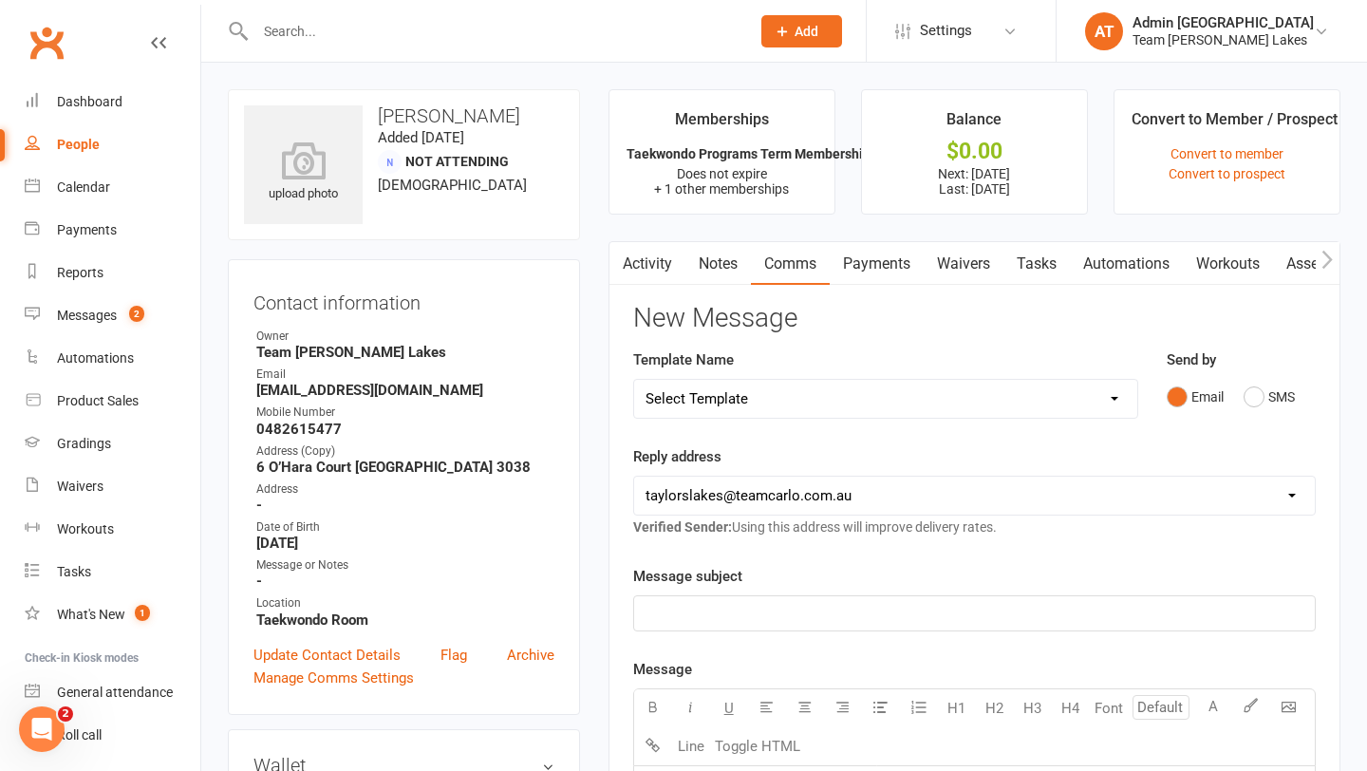
click at [1111, 398] on select "Select Template [SMS] Delivery - Class change advice [SMS] Direct Debit - AT Pa…" at bounding box center [885, 399] width 503 height 38
select select "13"
click at [634, 380] on select "Select Template [SMS] Delivery - Class change advice [SMS] Direct Debit - AT Pa…" at bounding box center [885, 399] width 503 height 38
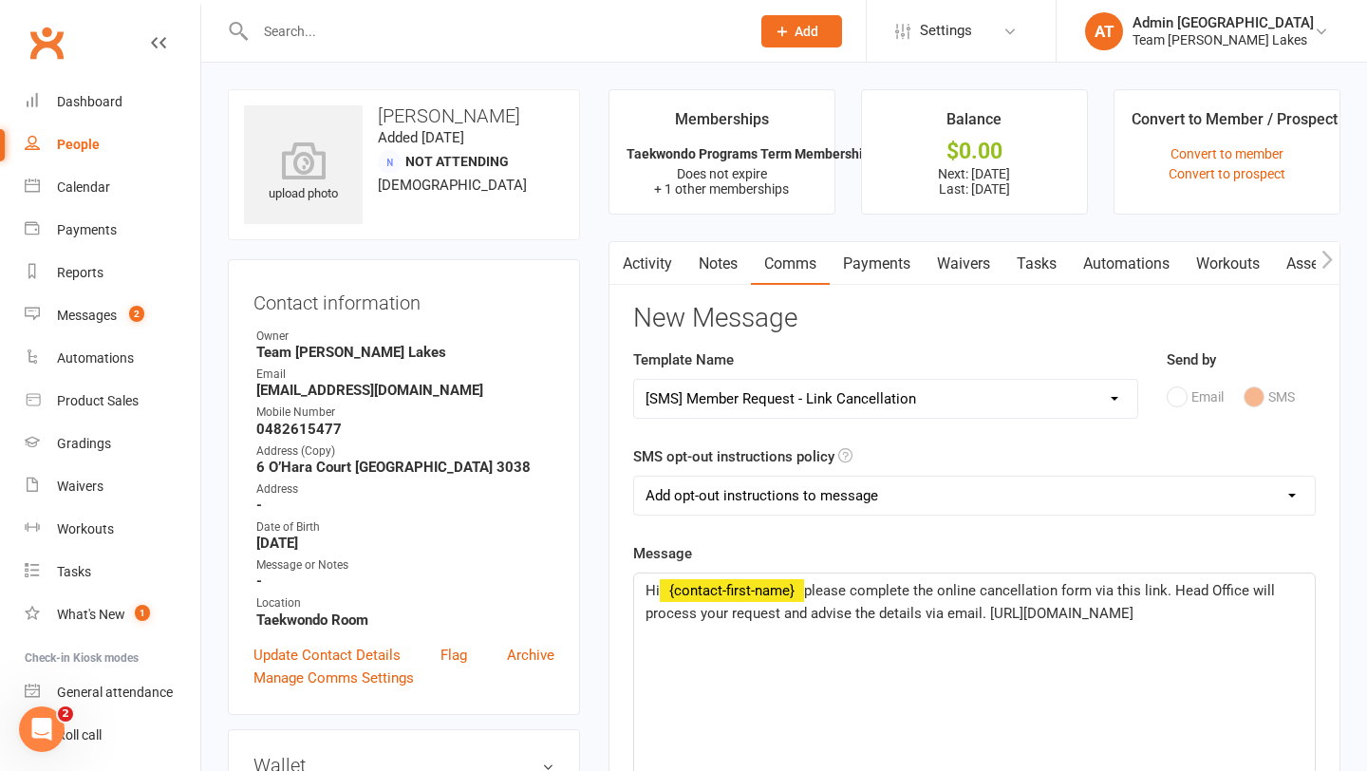
click at [1164, 592] on span "please complete the online cancellation form via this link. Head Office will pr…" at bounding box center [962, 602] width 633 height 40
click at [1030, 645] on p "Hi ﻿ {contact-first-name} please complete the online cancellation form via this…" at bounding box center [975, 613] width 658 height 68
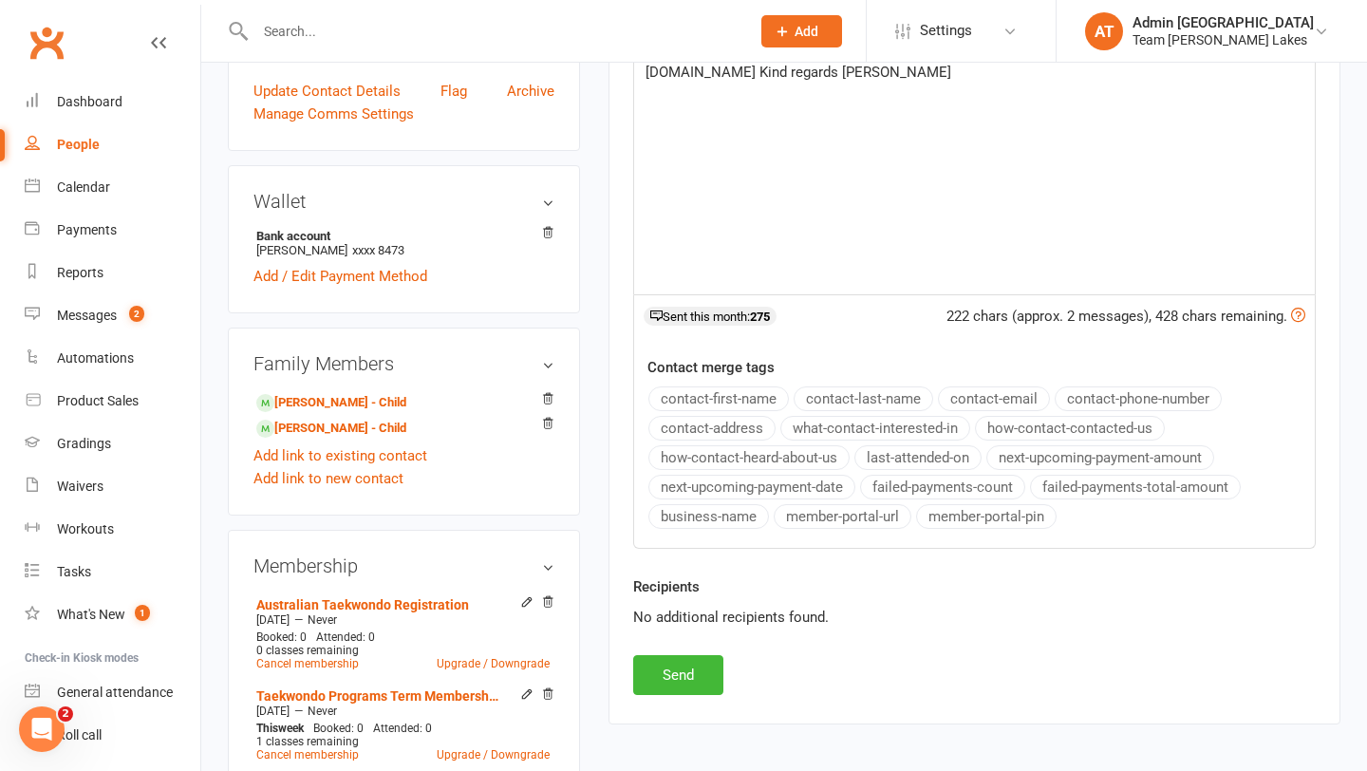
scroll to position [619, 0]
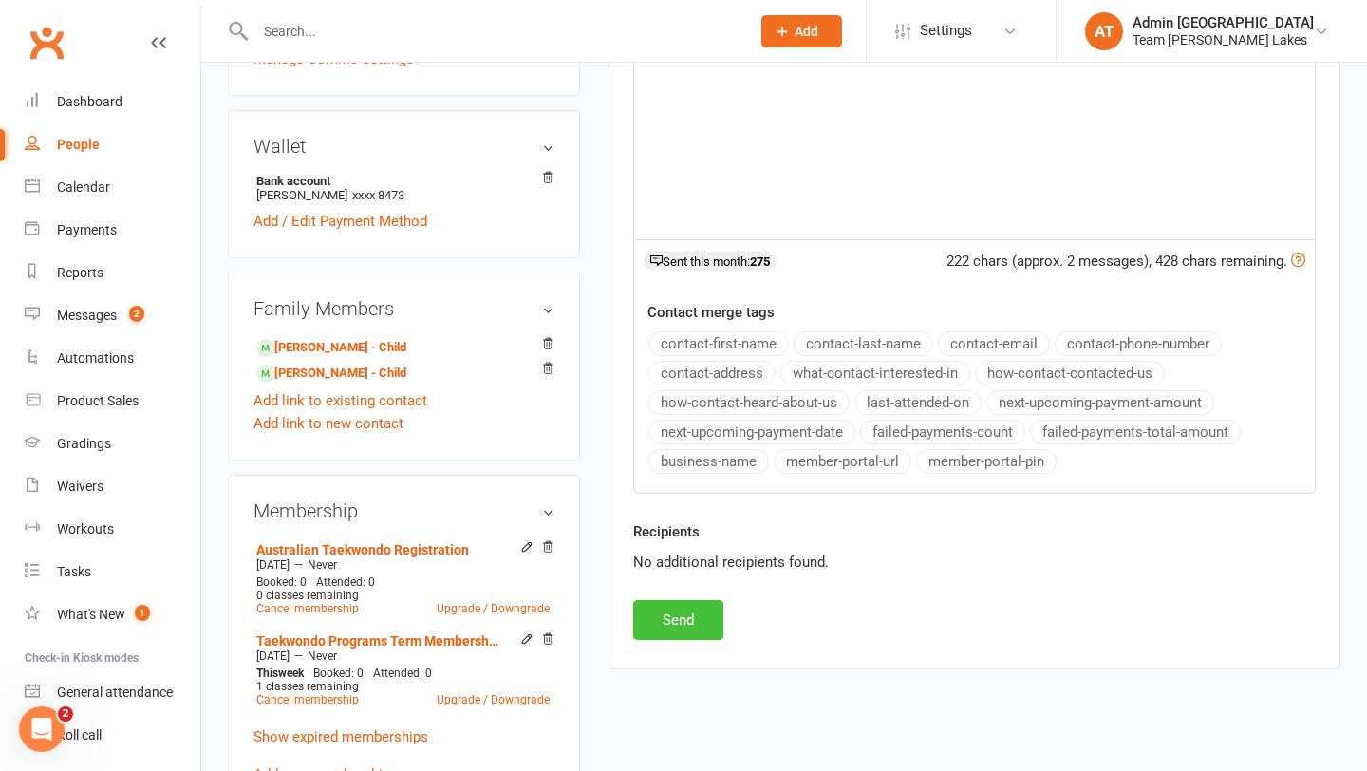
click at [688, 620] on button "Send" at bounding box center [678, 620] width 90 height 40
select select
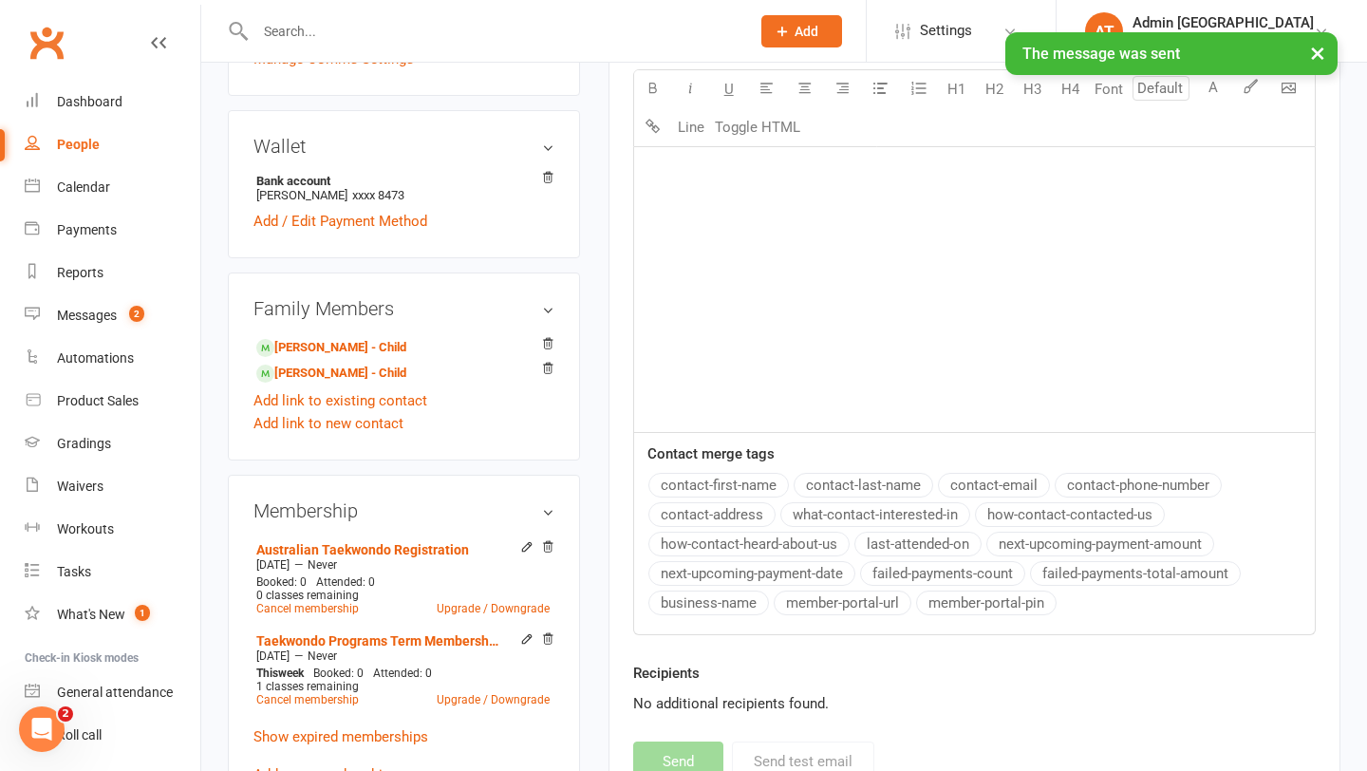
click at [280, 32] on div "× The message was sent" at bounding box center [671, 32] width 1343 height 0
click at [304, 25] on input "text" at bounding box center [493, 31] width 487 height 27
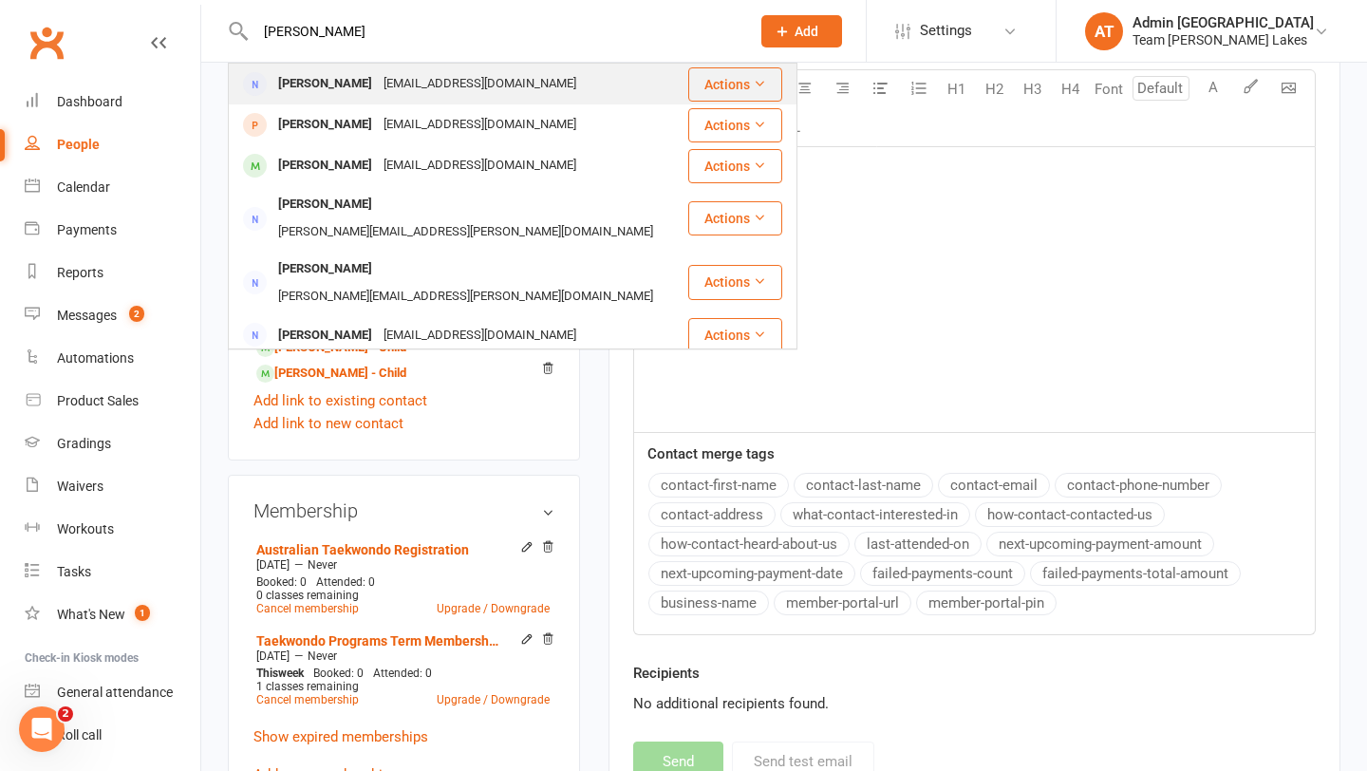
type input "phyllis"
click at [333, 80] on div "Phyllis Rapone" at bounding box center [325, 84] width 105 height 28
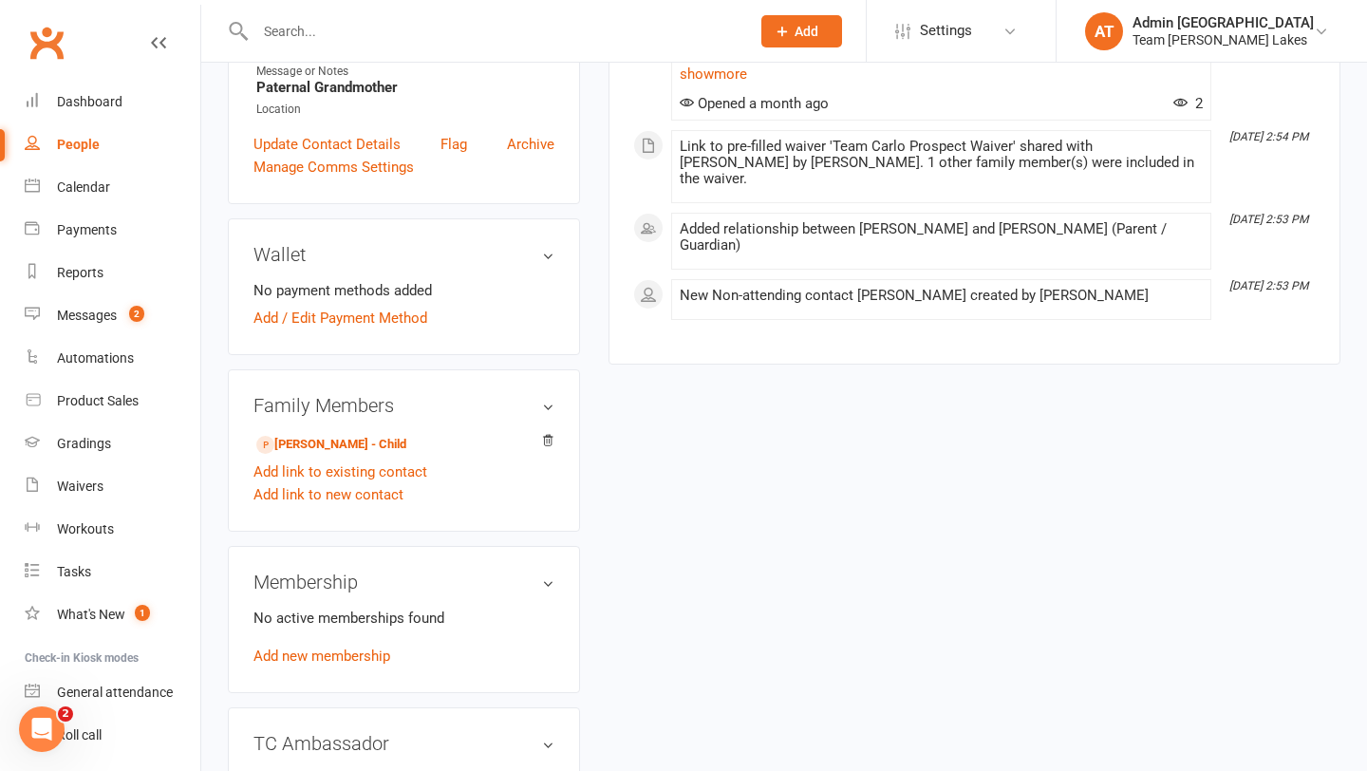
scroll to position [526, 0]
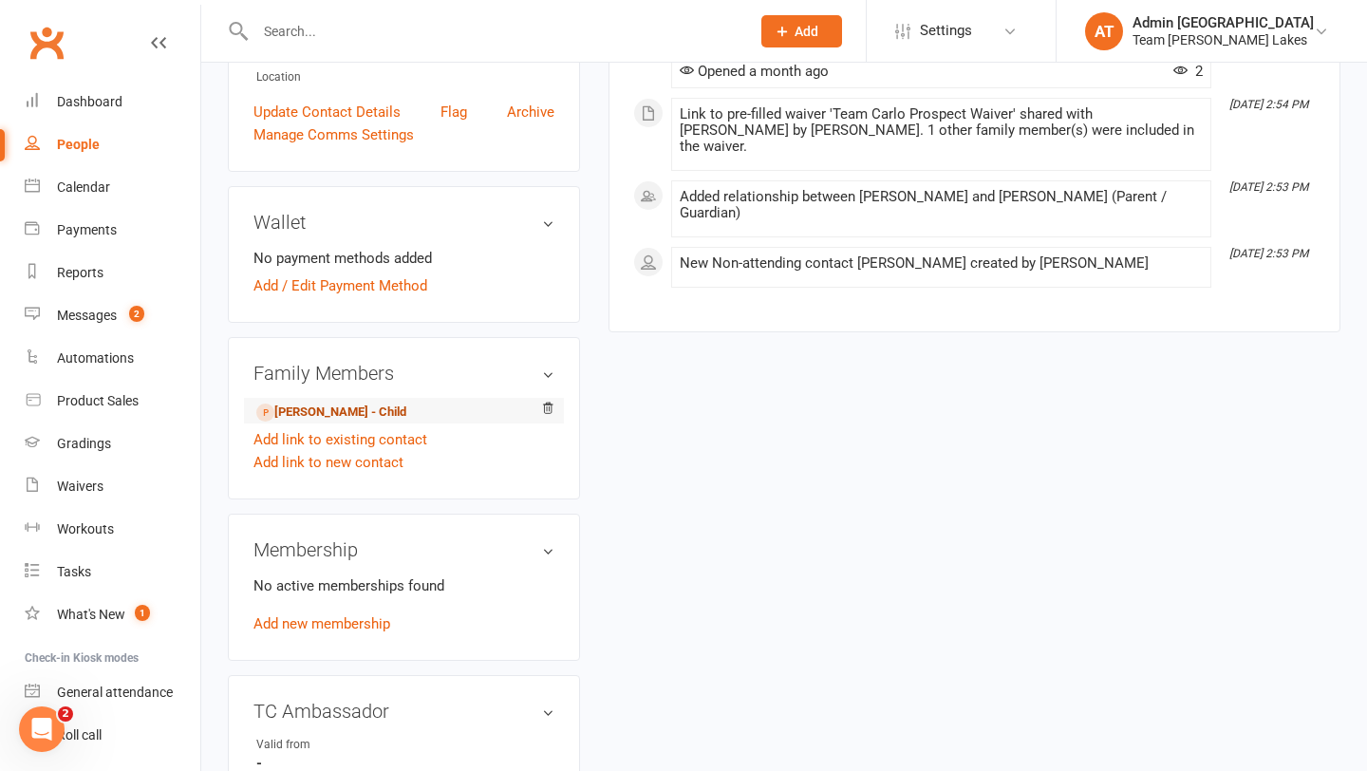
click at [335, 410] on link "Michael Rapone - Child" at bounding box center [331, 413] width 150 height 20
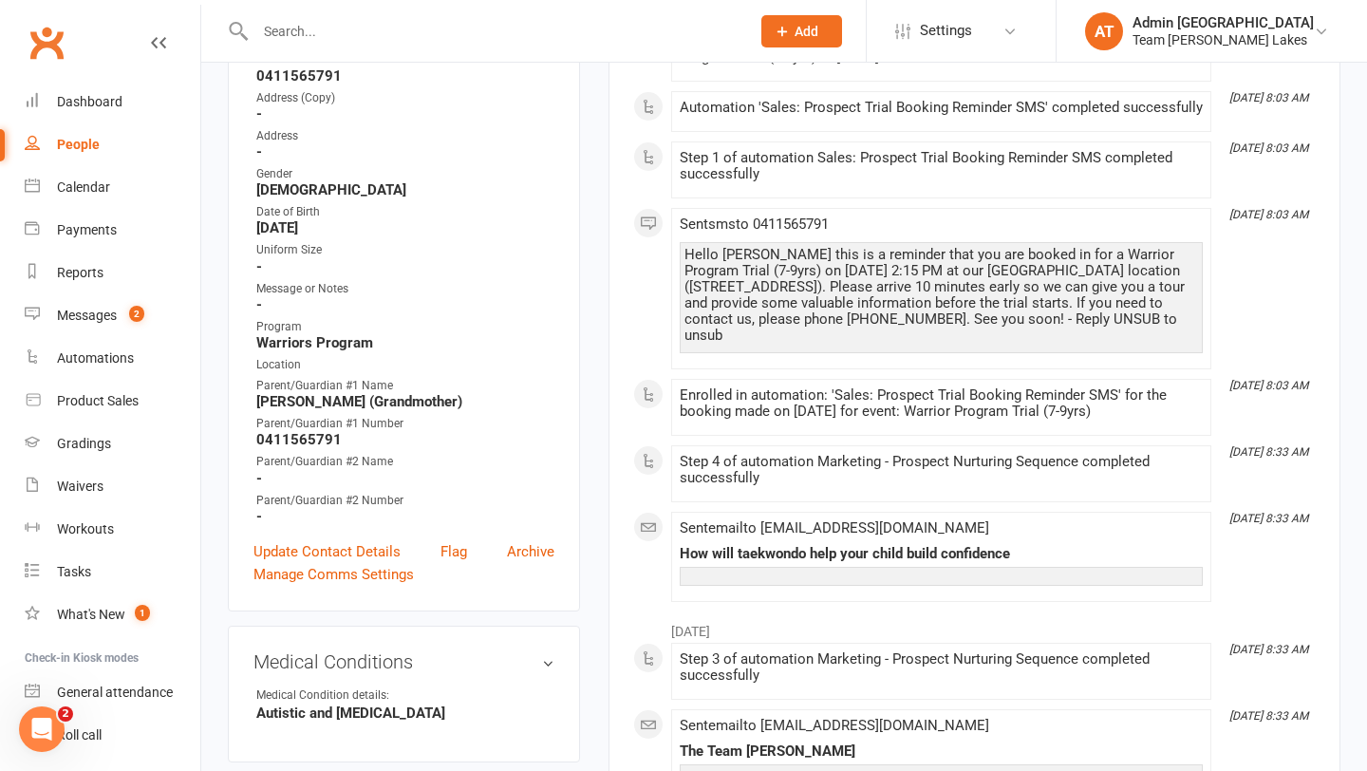
scroll to position [356, 0]
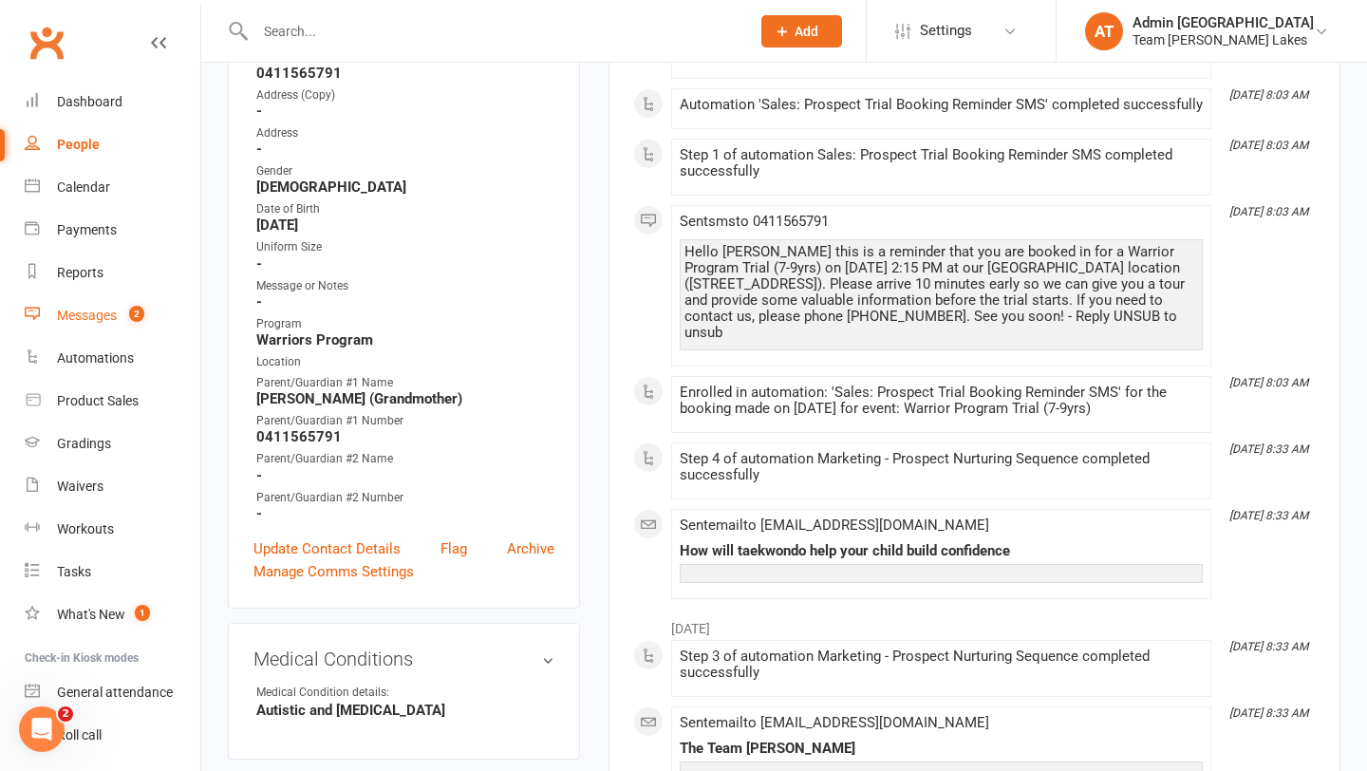
click at [91, 321] on div "Messages" at bounding box center [87, 315] width 60 height 15
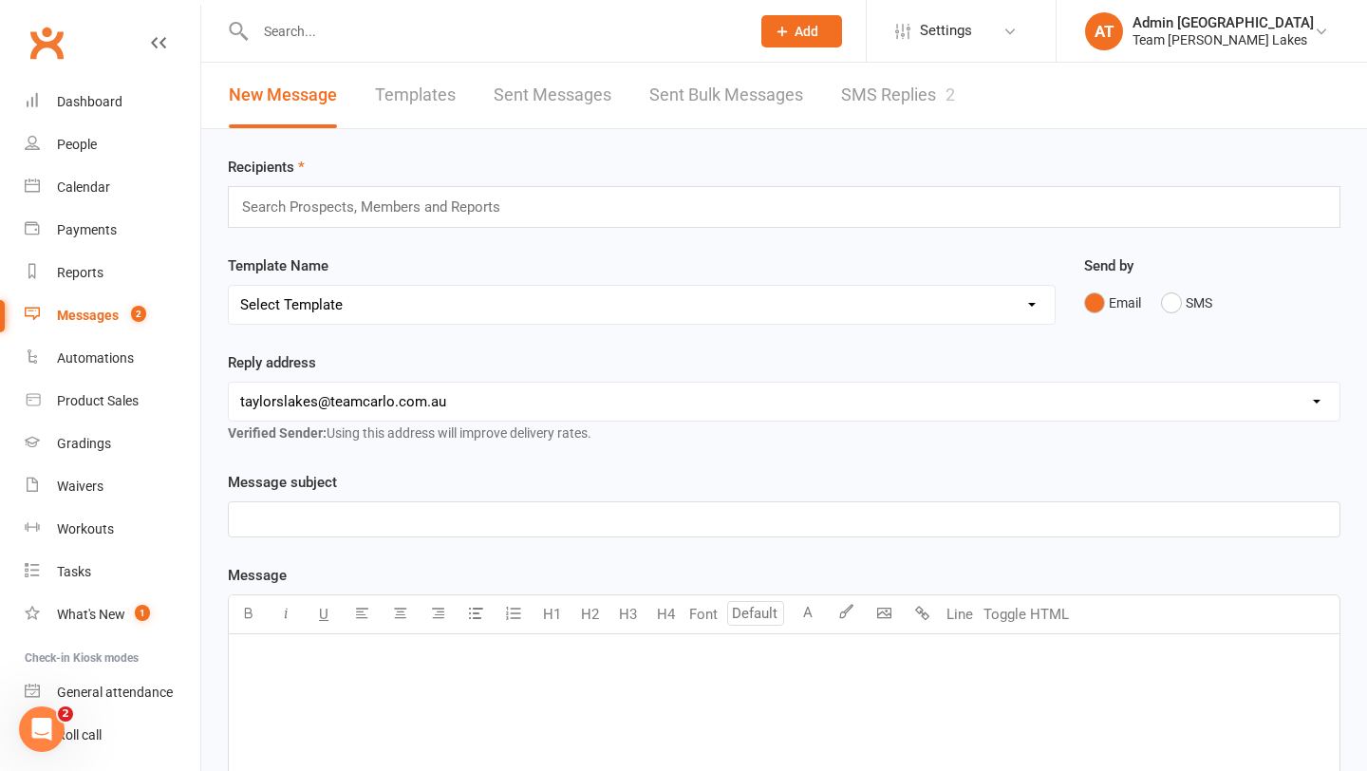
click at [915, 96] on link "SMS Replies 2" at bounding box center [898, 96] width 114 height 66
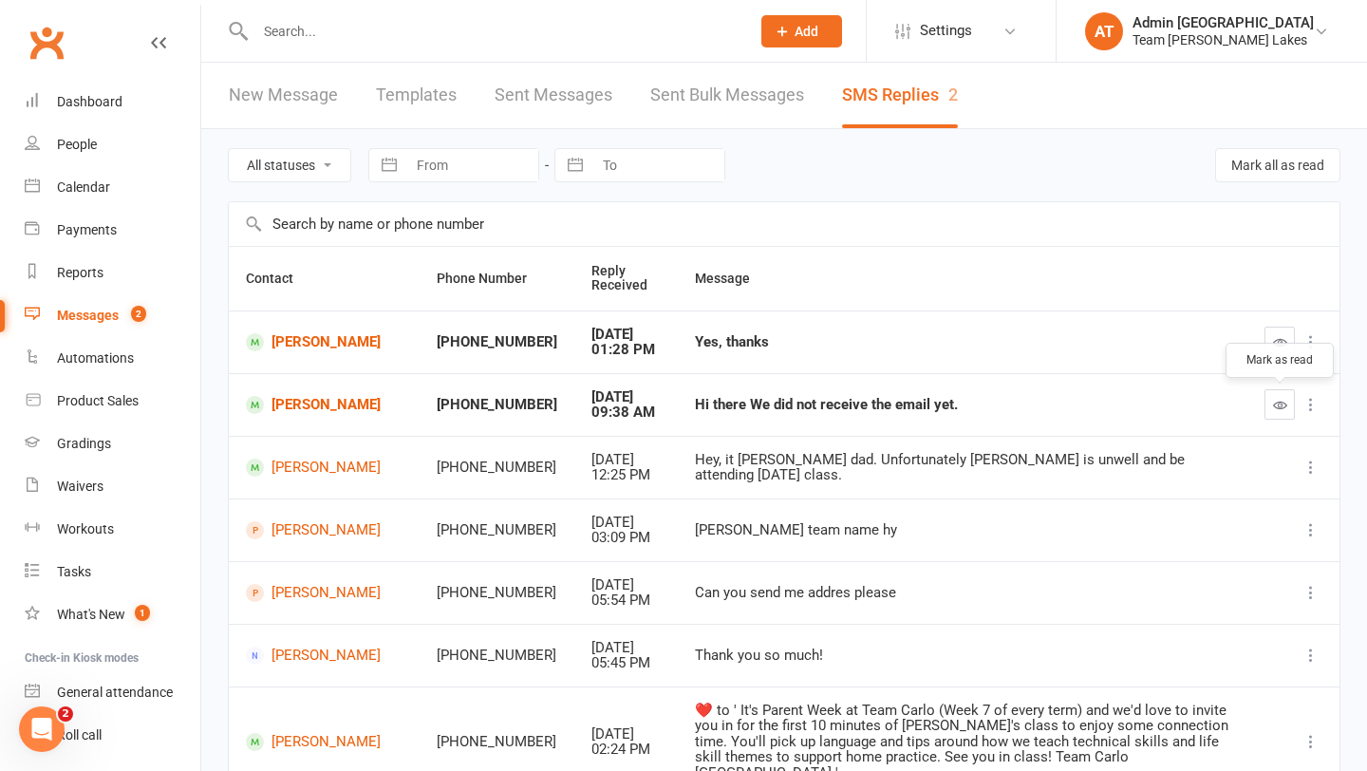
click at [1285, 401] on icon "button" at bounding box center [1280, 405] width 14 height 14
click at [1284, 349] on button "button" at bounding box center [1280, 342] width 30 height 30
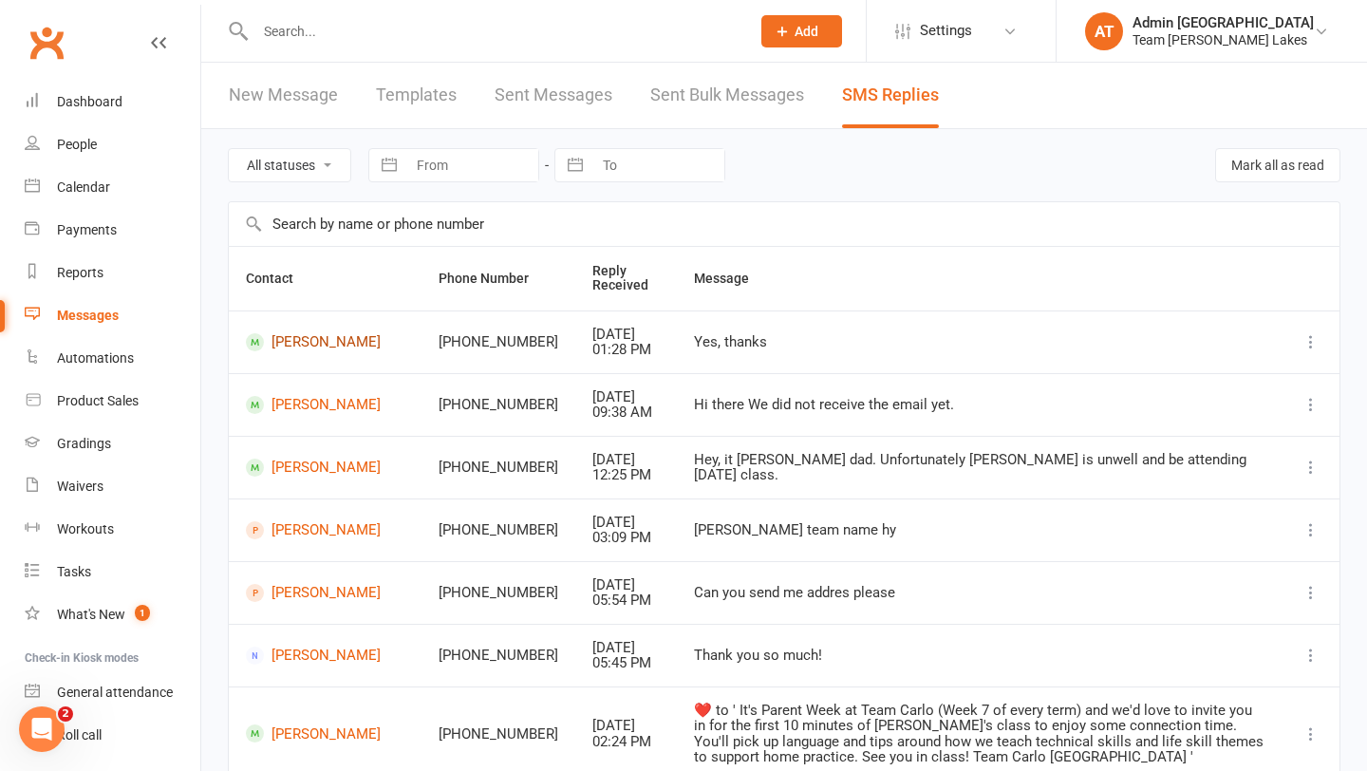
click at [293, 333] on link "[PERSON_NAME]" at bounding box center [325, 342] width 159 height 18
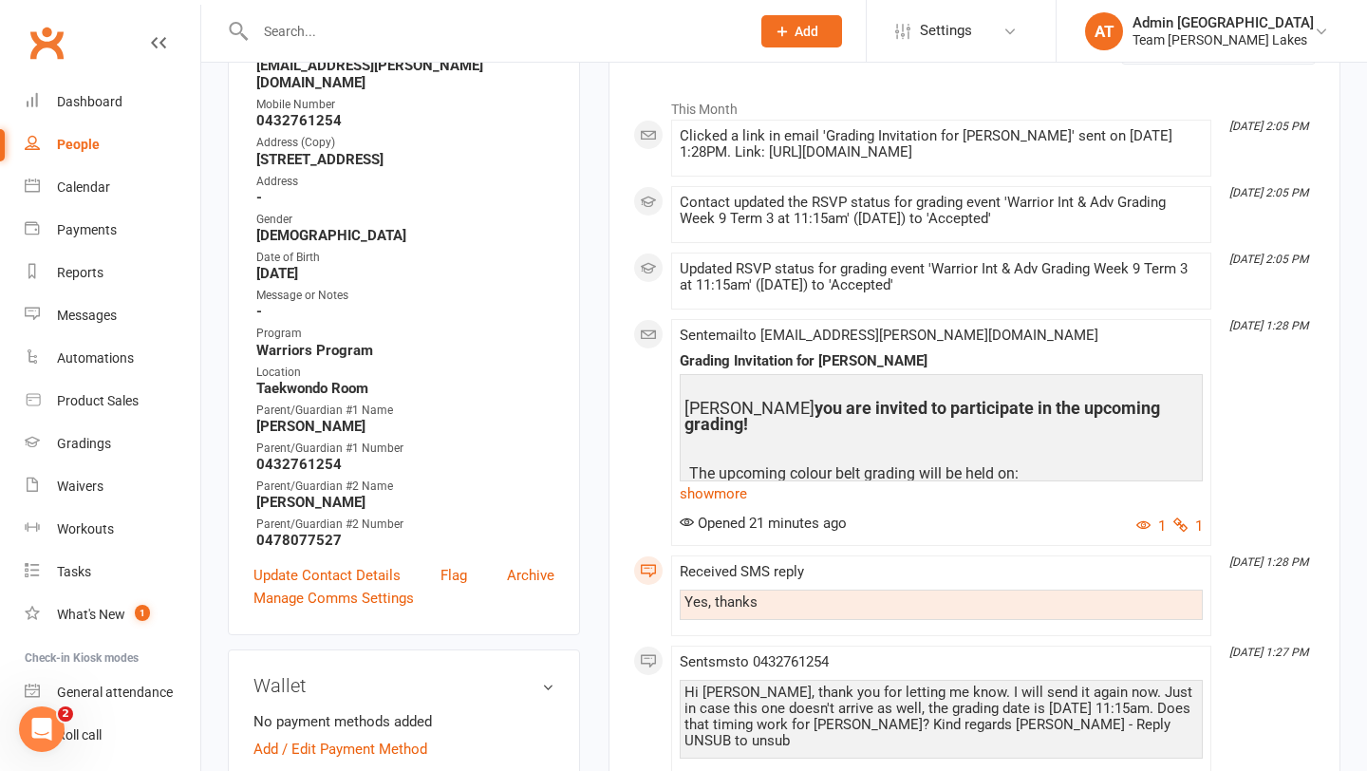
scroll to position [277, 0]
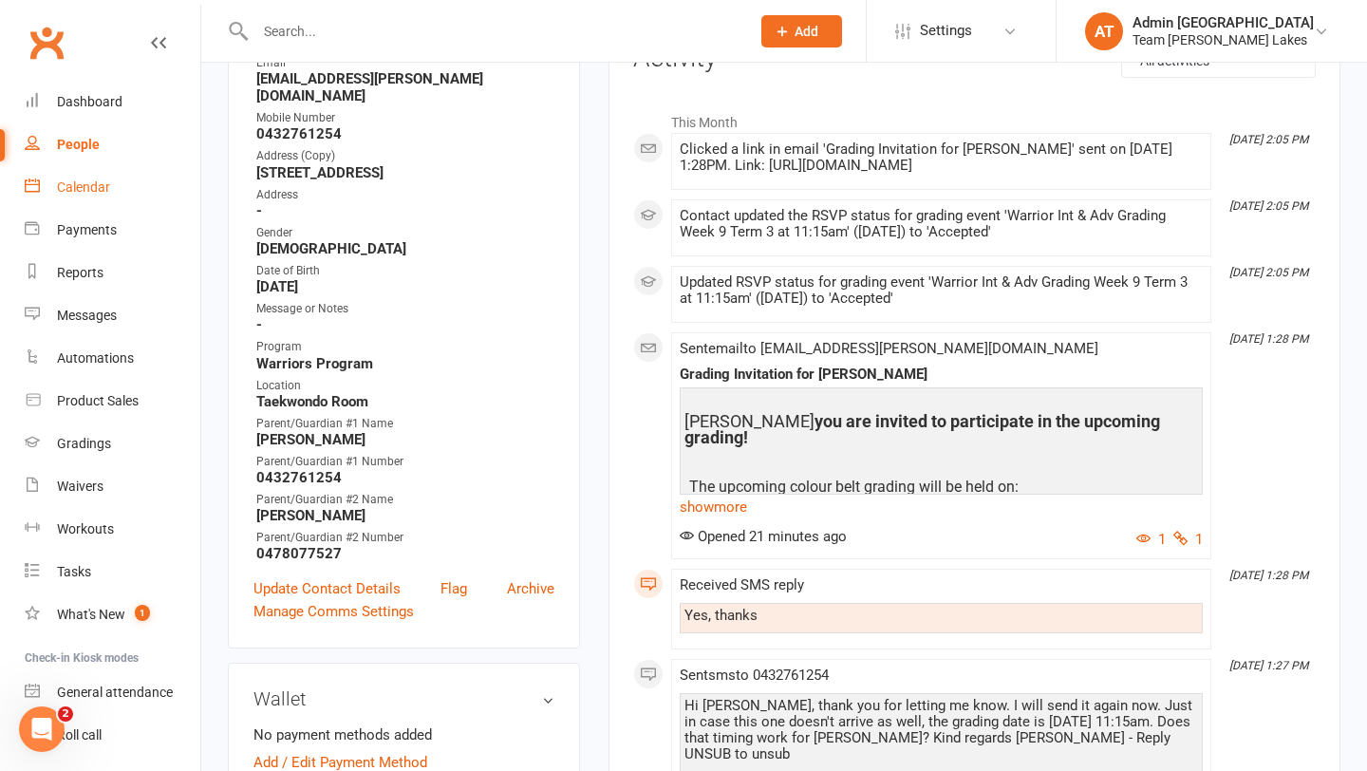
click at [92, 187] on div "Calendar" at bounding box center [83, 186] width 53 height 15
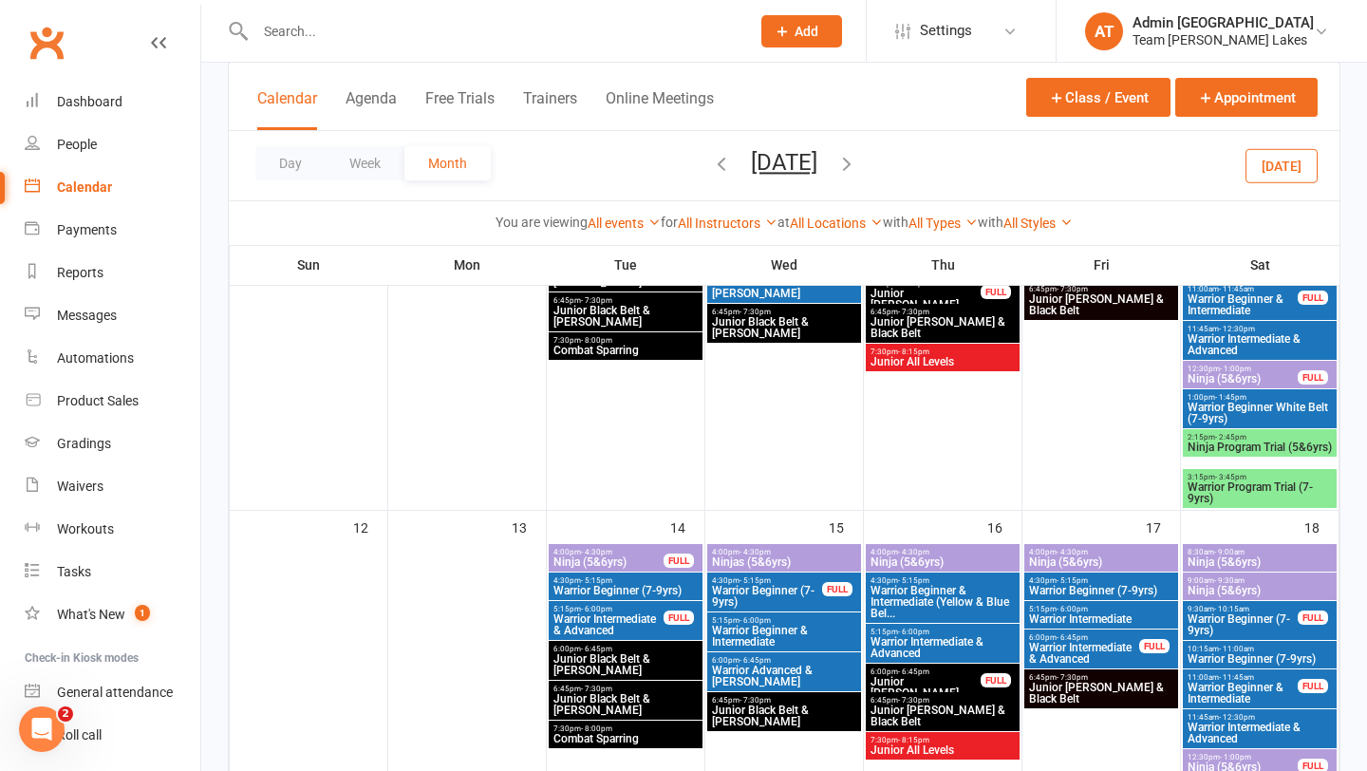
scroll to position [713, 0]
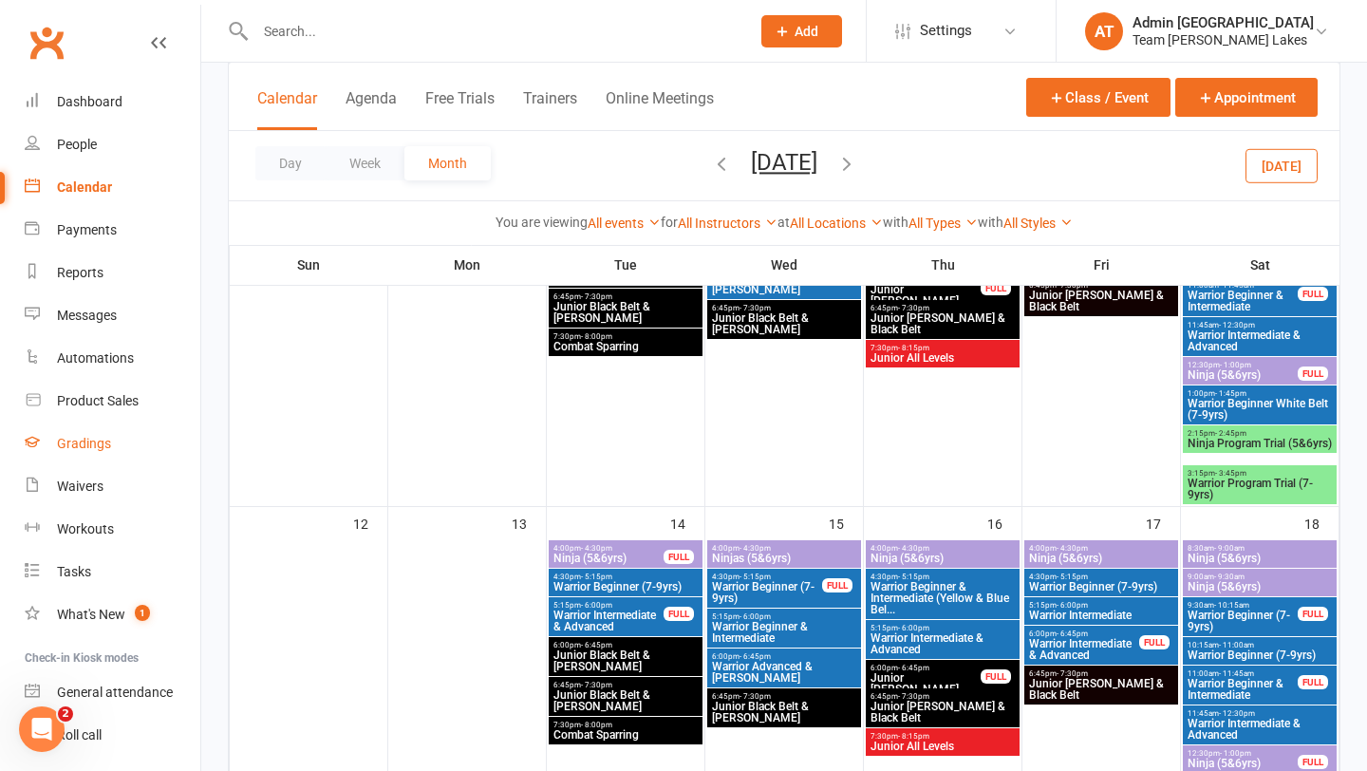
click at [94, 442] on div "Gradings" at bounding box center [84, 443] width 54 height 15
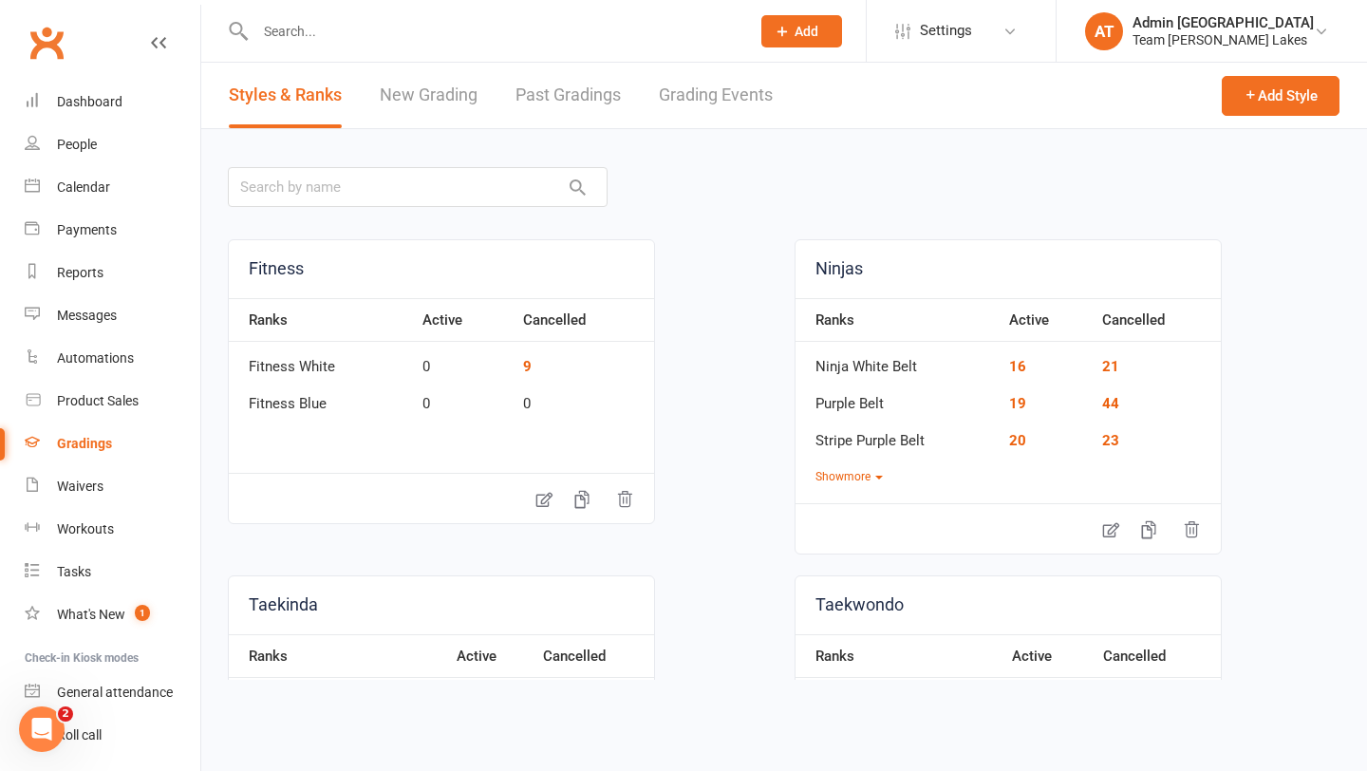
click at [711, 88] on link "Grading Events" at bounding box center [716, 96] width 114 height 66
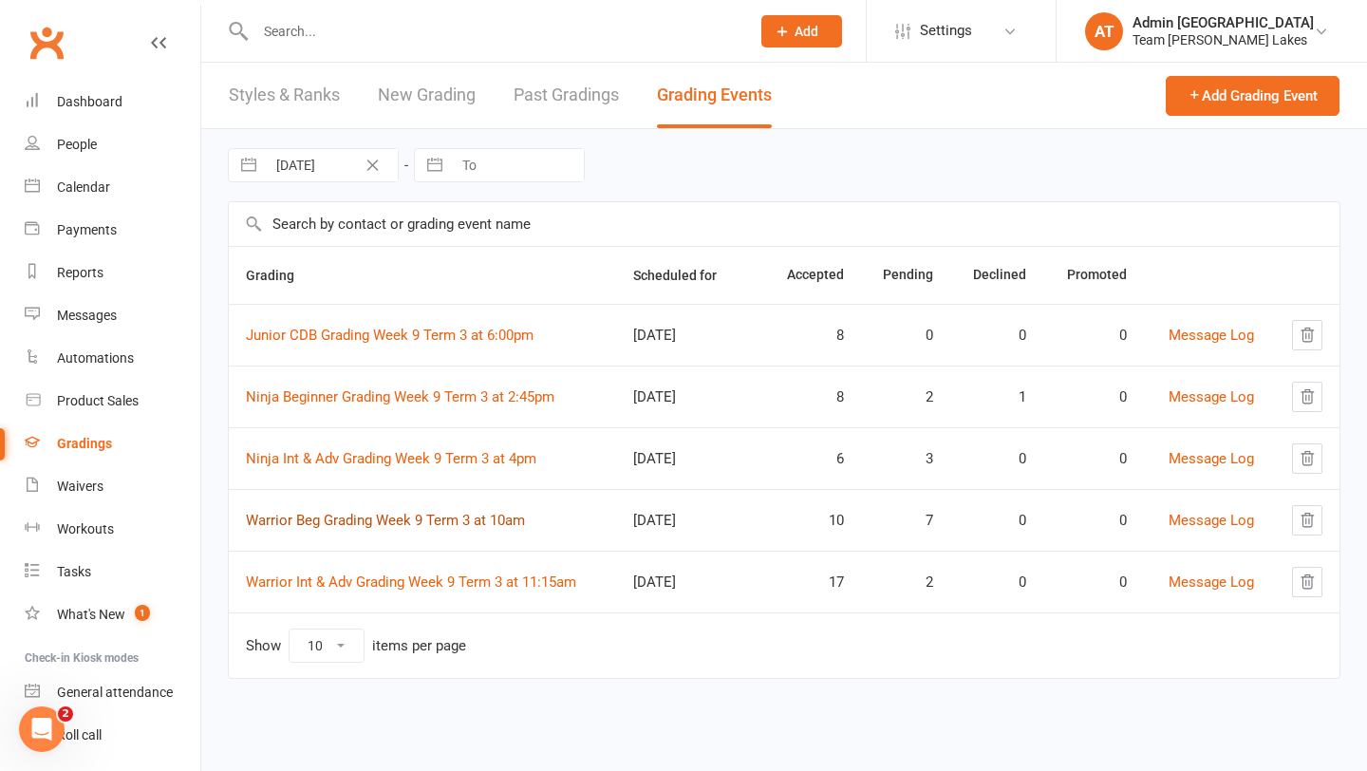
click at [380, 524] on link "Warrior Beg Grading Week 9 Term 3 at 10am" at bounding box center [385, 520] width 279 height 17
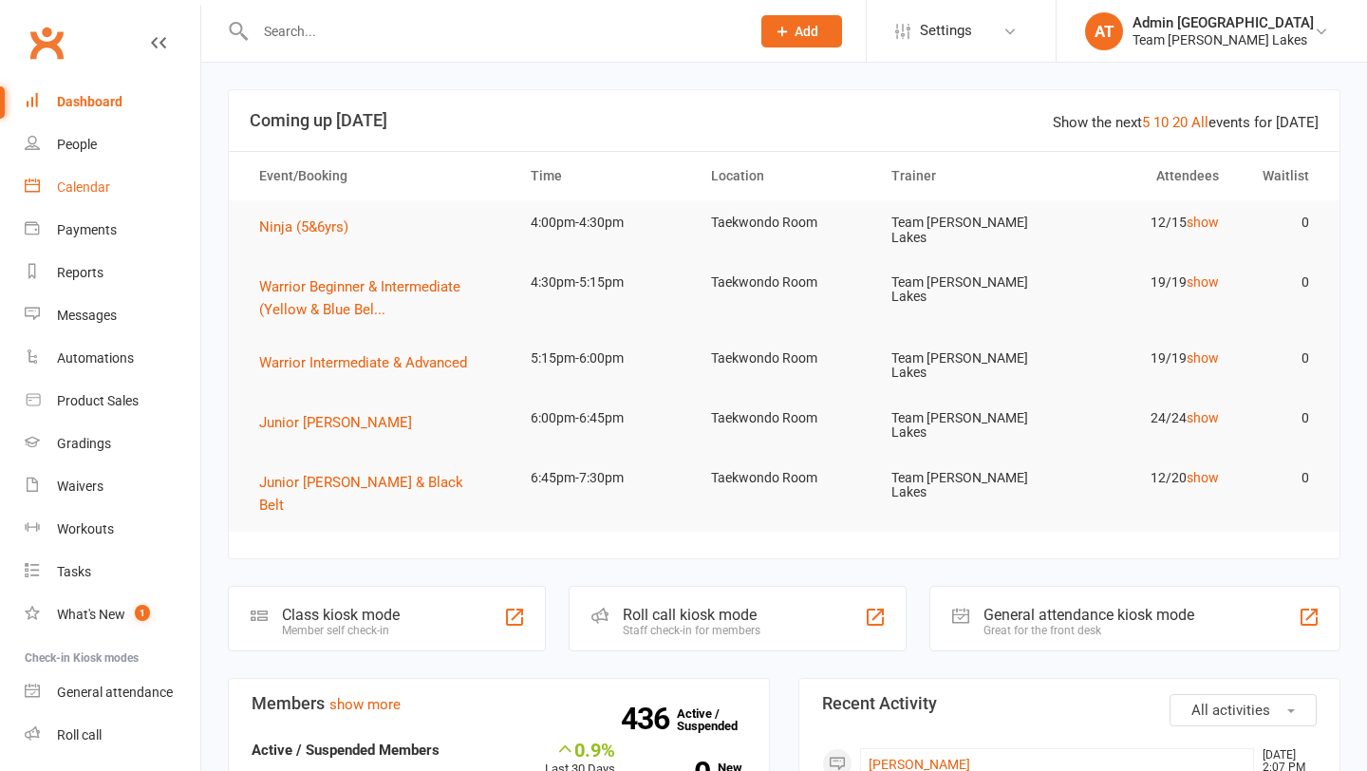
click at [103, 187] on div "Calendar" at bounding box center [83, 186] width 53 height 15
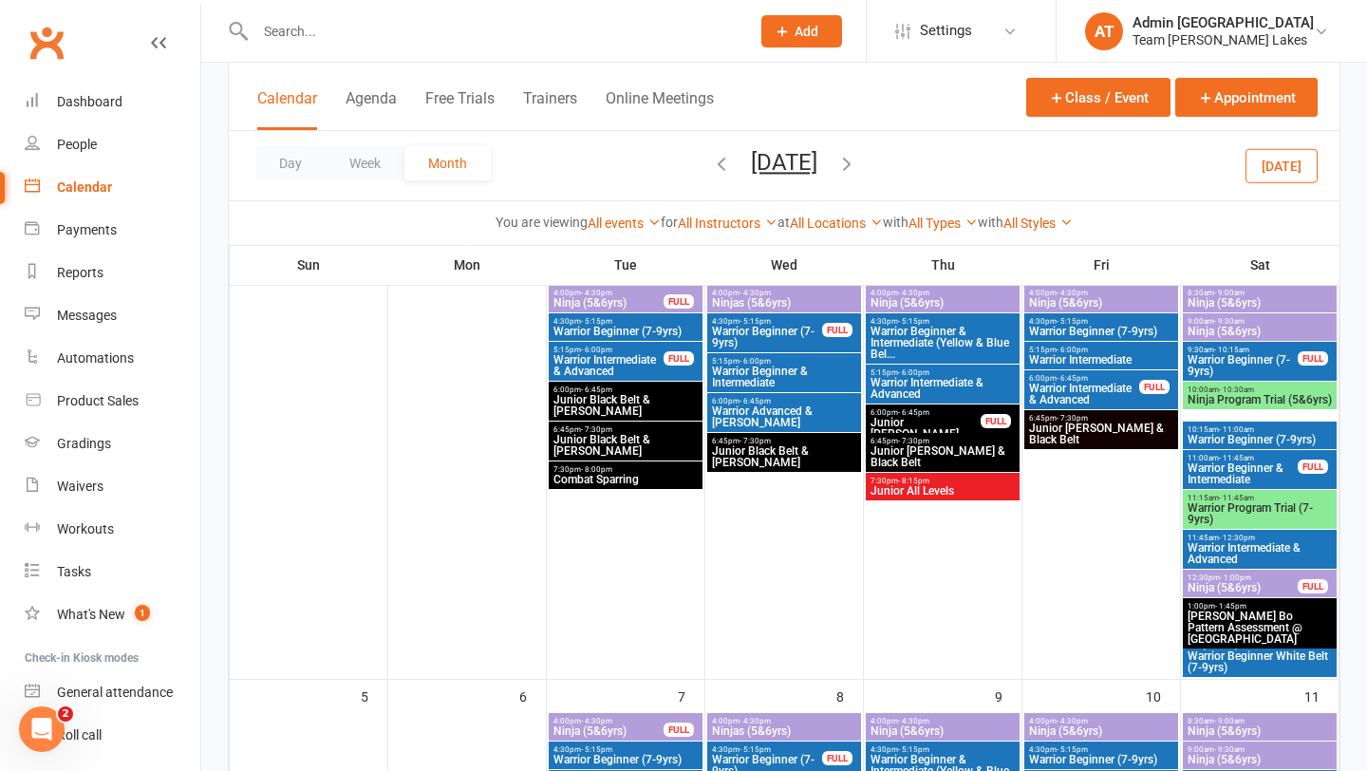
scroll to position [143, 0]
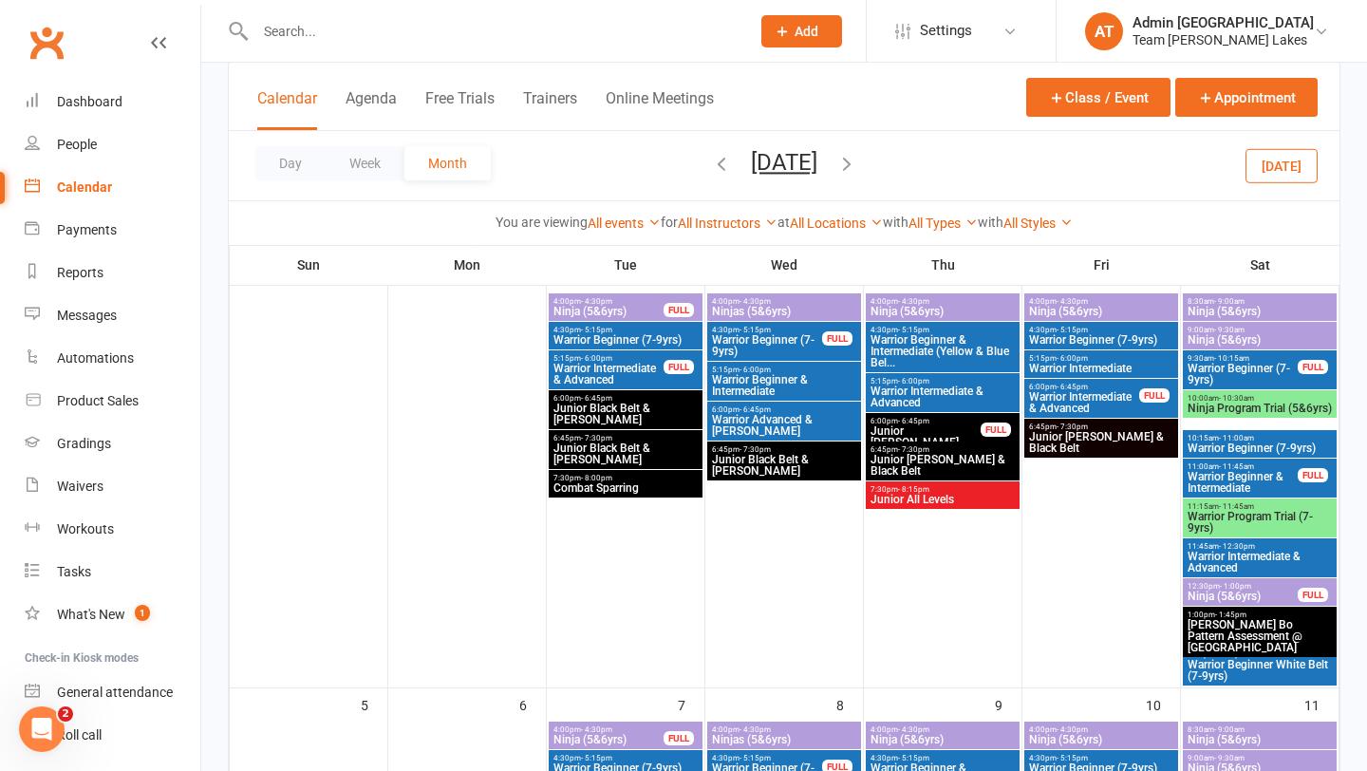
click at [1271, 620] on span "[PERSON_NAME] Bo Pattern Assessment @ [GEOGRAPHIC_DATA]" at bounding box center [1260, 636] width 146 height 34
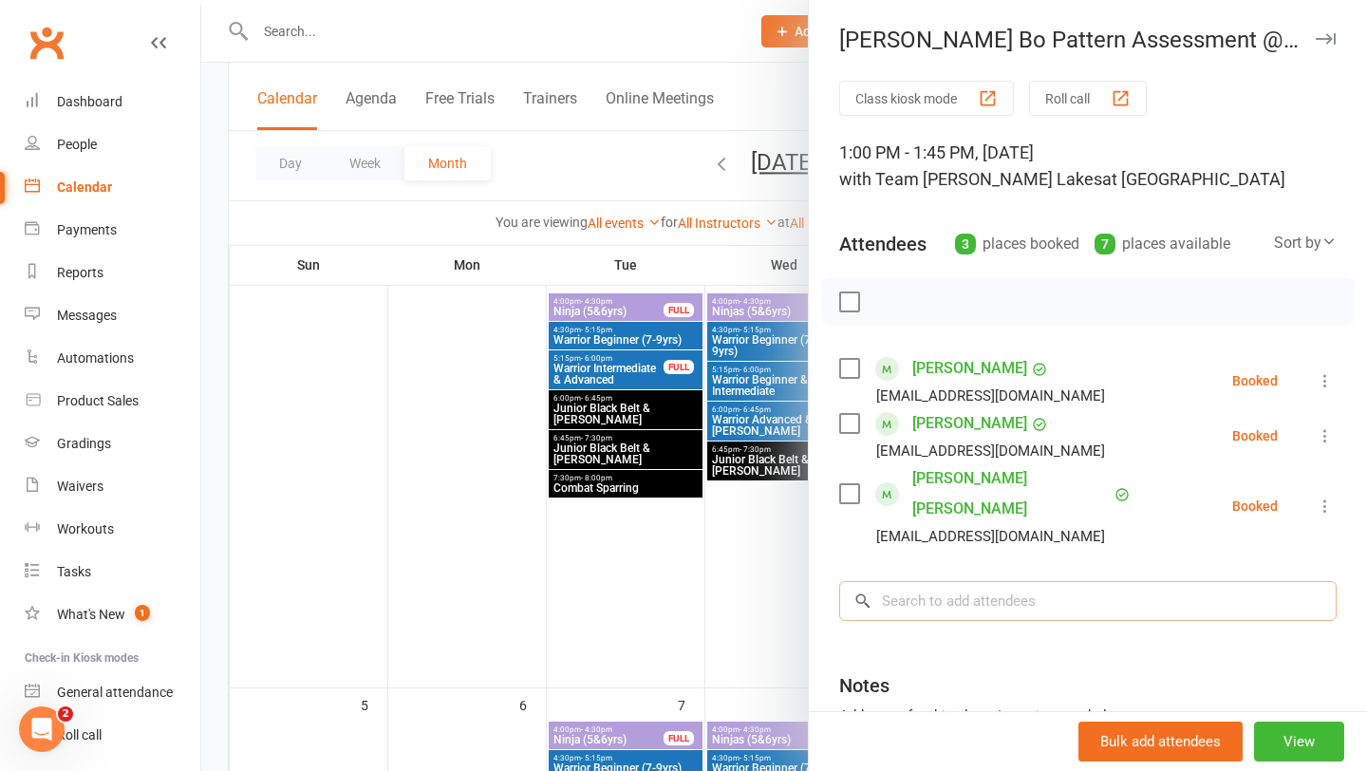
click at [1007, 581] on input "search" at bounding box center [1088, 601] width 498 height 40
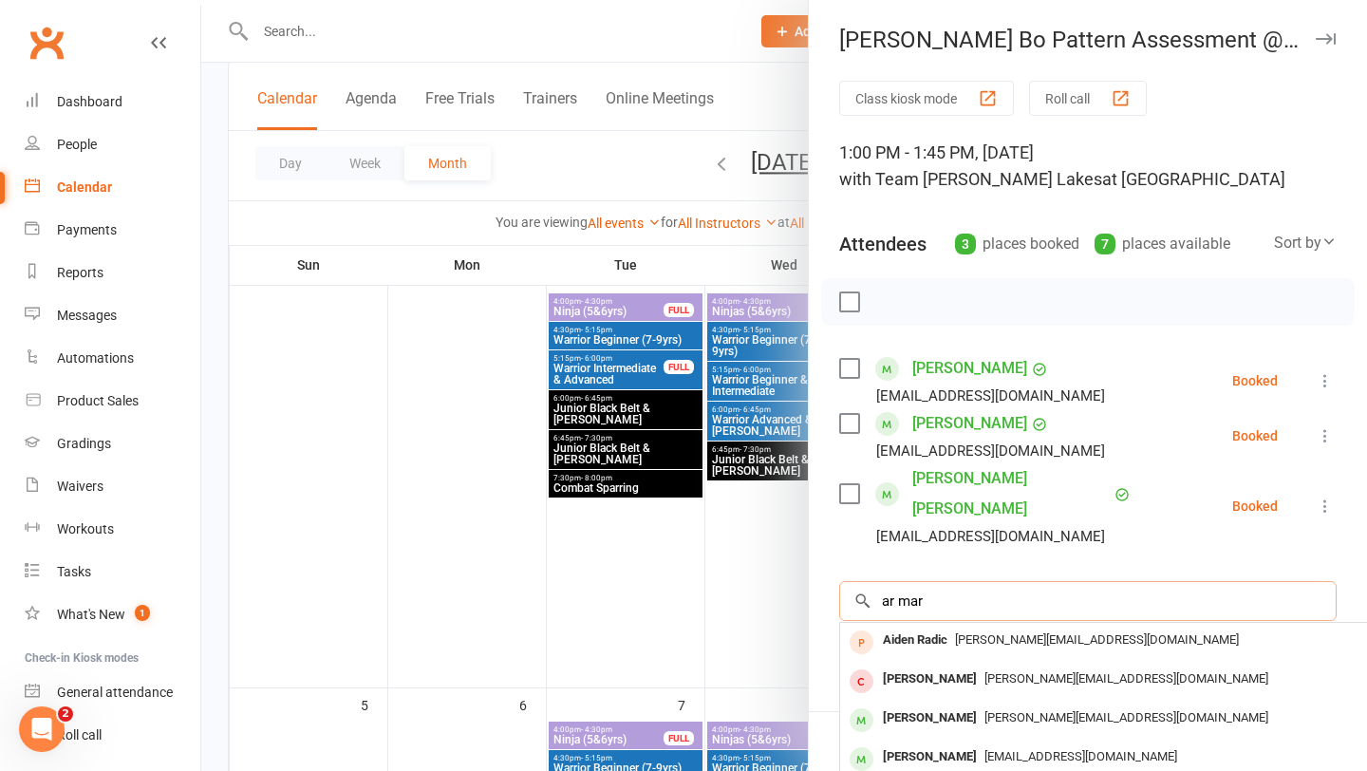
click at [889, 581] on input "ar mar" at bounding box center [1088, 601] width 498 height 40
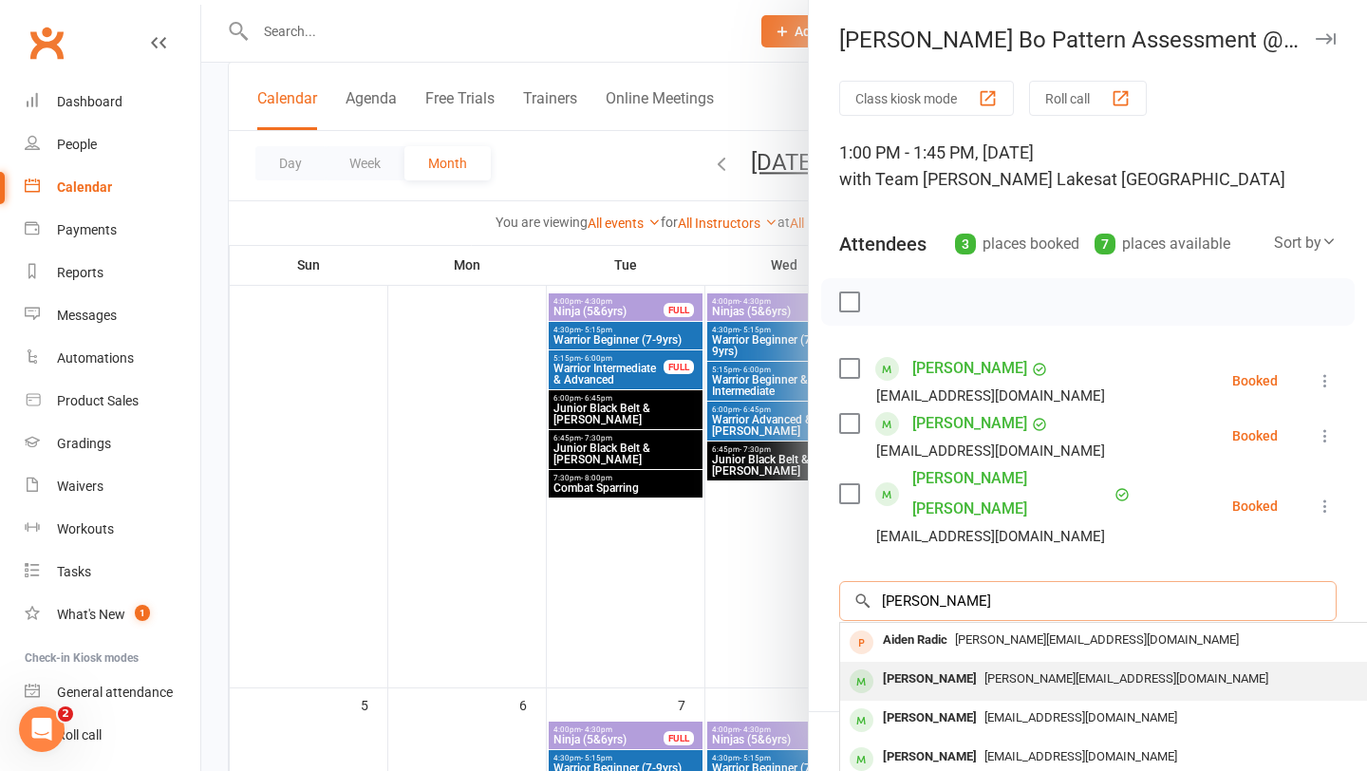
type input "ari mar"
click at [917, 666] on div "Ari Marganis" at bounding box center [929, 680] width 109 height 28
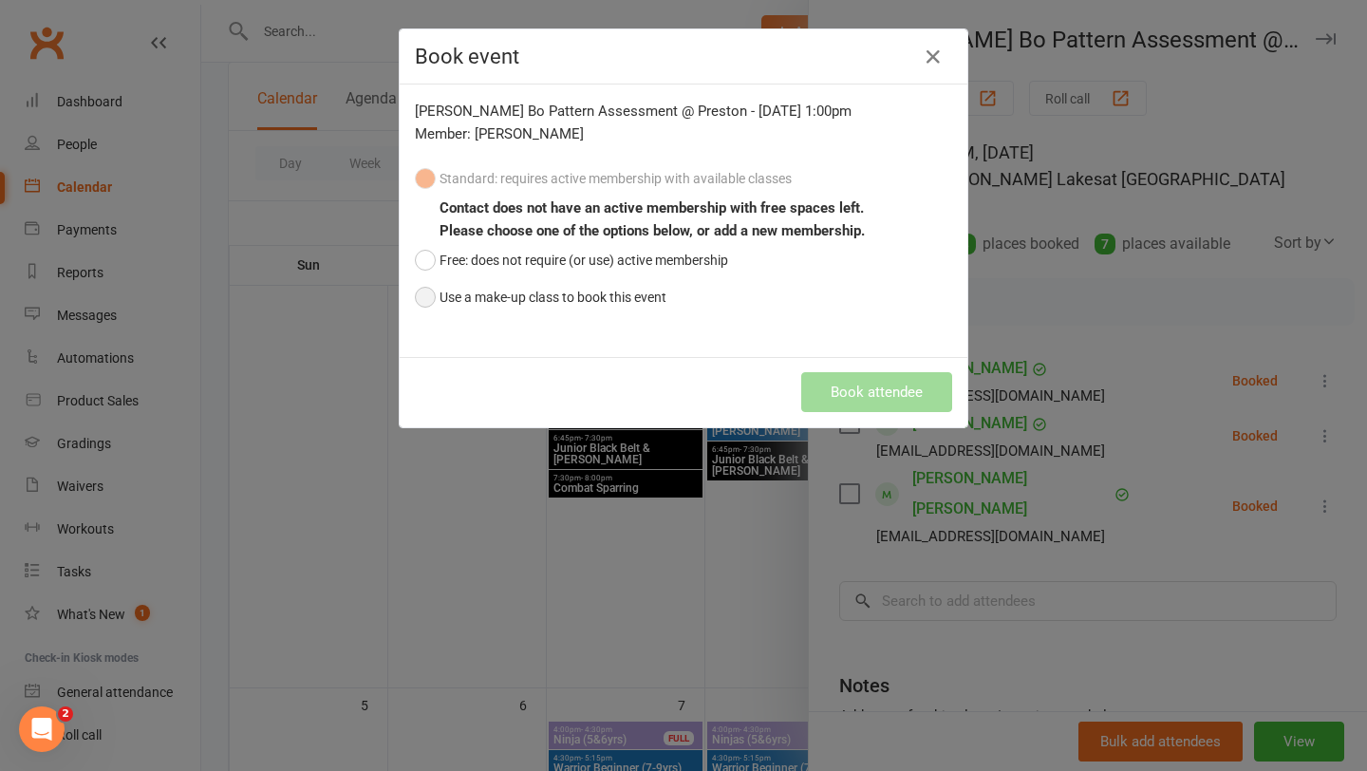
click at [600, 283] on button "Use a make-up class to book this event" at bounding box center [541, 297] width 252 height 36
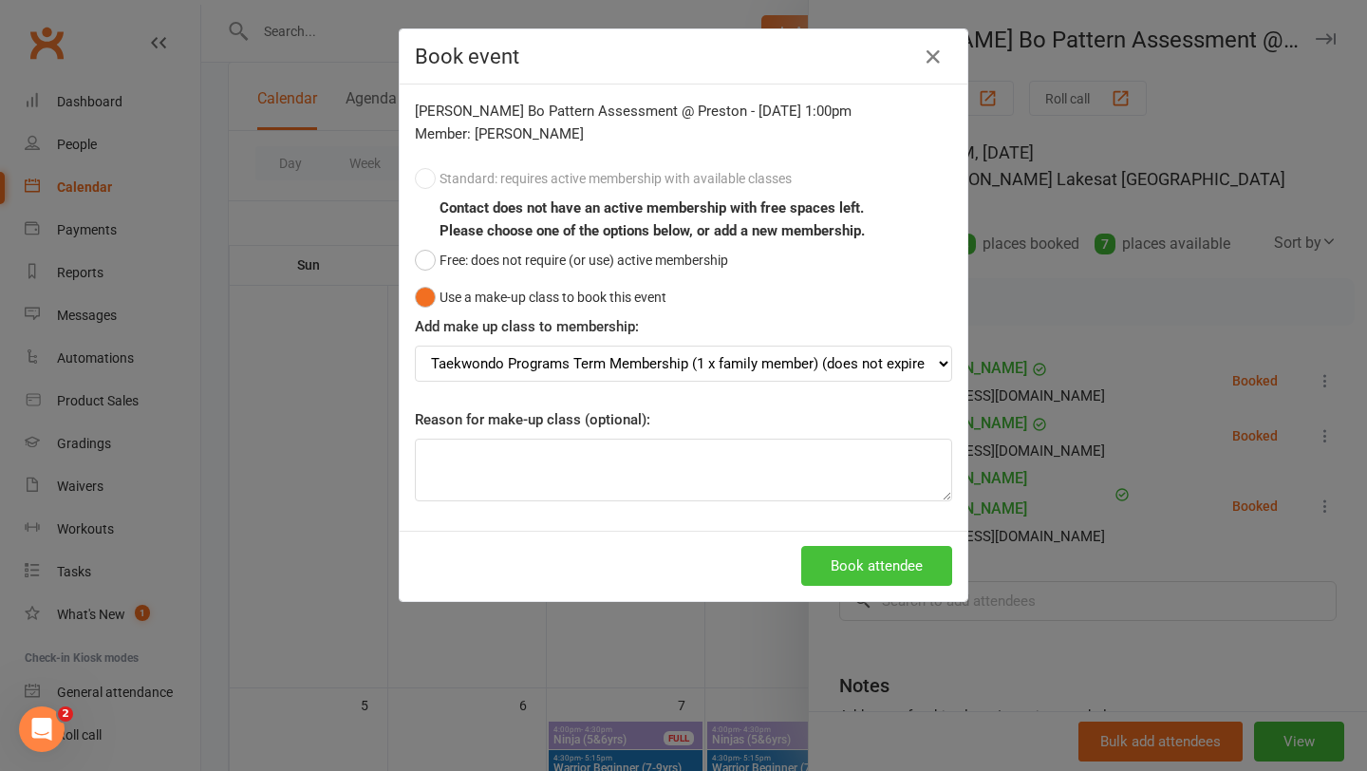
click at [865, 565] on button "Book attendee" at bounding box center [876, 566] width 151 height 40
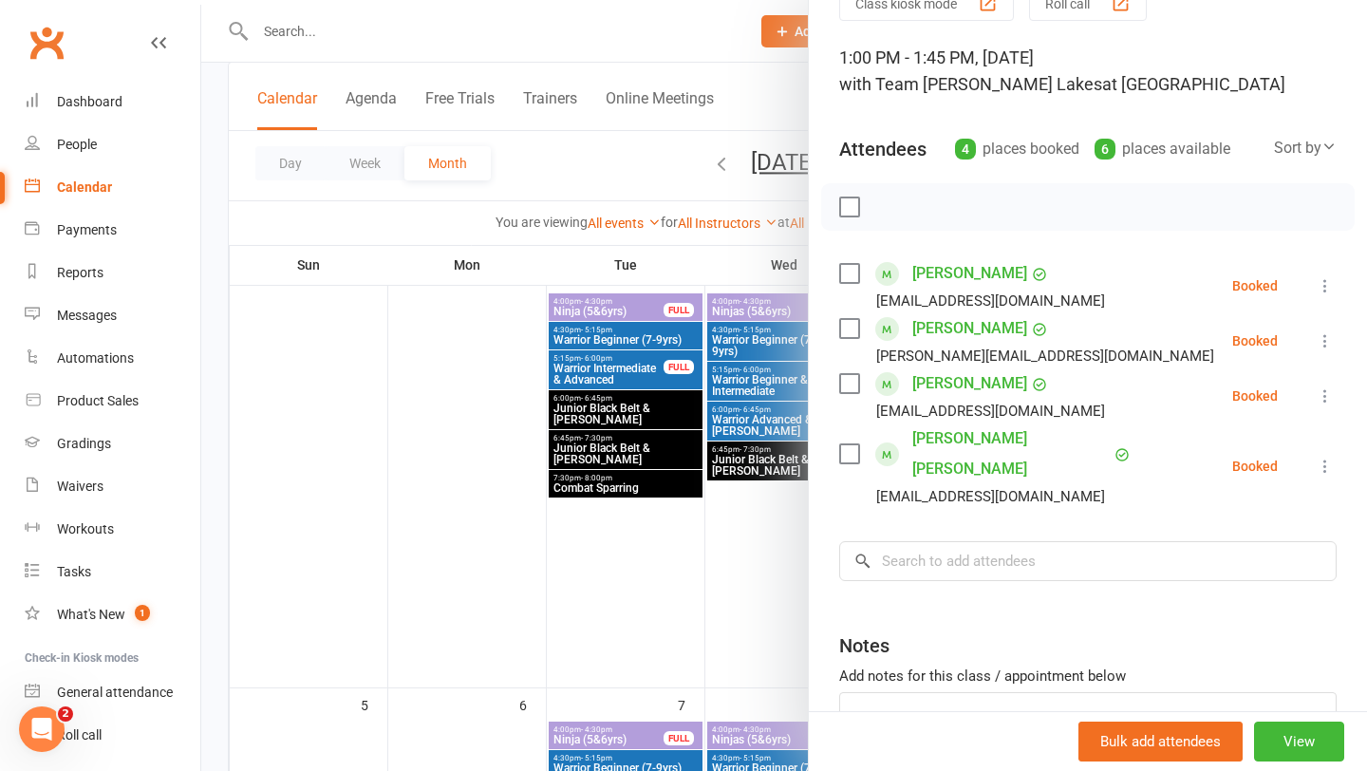
scroll to position [96, 0]
click at [485, 502] on div at bounding box center [784, 385] width 1166 height 771
